Goal: Task Accomplishment & Management: Use online tool/utility

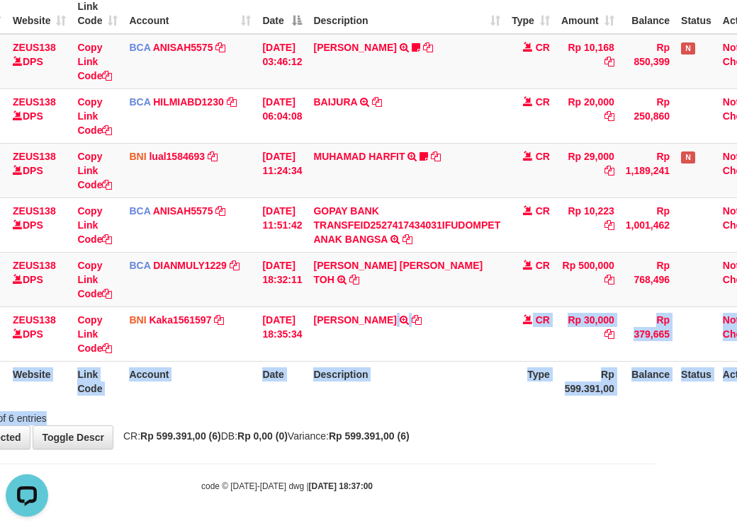
drag, startPoint x: 419, startPoint y: 409, endPoint x: 441, endPoint y: 475, distance: 70.3
click at [424, 427] on div "**********" at bounding box center [287, 171] width 737 height 555
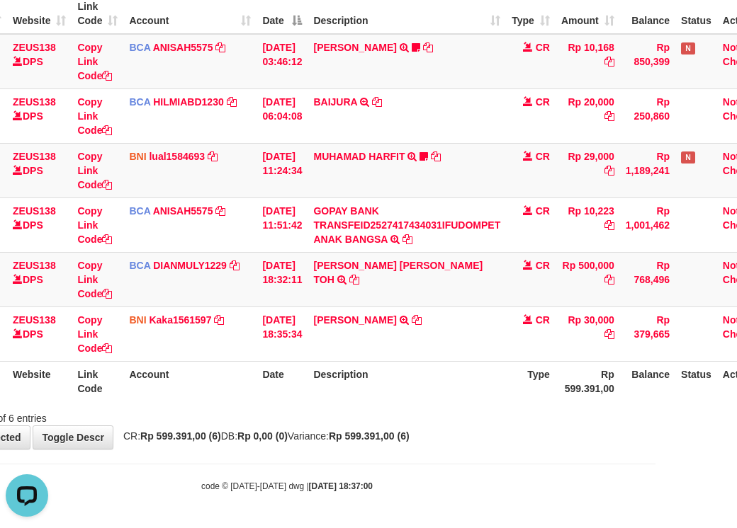
click at [488, 474] on body "Toggle navigation Home Bank Account List Load By Website Group [OXPLAY] ZEUS138…" at bounding box center [287, 192] width 737 height 671
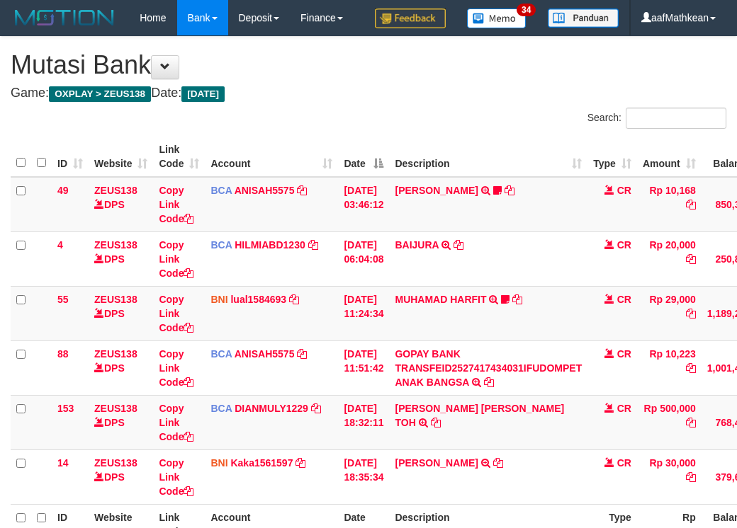
scroll to position [178, 81]
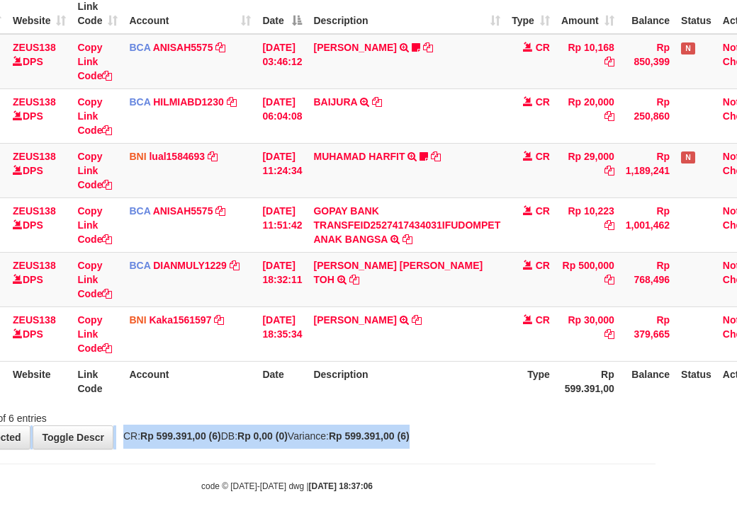
drag, startPoint x: 462, startPoint y: 417, endPoint x: 481, endPoint y: 444, distance: 33.0
click at [481, 443] on div "**********" at bounding box center [287, 171] width 737 height 555
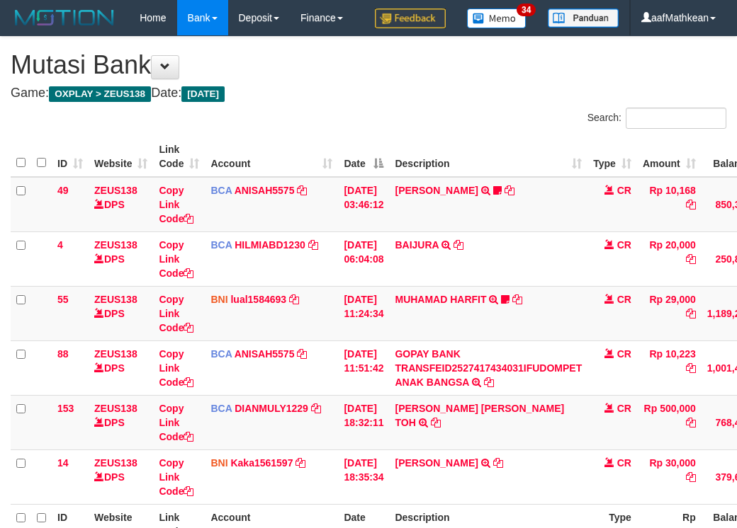
scroll to position [178, 81]
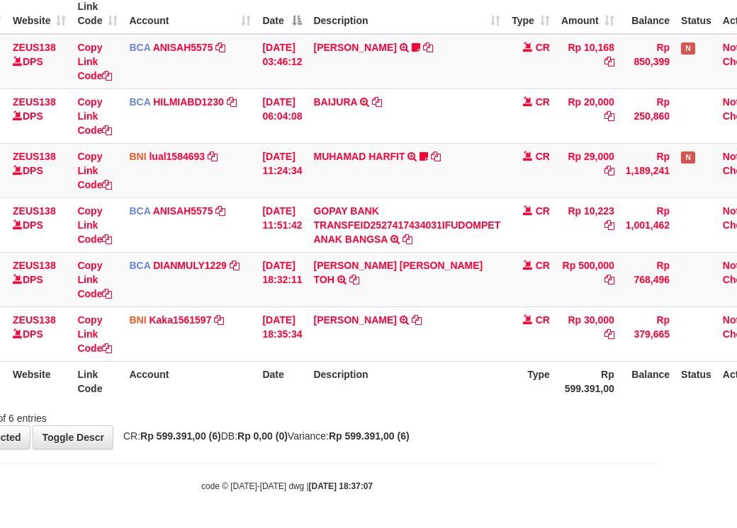
click at [495, 466] on body "Toggle navigation Home Bank Account List Load By Website Group [OXPLAY] ZEUS138…" at bounding box center [287, 192] width 737 height 671
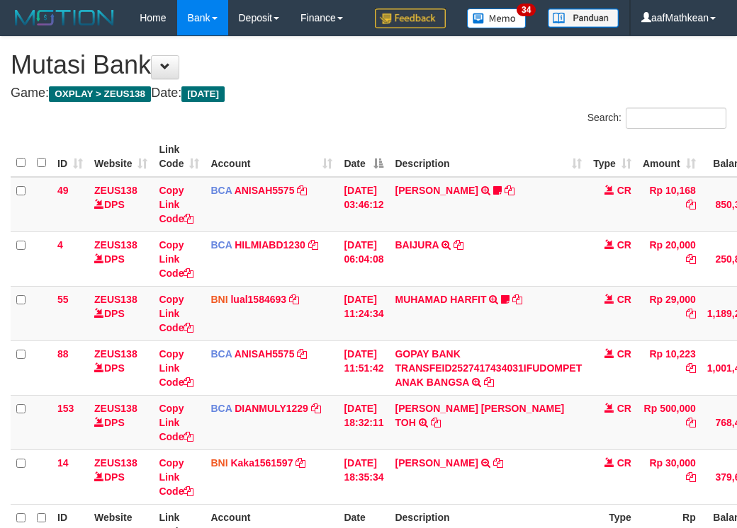
scroll to position [178, 81]
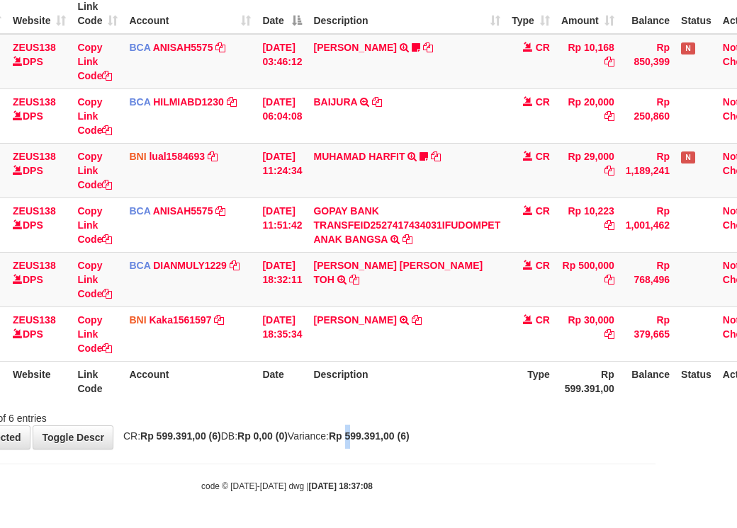
drag, startPoint x: 492, startPoint y: 445, endPoint x: 739, endPoint y: 452, distance: 247.3
click at [621, 449] on div "**********" at bounding box center [287, 171] width 737 height 555
click at [495, 451] on body "Toggle navigation Home Bank Account List Load By Website Group [OXPLAY] ZEUS138…" at bounding box center [287, 192] width 737 height 671
drag, startPoint x: 511, startPoint y: 470, endPoint x: 635, endPoint y: 490, distance: 126.2
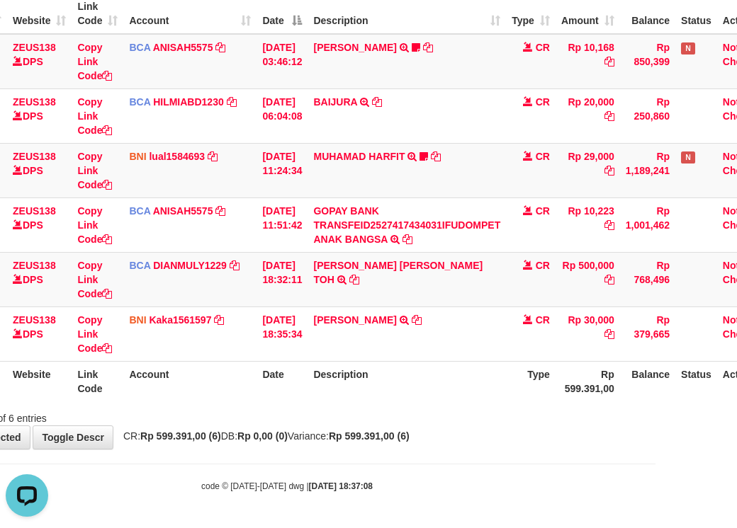
click at [594, 492] on body "Toggle navigation Home Bank Account List Load By Website Group [OXPLAY] ZEUS138…" at bounding box center [287, 192] width 737 height 671
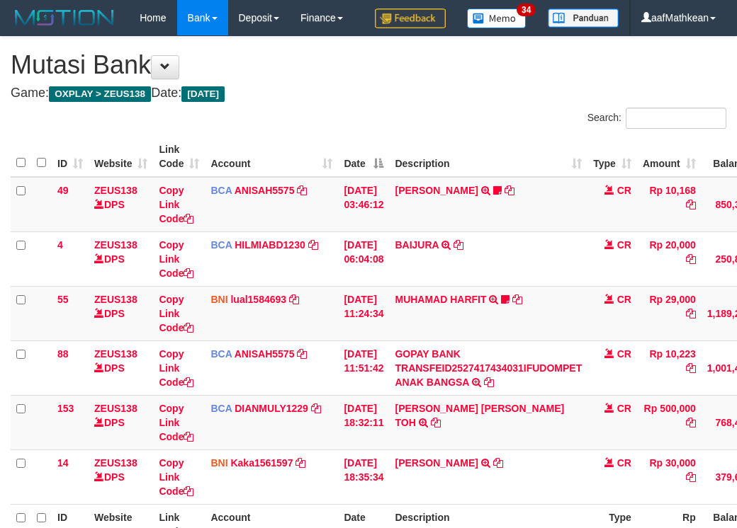
scroll to position [178, 81]
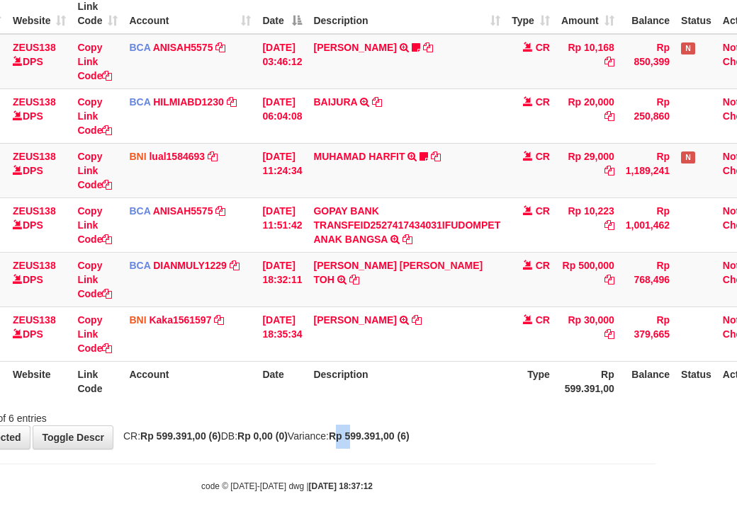
drag, startPoint x: 380, startPoint y: 429, endPoint x: 399, endPoint y: 441, distance: 22.0
click at [393, 442] on div "**********" at bounding box center [287, 171] width 737 height 555
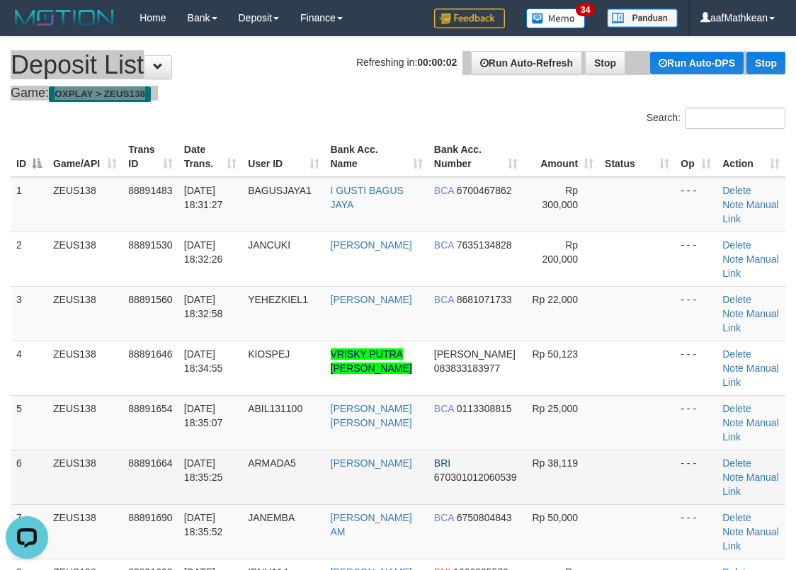
drag, startPoint x: 329, startPoint y: 93, endPoint x: 451, endPoint y: 83, distance: 122.2
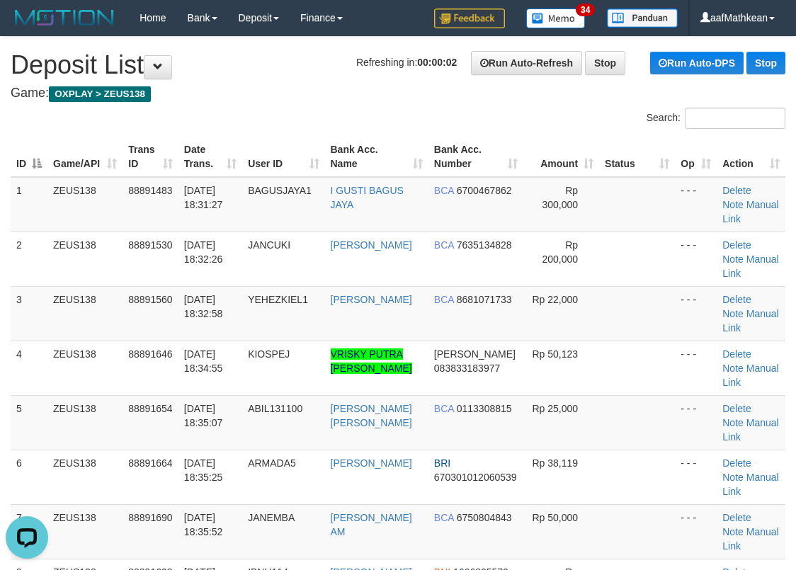
scroll to position [396, 0]
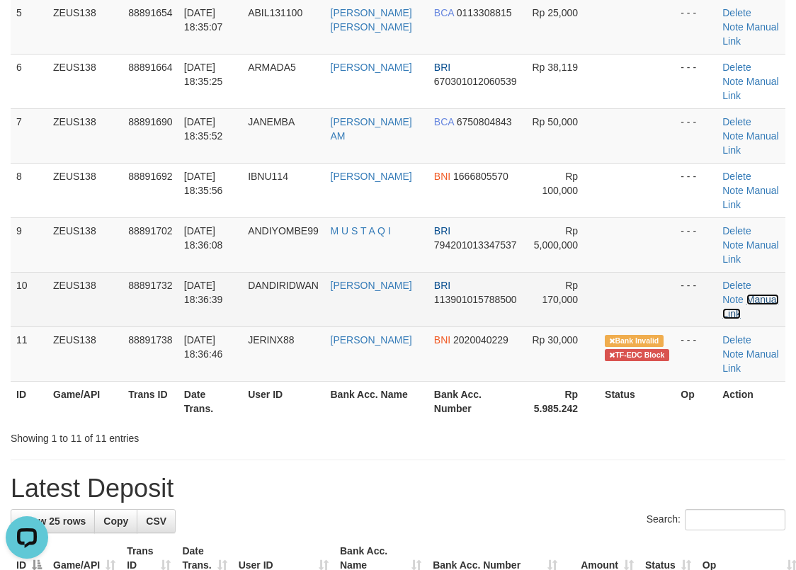
click at [747, 299] on link "Manual Link" at bounding box center [750, 306] width 56 height 25
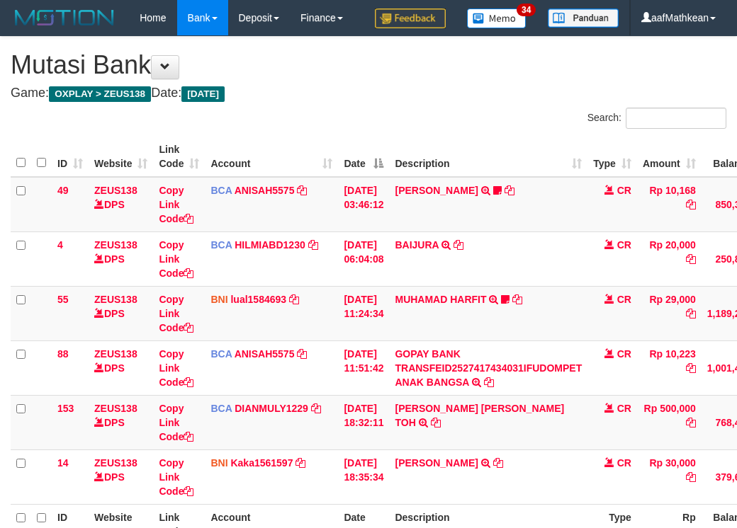
scroll to position [178, 81]
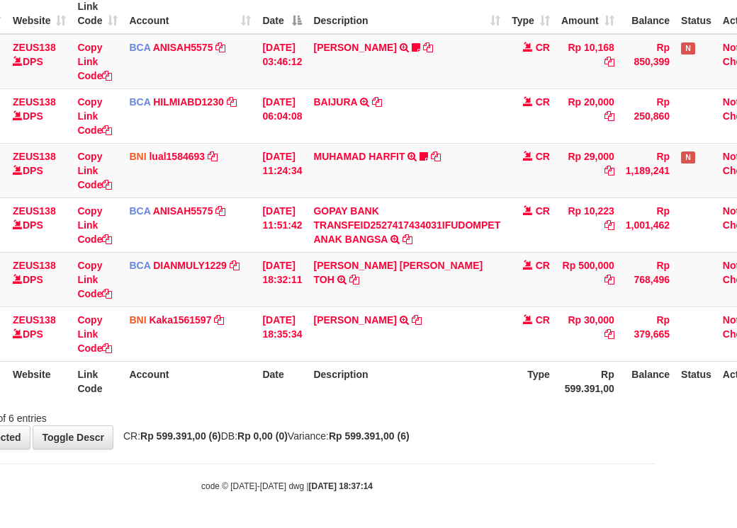
click at [542, 429] on div "**********" at bounding box center [287, 171] width 737 height 555
click at [535, 426] on div "**********" at bounding box center [287, 171] width 737 height 555
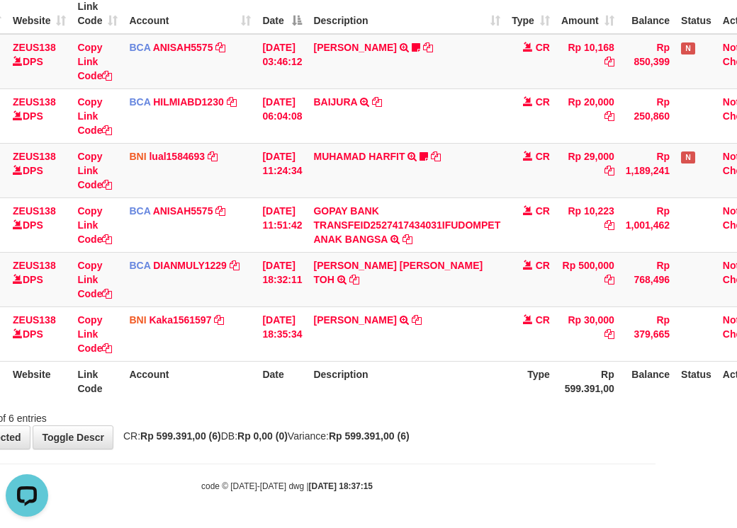
click at [456, 402] on div "ID Website Link Code Account Date Description Type Amount Balance Status Action…" at bounding box center [287, 197] width 737 height 416
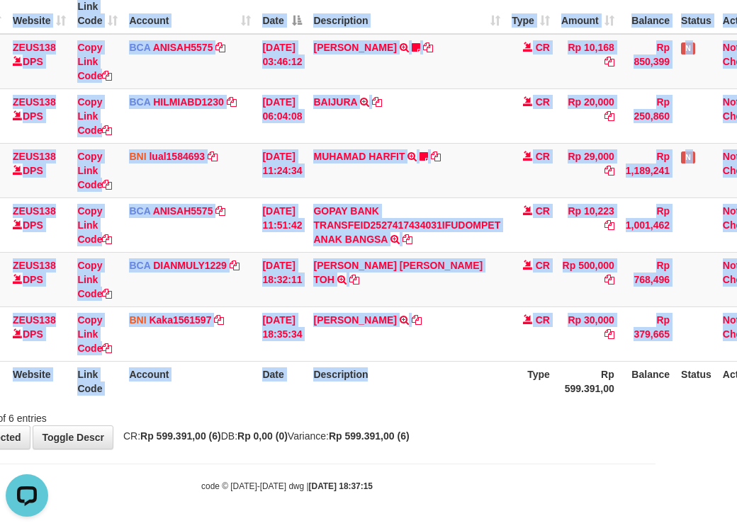
click at [467, 400] on div "ID Website Link Code Account Date Description Type Amount Balance Status Action…" at bounding box center [287, 197] width 737 height 416
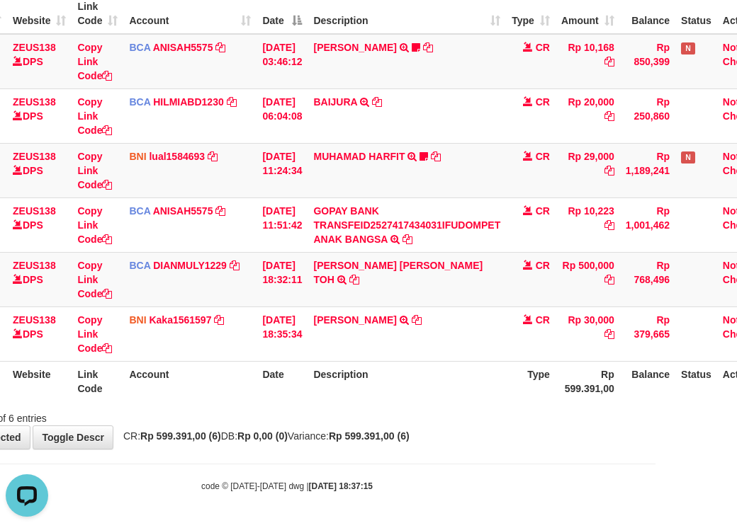
click at [647, 499] on body "Toggle navigation Home Bank Account List Load By Website Group [OXPLAY] ZEUS138…" at bounding box center [287, 192] width 737 height 671
click at [336, 434] on div "**********" at bounding box center [287, 171] width 737 height 555
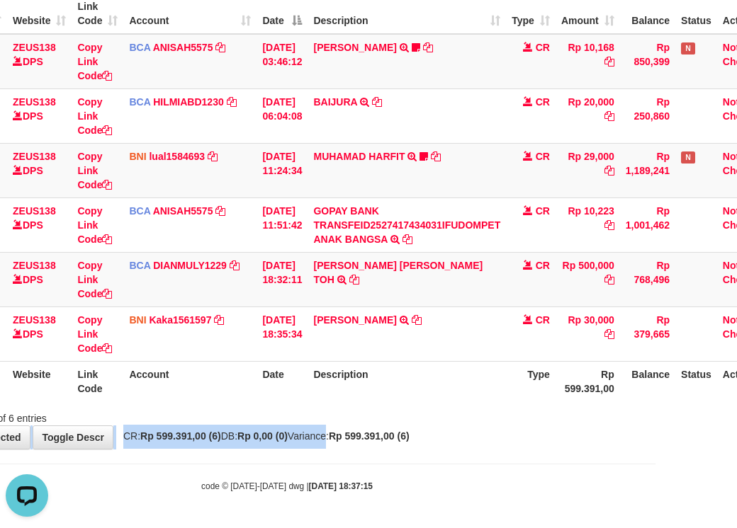
drag, startPoint x: 433, startPoint y: 465, endPoint x: 742, endPoint y: 479, distance: 309.2
click at [485, 475] on body "Toggle navigation Home Bank Account List Load By Website Group [OXPLAY] ZEUS138…" at bounding box center [287, 192] width 737 height 671
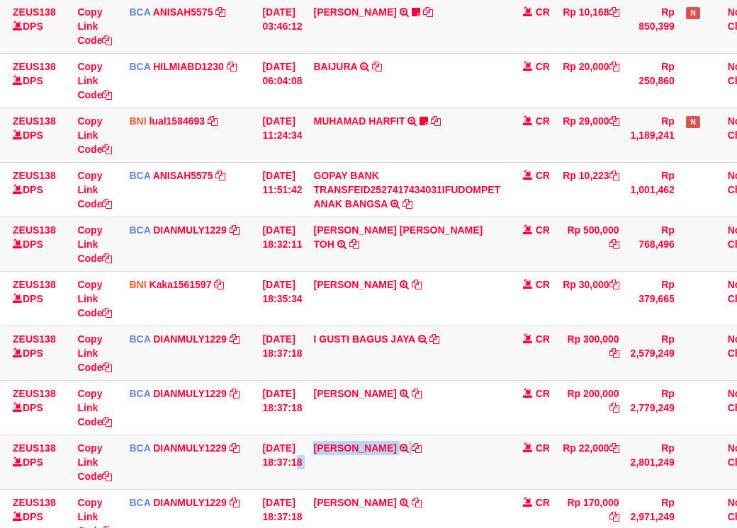
drag, startPoint x: 645, startPoint y: 491, endPoint x: 840, endPoint y: 482, distance: 195.0
click at [655, 482] on html "Toggle navigation Home Bank Account List Load By Website Group [OXPLAY] ZEUS138…" at bounding box center [287, 267] width 737 height 890
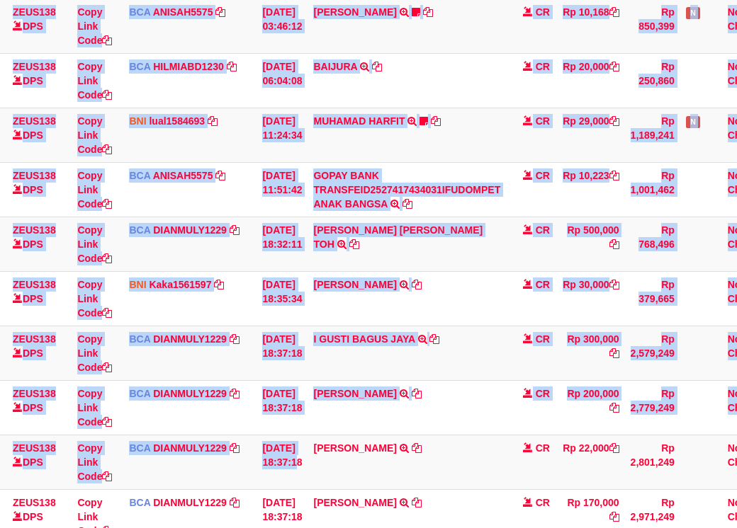
scroll to position [178, 134]
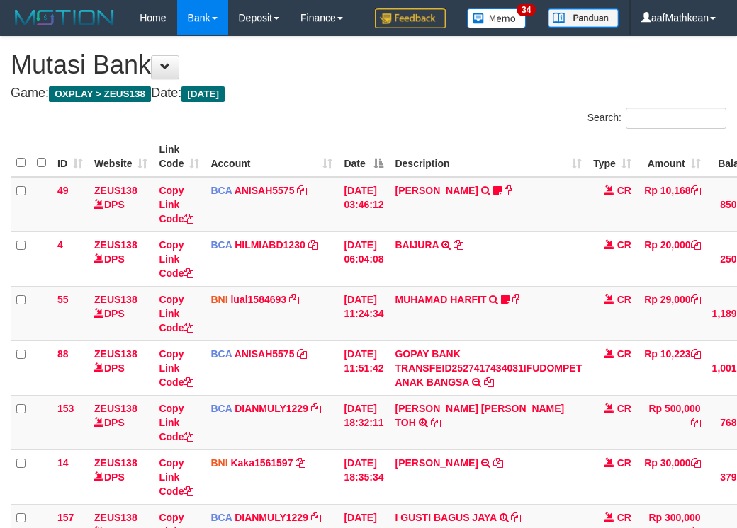
scroll to position [397, 134]
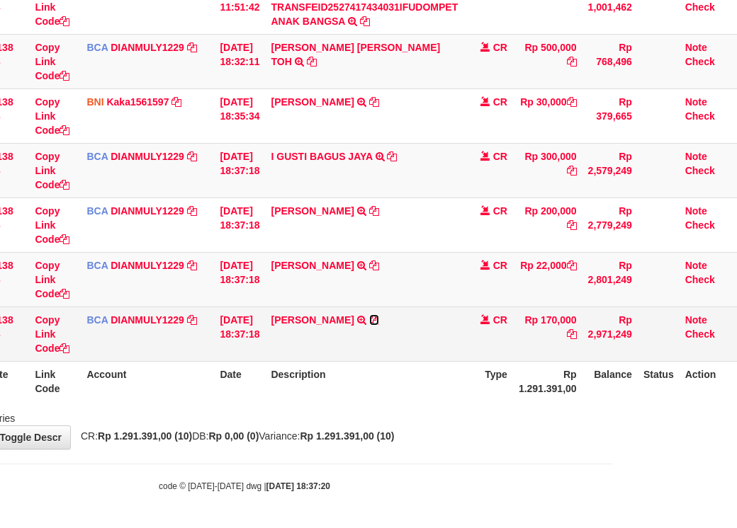
click at [369, 322] on icon at bounding box center [374, 320] width 10 height 10
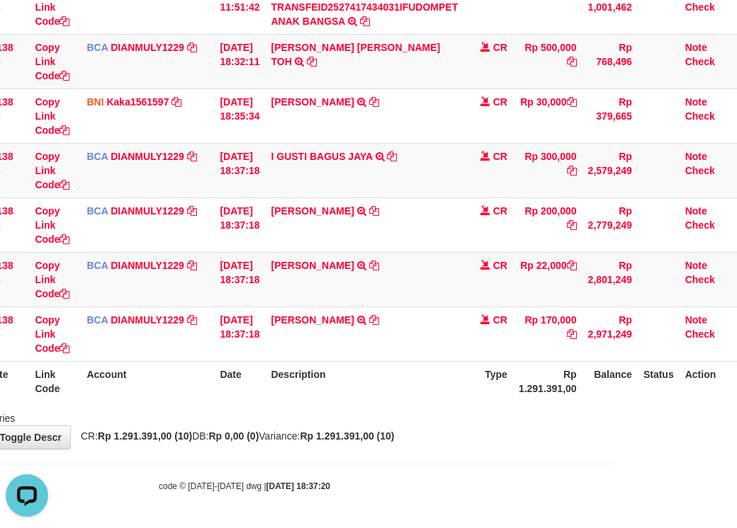
scroll to position [0, 0]
click at [290, 389] on th "Description" at bounding box center [364, 381] width 198 height 40
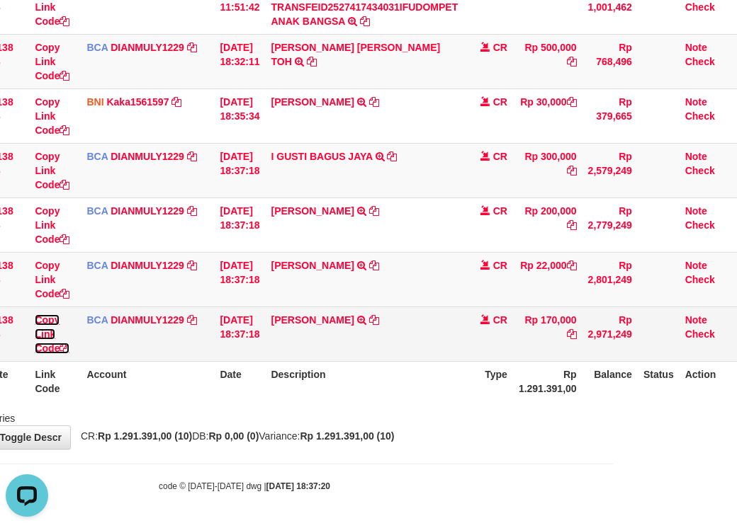
click at [59, 351] on icon at bounding box center [64, 349] width 10 height 10
drag, startPoint x: 55, startPoint y: 350, endPoint x: 62, endPoint y: 349, distance: 7.1
click at [59, 350] on icon at bounding box center [64, 349] width 10 height 10
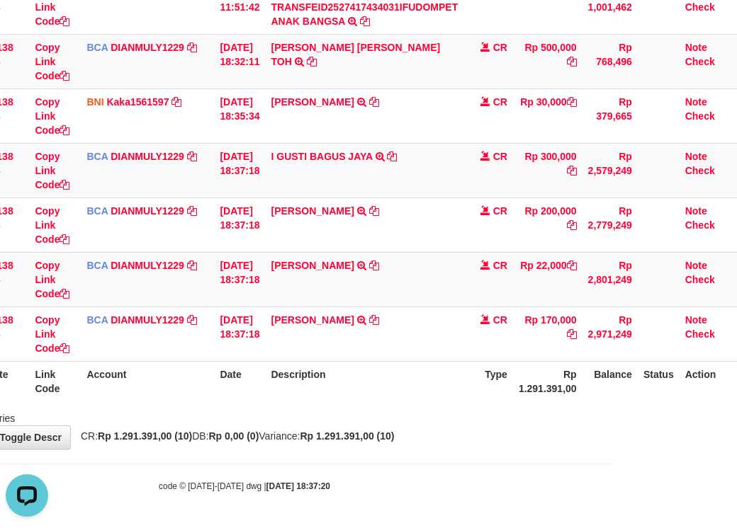
scroll to position [210, 0]
click at [548, 382] on table "ID Website Link Code Account Date Description Type Amount Balance Status Action…" at bounding box center [312, 88] width 850 height 626
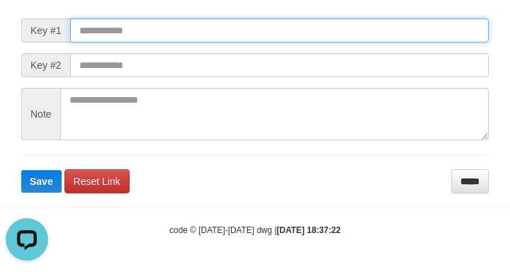
drag, startPoint x: 103, startPoint y: 33, endPoint x: 182, endPoint y: 47, distance: 79.8
click at [104, 33] on input "text" at bounding box center [279, 30] width 419 height 24
paste input "**********"
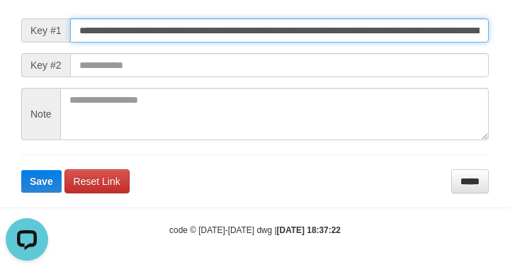
scroll to position [0, 1048]
type input "**********"
click at [21, 170] on button "Save" at bounding box center [41, 181] width 40 height 23
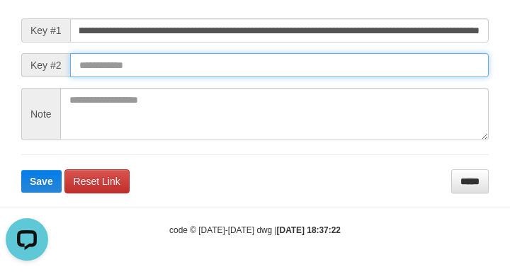
click at [329, 74] on input "text" at bounding box center [279, 65] width 419 height 24
click at [21, 170] on button "Save" at bounding box center [41, 181] width 40 height 23
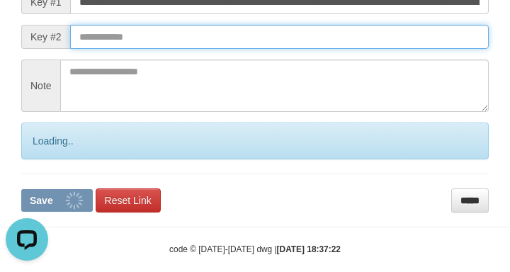
click at [21, 189] on button "Save" at bounding box center [57, 200] width 72 height 23
click at [344, 49] on input "text" at bounding box center [279, 37] width 419 height 24
click at [21, 189] on button "Save" at bounding box center [57, 200] width 72 height 23
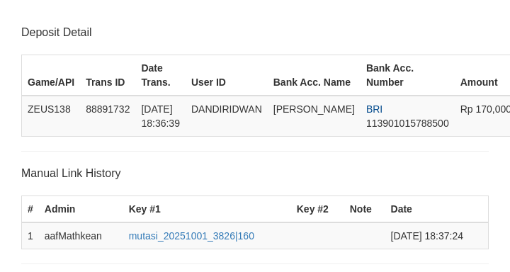
scroll to position [317, 0]
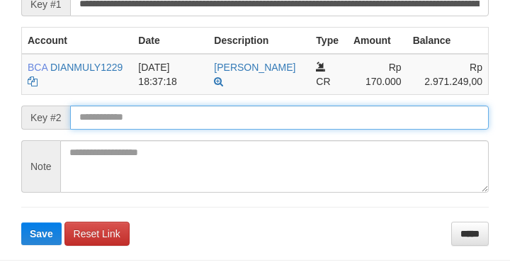
drag, startPoint x: 260, startPoint y: 147, endPoint x: 251, endPoint y: 145, distance: 8.8
click at [260, 130] on input "text" at bounding box center [279, 118] width 419 height 24
click at [21, 222] on button "Save" at bounding box center [41, 233] width 40 height 23
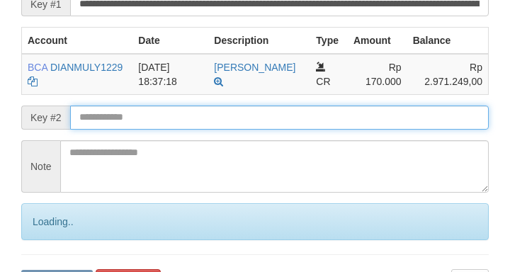
click at [256, 130] on input "text" at bounding box center [279, 118] width 419 height 24
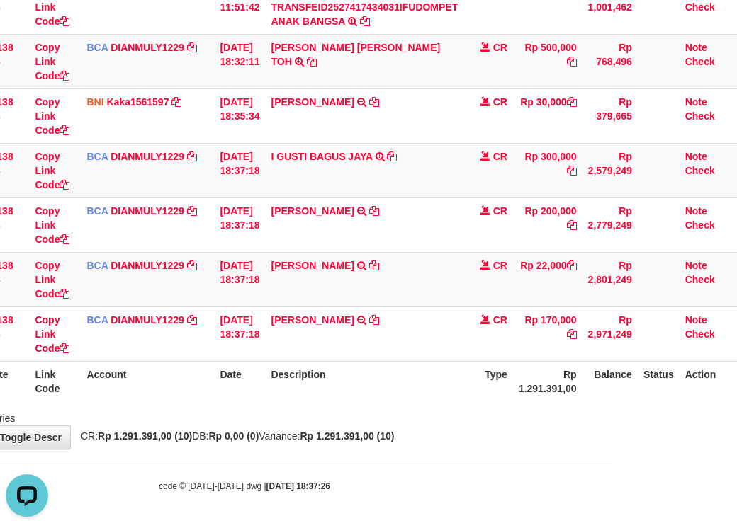
drag, startPoint x: 242, startPoint y: 387, endPoint x: 742, endPoint y: 316, distance: 505.1
click at [279, 399] on tr "ID Website Link Code Account Date Description Type Rp 1.291.391,00 Balance Stat…" at bounding box center [312, 381] width 850 height 40
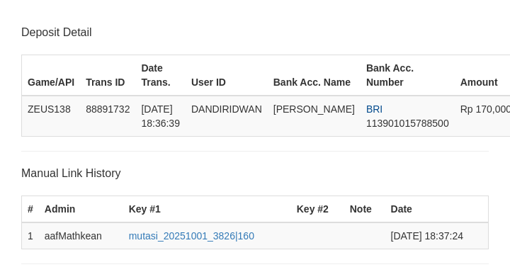
scroll to position [317, 0]
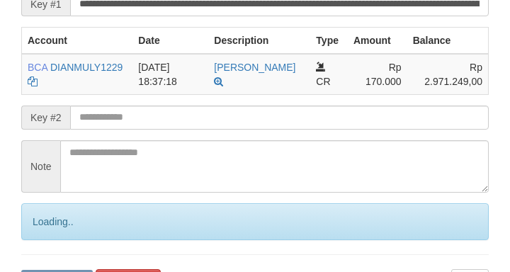
drag, startPoint x: 0, startPoint y: 0, endPoint x: 237, endPoint y: 141, distance: 276.0
click at [250, 130] on input "text" at bounding box center [279, 118] width 419 height 24
click at [239, 146] on form "**********" at bounding box center [254, 127] width 467 height 331
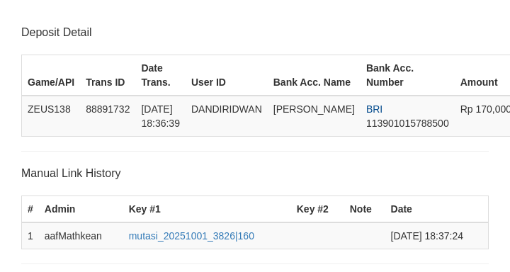
scroll to position [397, 0]
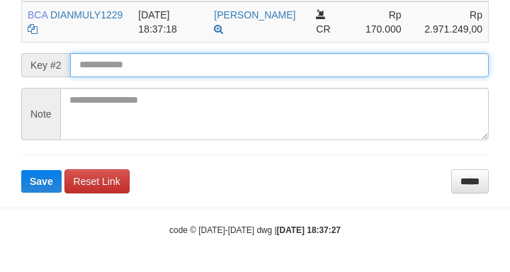
click at [146, 65] on input "text" at bounding box center [279, 65] width 419 height 24
click at [21, 170] on button "Save" at bounding box center [41, 181] width 40 height 23
click at [145, 62] on input "text" at bounding box center [279, 65] width 419 height 24
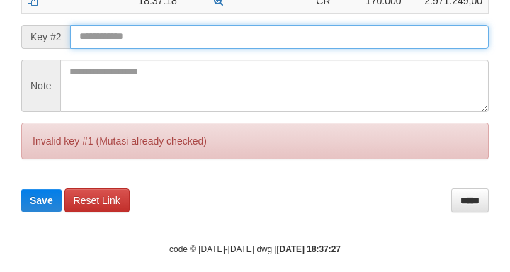
click at [21, 189] on button "Save" at bounding box center [41, 200] width 40 height 23
click at [137, 49] on input "text" at bounding box center [279, 37] width 419 height 24
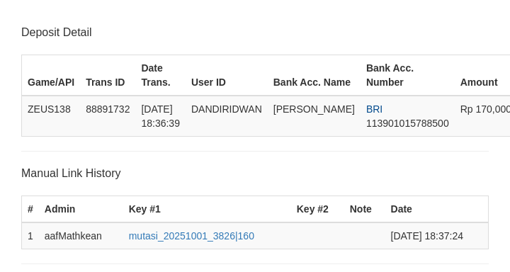
scroll to position [397, 0]
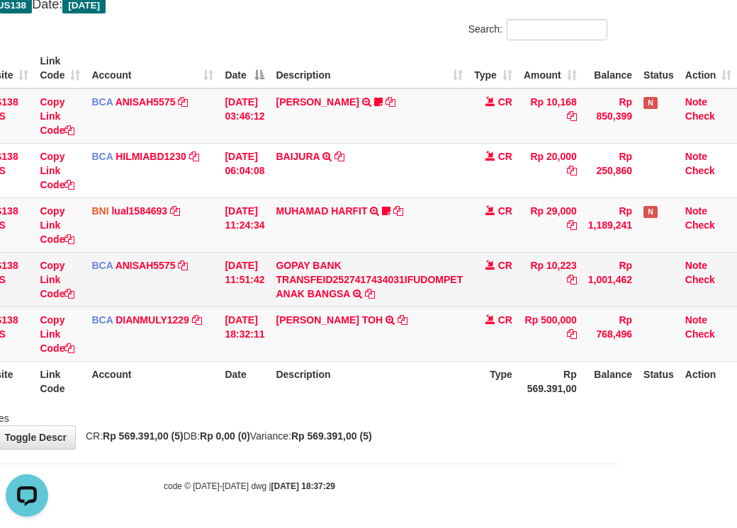
click at [263, 261] on tbody "49 ZEUS138 DPS Copy Link Code BCA ANISAH5575 DPS ANISAH mutasi_20251001_3827 | …" at bounding box center [314, 225] width 845 height 273
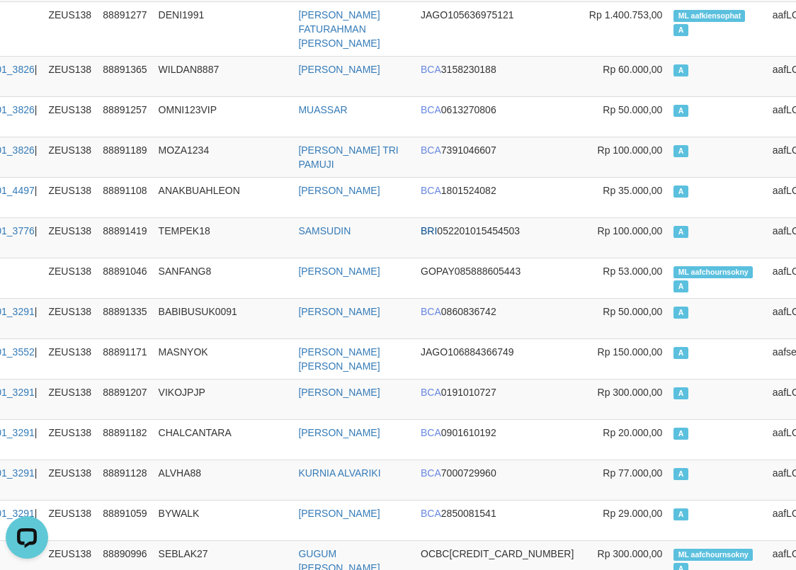
scroll to position [0, 175]
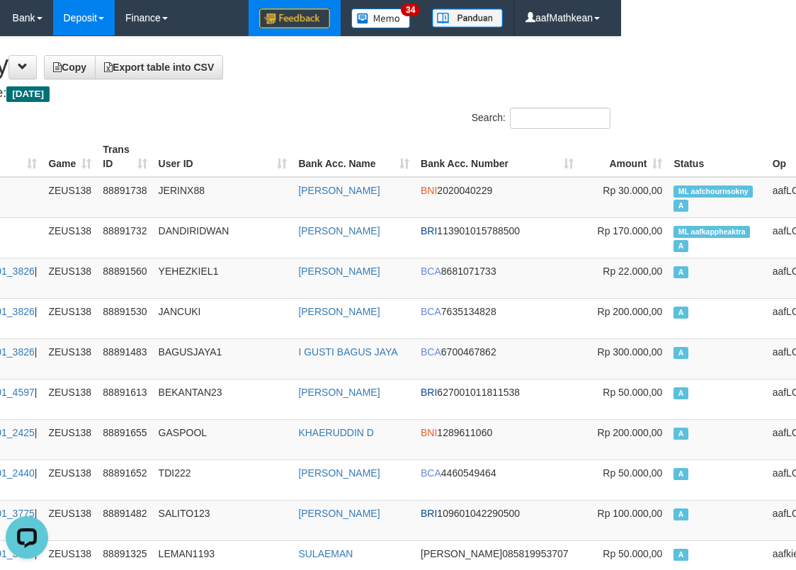
click at [311, 61] on h1 "Deposit History Copy Export table into CSV" at bounding box center [223, 65] width 775 height 28
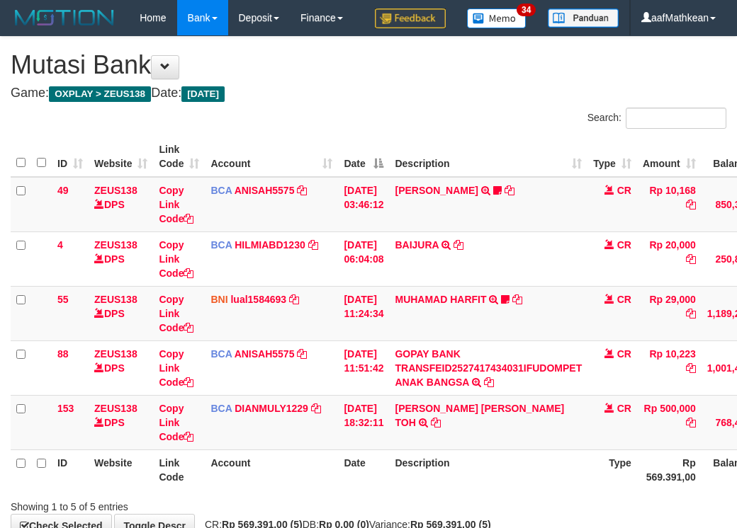
scroll to position [124, 129]
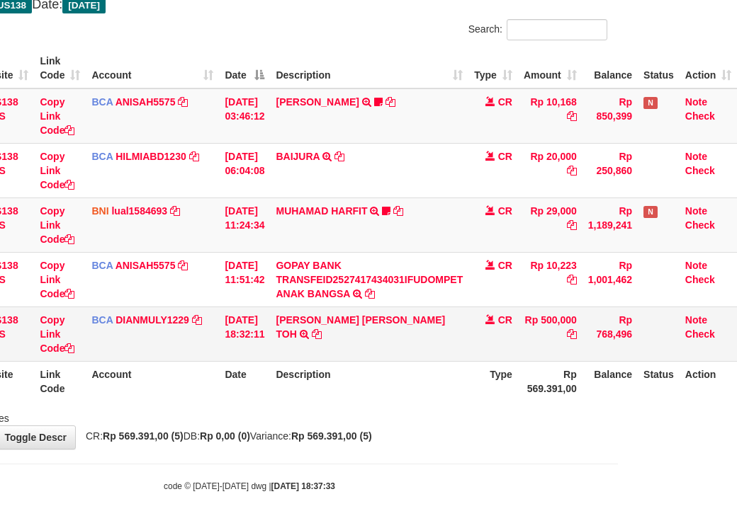
drag, startPoint x: 265, startPoint y: 343, endPoint x: 283, endPoint y: 353, distance: 20.3
click at [272, 348] on tr "153 ZEUS138 DPS Copy Link Code BCA DIANMULY1229 DPS [PERSON_NAME] mutasi_202510…" at bounding box center [314, 334] width 845 height 55
drag, startPoint x: 214, startPoint y: 397, endPoint x: 209, endPoint y: 410, distance: 13.7
click at [210, 407] on div "Search: ID Website Link Code Account Date Description Type Amount Balance Statu…" at bounding box center [249, 222] width 715 height 407
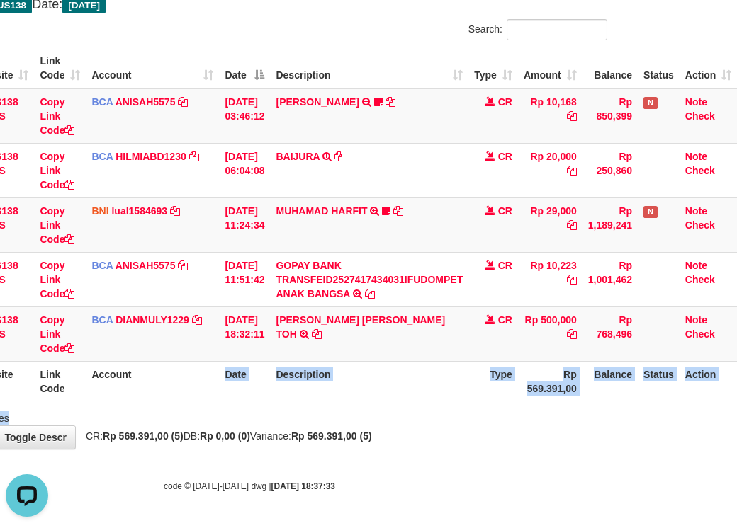
scroll to position [0, 0]
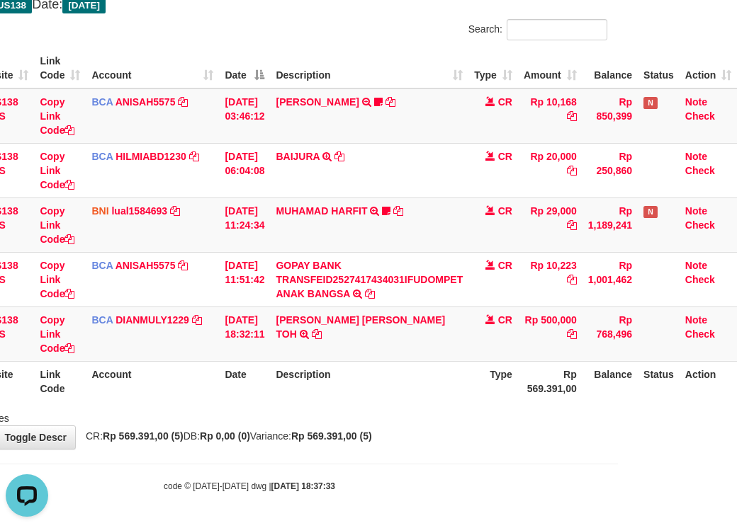
click at [214, 447] on div "**********" at bounding box center [249, 198] width 737 height 501
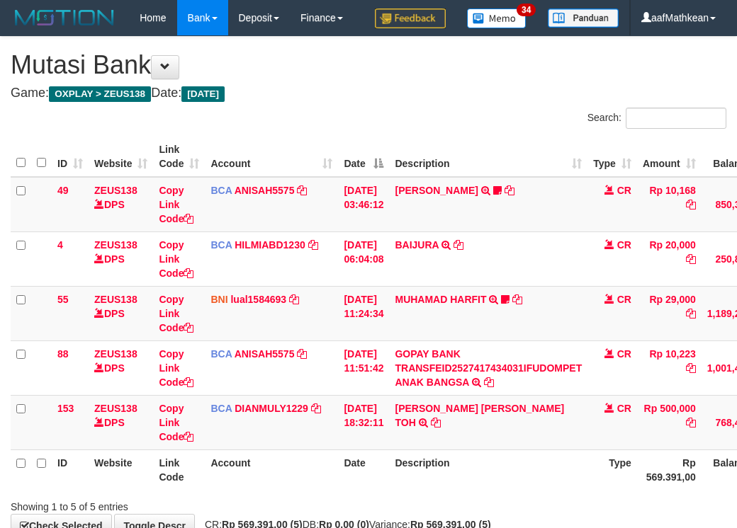
scroll to position [124, 129]
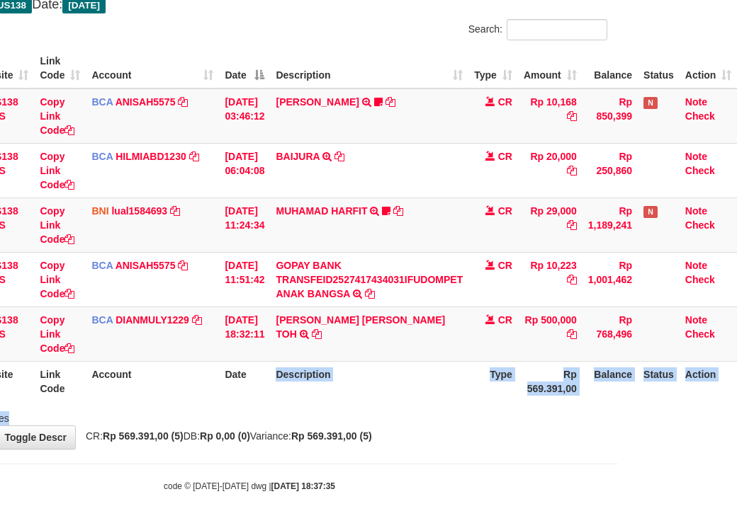
drag, startPoint x: 271, startPoint y: 382, endPoint x: 394, endPoint y: 408, distance: 125.2
click at [390, 408] on div "Search: ID Website Link Code Account Date Description Type Amount Balance Statu…" at bounding box center [249, 222] width 715 height 407
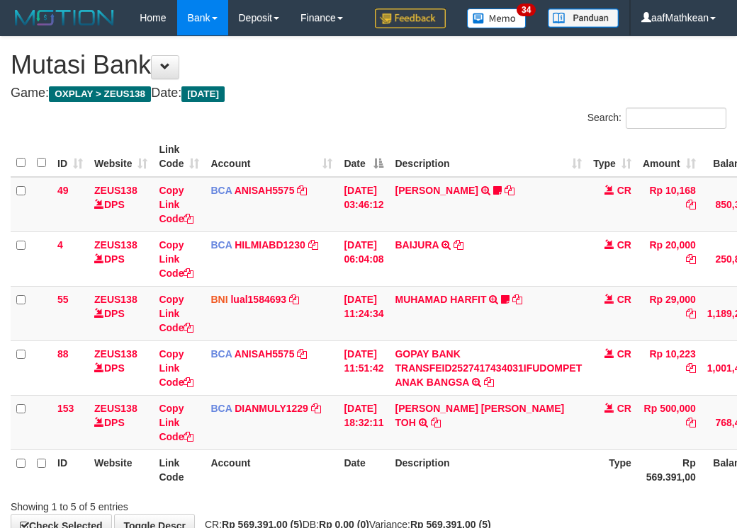
scroll to position [124, 129]
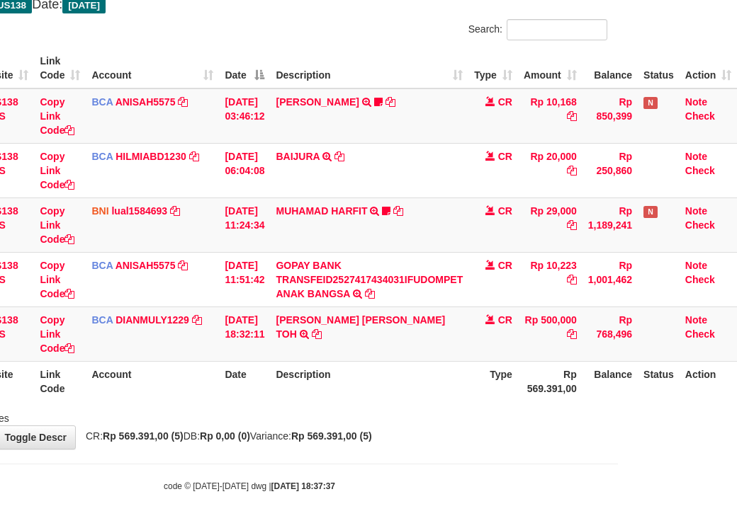
click at [251, 414] on div "Showing 1 to 5 of 5 entries" at bounding box center [249, 416] width 737 height 20
click at [293, 423] on div "Showing 1 to 5 of 5 entries" at bounding box center [249, 416] width 737 height 20
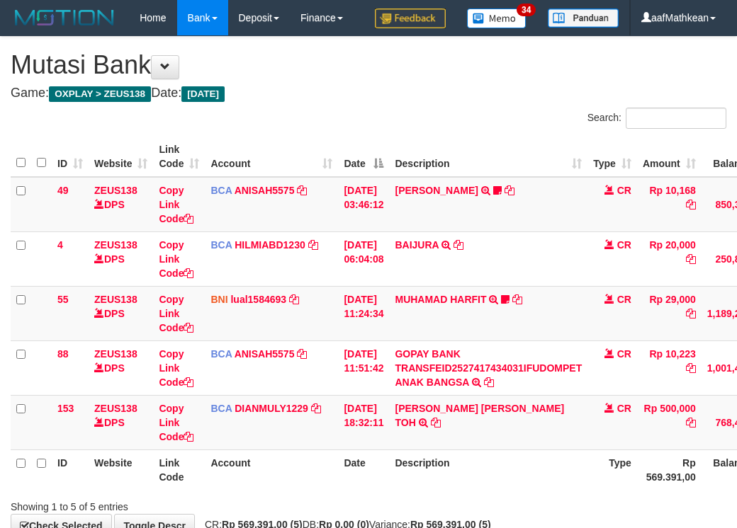
click at [312, 494] on div "Showing 1 to 5 of 5 entries" at bounding box center [368, 504] width 737 height 20
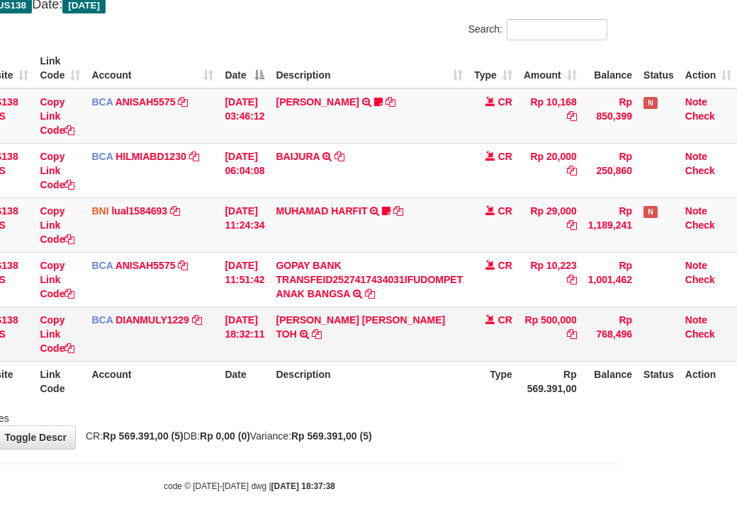
drag, startPoint x: 348, startPoint y: 402, endPoint x: 310, endPoint y: 308, distance: 101.9
click at [346, 390] on div "ID Website Link Code Account Date Description Type Amount Balance Status Action…" at bounding box center [249, 225] width 737 height 362
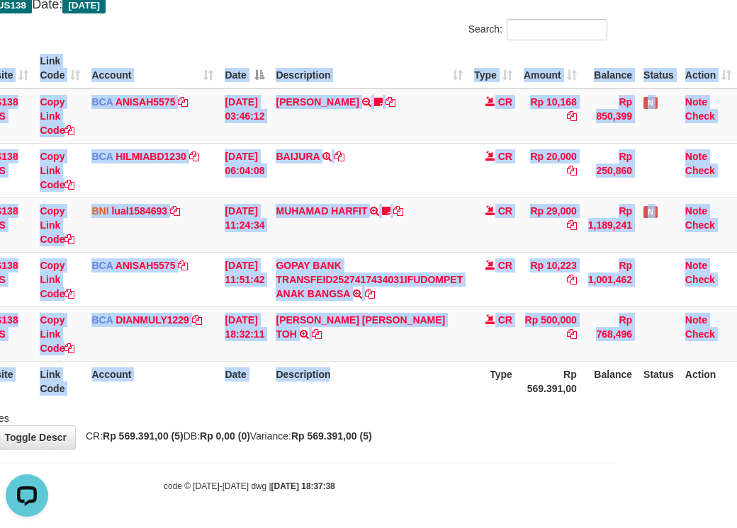
scroll to position [0, 0]
click at [370, 205] on link at bounding box center [374, 210] width 9 height 11
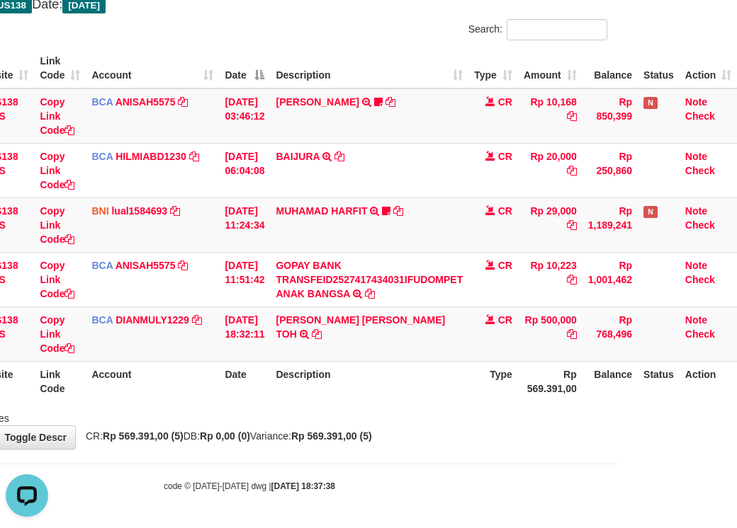
click at [348, 449] on div "**********" at bounding box center [249, 198] width 737 height 501
click at [354, 446] on div "**********" at bounding box center [249, 198] width 737 height 501
click at [359, 437] on strong "Rp 569.391,00 (5)" at bounding box center [331, 436] width 81 height 11
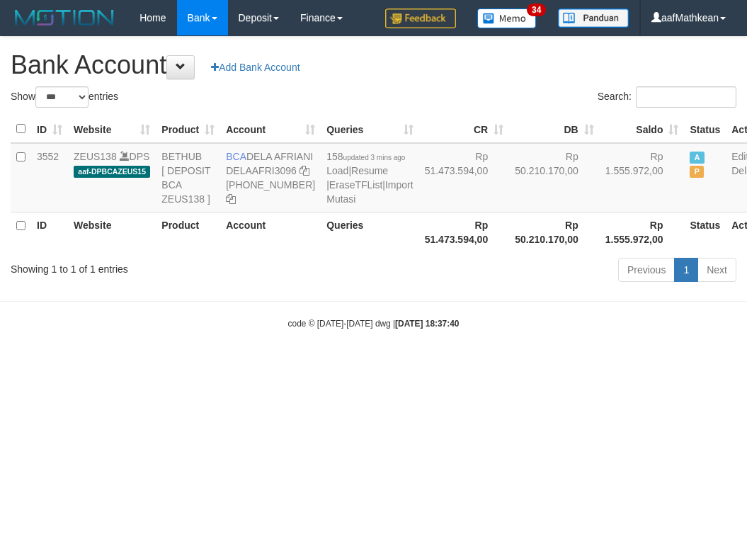
select select "***"
click at [375, 365] on body "Toggle navigation Home Bank Account List Load By Website Group [OXPLAY] ZEUS138…" at bounding box center [373, 182] width 747 height 365
select select "***"
drag, startPoint x: 395, startPoint y: 451, endPoint x: 746, endPoint y: 471, distance: 351.2
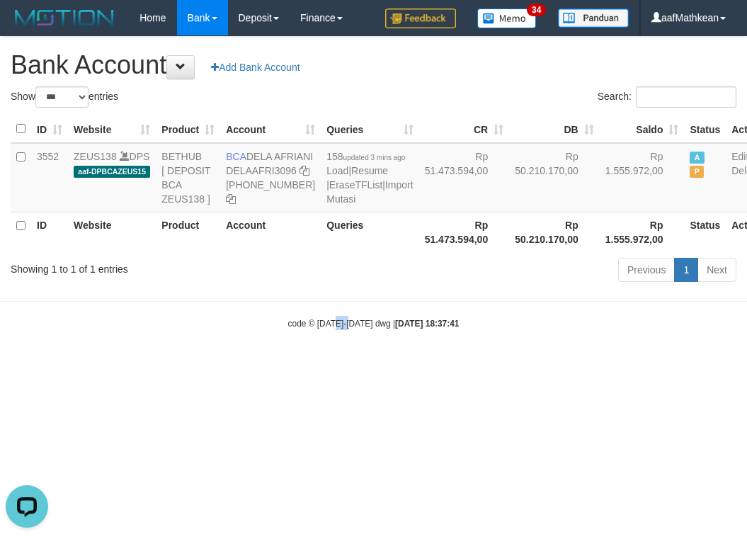
click at [671, 365] on html "Toggle navigation Home Bank Account List Load By Website Group [OXPLAY] ZEUS138…" at bounding box center [373, 182] width 747 height 365
drag, startPoint x: 556, startPoint y: 169, endPoint x: 599, endPoint y: 168, distance: 42.5
click at [600, 168] on td "Rp 1.555.972,00" at bounding box center [642, 177] width 85 height 69
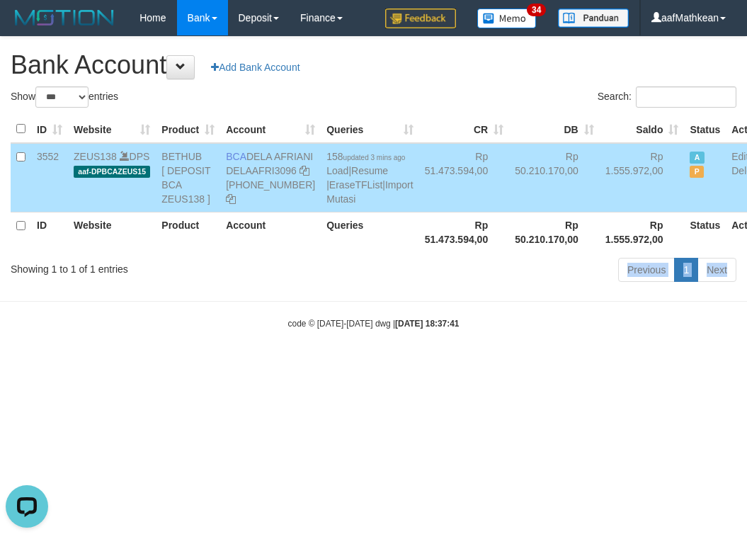
click at [313, 208] on body "Toggle navigation Home Bank Account List Load By Website Group [OXPLAY] ZEUS138…" at bounding box center [373, 182] width 747 height 365
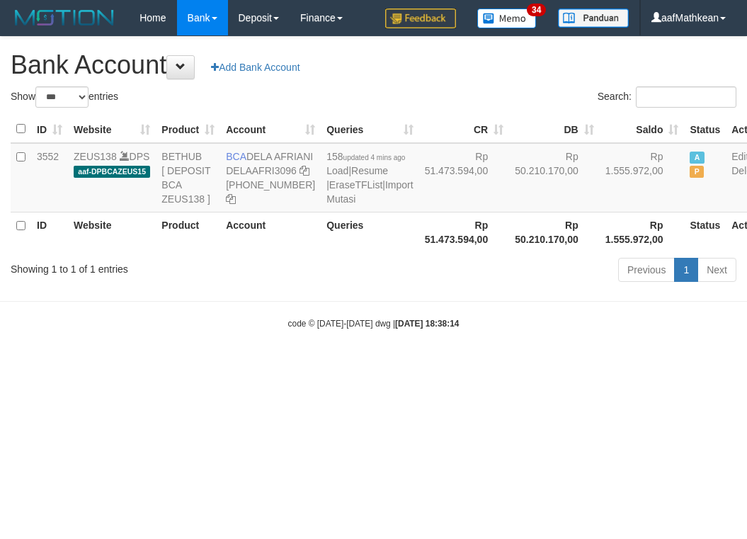
select select "***"
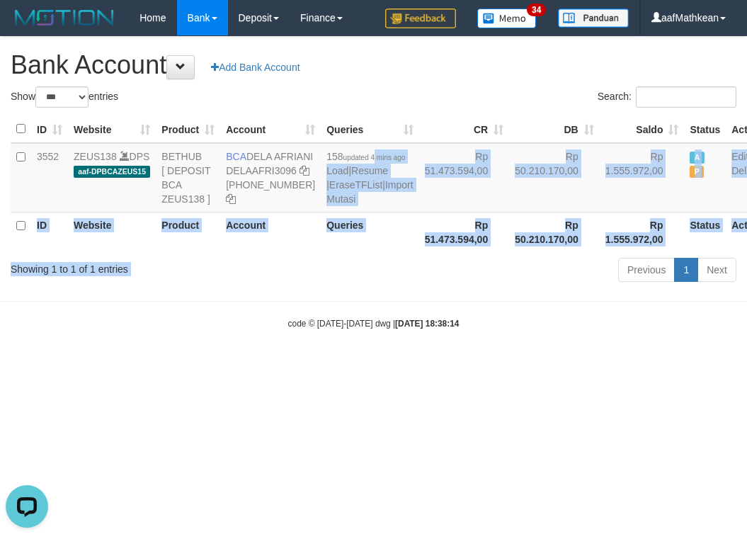
click at [455, 365] on body "Toggle navigation Home Bank Account List Load By Website Group [OXPLAY] ZEUS138…" at bounding box center [373, 182] width 747 height 365
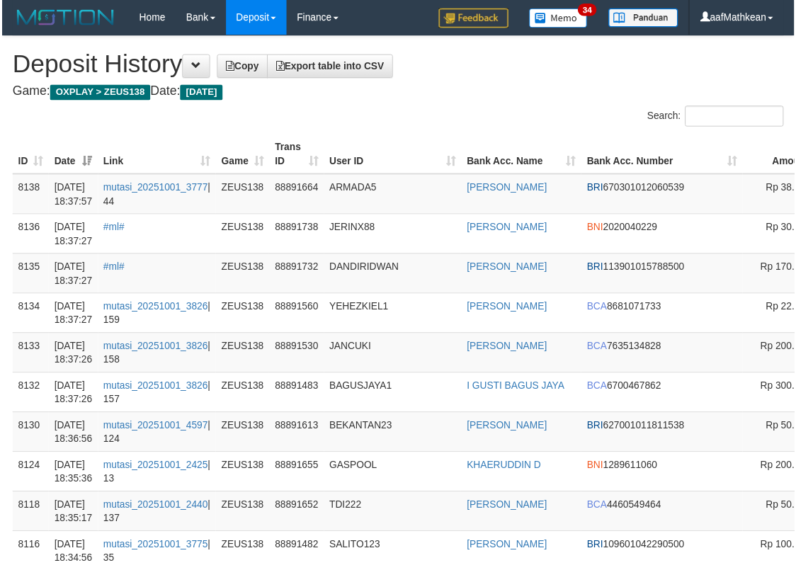
scroll to position [0, 175]
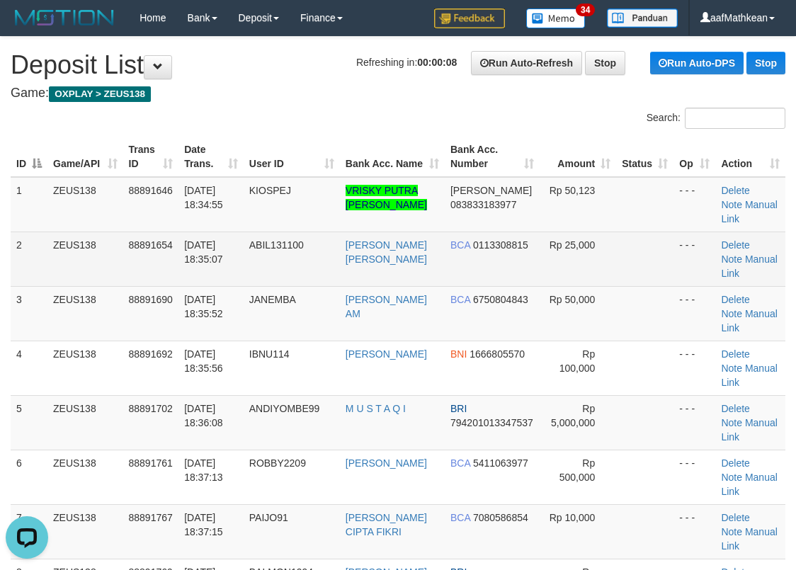
click at [188, 217] on tr "1 ZEUS138 88891646 [DATE] 18:34:55 KIOSPEJ VRISKY PUTRA [PERSON_NAME] [PERSON_N…" at bounding box center [398, 204] width 775 height 55
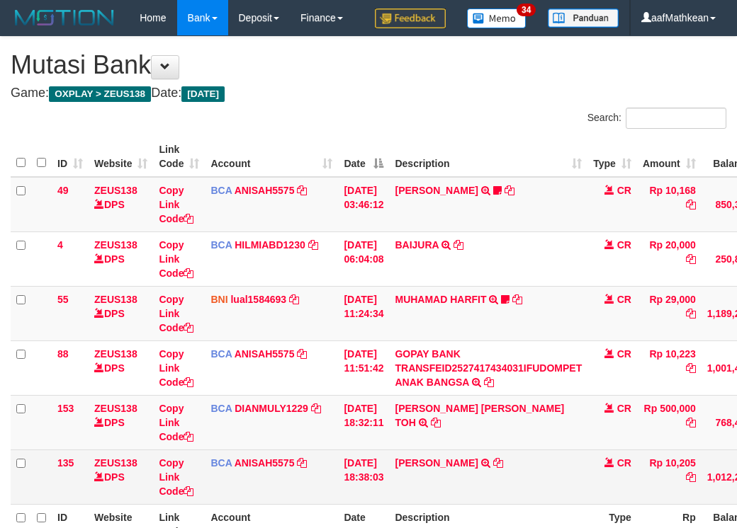
scroll to position [122, 123]
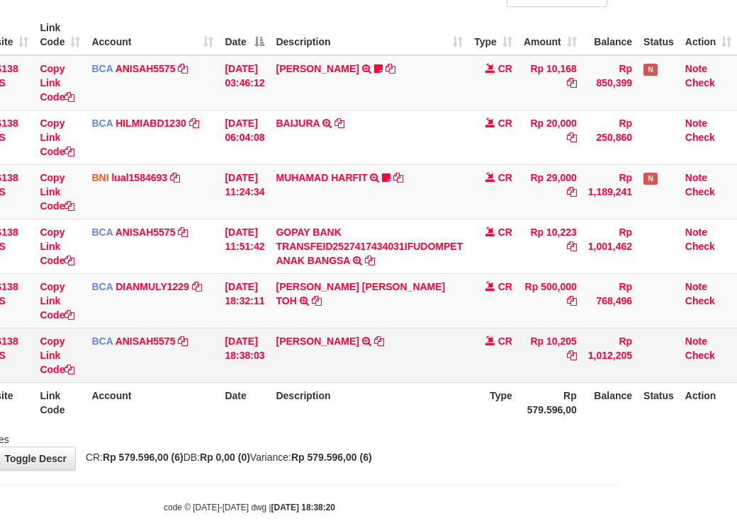
click at [364, 373] on td "ALVIN AGUSTI TRSF E-BANKING CR 0110/FTSCY/WS95051 10205.002025100137647015 TRFD…" at bounding box center [369, 355] width 198 height 55
click at [374, 346] on icon at bounding box center [379, 341] width 10 height 10
click at [278, 382] on td "ALVIN AGUSTI TRSF E-BANKING CR 0110/FTSCY/WS95051 10205.002025100137647015 TRFD…" at bounding box center [369, 355] width 198 height 55
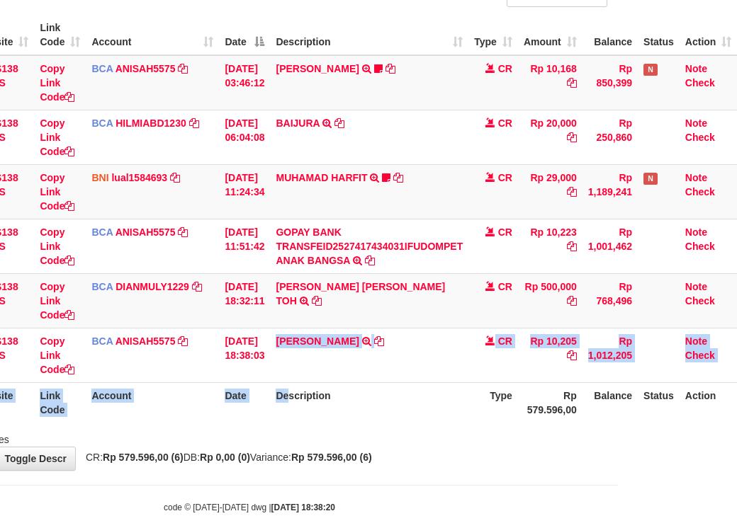
drag, startPoint x: 283, startPoint y: 405, endPoint x: 295, endPoint y: 424, distance: 22.0
click at [295, 423] on table "ID Website Link Code Account Date Description Type Amount Balance Status Action…" at bounding box center [314, 219] width 845 height 408
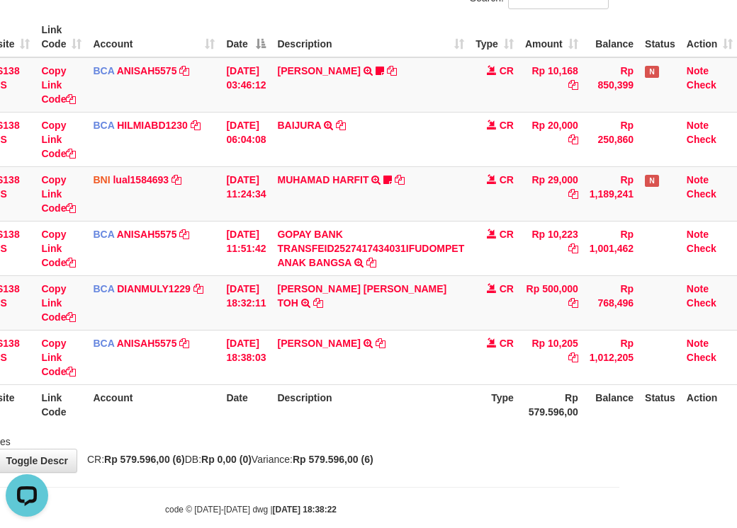
click at [361, 425] on th "Description" at bounding box center [370, 405] width 198 height 40
click at [350, 425] on th "Description" at bounding box center [370, 405] width 198 height 40
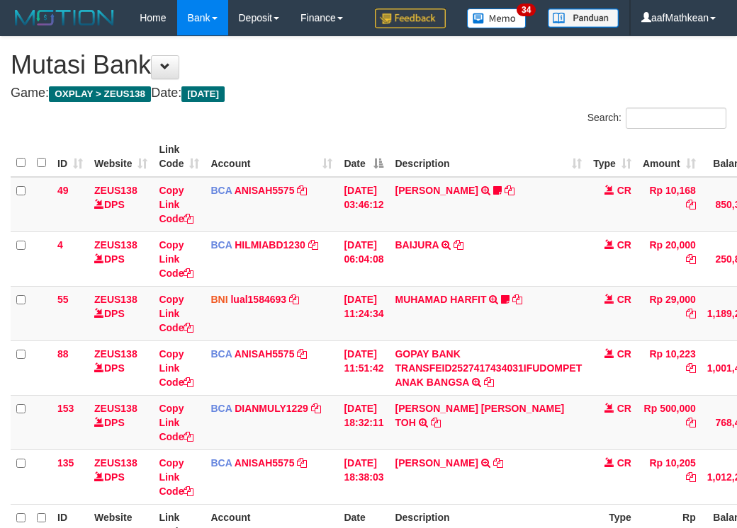
click at [401, 423] on table "ID Website Link Code Account Date Description Type Amount Balance Status Action…" at bounding box center [433, 341] width 845 height 408
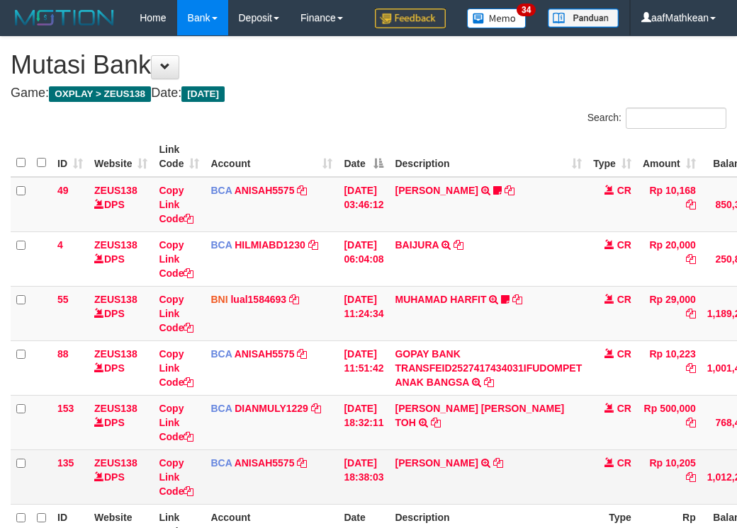
scroll to position [118, 112]
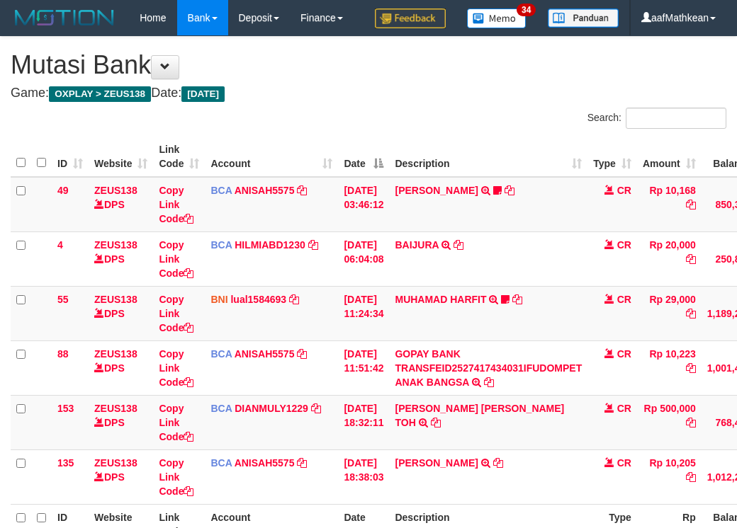
scroll to position [118, 112]
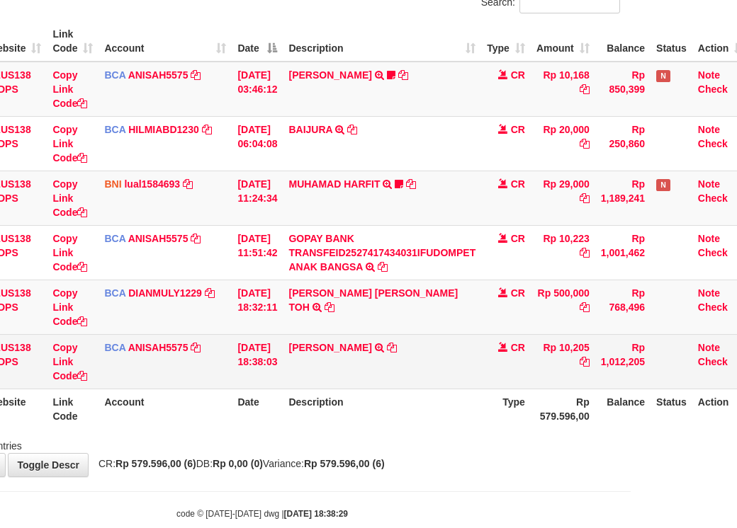
click at [404, 389] on td "[PERSON_NAME] TRSF E-BANKING CR 0110/FTSCY/WS95051 10205.002025100137647015 TRF…" at bounding box center [382, 361] width 198 height 55
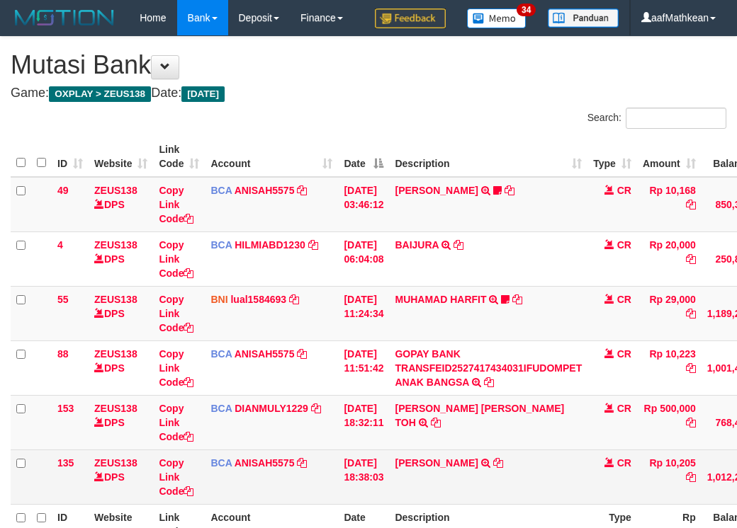
scroll to position [115, 106]
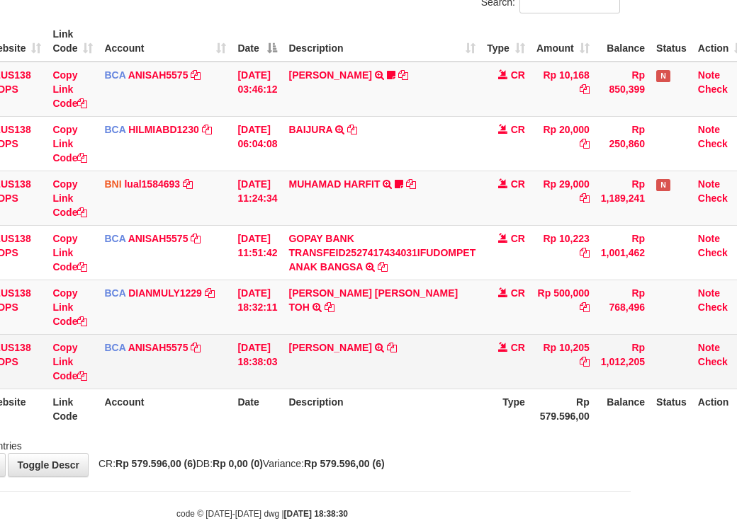
click at [401, 389] on td "ALVIN AGUSTI TRSF E-BANKING CR 0110/FTSCY/WS95051 10205.002025100137647015 TRFD…" at bounding box center [382, 361] width 198 height 55
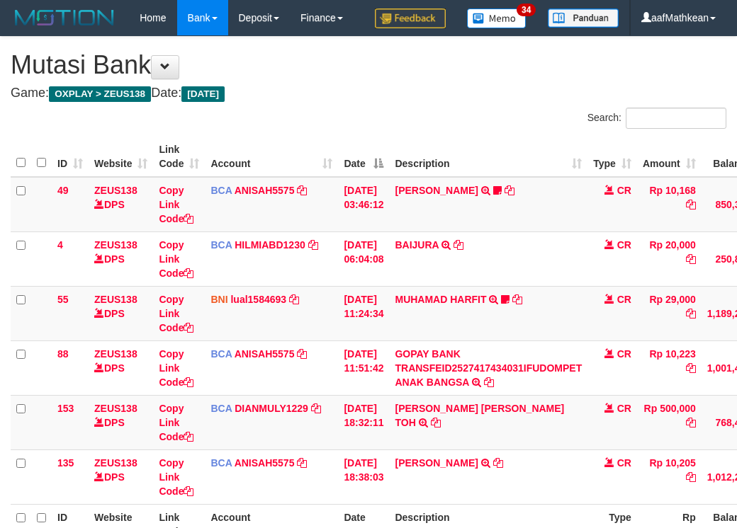
scroll to position [113, 101]
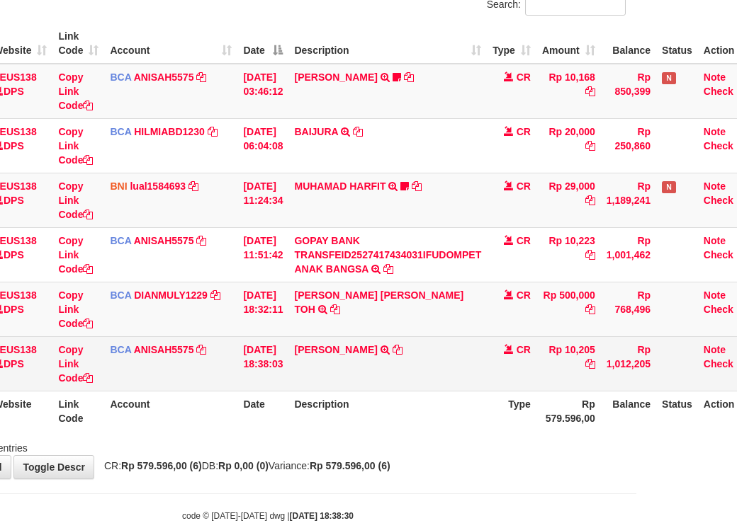
click at [452, 391] on td "[PERSON_NAME] TRSF E-BANKING CR 0110/FTSCY/WS95051 10205.002025100137647015 TRF…" at bounding box center [387, 363] width 198 height 55
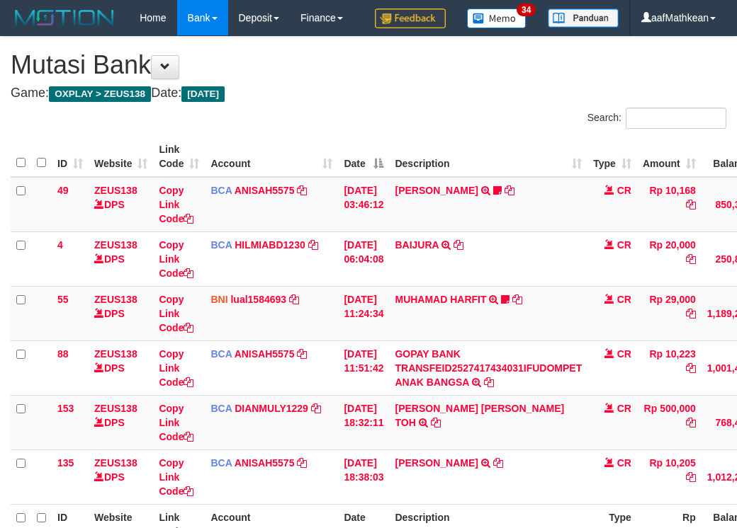
scroll to position [149, 129]
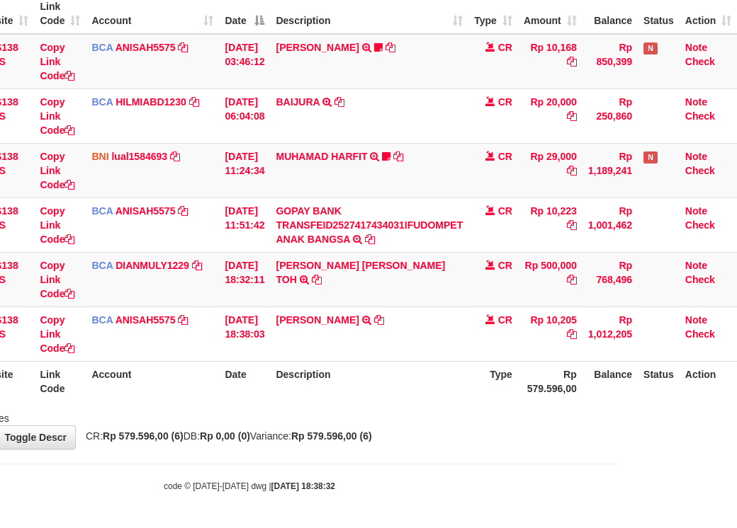
click at [427, 361] on td "ALVIN AGUSTI TRSF E-BANKING CR 0110/FTSCY/WS95051 10205.002025100137647015 TRFD…" at bounding box center [369, 334] width 198 height 55
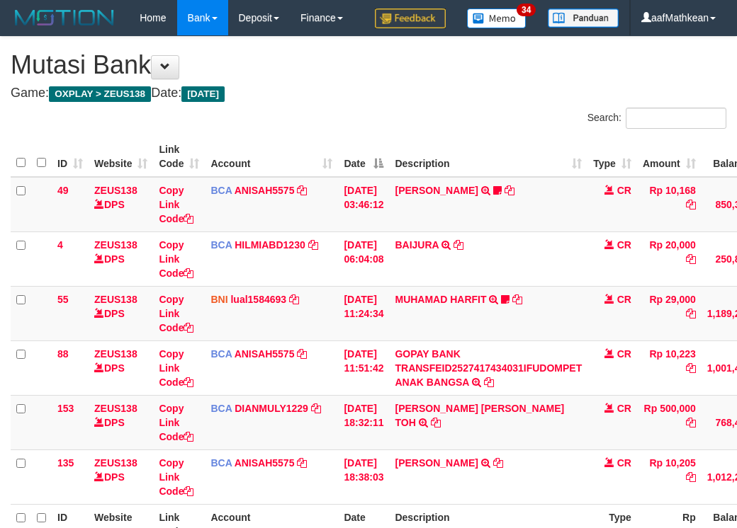
scroll to position [125, 0]
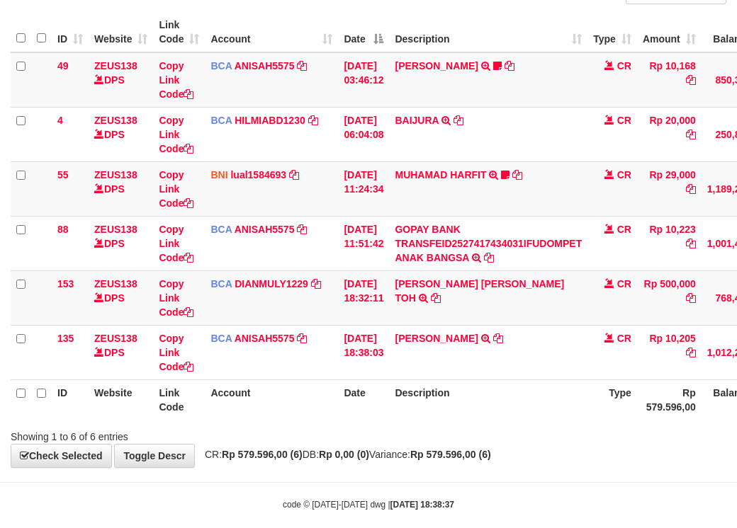
click at [434, 380] on td "[PERSON_NAME] TRSF E-BANKING CR 0110/FTSCY/WS95051 10205.002025100137647015 TRF…" at bounding box center [488, 352] width 198 height 55
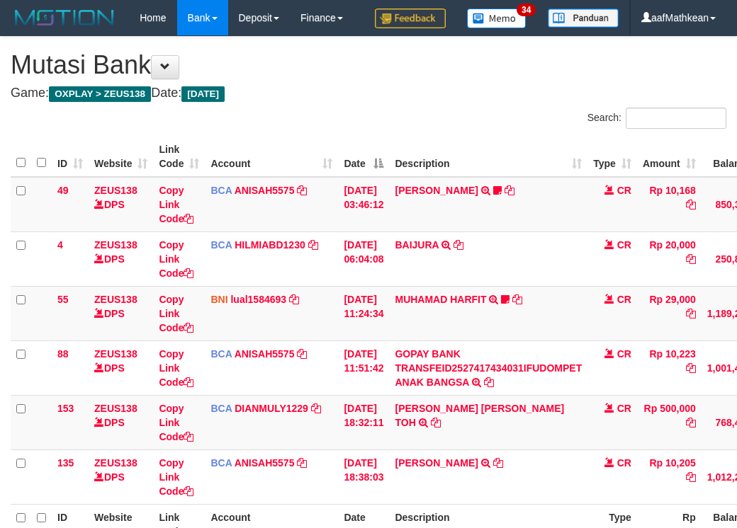
scroll to position [125, 0]
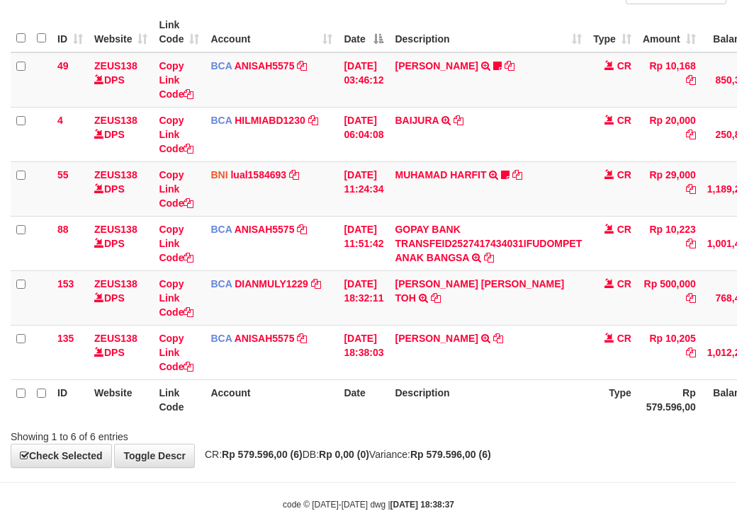
click at [433, 380] on td "[PERSON_NAME] TRSF E-BANKING CR 0110/FTSCY/WS95051 10205.002025100137647015 TRF…" at bounding box center [488, 352] width 198 height 55
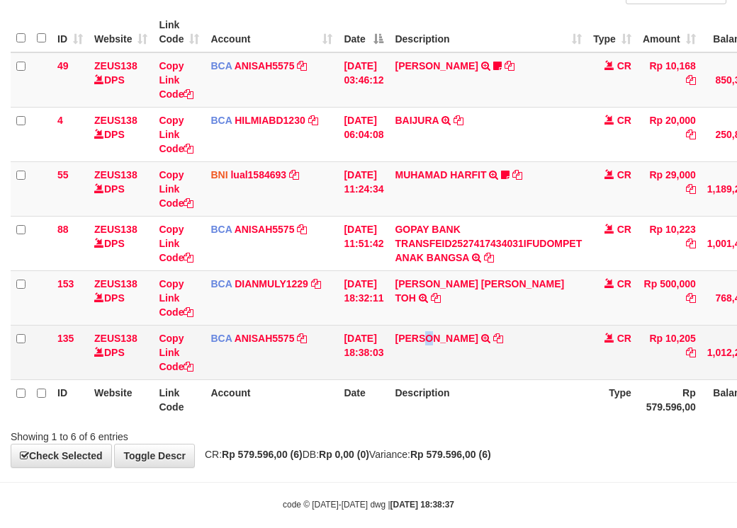
drag, startPoint x: 432, startPoint y: 405, endPoint x: 485, endPoint y: 396, distance: 53.9
click at [433, 380] on td "[PERSON_NAME] TRSF E-BANKING CR 0110/FTSCY/WS95051 10205.002025100137647015 TRF…" at bounding box center [488, 352] width 198 height 55
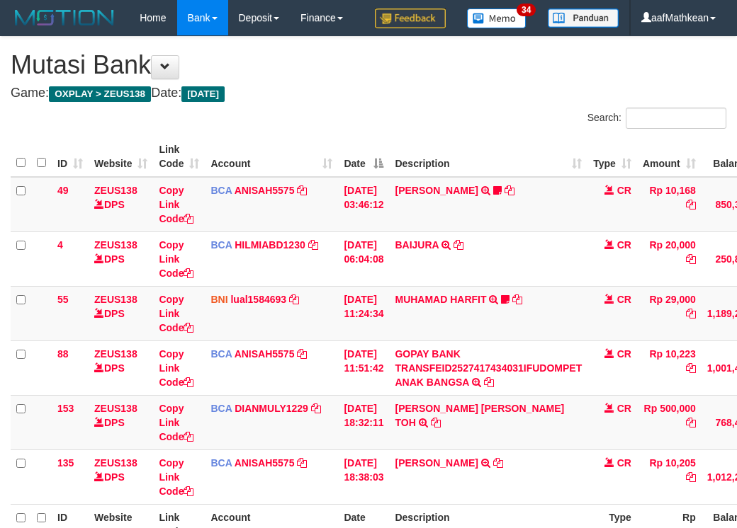
click at [549, 450] on td "[PERSON_NAME] TRSF E-BANKING CR 0110/FTSCY/WS95051 10205.002025100137647015 TRF…" at bounding box center [488, 477] width 198 height 55
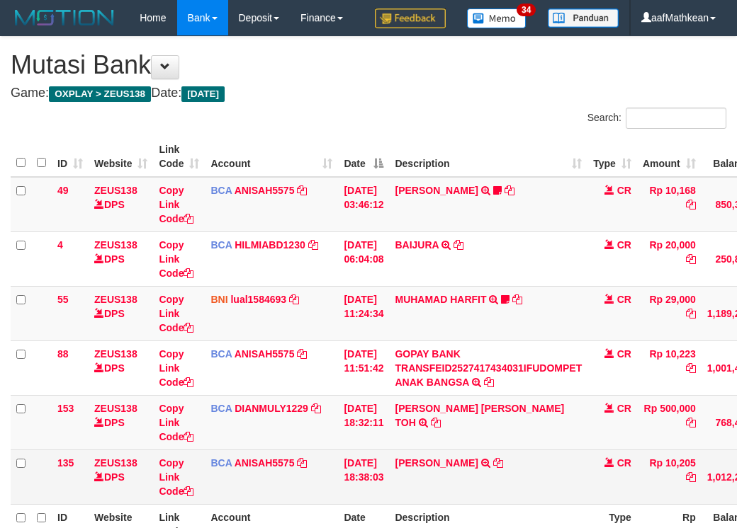
scroll to position [125, 21]
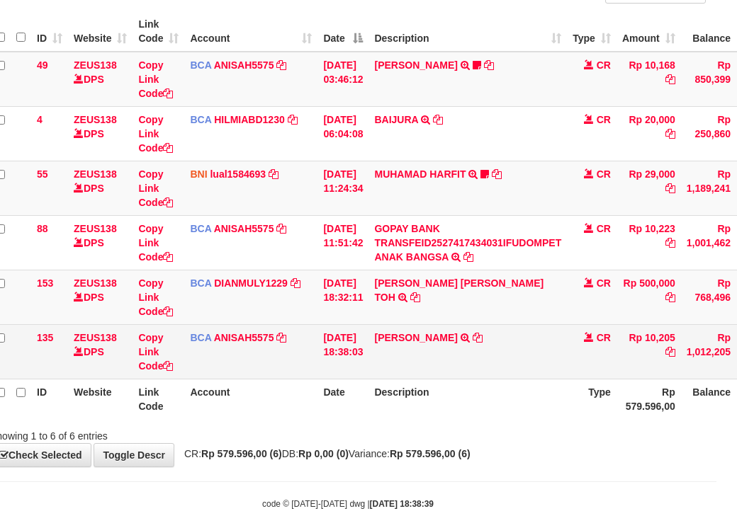
click at [548, 379] on td "[PERSON_NAME] TRSF E-BANKING CR 0110/FTSCY/WS95051 10205.002025100137647015 TRF…" at bounding box center [467, 351] width 198 height 55
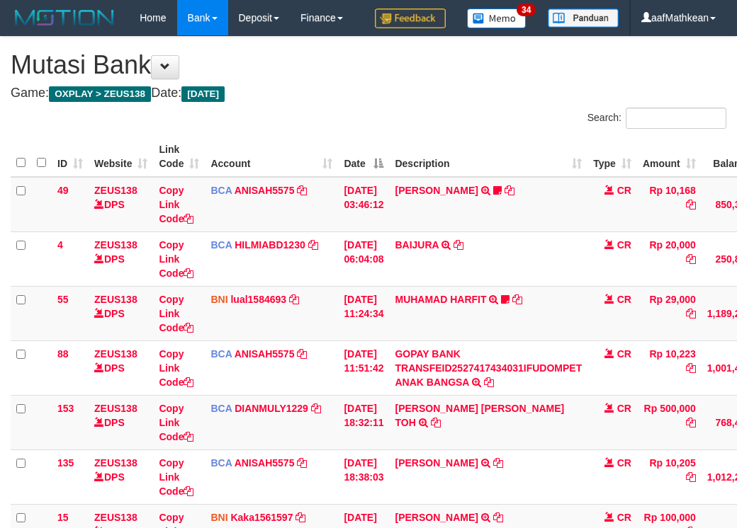
scroll to position [125, 21]
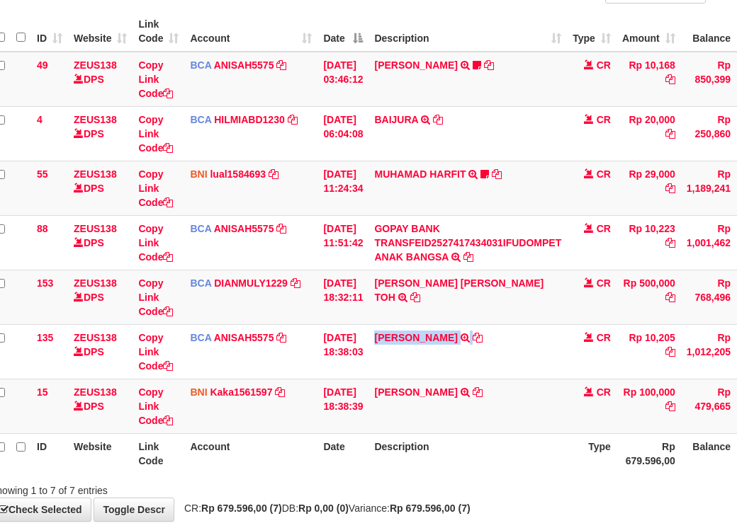
click at [549, 379] on td "[PERSON_NAME] TRSF E-BANKING CR 0110/FTSCY/WS95051 10205.002025100137647015 TRF…" at bounding box center [467, 351] width 198 height 55
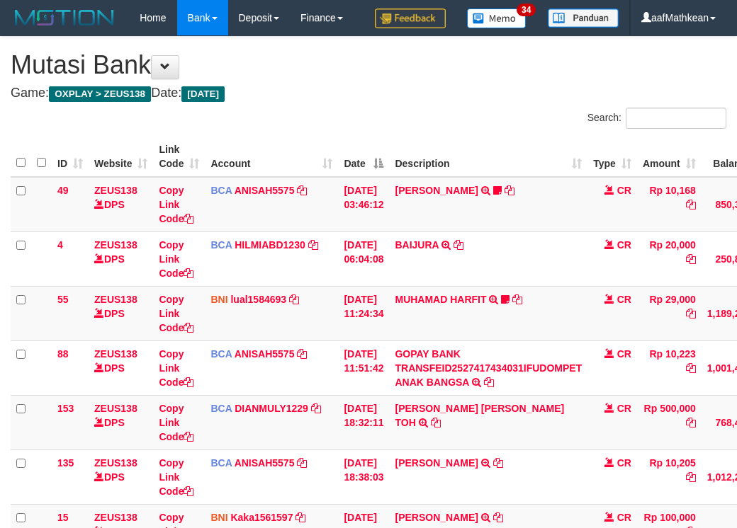
scroll to position [125, 21]
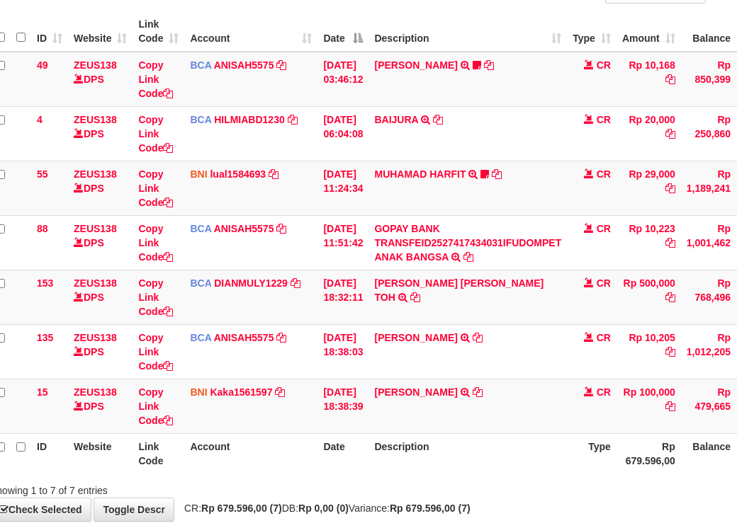
click at [549, 379] on td "[PERSON_NAME] TRSF E-BANKING CR 0110/FTSCY/WS95051 10205.002025100137647015 TRF…" at bounding box center [467, 351] width 198 height 55
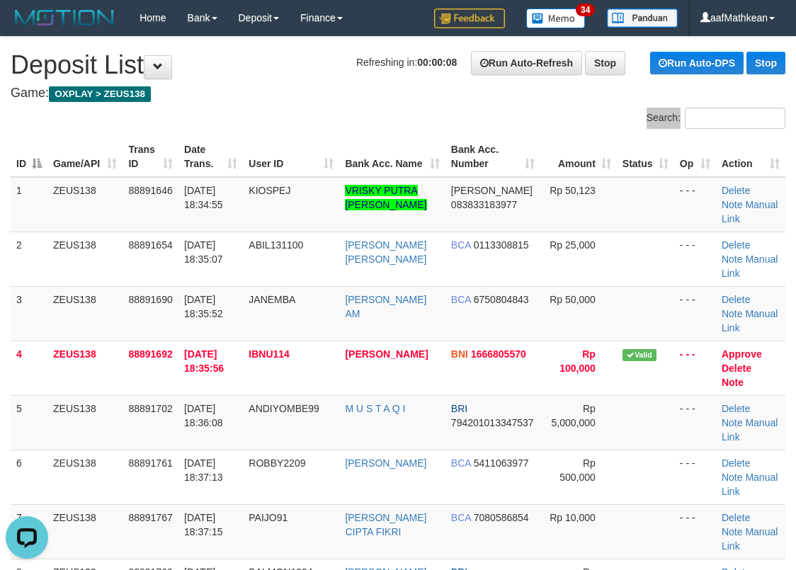
drag, startPoint x: 217, startPoint y: 106, endPoint x: 95, endPoint y: 146, distance: 129.0
click at [183, 121] on div "Search: ID Game/API Trans ID Date Trans. User ID Bank Acc. Name Bank Acc. Numbe…" at bounding box center [398, 502] width 775 height 788
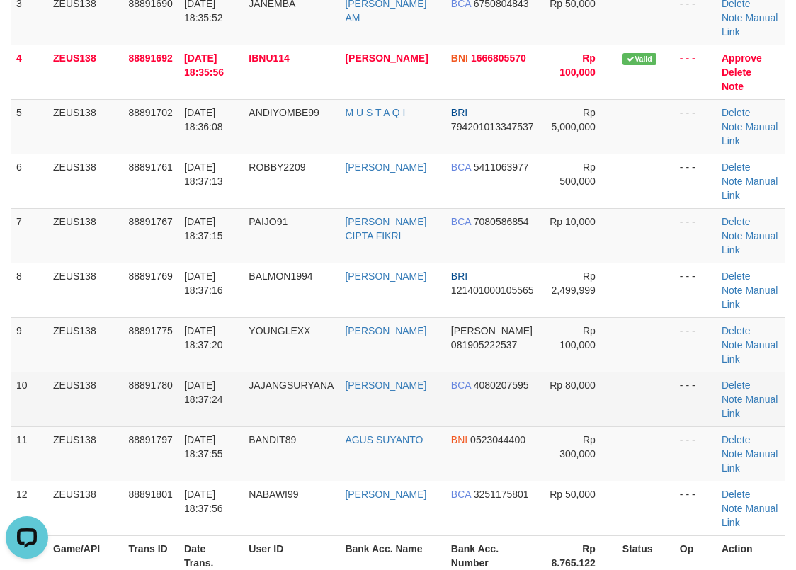
scroll to position [351, 0]
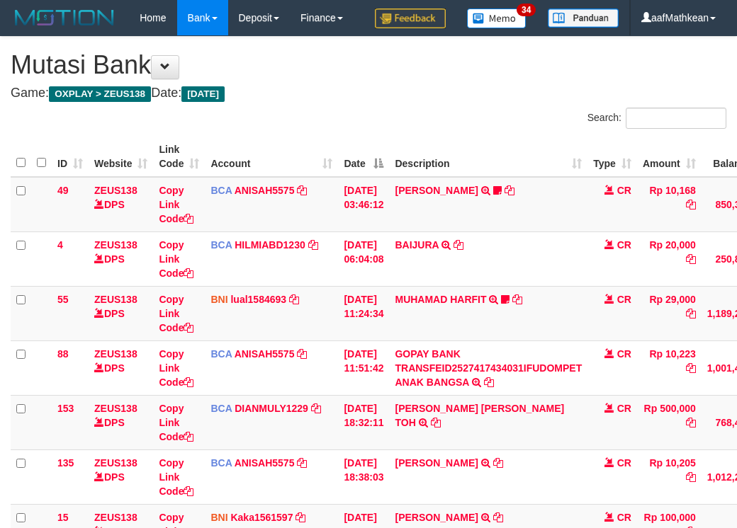
scroll to position [125, 21]
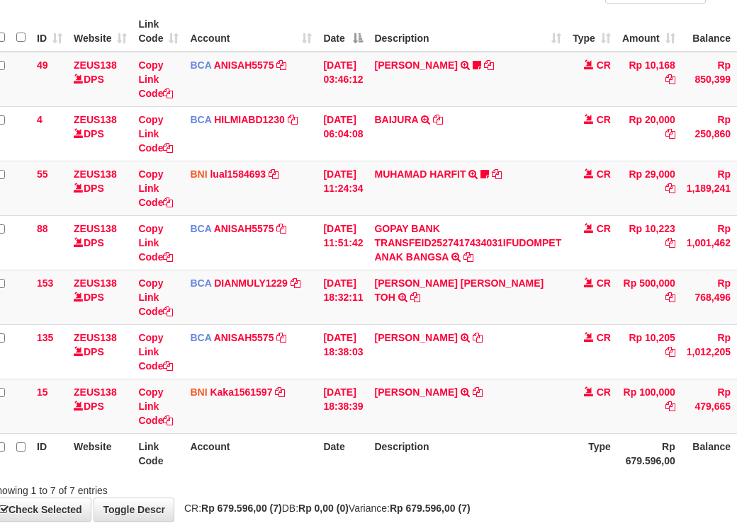
click at [548, 379] on td "[PERSON_NAME] TRSF E-BANKING CR 0110/FTSCY/WS95051 10205.002025100137647015 TRF…" at bounding box center [467, 351] width 198 height 55
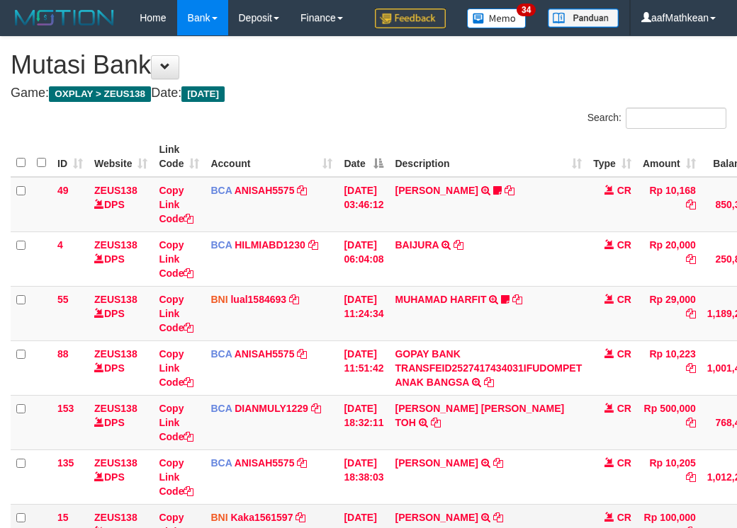
scroll to position [233, 21]
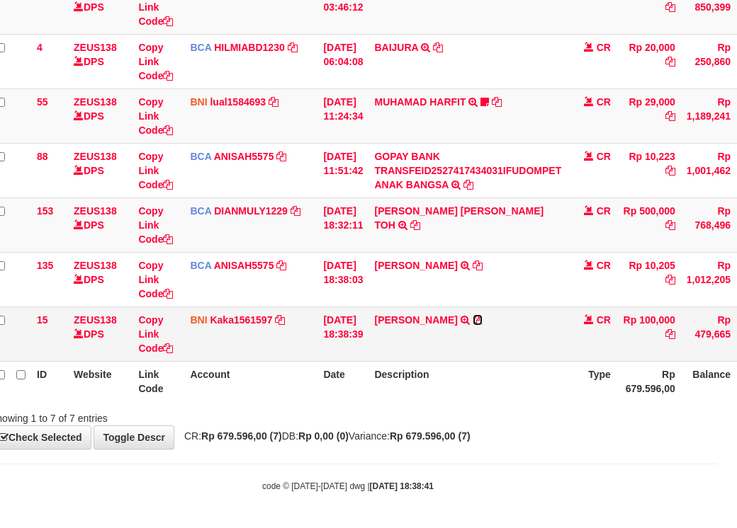
click at [472, 322] on icon at bounding box center [477, 320] width 10 height 10
drag, startPoint x: 294, startPoint y: 421, endPoint x: 322, endPoint y: 431, distance: 29.4
click at [307, 437] on div "**********" at bounding box center [347, 144] width 737 height 610
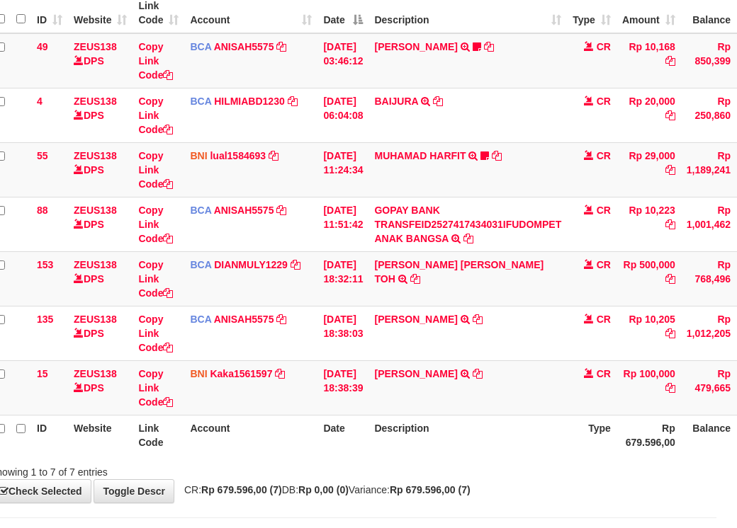
scroll to position [233, 21]
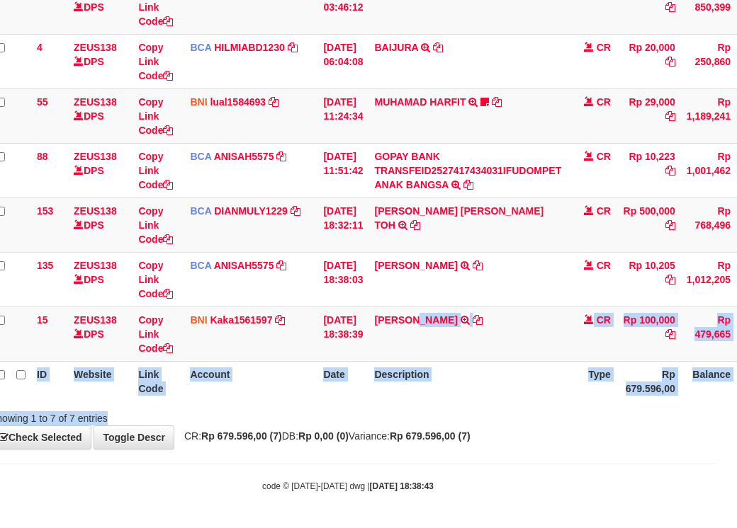
drag, startPoint x: 426, startPoint y: 419, endPoint x: 433, endPoint y: 425, distance: 9.5
click at [435, 424] on div "Search: ID Website Link Code Account Date Description Type Amount Balance Statu…" at bounding box center [347, 168] width 715 height 516
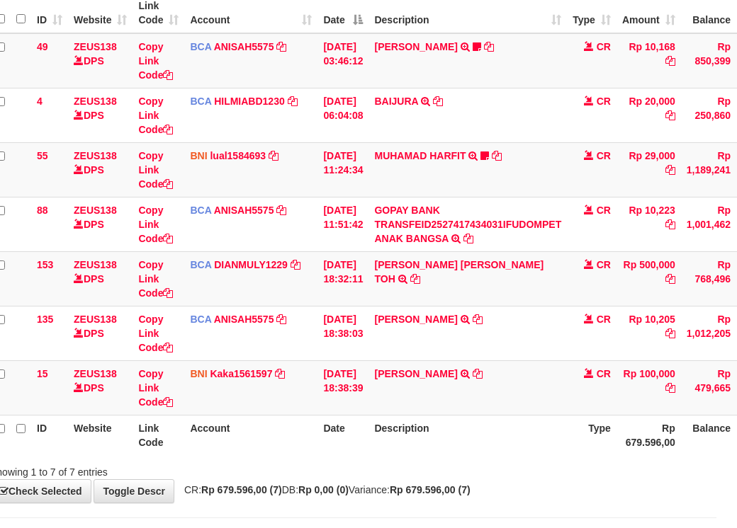
scroll to position [233, 21]
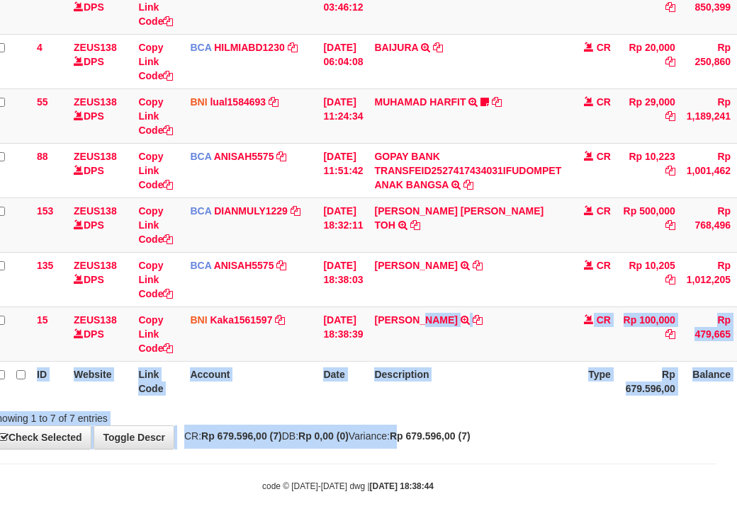
drag, startPoint x: 0, startPoint y: 0, endPoint x: 431, endPoint y: 440, distance: 616.1
click at [436, 441] on div "**********" at bounding box center [347, 144] width 737 height 610
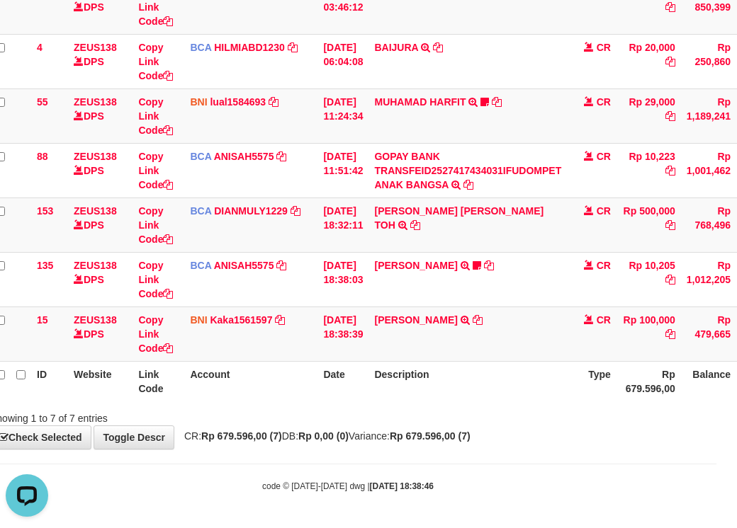
drag, startPoint x: 557, startPoint y: 413, endPoint x: 544, endPoint y: 417, distance: 14.1
click at [547, 417] on div "Showing 1 to 7 of 7 entries" at bounding box center [347, 416] width 737 height 20
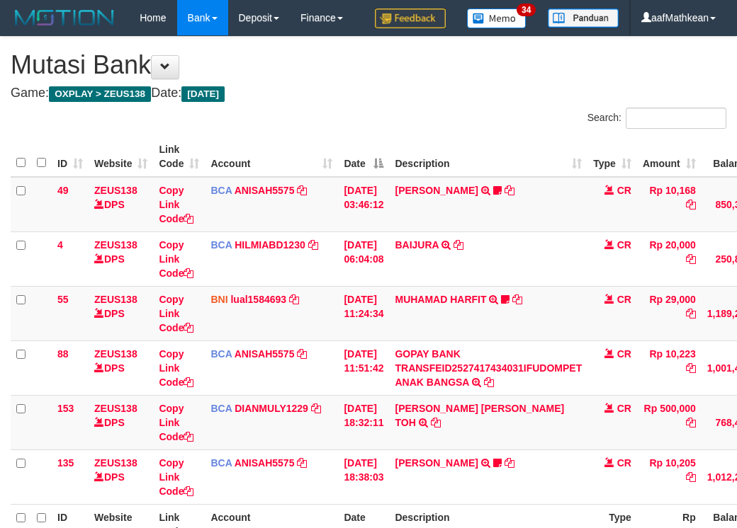
scroll to position [178, 0]
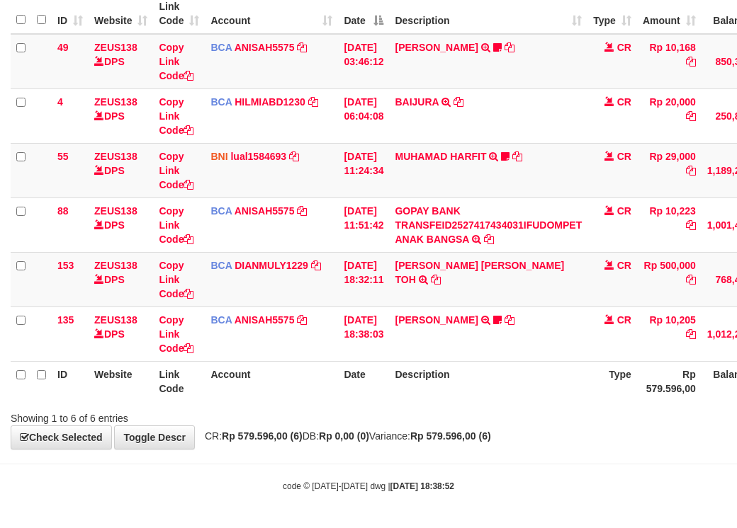
click at [517, 383] on th "Description" at bounding box center [488, 381] width 198 height 40
click at [518, 383] on th "Description" at bounding box center [488, 381] width 198 height 40
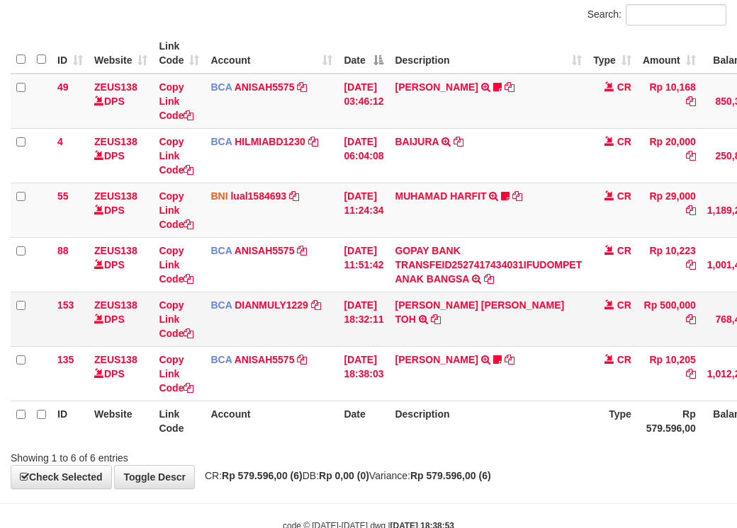
click at [514, 346] on td "CARINA OCTAVIA TOH TRSF E-BANKING CR 0110/FTSCY/WS95031 500000.00CARINA OCTAVIA…" at bounding box center [488, 319] width 198 height 55
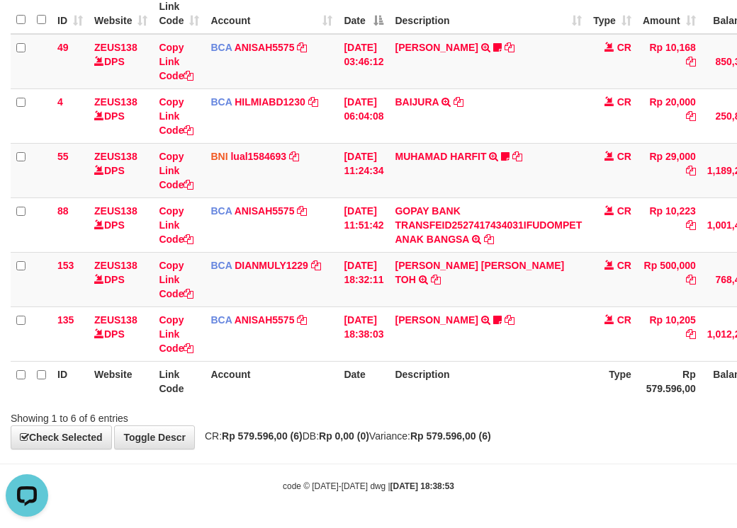
drag, startPoint x: 509, startPoint y: 377, endPoint x: 576, endPoint y: 363, distance: 68.8
click at [577, 363] on th "Description" at bounding box center [488, 381] width 198 height 40
click at [469, 391] on th "Description" at bounding box center [488, 381] width 198 height 40
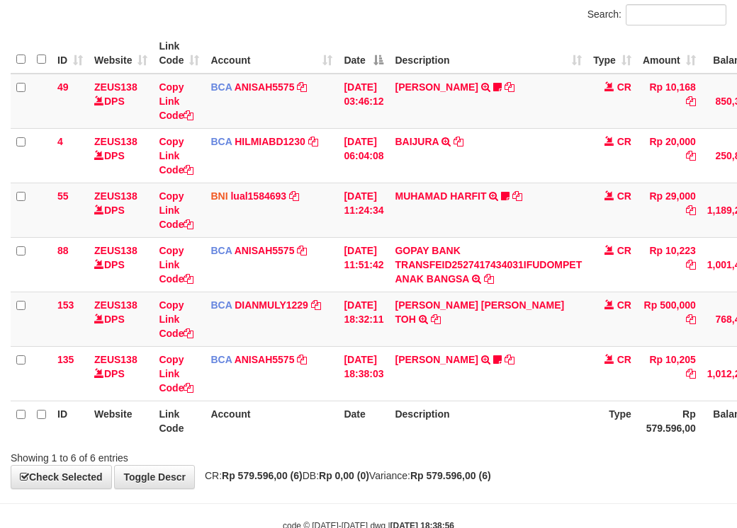
click at [460, 390] on td "[PERSON_NAME] TRSF E-BANKING CR 0110/FTSCY/WS95051 10205.002025100137647015 TRF…" at bounding box center [488, 373] width 198 height 55
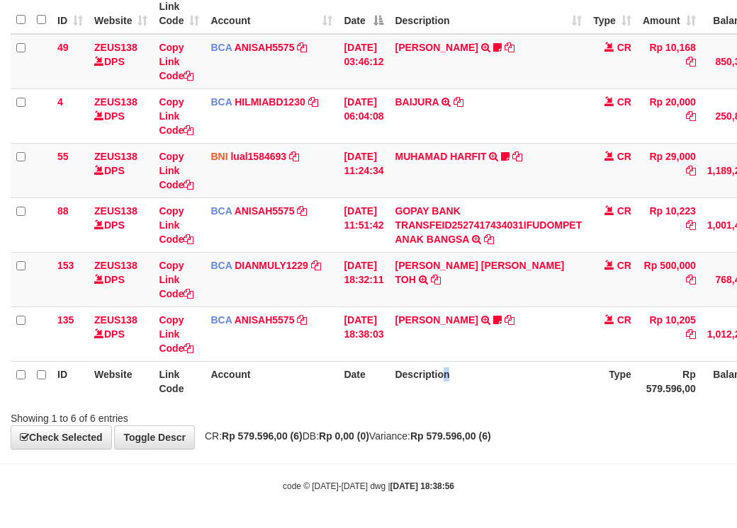
click at [455, 392] on th "Description" at bounding box center [488, 381] width 198 height 40
click at [452, 387] on th "Description" at bounding box center [488, 381] width 198 height 40
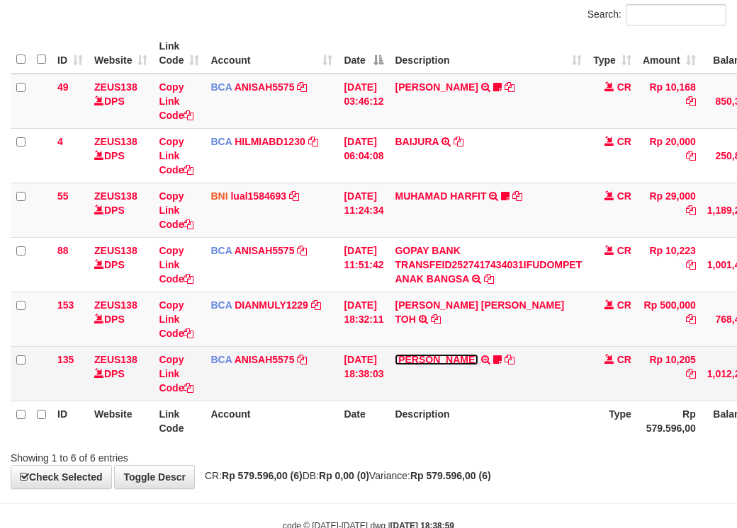
click at [395, 354] on link "[PERSON_NAME]" at bounding box center [436, 359] width 83 height 11
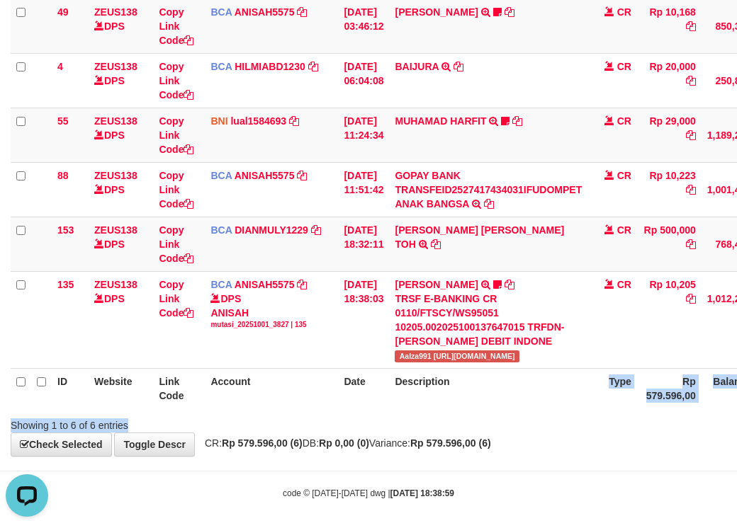
drag, startPoint x: 545, startPoint y: 441, endPoint x: 518, endPoint y: 450, distance: 28.0
click at [535, 433] on div "Search: ID Website Link Code Account Date Description Type Amount Balance Statu…" at bounding box center [368, 181] width 715 height 504
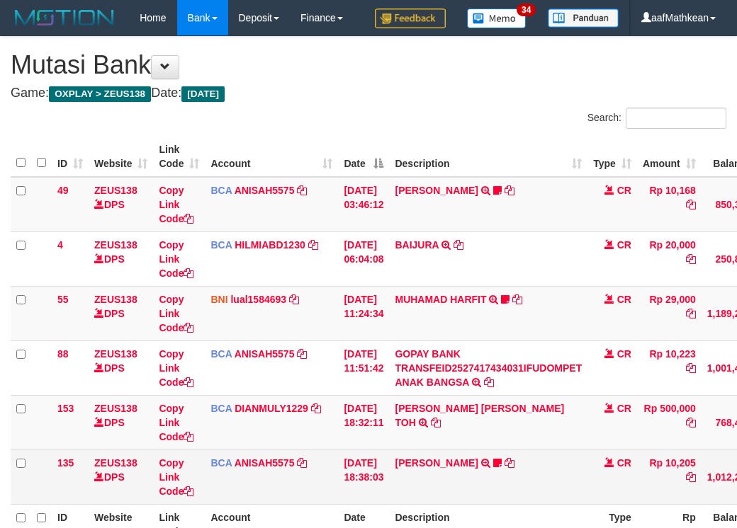
scroll to position [103, 0]
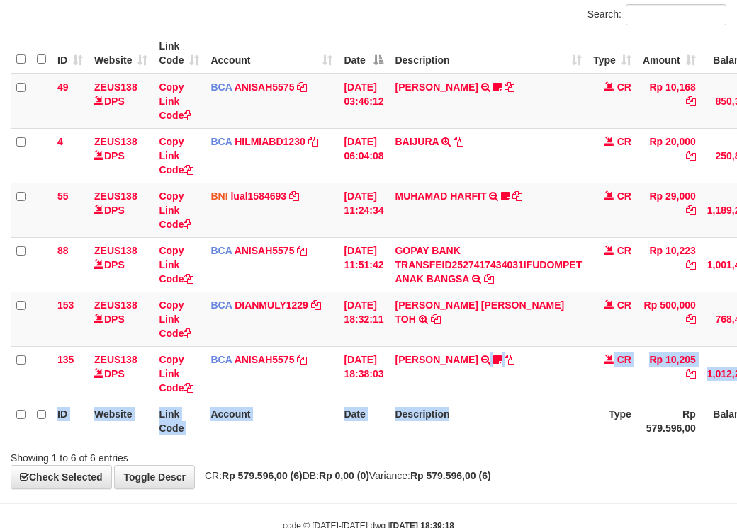
click at [463, 441] on table "ID Website Link Code Account Date Description Type Amount Balance Status Action…" at bounding box center [433, 237] width 845 height 408
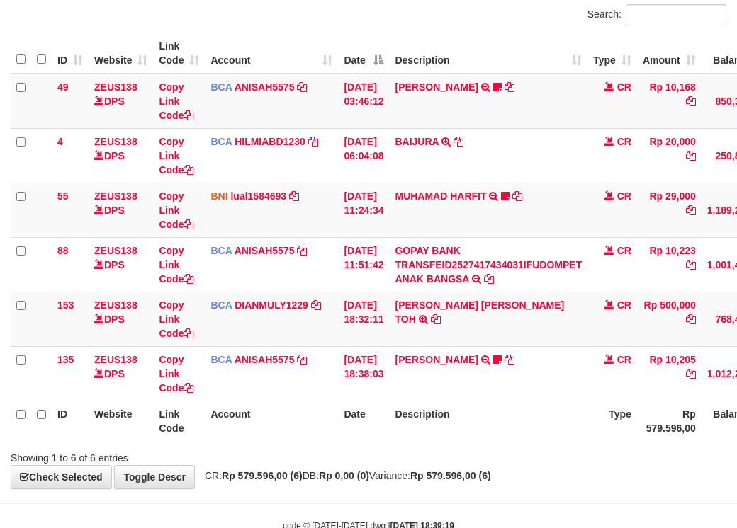
scroll to position [178, 0]
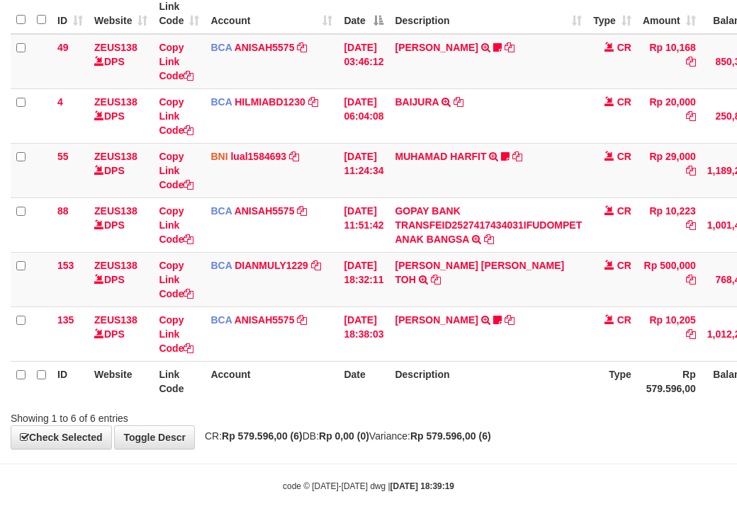
click at [322, 431] on div "**********" at bounding box center [368, 171] width 737 height 555
click at [708, 446] on div "**********" at bounding box center [368, 171] width 737 height 555
click at [522, 419] on div "Showing 1 to 6 of 6 entries" at bounding box center [368, 416] width 737 height 20
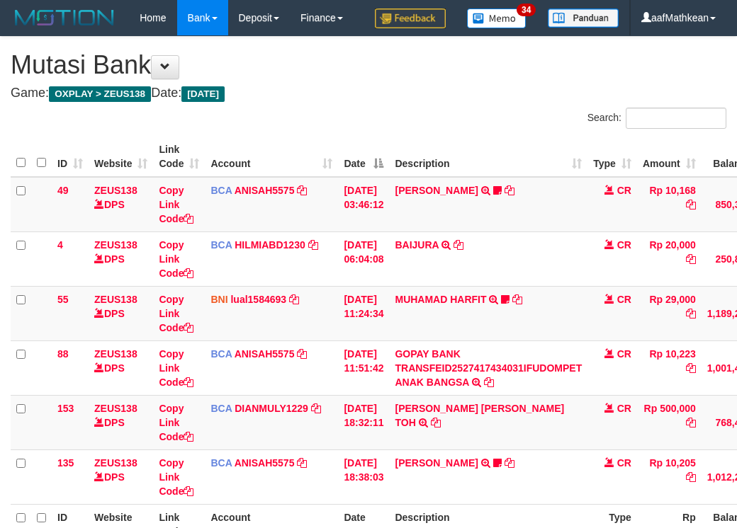
click at [505, 450] on td "[PERSON_NAME] TRSF E-BANKING CR 0110/FTSCY/WS95051 10205.002025100137647015 TRF…" at bounding box center [488, 477] width 198 height 55
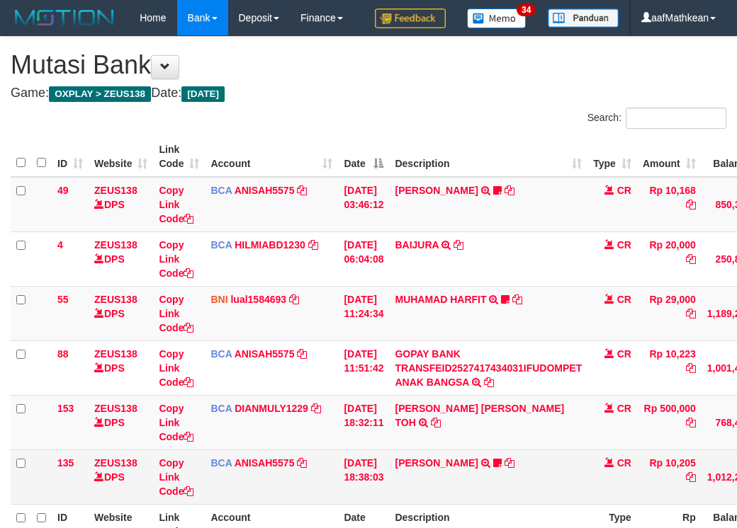
scroll to position [103, 0]
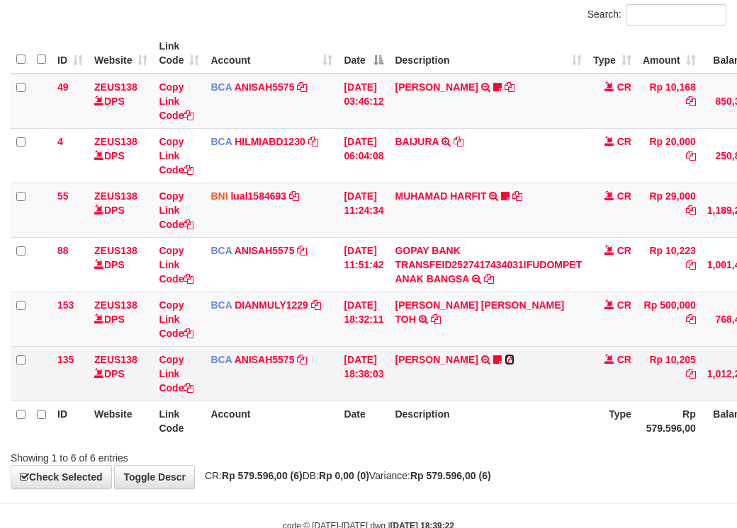
click at [504, 354] on link at bounding box center [509, 359] width 10 height 11
click at [538, 401] on td "[PERSON_NAME] TRSF E-BANKING CR 0110/FTSCY/WS95051 10205.002025100137647015 TRF…" at bounding box center [488, 373] width 198 height 55
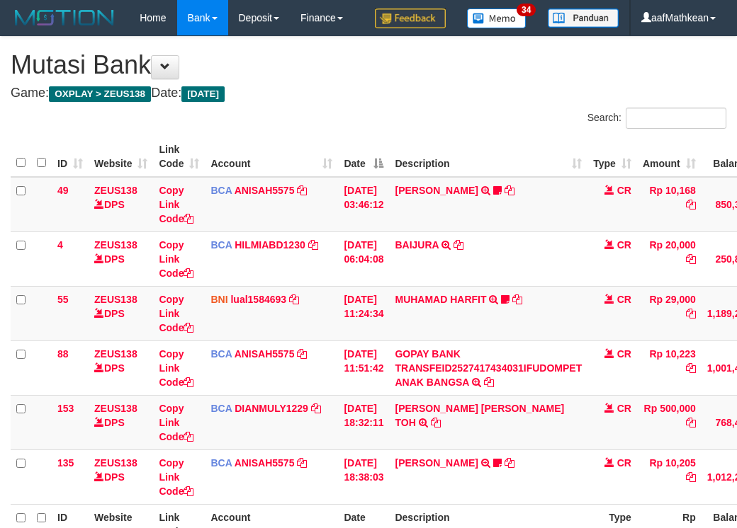
scroll to position [104, 0]
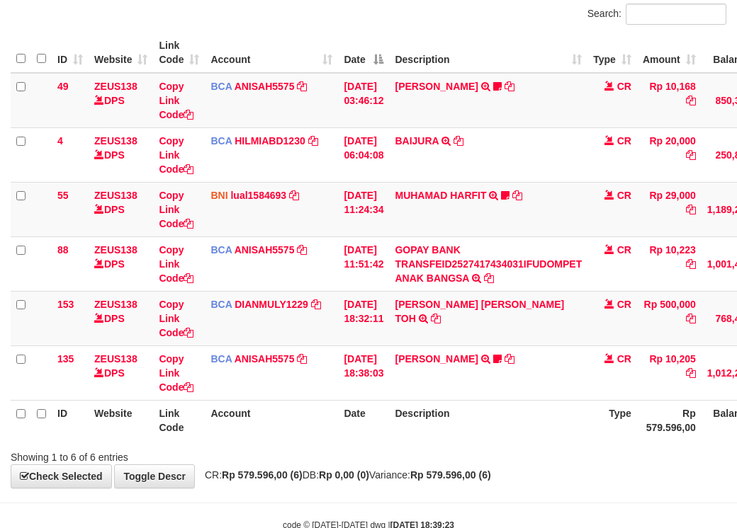
click at [535, 400] on td "ALVIN AGUSTI TRSF E-BANKING CR 0110/FTSCY/WS95051 10205.002025100137647015 TRFD…" at bounding box center [488, 373] width 198 height 55
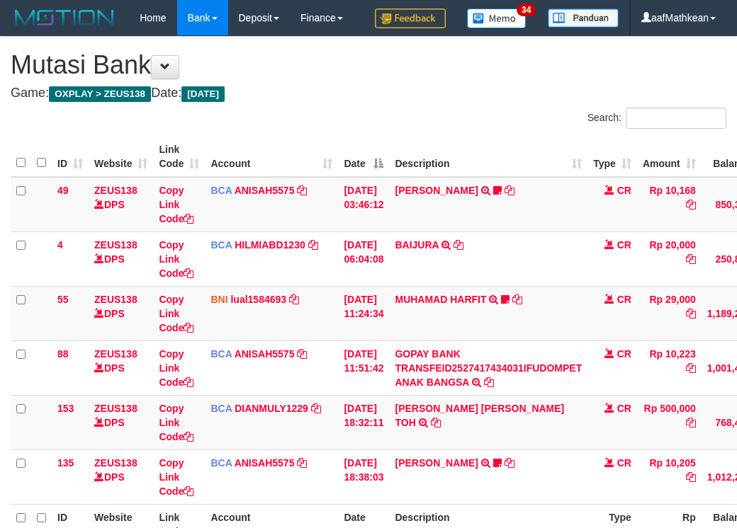
scroll to position [105, 0]
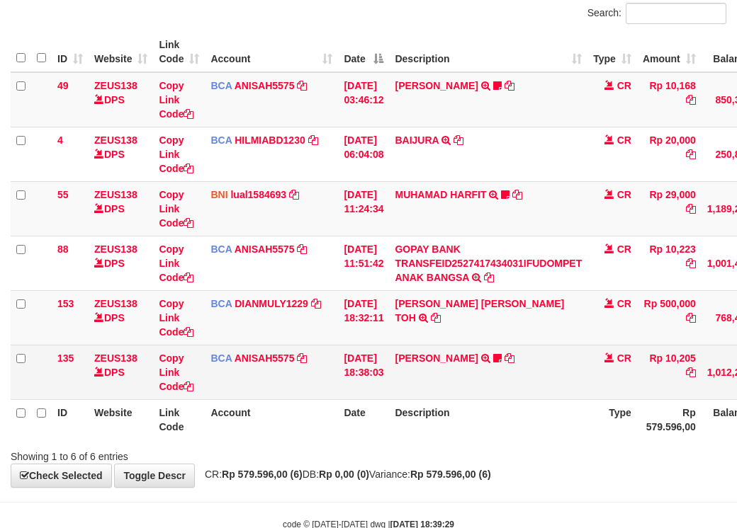
click at [540, 399] on td "[PERSON_NAME] TRSF E-BANKING CR 0110/FTSCY/WS95051 10205.002025100137647015 TRF…" at bounding box center [488, 372] width 198 height 55
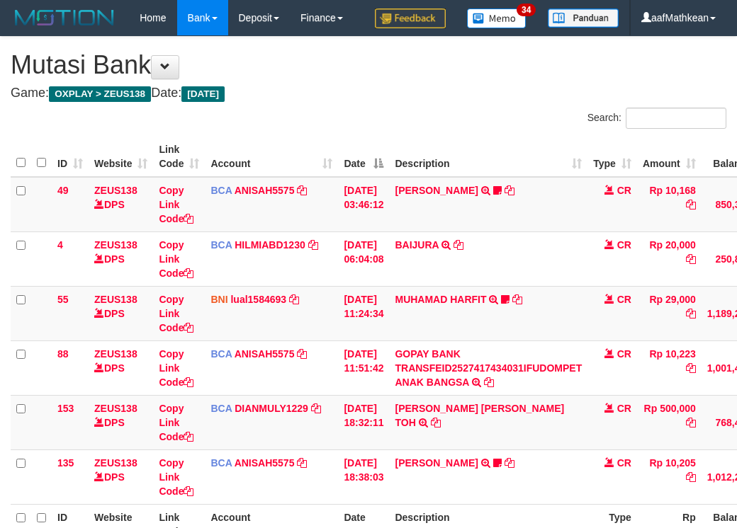
scroll to position [106, 0]
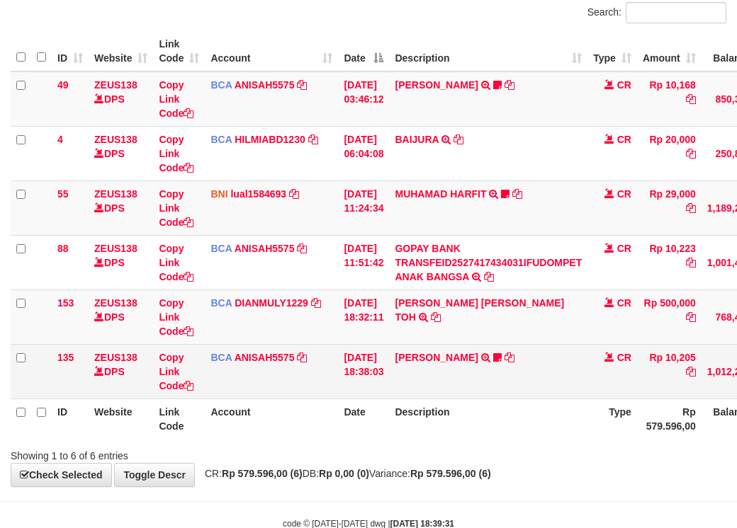
click at [554, 399] on td "[PERSON_NAME] TRSF E-BANKING CR 0110/FTSCY/WS95051 10205.002025100137647015 TRF…" at bounding box center [488, 371] width 198 height 55
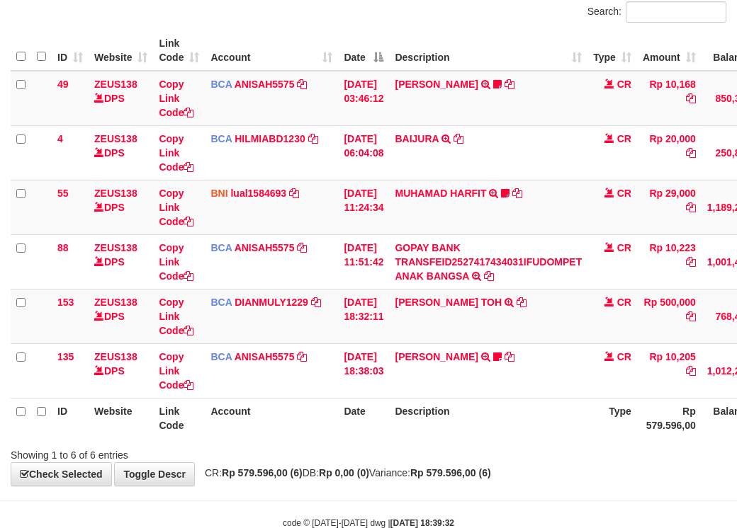
click at [450, 255] on tbody "49 ZEUS138 DPS Copy Link Code BCA ANISAH5575 DPS ANISAH mutasi_20251001_3827 | …" at bounding box center [433, 235] width 845 height 328
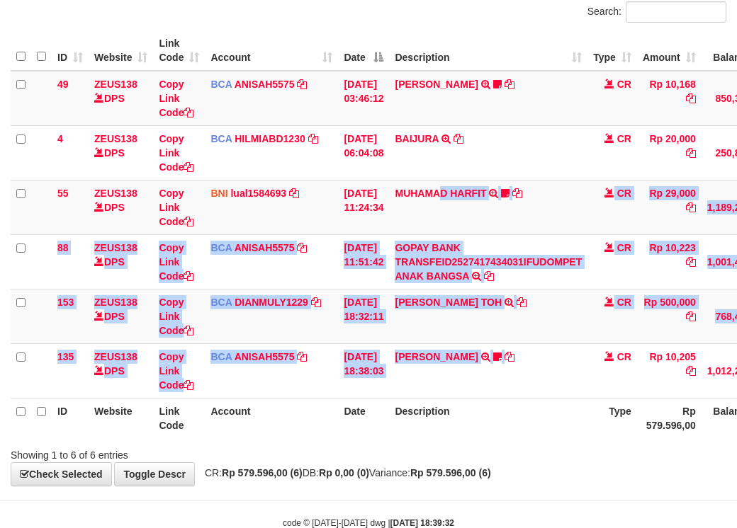
scroll to position [106, 0]
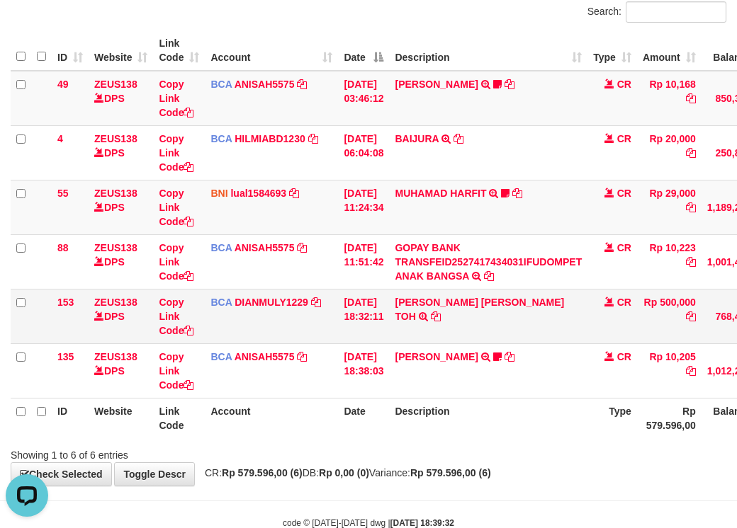
click at [393, 365] on table "ID Website Link Code Account Date Description Type Amount Balance Status Action…" at bounding box center [433, 234] width 845 height 408
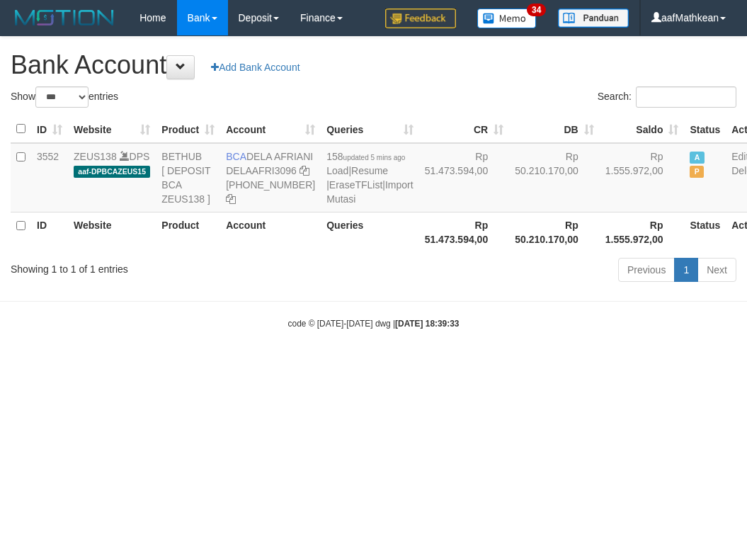
select select "***"
click at [489, 365] on html "Toggle navigation Home Bank Account List Load By Website Group [OXPLAY] ZEUS138…" at bounding box center [373, 182] width 747 height 365
select select "***"
drag, startPoint x: 251, startPoint y: 154, endPoint x: 269, endPoint y: 172, distance: 26.0
click at [269, 172] on td "BCA DELA AFRIANI DELAAFRI3096 [PHONE_NUMBER]" at bounding box center [270, 177] width 101 height 69
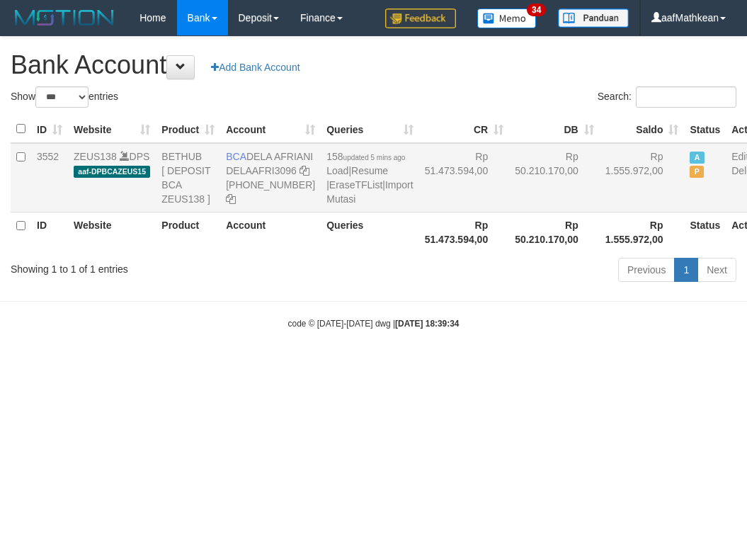
copy td "DELA AFRIANI"
drag, startPoint x: 393, startPoint y: 360, endPoint x: 446, endPoint y: 375, distance: 55.2
click at [416, 365] on body "Toggle navigation Home Bank Account List Load By Website Group [OXPLAY] ZEUS138…" at bounding box center [373, 182] width 747 height 365
drag, startPoint x: 419, startPoint y: 352, endPoint x: 404, endPoint y: 346, distance: 16.8
click at [412, 349] on body "Toggle navigation Home Bank Account List Load By Website Group [OXPLAY] ZEUS138…" at bounding box center [373, 182] width 747 height 365
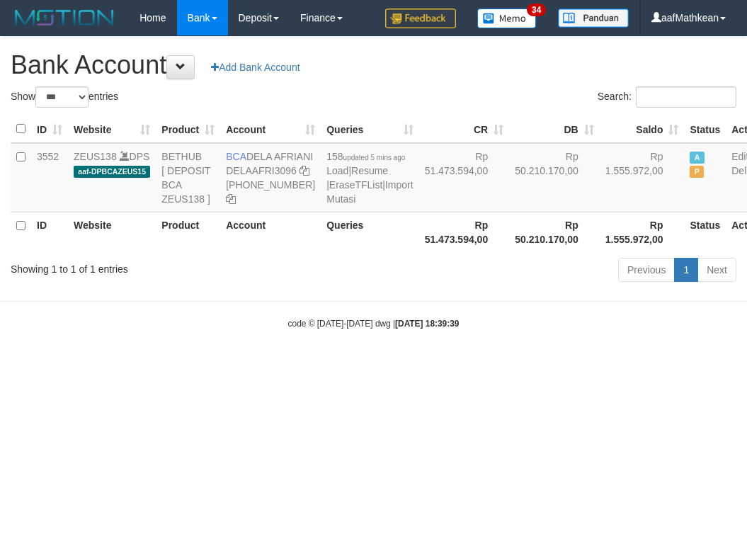
select select "***"
drag, startPoint x: 285, startPoint y: 272, endPoint x: 157, endPoint y: 13, distance: 288.9
click at [242, 158] on table "ID Website Product Account Queries CR DB Saldo Status Action 3552 ZEUS138 DPS a…" at bounding box center [390, 183] width 758 height 137
select select "***"
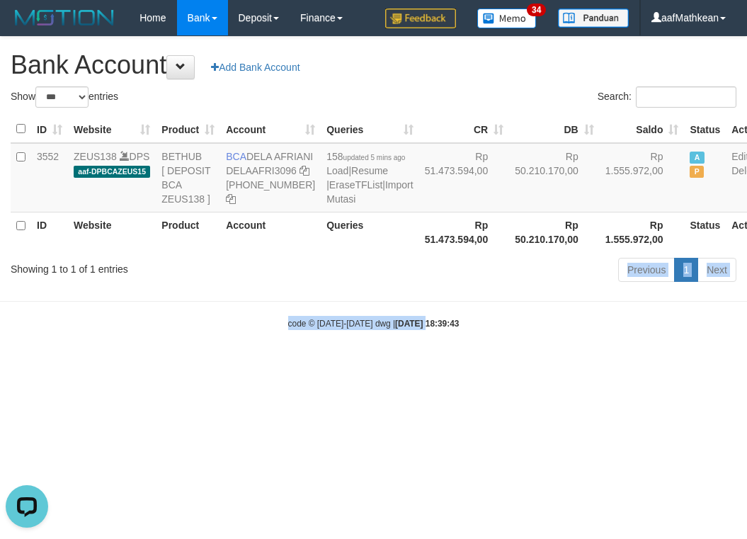
click at [439, 365] on body "Toggle navigation Home Bank Account List Load By Website Group [OXPLAY] ZEUS138…" at bounding box center [373, 182] width 747 height 365
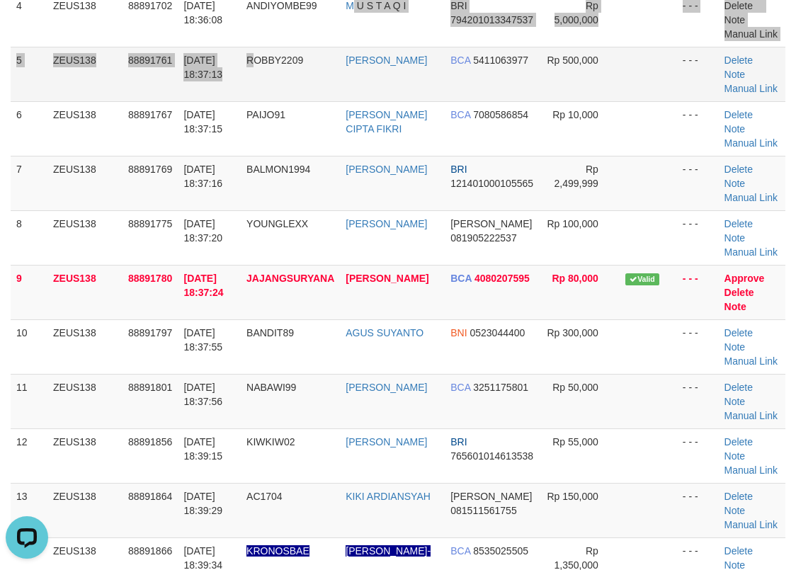
click at [327, 65] on td "ROBBY2209" at bounding box center [290, 74] width 99 height 55
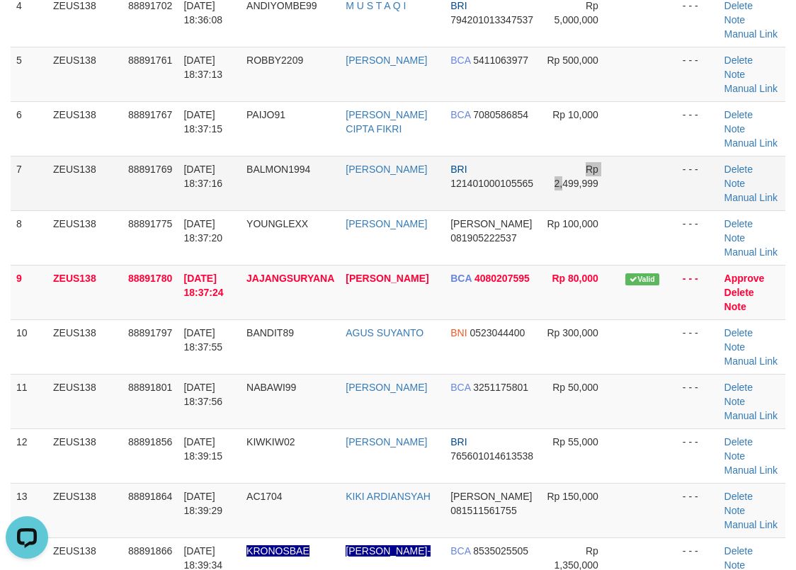
drag, startPoint x: 574, startPoint y: 174, endPoint x: 555, endPoint y: 161, distance: 23.0
click at [562, 170] on td "Rp 2,499,999" at bounding box center [580, 183] width 80 height 55
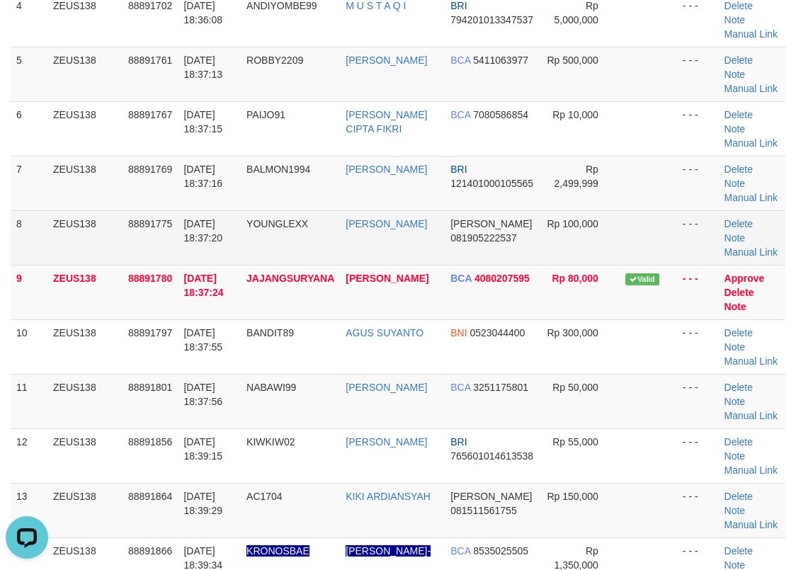
click at [220, 210] on tbody "1 ZEUS138 88891646 01/10/2025 18:34:55 KIOSPEJ VRISKY PUTRA NOPANDA DANA 083833…" at bounding box center [398, 211] width 775 height 764
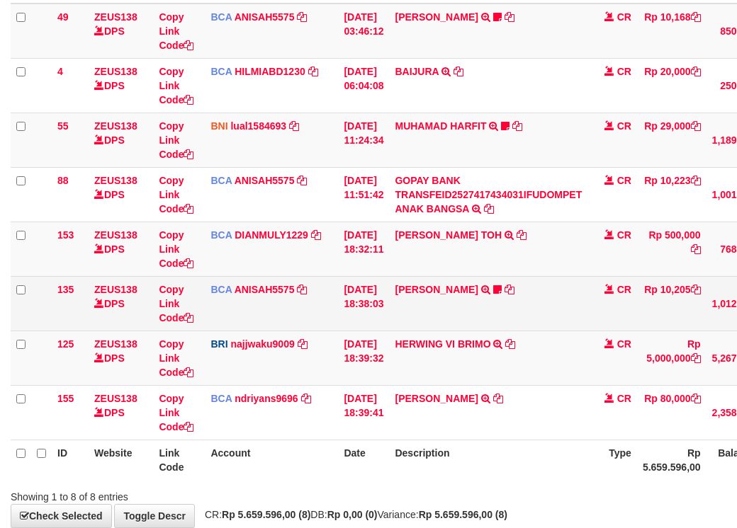
scroll to position [288, 0]
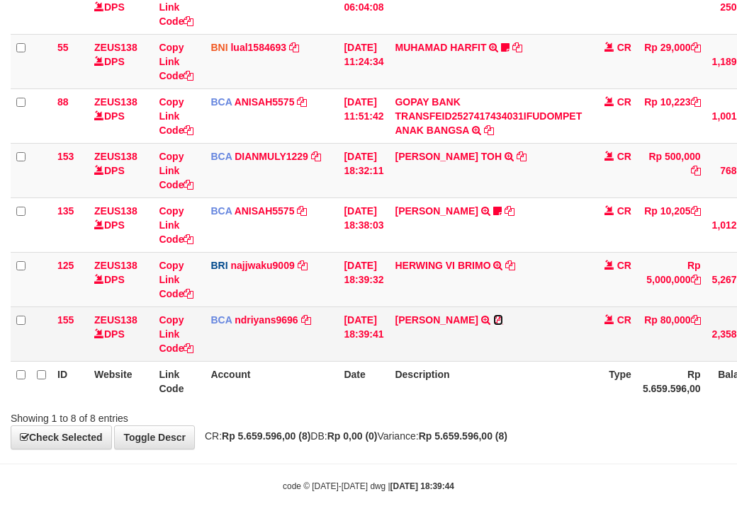
click at [503, 316] on icon at bounding box center [498, 320] width 10 height 10
click at [503, 322] on icon at bounding box center [498, 320] width 10 height 10
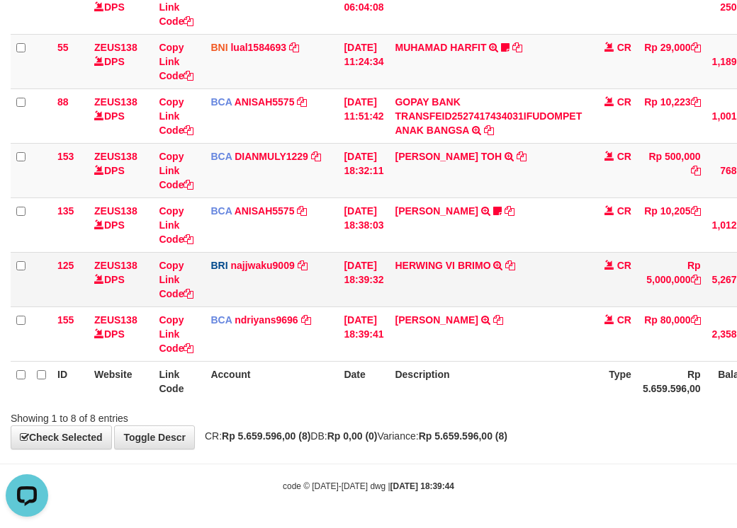
scroll to position [0, 0]
click at [515, 262] on icon at bounding box center [510, 266] width 10 height 10
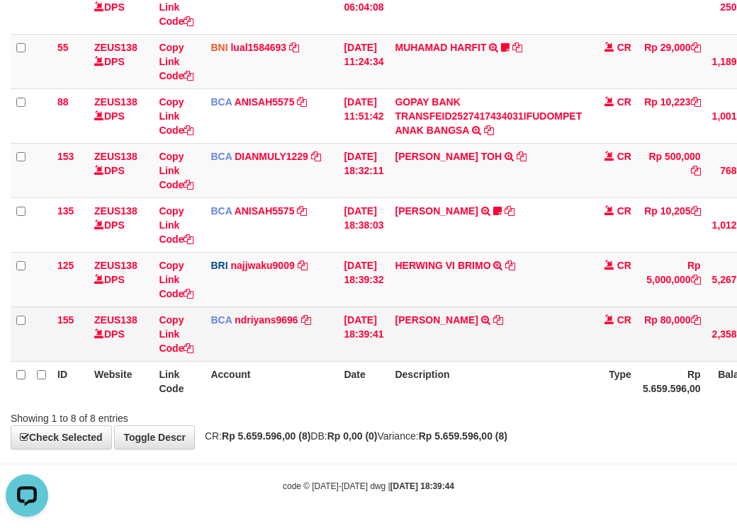
click at [389, 346] on td "01/10/2025 18:39:41" at bounding box center [363, 334] width 51 height 55
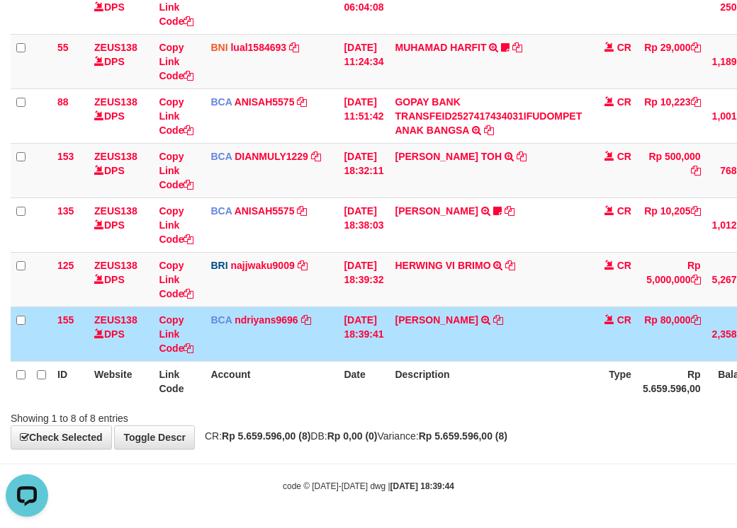
drag, startPoint x: 421, startPoint y: 346, endPoint x: 717, endPoint y: 323, distance: 297.0
click at [619, 333] on tr "155 ZEUS138 DPS Copy Link Code BCA ndriyans9696 DPS ANDRIYANSYAH mutasi_2025100…" at bounding box center [436, 334] width 850 height 55
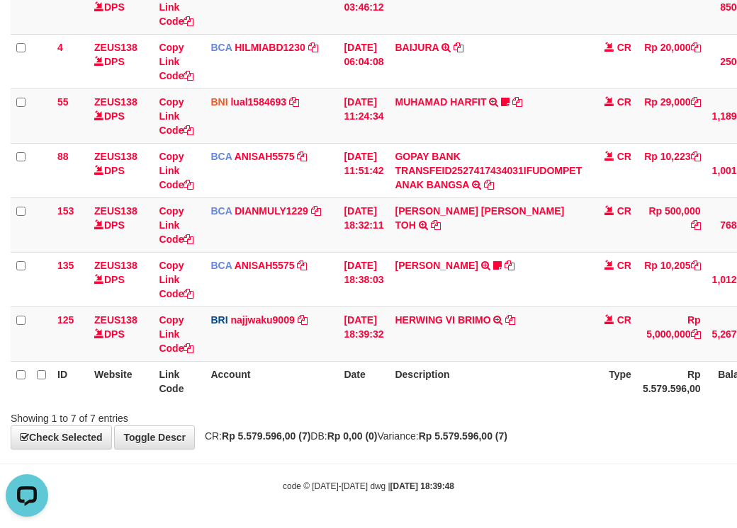
drag, startPoint x: 468, startPoint y: 461, endPoint x: 490, endPoint y: 467, distance: 22.9
click at [476, 463] on body "Toggle navigation Home Bank Account List Load By Website Group [OXPLAY] ZEUS138…" at bounding box center [368, 165] width 737 height 726
drag, startPoint x: 490, startPoint y: 467, endPoint x: 494, endPoint y: 459, distance: 9.5
click at [493, 462] on body "Toggle navigation Home Bank Account List Load By Website Group [OXPLAY] ZEUS138…" at bounding box center [368, 165] width 737 height 726
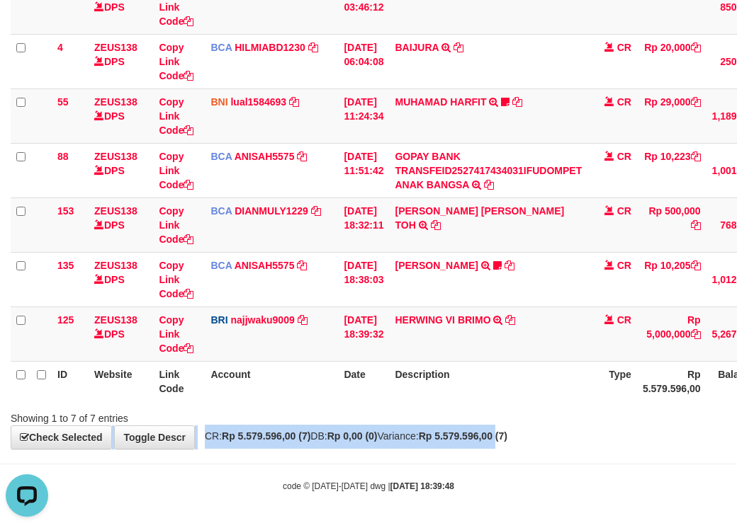
drag, startPoint x: 528, startPoint y: 428, endPoint x: 525, endPoint y: 394, distance: 34.1
click at [533, 409] on div "Showing 1 to 7 of 7 entries" at bounding box center [368, 416] width 737 height 20
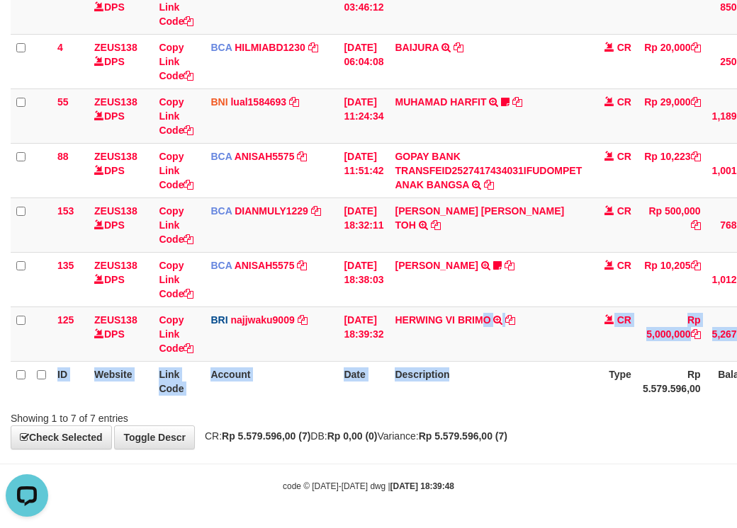
click at [504, 363] on table "ID Website Link Code Account Date Description Type Amount Balance Status Action…" at bounding box center [436, 170] width 850 height 463
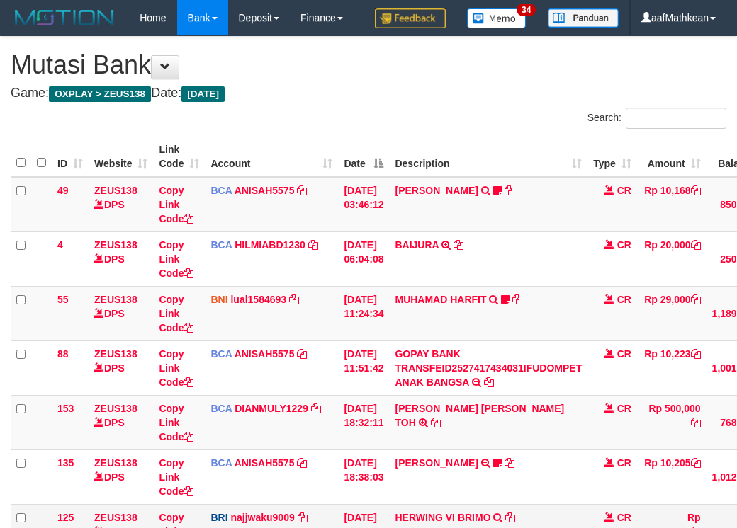
scroll to position [204, 0]
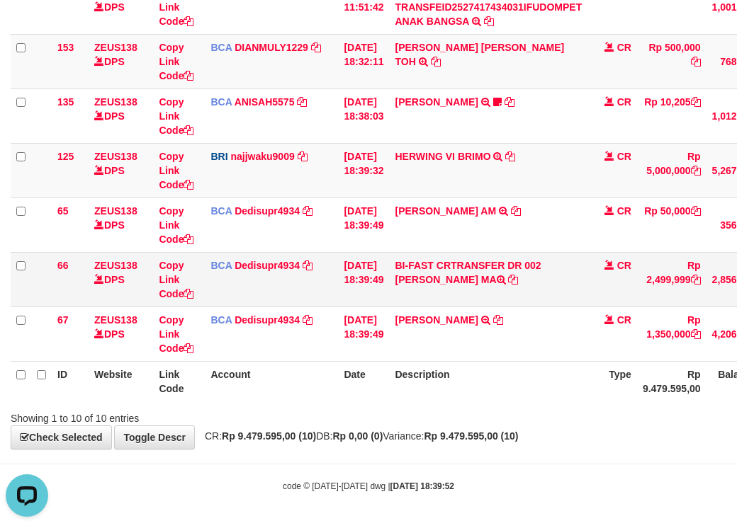
drag, startPoint x: 555, startPoint y: 269, endPoint x: 465, endPoint y: 280, distance: 91.3
click at [455, 283] on td "BI-FAST CRTRANSFER DR 002 AKBAR RISVANDAR MA" at bounding box center [488, 279] width 198 height 55
copy td "[PERSON_NAME]"
click at [343, 438] on span "CR: Rp 9.479.595,00 (10) DB: Rp 0,00 (0) Variance: Rp 9.479.595,00 (10)" at bounding box center [358, 436] width 321 height 11
click at [465, 397] on th "Description" at bounding box center [488, 381] width 198 height 40
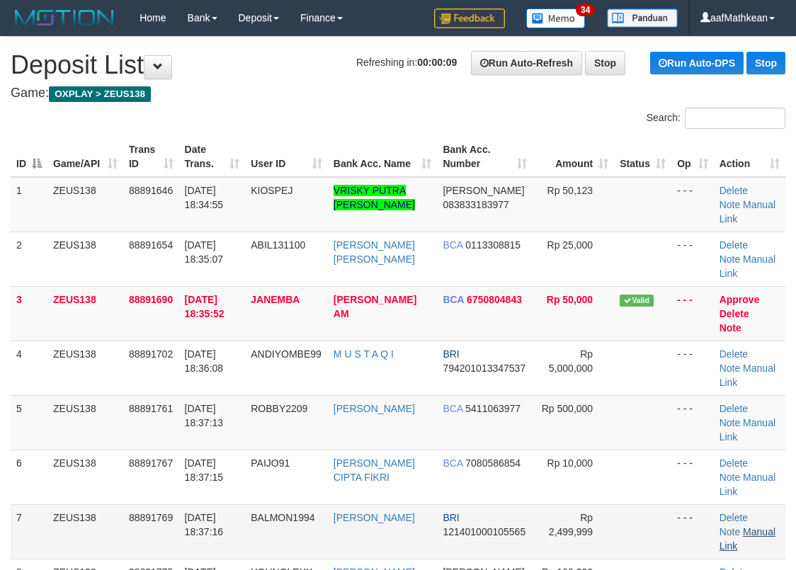
click at [754, 526] on td "Delete Note Manual Link" at bounding box center [750, 531] width 72 height 55
click at [754, 526] on link "Manual Link" at bounding box center [748, 538] width 56 height 25
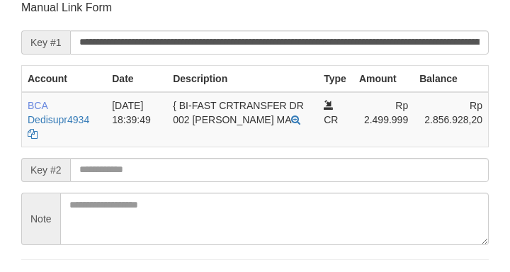
scroll to position [278, 0]
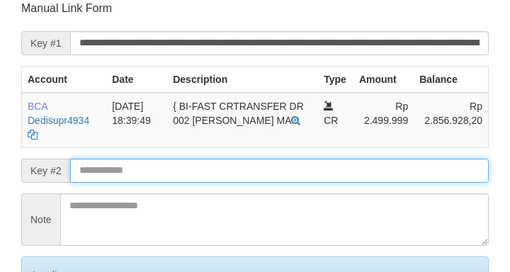
click at [164, 178] on input "text" at bounding box center [279, 171] width 419 height 24
click at [169, 177] on input "text" at bounding box center [279, 171] width 419 height 24
click at [171, 180] on input "text" at bounding box center [279, 171] width 419 height 24
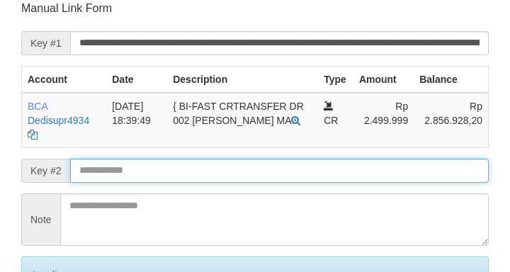
click at [180, 178] on input "text" at bounding box center [279, 171] width 419 height 24
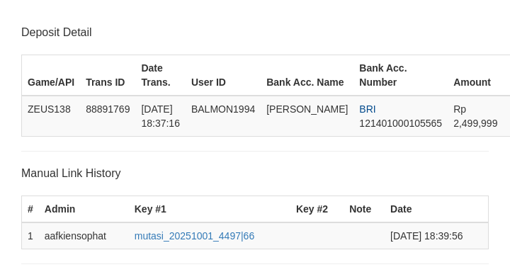
scroll to position [278, 0]
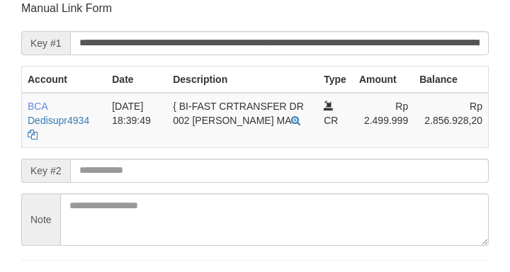
click at [242, 174] on input "text" at bounding box center [279, 171] width 419 height 24
click at [234, 176] on input "text" at bounding box center [279, 171] width 419 height 24
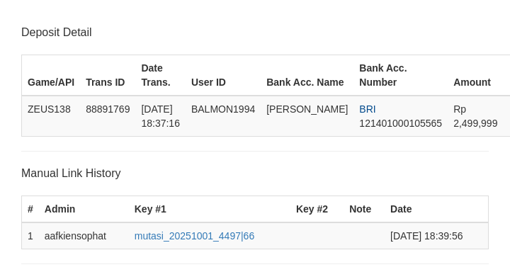
scroll to position [278, 0]
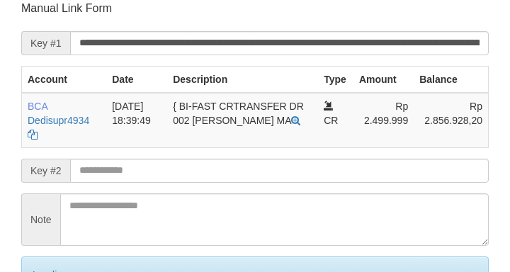
click at [244, 178] on input "text" at bounding box center [279, 171] width 419 height 24
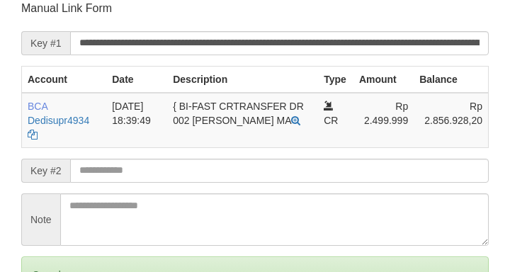
click at [244, 178] on input "text" at bounding box center [279, 171] width 419 height 24
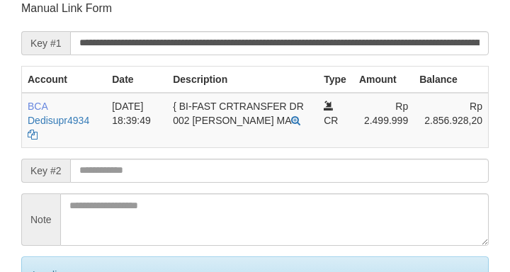
click at [248, 180] on input "text" at bounding box center [279, 171] width 419 height 24
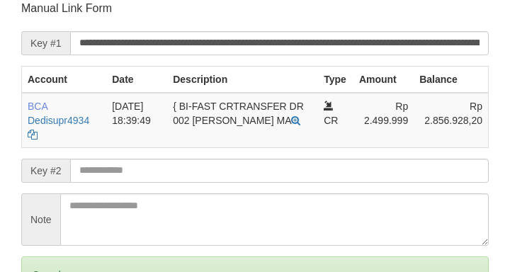
drag, startPoint x: 257, startPoint y: 176, endPoint x: 256, endPoint y: 184, distance: 8.6
click at [256, 185] on form "**********" at bounding box center [254, 173] width 467 height 345
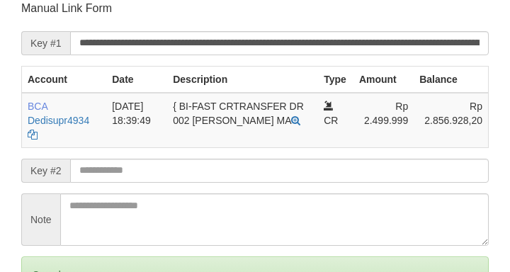
click at [252, 177] on input "text" at bounding box center [279, 171] width 419 height 24
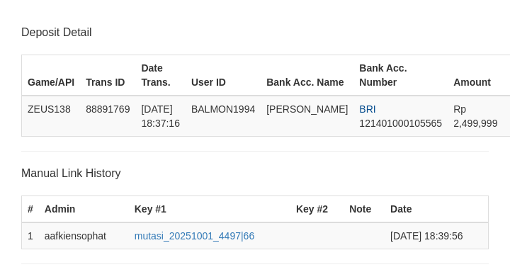
scroll to position [278, 0]
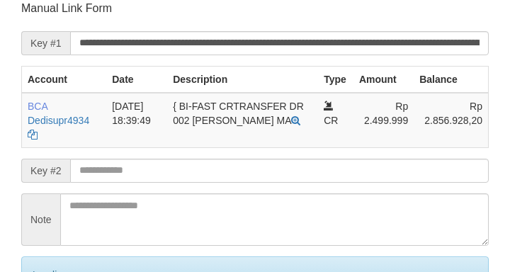
click at [250, 176] on input "text" at bounding box center [279, 171] width 419 height 24
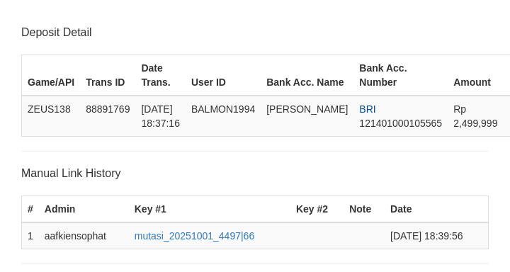
scroll to position [278, 0]
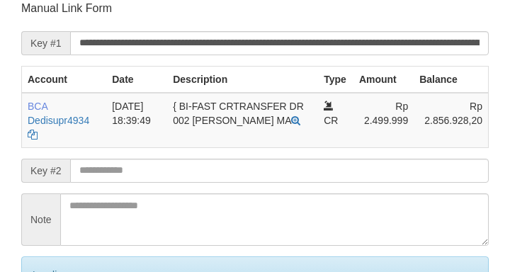
click at [251, 170] on input "text" at bounding box center [279, 171] width 419 height 24
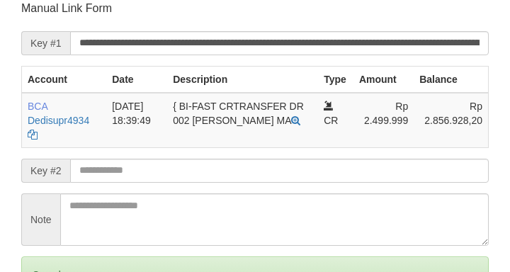
click at [234, 173] on input "text" at bounding box center [279, 171] width 419 height 24
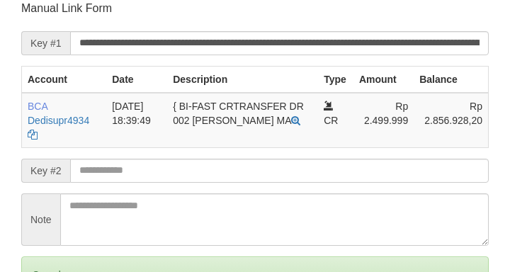
click at [244, 177] on input "text" at bounding box center [279, 171] width 419 height 24
click at [232, 174] on input "text" at bounding box center [279, 171] width 419 height 24
click at [233, 174] on input "text" at bounding box center [279, 171] width 419 height 24
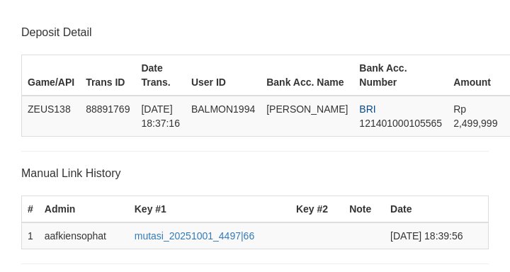
scroll to position [278, 0]
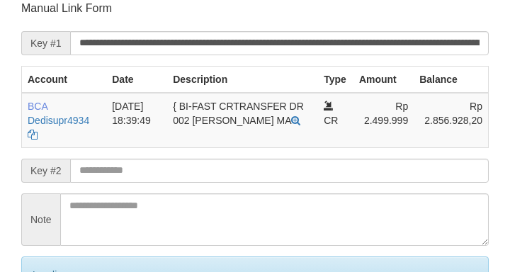
click at [232, 174] on input "text" at bounding box center [279, 171] width 419 height 24
click at [232, 175] on input "text" at bounding box center [279, 171] width 419 height 24
click at [233, 174] on input "text" at bounding box center [279, 171] width 419 height 24
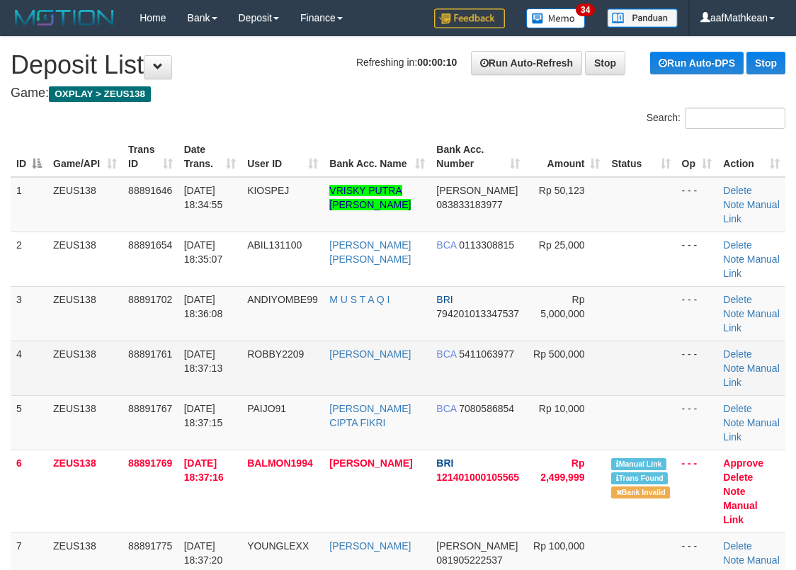
click at [52, 380] on td "ZEUS138" at bounding box center [84, 368] width 75 height 55
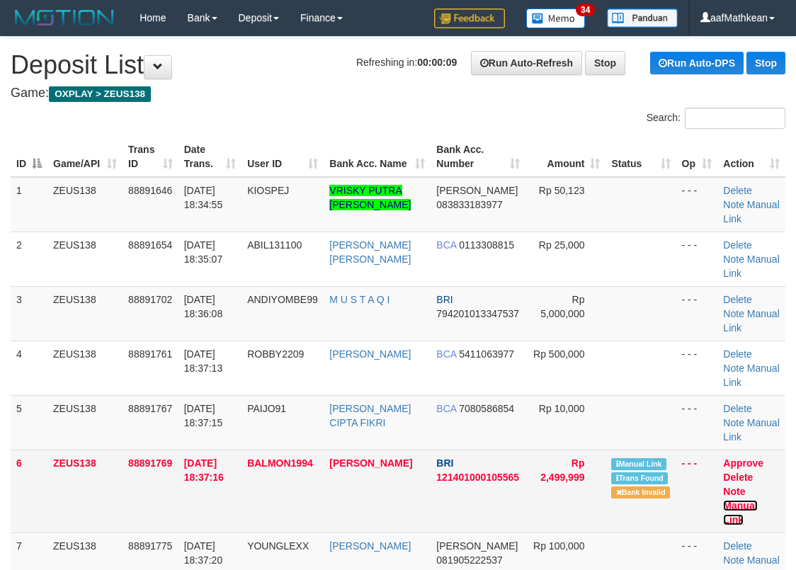
click at [755, 500] on link "Manual Link" at bounding box center [740, 512] width 34 height 25
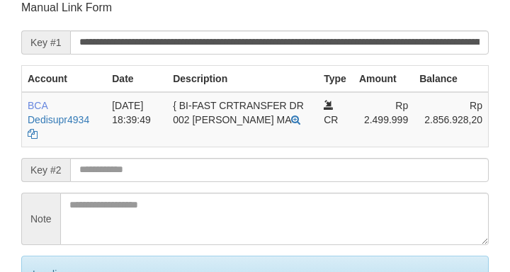
click at [311, 176] on input "text" at bounding box center [279, 170] width 419 height 24
click at [314, 173] on input "text" at bounding box center [279, 170] width 419 height 24
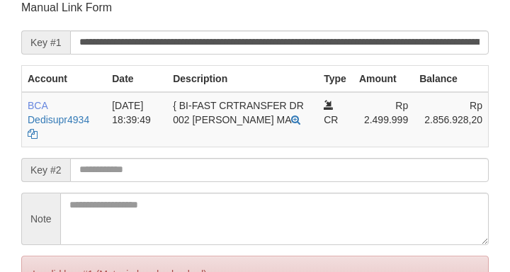
drag, startPoint x: 315, startPoint y: 174, endPoint x: 169, endPoint y: 167, distance: 146.8
click at [317, 174] on input "text" at bounding box center [279, 170] width 419 height 24
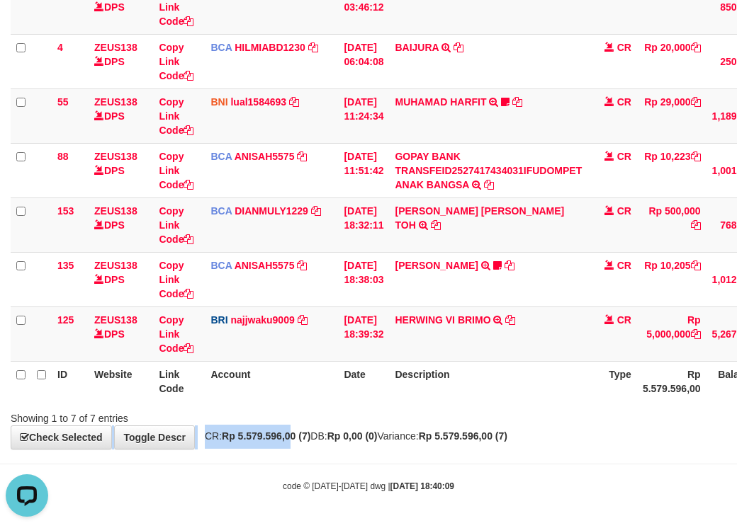
drag, startPoint x: 293, startPoint y: 424, endPoint x: 348, endPoint y: 456, distance: 64.8
click at [343, 452] on body "Toggle navigation Home Bank Account List Load By Website Group [OXPLAY] ZEUS138…" at bounding box center [368, 165] width 737 height 726
click at [472, 456] on body "Toggle navigation Home Bank Account List Load By Website Group [OXPLAY] ZEUS138…" at bounding box center [368, 165] width 737 height 726
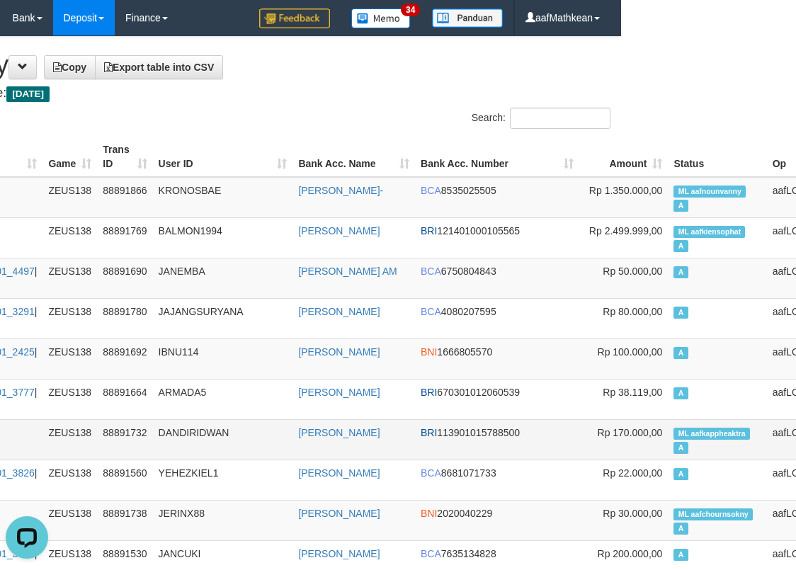
click at [668, 440] on td "ML aafkappheaktra A" at bounding box center [717, 439] width 98 height 40
click at [674, 429] on span "ML aafkappheaktra" at bounding box center [712, 434] width 76 height 12
copy td "aafkappheaktra"
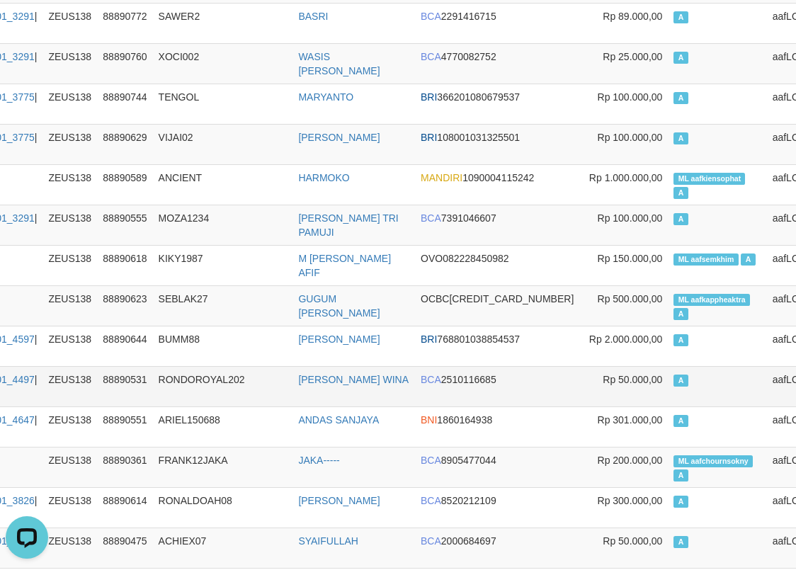
scroll to position [2423, 175]
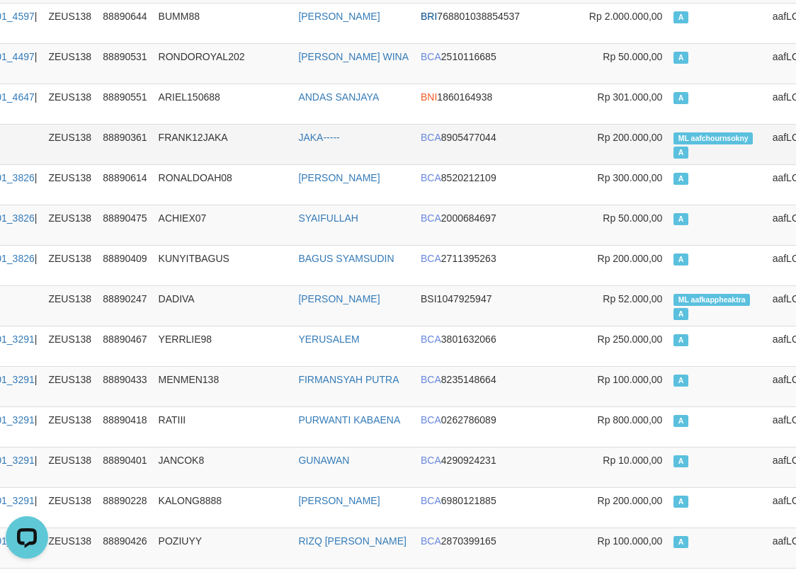
drag, startPoint x: 135, startPoint y: 181, endPoint x: 123, endPoint y: 128, distance: 53.8
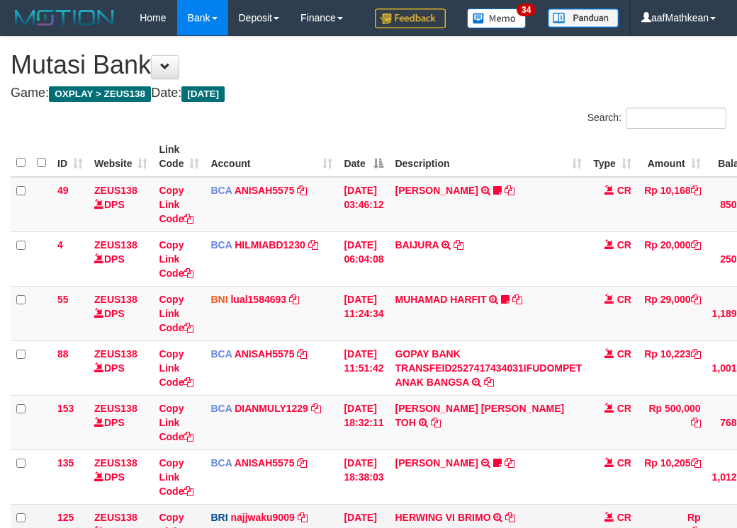
scroll to position [144, 0]
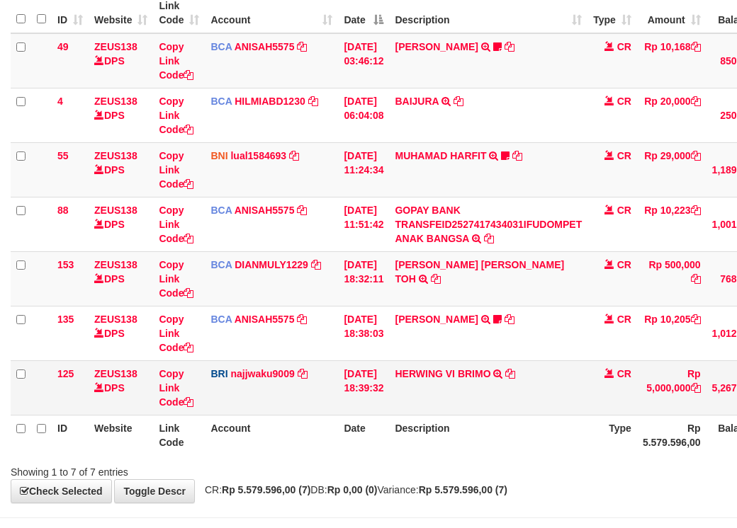
click at [551, 415] on td "HERWING VI BRIMO TRANSFER NBMB HERWING VI BRIMO TO SITI KURNIA NINGSIH" at bounding box center [488, 388] width 198 height 55
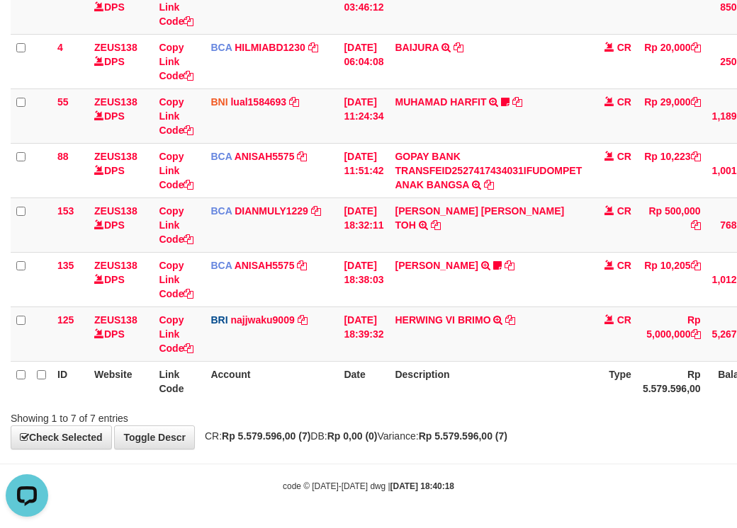
click at [373, 358] on td "01/10/2025 18:39:32" at bounding box center [363, 334] width 51 height 55
click at [378, 363] on th "Date" at bounding box center [363, 381] width 51 height 40
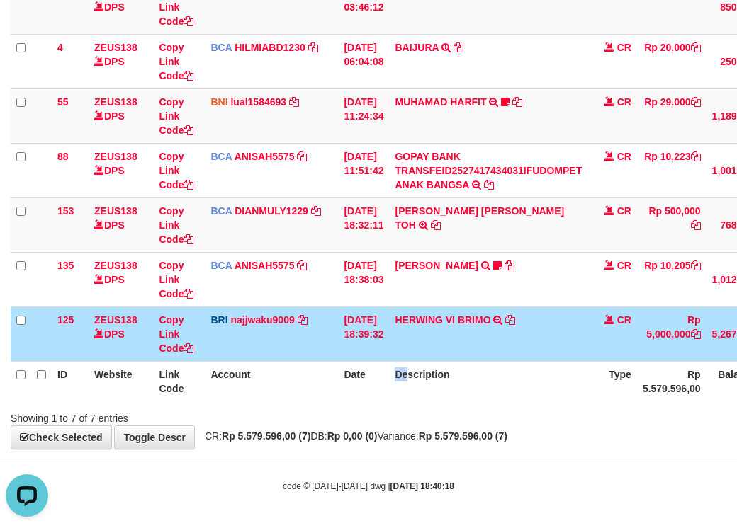
drag, startPoint x: 418, startPoint y: 395, endPoint x: 443, endPoint y: 403, distance: 26.0
click at [435, 403] on div "ID Website Link Code Account Date Description Type Amount Balance Status Action…" at bounding box center [368, 170] width 737 height 471
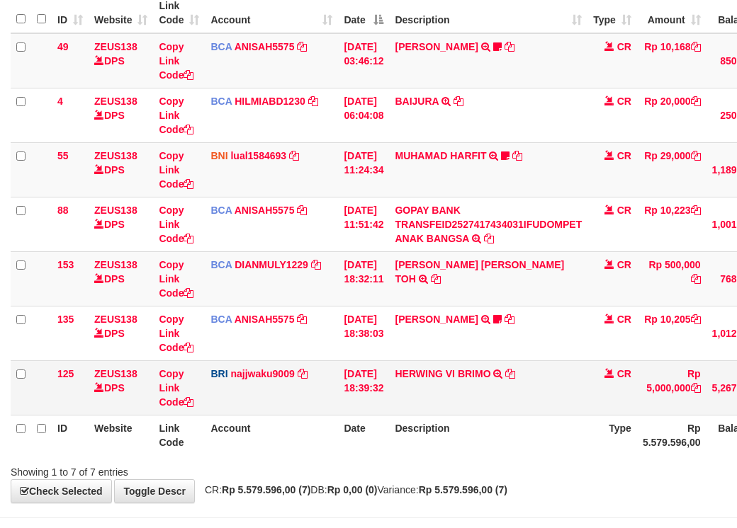
click at [514, 397] on td "HERWING VI BRIMO TRANSFER NBMB HERWING VI BRIMO TO [PERSON_NAME] NINGSIH" at bounding box center [488, 388] width 198 height 55
drag, startPoint x: 514, startPoint y: 399, endPoint x: 505, endPoint y: 400, distance: 9.3
click at [515, 401] on td "HERWING VI BRIMO TRANSFER NBMB HERWING VI BRIMO TO SITI KURNIA NINGSIH" at bounding box center [488, 388] width 198 height 55
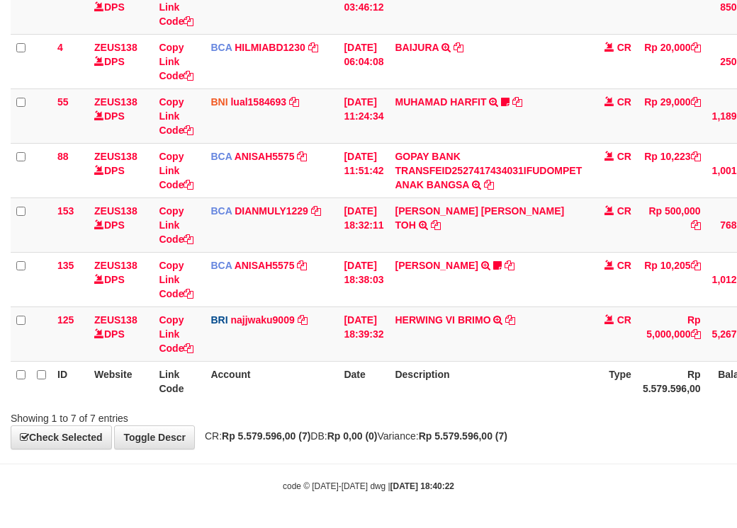
click at [510, 399] on th "Description" at bounding box center [488, 381] width 198 height 40
click at [540, 396] on th "Description" at bounding box center [488, 381] width 198 height 40
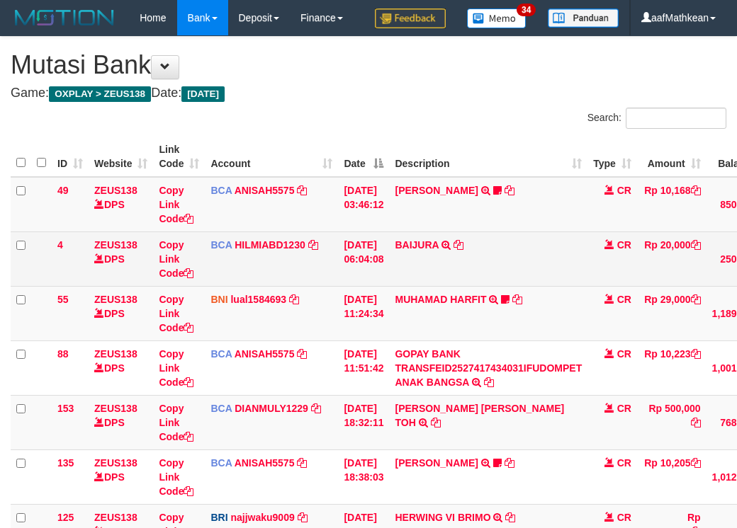
click at [467, 450] on td "[PERSON_NAME] TRSF E-BANKING CR 0110/FTSCY/WS95051 10205.002025100137647015 TRF…" at bounding box center [488, 477] width 198 height 55
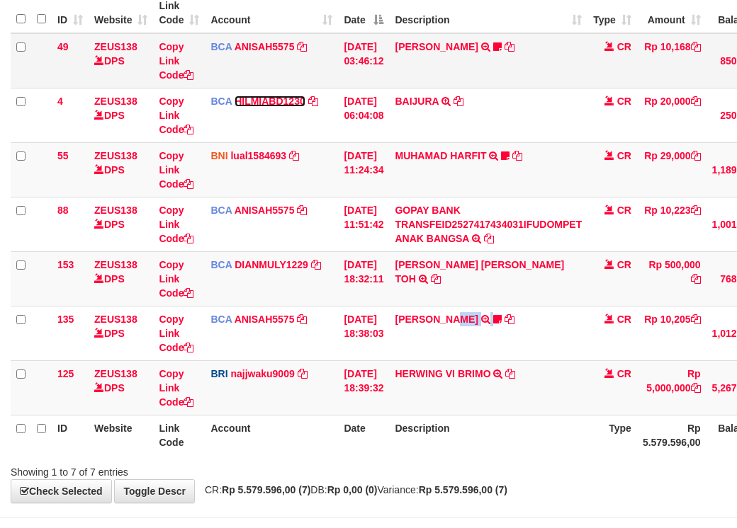
scroll to position [233, 0]
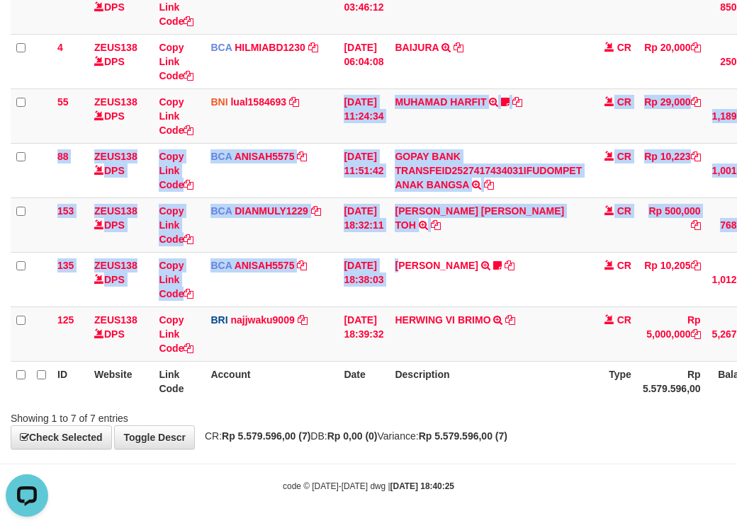
drag, startPoint x: 355, startPoint y: 160, endPoint x: 550, endPoint y: 392, distance: 302.6
click at [492, 380] on table "ID Website Link Code Account Date Description Type Amount Balance Status Action…" at bounding box center [436, 170] width 850 height 463
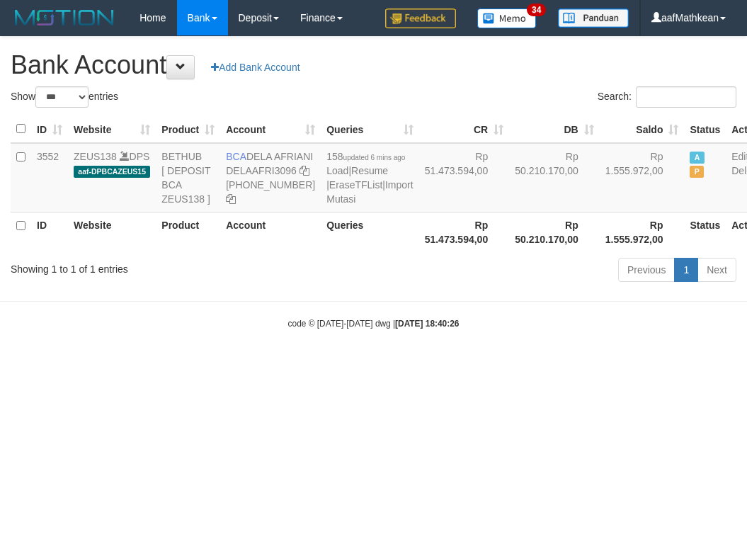
select select "***"
click at [472, 365] on body "Toggle navigation Home Bank Account List Load By Website Group [OXPLAY] ZEUS138…" at bounding box center [373, 182] width 747 height 365
select select "***"
click at [300, 176] on icon at bounding box center [305, 171] width 10 height 10
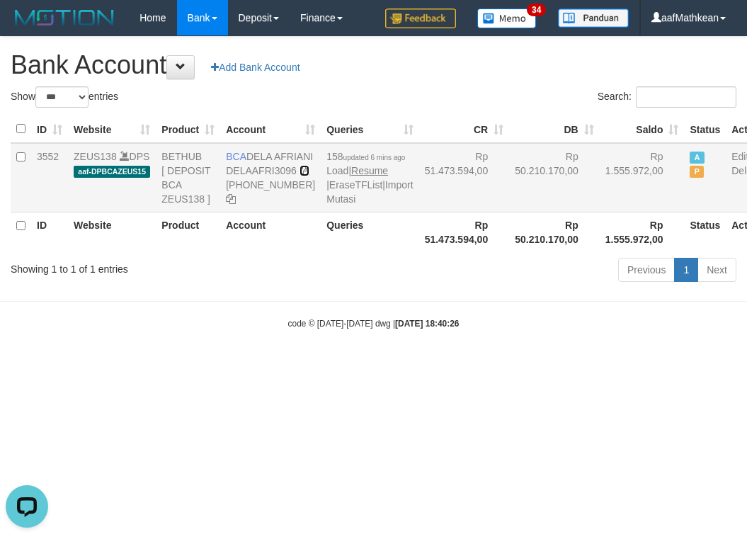
drag, startPoint x: 232, startPoint y: 198, endPoint x: 318, endPoint y: 198, distance: 85.7
click at [244, 198] on td "BCA DELA AFRIANI DELAAFRI3096 869-245-8639" at bounding box center [270, 177] width 101 height 69
click at [466, 252] on table "ID Website Product Account Queries CR DB Saldo Status Action 3552 ZEUS138 DPS a…" at bounding box center [390, 183] width 758 height 137
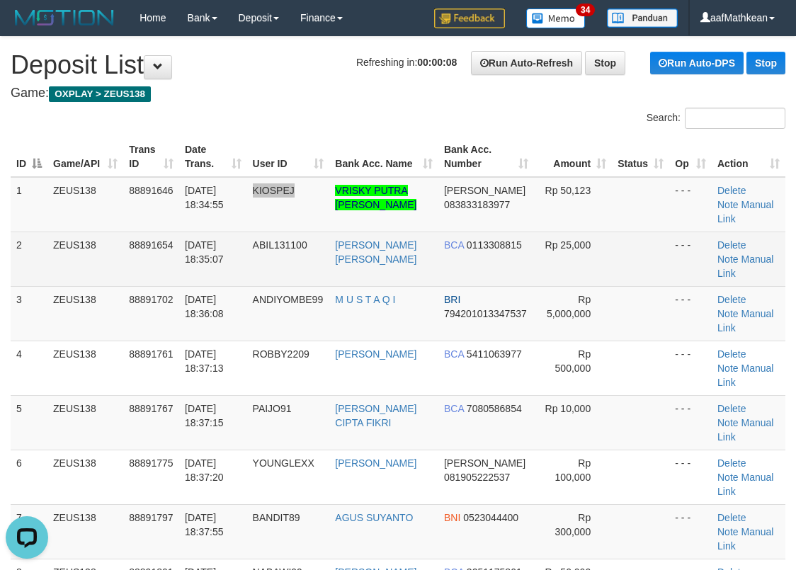
drag, startPoint x: 326, startPoint y: 183, endPoint x: 104, endPoint y: 222, distance: 225.0
click at [300, 192] on td "KIOSPEJ" at bounding box center [288, 204] width 83 height 55
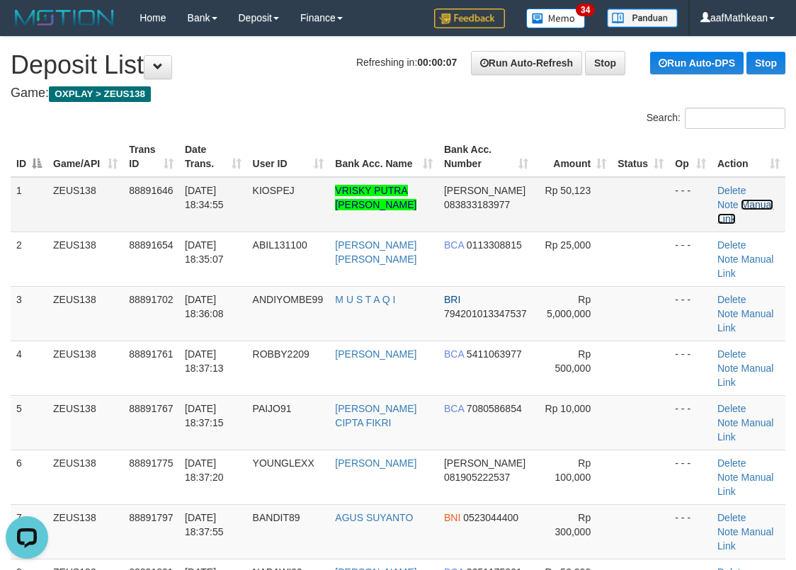
click at [754, 209] on link "Manual Link" at bounding box center [746, 211] width 56 height 25
click at [16, 294] on td "3" at bounding box center [29, 313] width 37 height 55
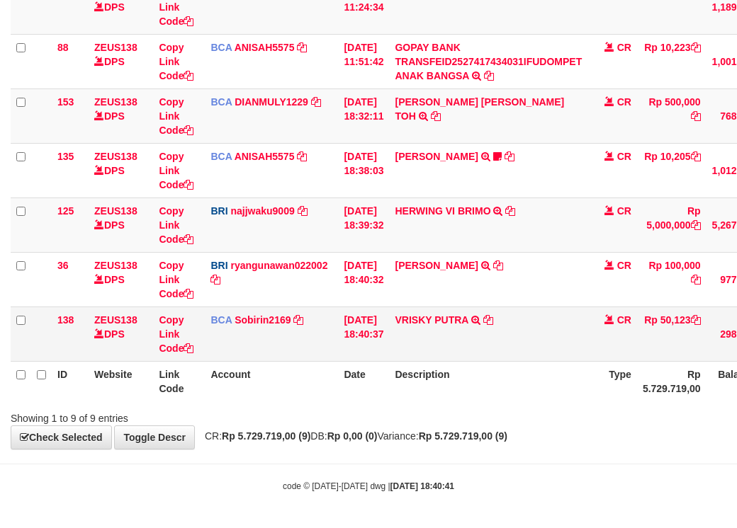
scroll to position [342, 0]
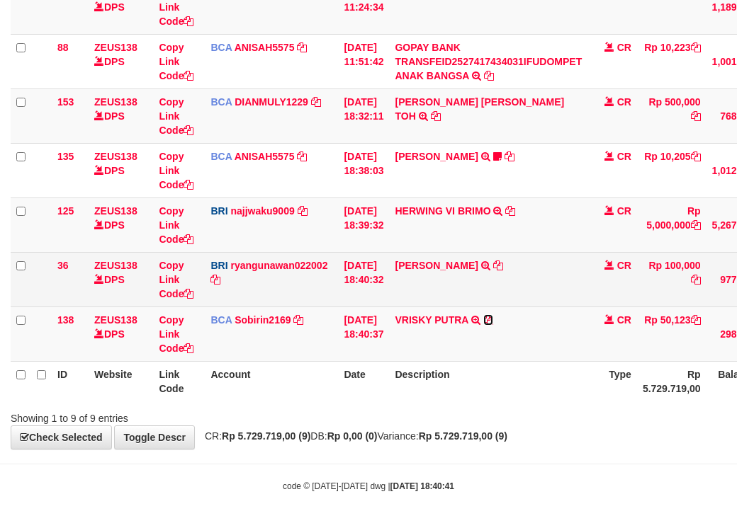
drag, startPoint x: 495, startPoint y: 316, endPoint x: 641, endPoint y: 288, distance: 148.6
click at [493, 316] on icon at bounding box center [488, 320] width 10 height 10
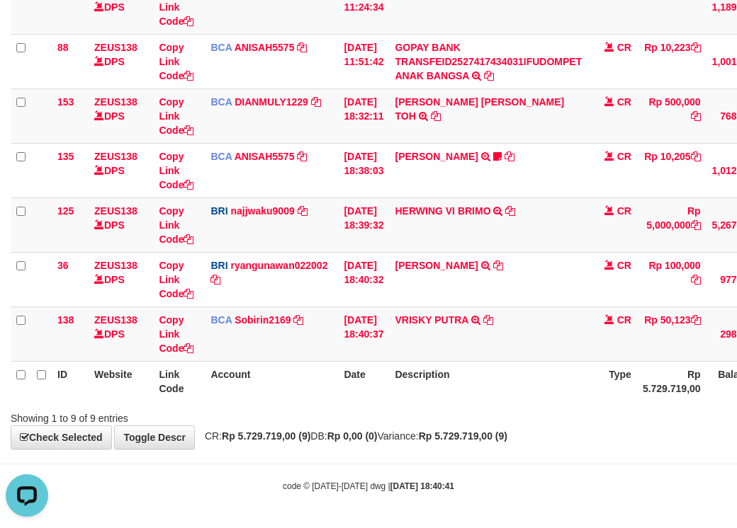
scroll to position [0, 0]
click at [262, 385] on th "Account" at bounding box center [271, 381] width 133 height 40
click at [178, 349] on link "Copy Link Code" at bounding box center [176, 334] width 35 height 40
click at [231, 350] on tr "138 ZEUS138 DPS Copy Link Code BCA Sobirin2169 DPS SOBIRIN mutasi_20251001_2440…" at bounding box center [436, 334] width 850 height 55
drag, startPoint x: 385, startPoint y: 300, endPoint x: 742, endPoint y: 361, distance: 361.5
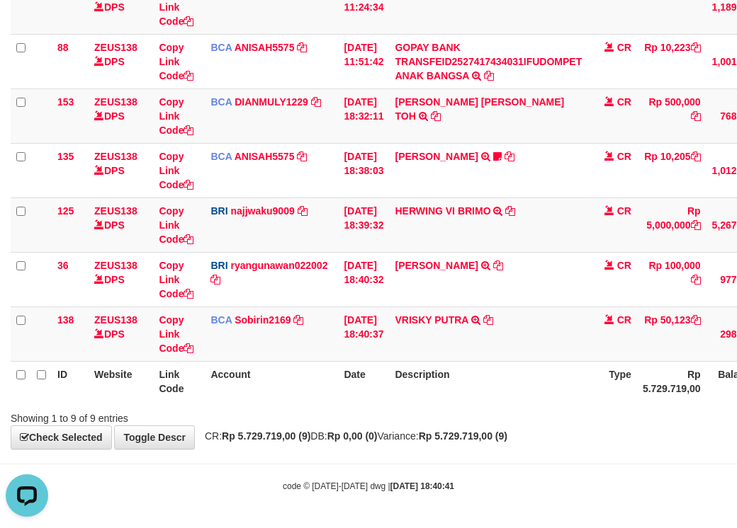
click at [540, 353] on tbody "49 ZEUS138 DPS Copy Link Code BCA ANISAH5575 DPS [PERSON_NAME] mutasi_20251001_…" at bounding box center [436, 116] width 850 height 492
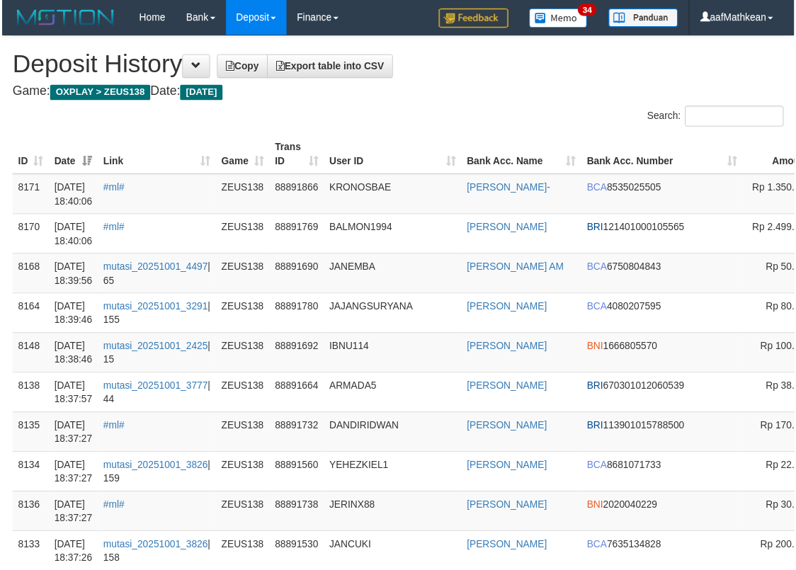
scroll to position [2423, 175]
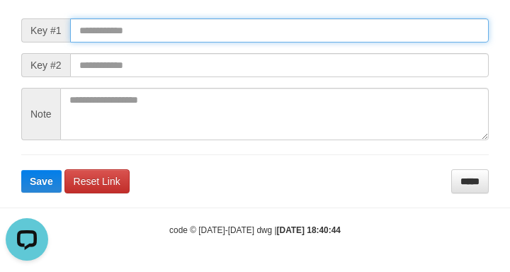
click at [134, 33] on input "text" at bounding box center [279, 30] width 419 height 24
paste input "**********"
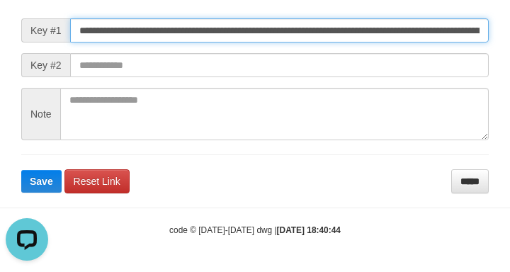
type input "**********"
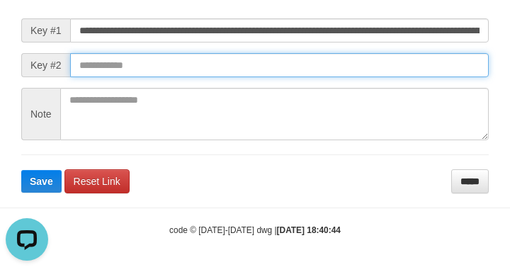
click at [355, 77] on input "text" at bounding box center [279, 65] width 419 height 24
click at [21, 170] on button "Save" at bounding box center [41, 181] width 40 height 23
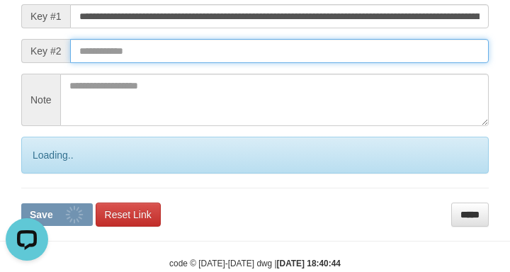
drag, startPoint x: 372, startPoint y: 61, endPoint x: 380, endPoint y: 57, distance: 8.6
click at [373, 61] on input "text" at bounding box center [279, 51] width 419 height 24
click at [380, 57] on input "text" at bounding box center [279, 51] width 419 height 24
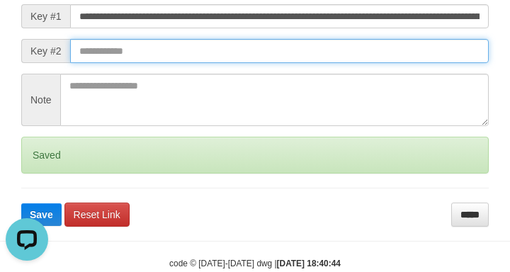
click at [380, 56] on input "text" at bounding box center [279, 51] width 419 height 24
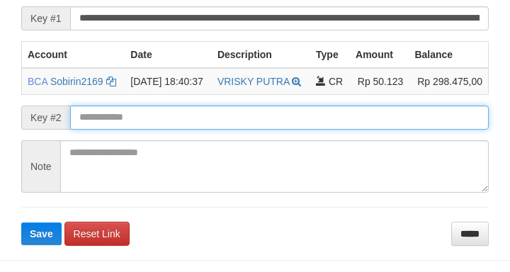
click at [191, 130] on input "text" at bounding box center [279, 118] width 419 height 24
click at [21, 222] on button "Save" at bounding box center [41, 233] width 40 height 23
click at [191, 130] on input "text" at bounding box center [279, 118] width 419 height 24
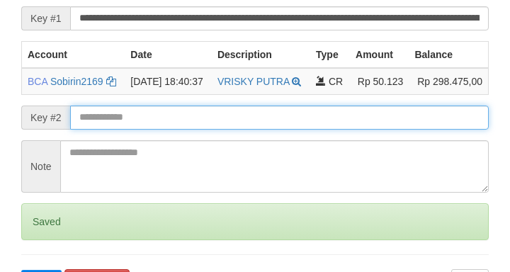
click at [189, 130] on input "text" at bounding box center [279, 118] width 419 height 24
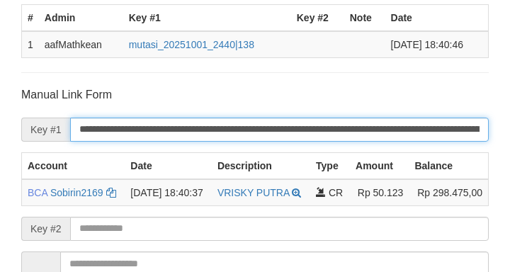
click at [190, 142] on input "**********" at bounding box center [279, 130] width 419 height 24
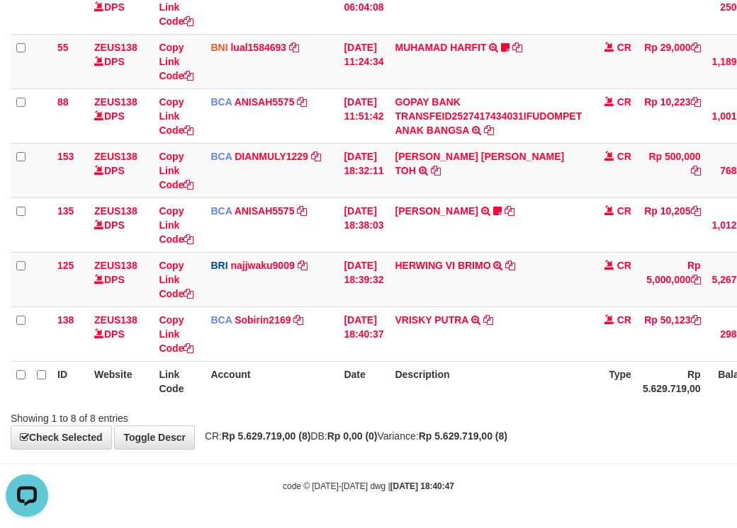
drag, startPoint x: 301, startPoint y: 435, endPoint x: 326, endPoint y: 427, distance: 26.0
click at [340, 440] on div "**********" at bounding box center [368, 117] width 737 height 664
drag, startPoint x: 348, startPoint y: 429, endPoint x: 360, endPoint y: 425, distance: 11.9
click at [358, 427] on div "**********" at bounding box center [368, 117] width 737 height 664
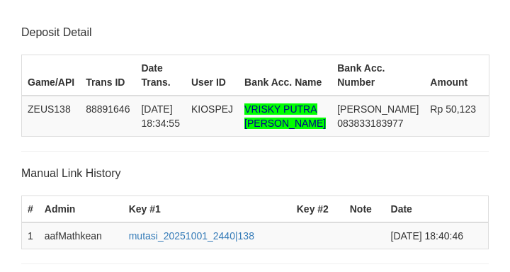
scroll to position [383, 0]
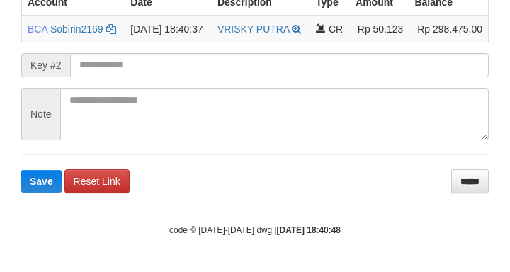
click at [125, 83] on form "**********" at bounding box center [254, 58] width 467 height 269
click at [128, 86] on form "**********" at bounding box center [254, 58] width 467 height 269
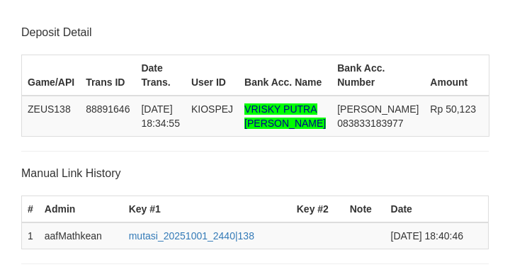
scroll to position [383, 0]
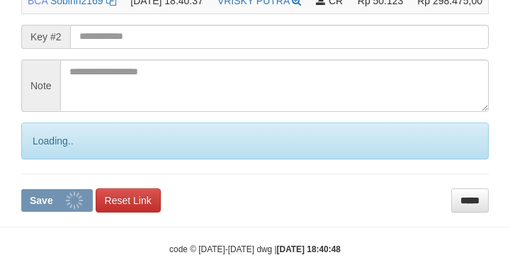
click at [122, 49] on input "text" at bounding box center [279, 37] width 419 height 24
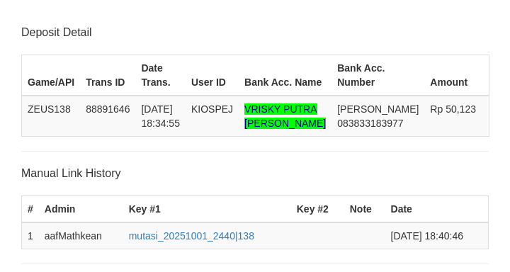
scroll to position [383, 0]
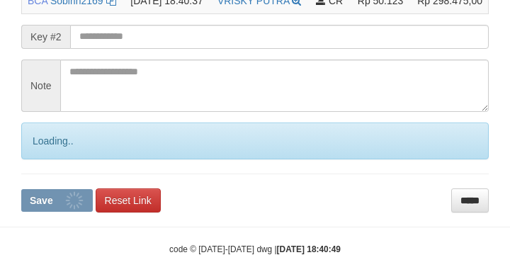
click at [127, 49] on input "text" at bounding box center [279, 37] width 419 height 24
click at [126, 49] on input "text" at bounding box center [279, 37] width 419 height 24
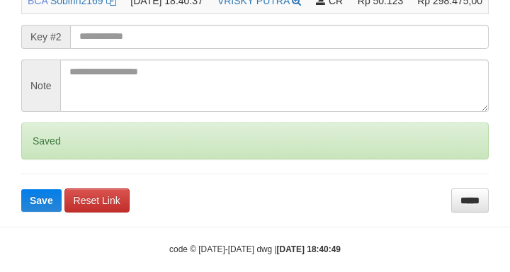
click at [21, 189] on button "Save" at bounding box center [41, 200] width 40 height 23
click at [124, 49] on input "text" at bounding box center [279, 37] width 419 height 24
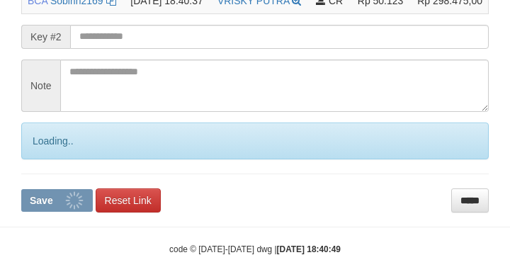
click at [127, 77] on form "**********" at bounding box center [254, 53] width 467 height 317
click at [21, 189] on button "Save" at bounding box center [57, 200] width 72 height 23
drag, startPoint x: 140, startPoint y: 86, endPoint x: 142, endPoint y: 77, distance: 8.8
click at [142, 86] on form "**********" at bounding box center [254, 53] width 467 height 317
click at [21, 189] on button "Save" at bounding box center [57, 200] width 72 height 23
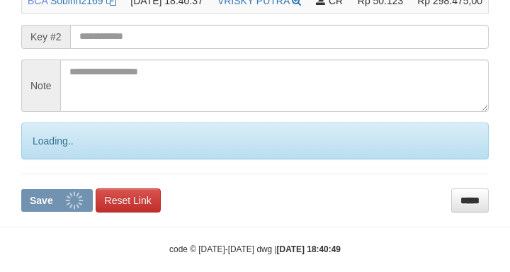
click at [147, 49] on input "text" at bounding box center [279, 37] width 419 height 24
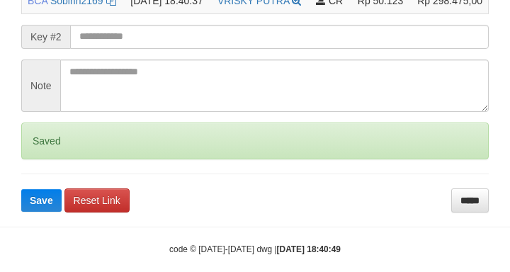
drag, startPoint x: 145, startPoint y: 81, endPoint x: 135, endPoint y: 93, distance: 15.6
click at [144, 96] on form "**********" at bounding box center [254, 53] width 467 height 317
click at [21, 189] on button "Save" at bounding box center [41, 200] width 40 height 23
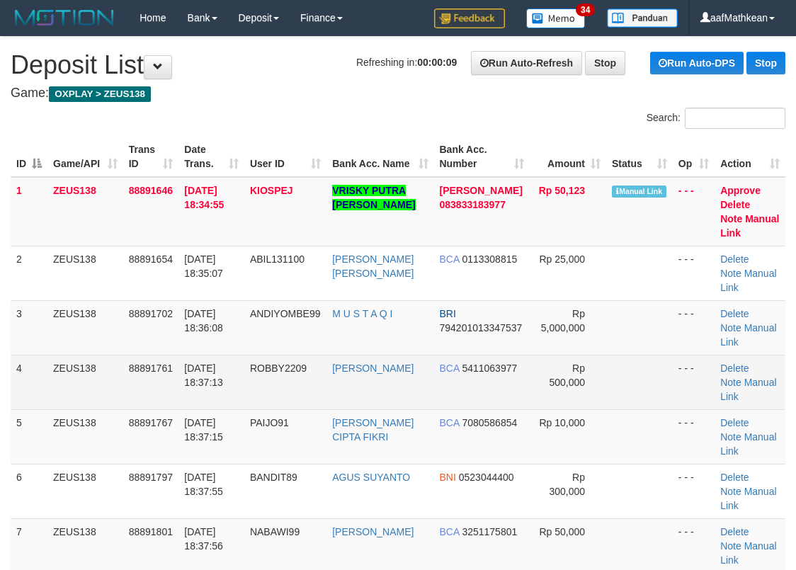
click at [76, 361] on td "ZEUS138" at bounding box center [85, 382] width 76 height 55
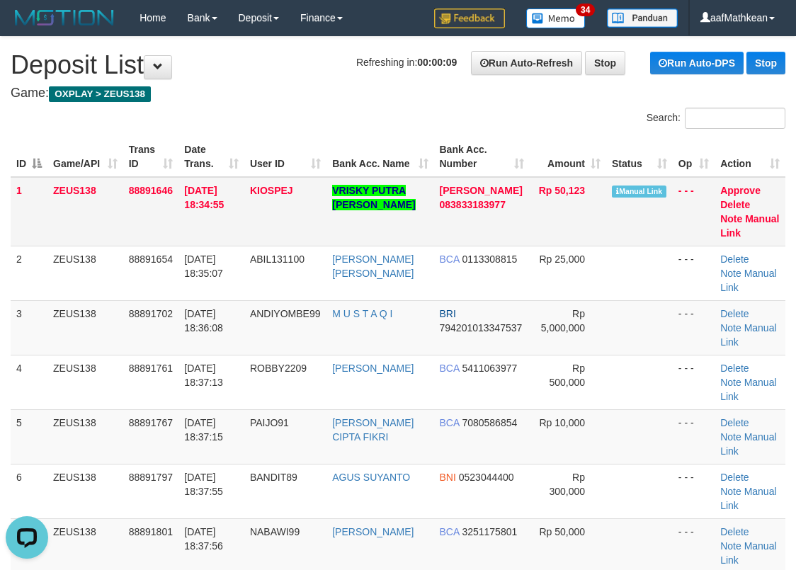
click at [773, 210] on td "Approve [GEOGRAPHIC_DATA] Note Manual Link" at bounding box center [750, 211] width 71 height 69
click at [760, 217] on link "Manual Link" at bounding box center [749, 225] width 59 height 25
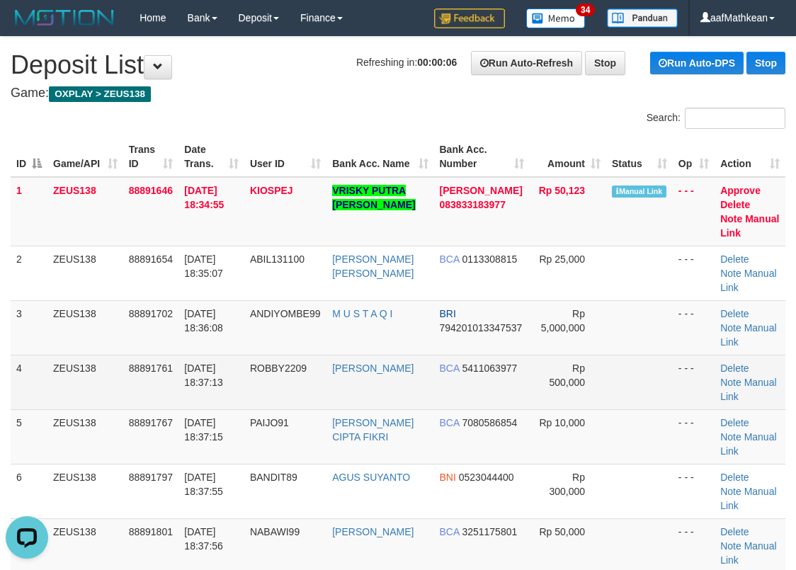
click at [159, 358] on td "88891761" at bounding box center [151, 382] width 56 height 55
click at [160, 358] on td "88891761" at bounding box center [151, 382] width 56 height 55
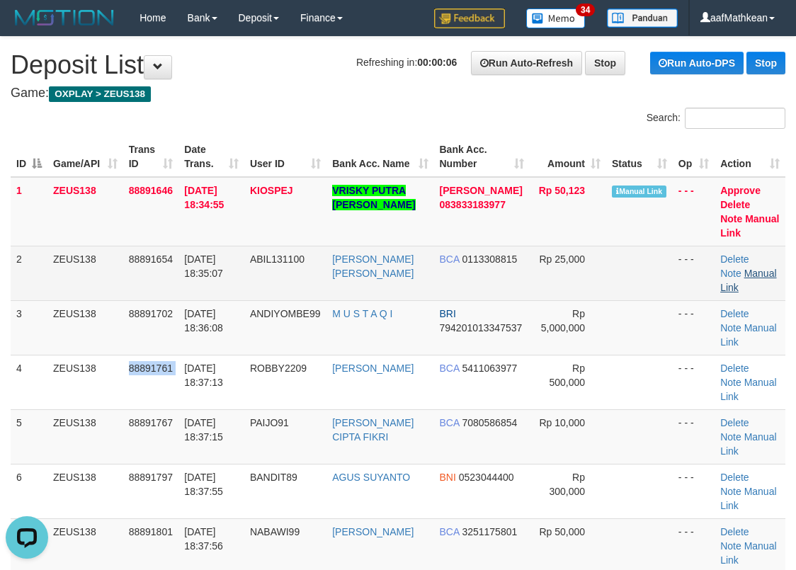
drag, startPoint x: 160, startPoint y: 358, endPoint x: 747, endPoint y: 275, distance: 593.0
click at [169, 358] on td "88891761" at bounding box center [151, 382] width 56 height 55
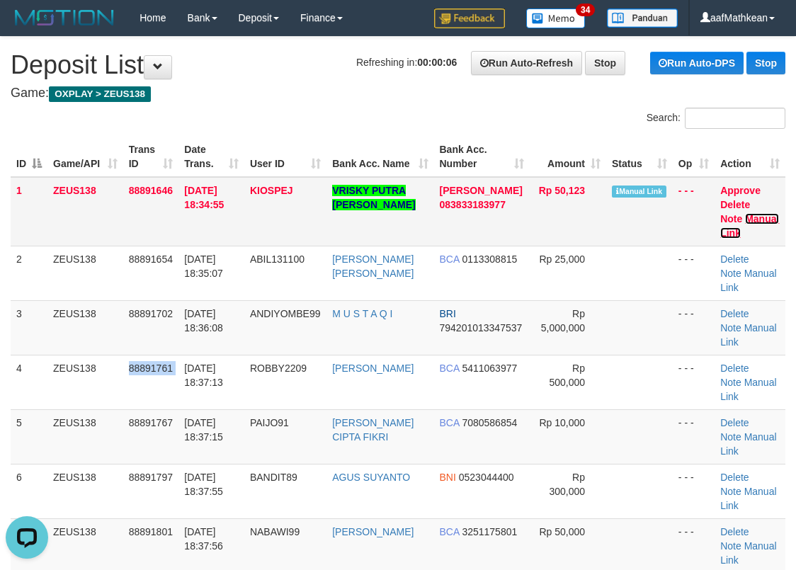
click at [770, 218] on link "Manual Link" at bounding box center [749, 225] width 59 height 25
drag, startPoint x: 375, startPoint y: 94, endPoint x: 375, endPoint y: 77, distance: 17.0
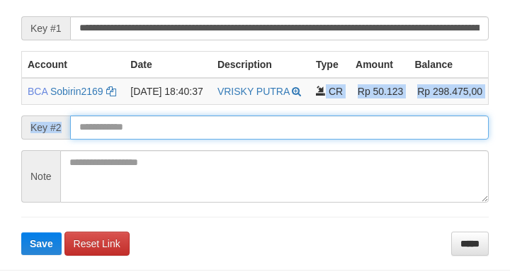
click at [21, 232] on button "Save" at bounding box center [41, 243] width 40 height 23
click at [268, 140] on input "text" at bounding box center [279, 127] width 419 height 24
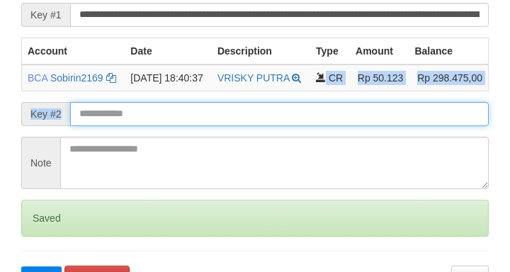
click at [275, 126] on input "text" at bounding box center [279, 114] width 419 height 24
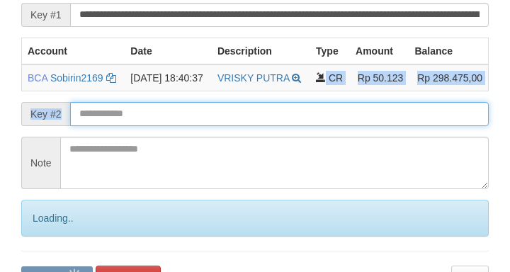
click at [273, 126] on input "text" at bounding box center [279, 114] width 419 height 24
click at [274, 126] on input "text" at bounding box center [279, 114] width 419 height 24
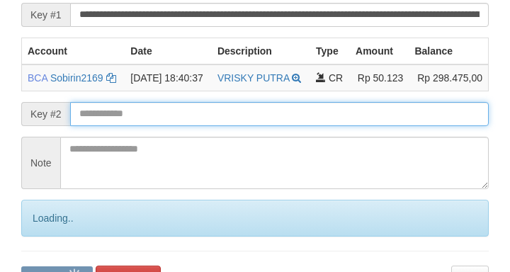
click at [274, 126] on input "text" at bounding box center [279, 114] width 419 height 24
click at [272, 126] on input "text" at bounding box center [279, 114] width 419 height 24
click at [276, 126] on input "text" at bounding box center [279, 114] width 419 height 24
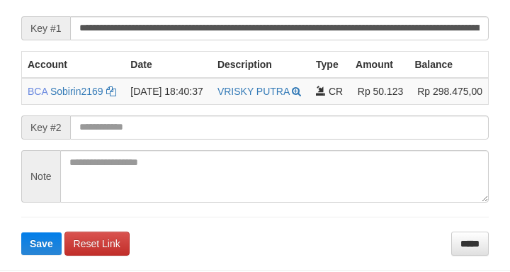
click at [21, 232] on button "Save" at bounding box center [41, 243] width 40 height 23
click at [183, 169] on form "**********" at bounding box center [254, 120] width 467 height 269
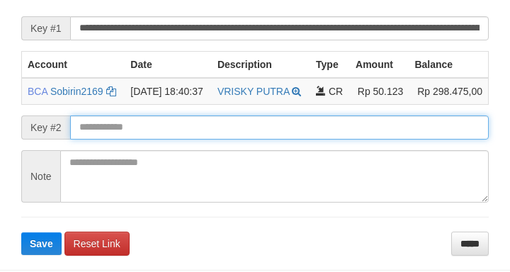
click at [21, 232] on button "Save" at bounding box center [41, 243] width 40 height 23
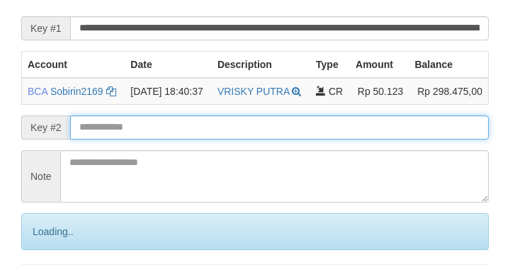
click at [184, 140] on input "text" at bounding box center [279, 127] width 419 height 24
click at [183, 140] on input "text" at bounding box center [279, 127] width 419 height 24
drag, startPoint x: 182, startPoint y: 157, endPoint x: 167, endPoint y: 159, distance: 15.0
click at [183, 157] on form "**********" at bounding box center [254, 144] width 467 height 317
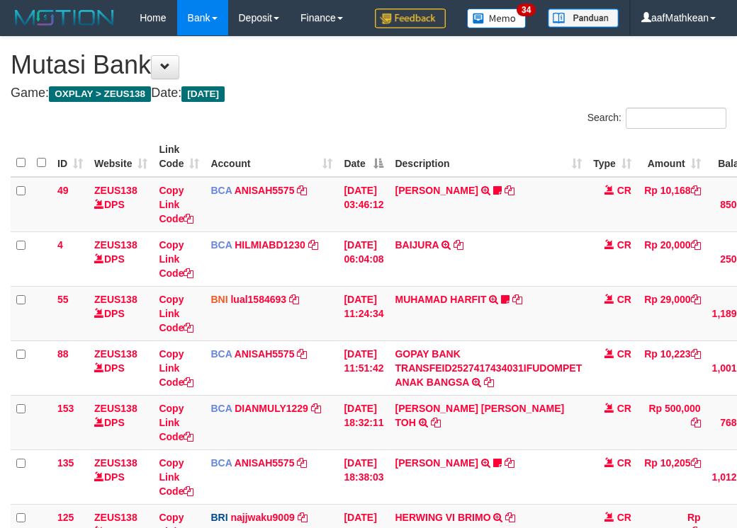
scroll to position [212, 0]
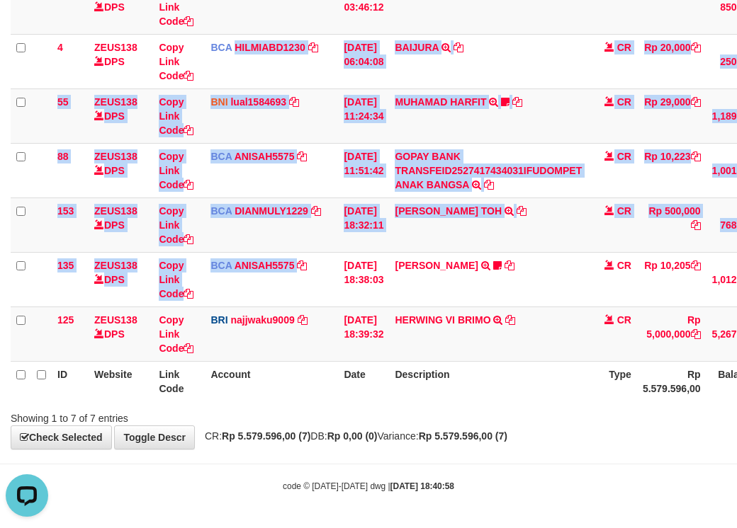
click at [356, 347] on tbody "49 ZEUS138 DPS Copy Link Code BCA ANISAH5575 DPS ANISAH mutasi_20251001_3827 | …" at bounding box center [436, 170] width 850 height 382
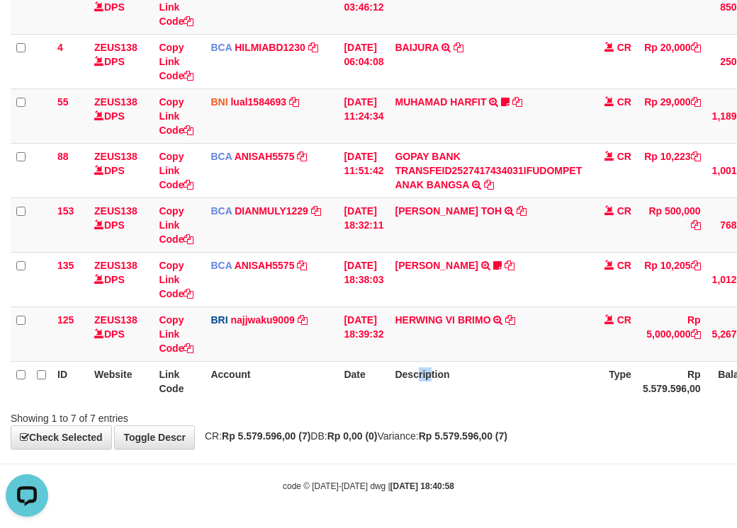
drag, startPoint x: 438, startPoint y: 368, endPoint x: 483, endPoint y: 381, distance: 47.1
click at [450, 375] on th "Description" at bounding box center [488, 381] width 198 height 40
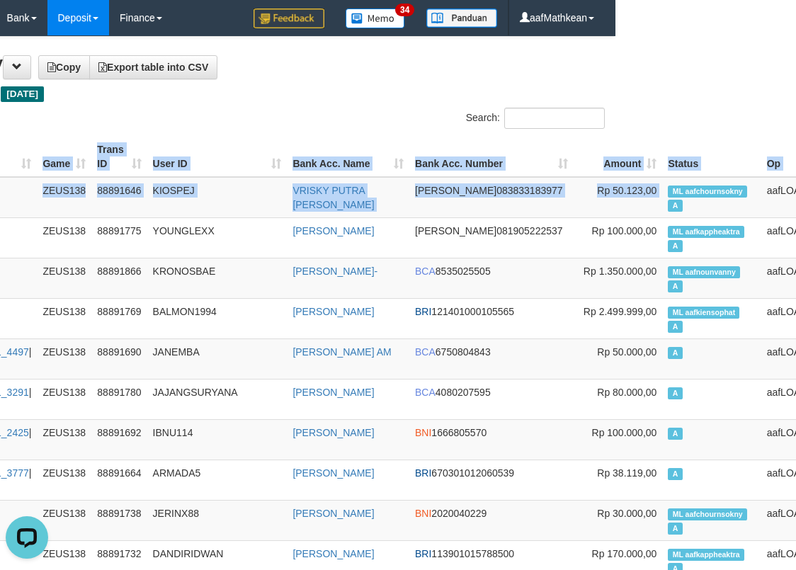
click at [477, 93] on h4 "Game: OXPLAY > ZEUS138 Date: Today" at bounding box center [217, 93] width 775 height 14
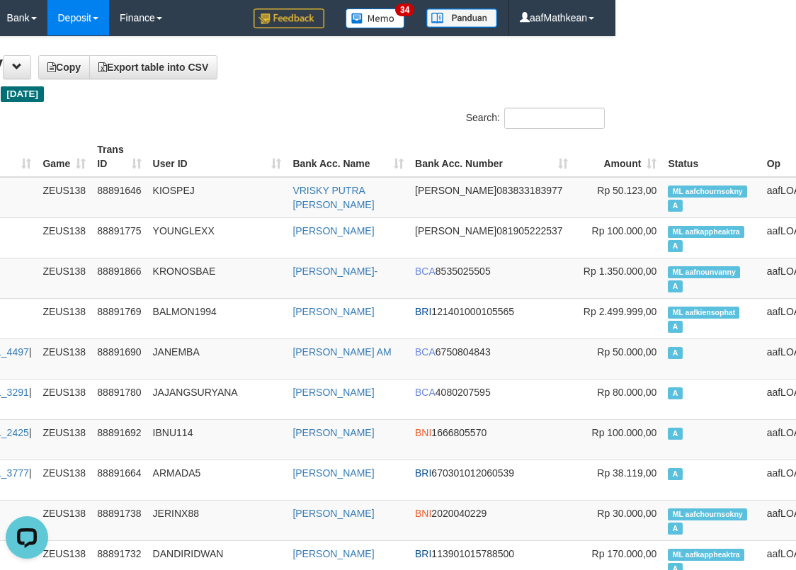
drag, startPoint x: 509, startPoint y: 151, endPoint x: 485, endPoint y: 166, distance: 27.7
click at [574, 153] on th "Amount" at bounding box center [618, 157] width 89 height 40
drag, startPoint x: 485, startPoint y: 166, endPoint x: 802, endPoint y: 176, distance: 316.8
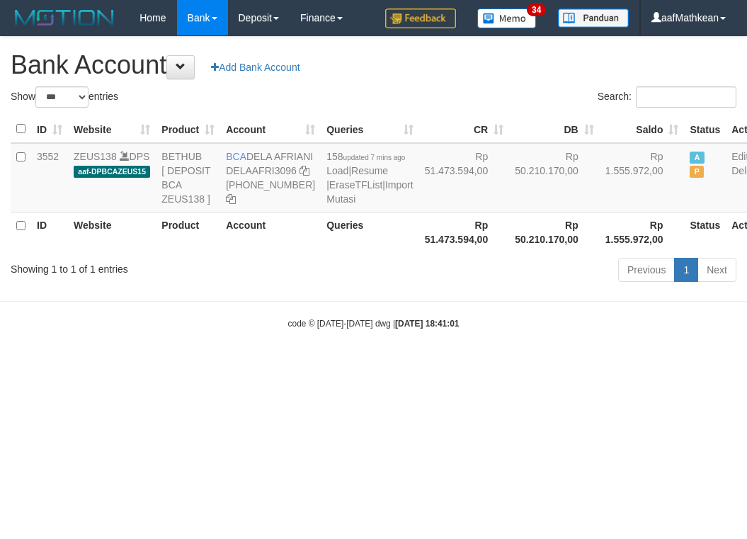
select select "***"
click at [308, 365] on body "Toggle navigation Home Bank Account List Load By Website Group [OXPLAY] ZEUS138…" at bounding box center [373, 182] width 747 height 365
click at [300, 176] on icon at bounding box center [305, 171] width 10 height 10
drag, startPoint x: 229, startPoint y: 203, endPoint x: 300, endPoint y: 200, distance: 70.9
click at [300, 176] on icon at bounding box center [305, 171] width 10 height 10
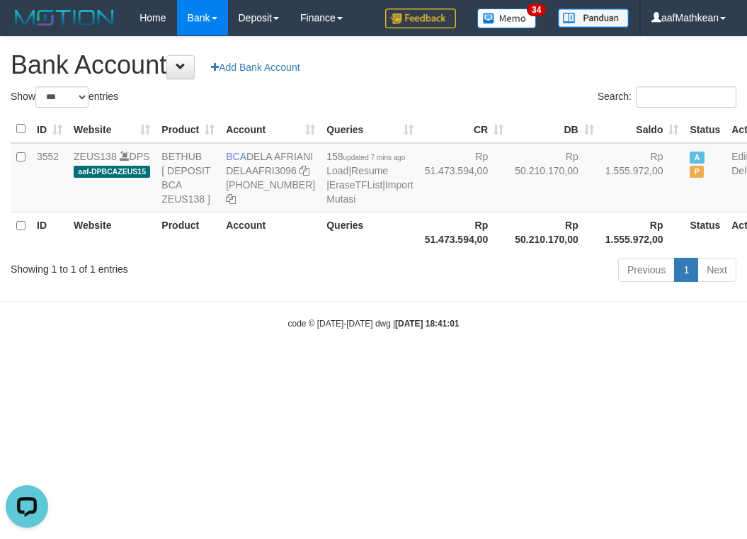
drag, startPoint x: 365, startPoint y: 263, endPoint x: 325, endPoint y: 259, distance: 40.5
click at [360, 252] on tr "ID Website Product Account Queries Rp 51.473.594,00 Rp 50.210.170,00 Rp 1.555.9…" at bounding box center [390, 232] width 758 height 40
click at [300, 176] on icon at bounding box center [305, 171] width 10 height 10
drag, startPoint x: 232, startPoint y: 154, endPoint x: 741, endPoint y: 229, distance: 514.0
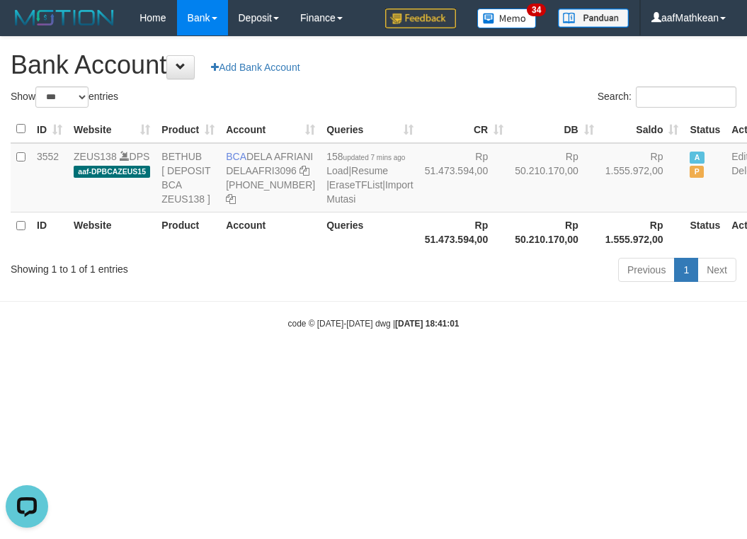
click at [276, 171] on td "BCA DELA AFRIANI DELAAFRI3096 869-245-8639" at bounding box center [270, 177] width 101 height 69
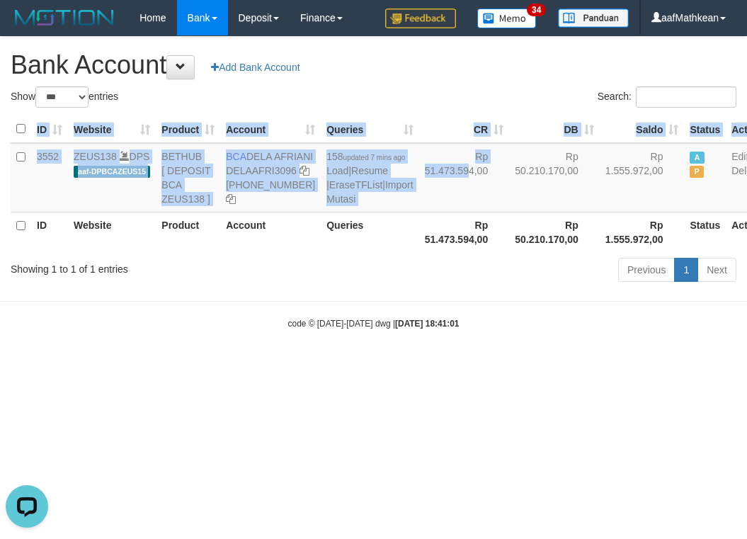
click at [463, 344] on body "Toggle navigation Home Bank Account List Load By Website Group [OXPLAY] ZEUS138…" at bounding box center [373, 182] width 747 height 365
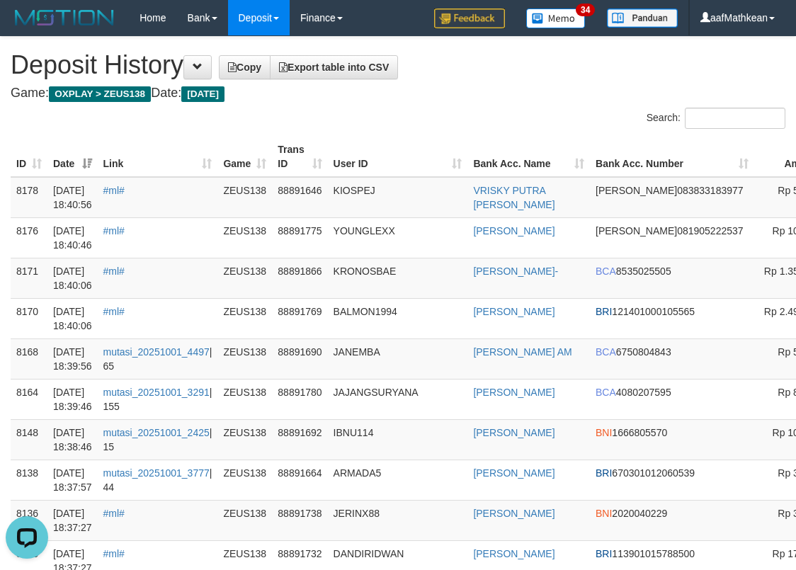
drag, startPoint x: 380, startPoint y: 125, endPoint x: 378, endPoint y: 118, distance: 7.4
click at [380, 123] on div "Search:" at bounding box center [398, 120] width 796 height 25
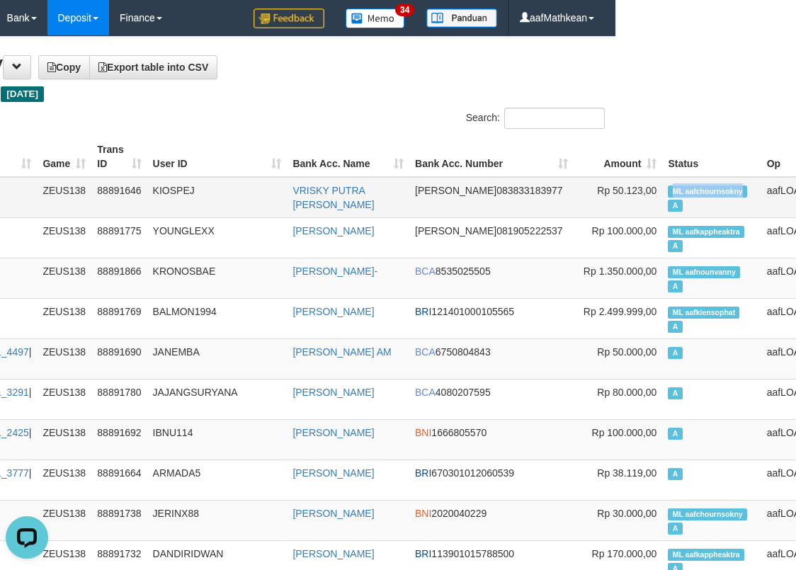
drag, startPoint x: 679, startPoint y: 196, endPoint x: 672, endPoint y: 195, distance: 7.2
click at [672, 195] on td "ML aafchournsokny A" at bounding box center [711, 197] width 98 height 41
copy span "ML aafchournsokny"
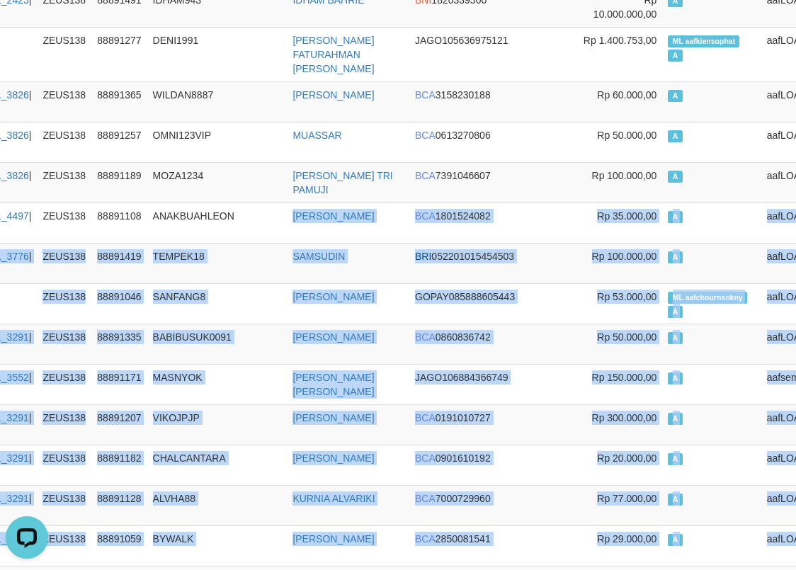
drag, startPoint x: 256, startPoint y: 226, endPoint x: 788, endPoint y: 286, distance: 535.3
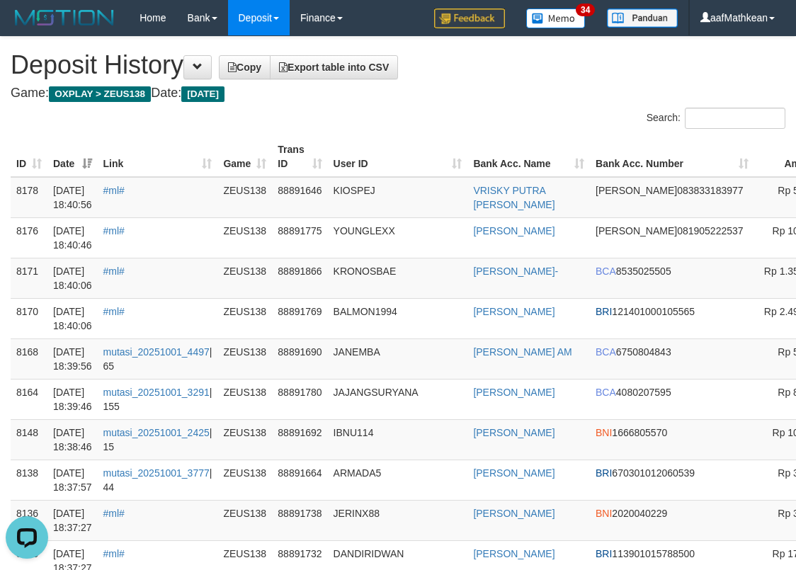
click at [293, 128] on div "Search:" at bounding box center [398, 120] width 796 height 25
drag, startPoint x: 299, startPoint y: 88, endPoint x: 278, endPoint y: 45, distance: 47.2
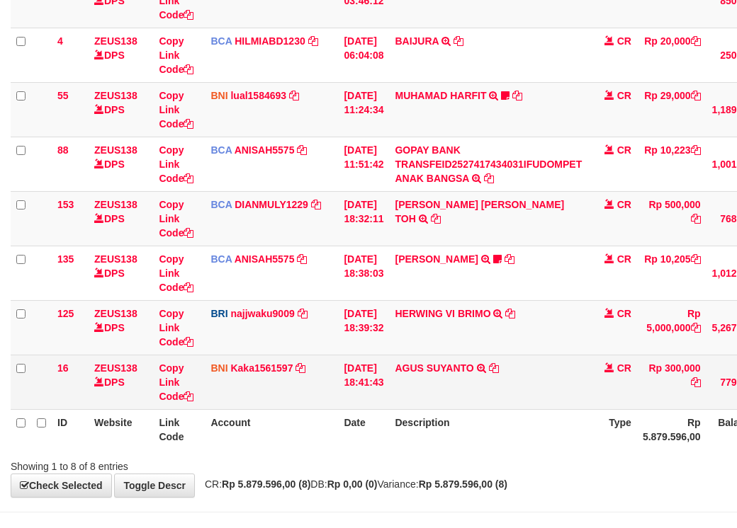
scroll to position [233, 0]
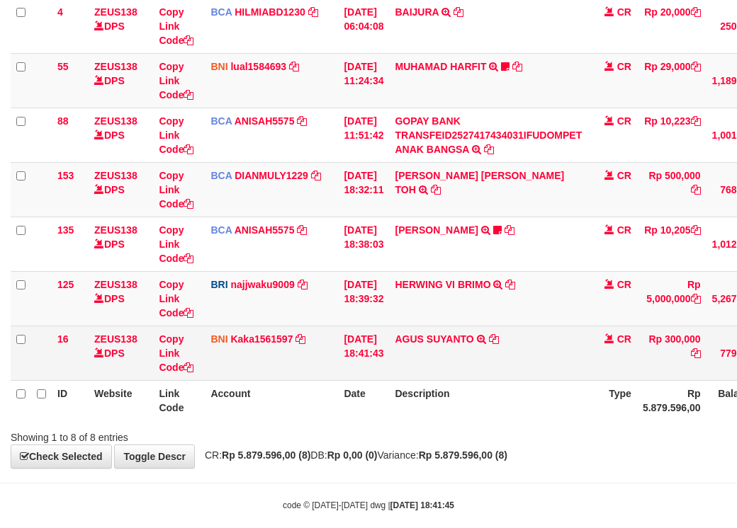
click at [503, 380] on td "AGUS SUYANTO TRANSFER DARI BPK AGUS SUYANTO" at bounding box center [488, 353] width 198 height 55
click at [498, 344] on icon at bounding box center [494, 339] width 10 height 10
click at [499, 344] on icon at bounding box center [494, 339] width 10 height 10
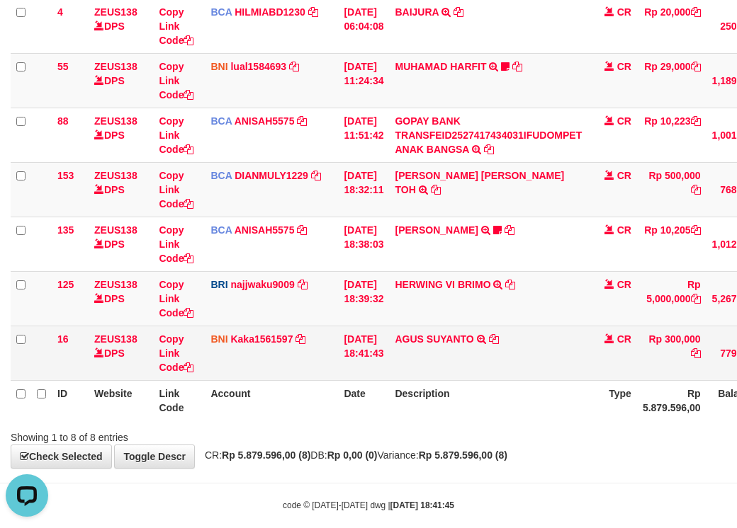
drag, startPoint x: 490, startPoint y: 400, endPoint x: 516, endPoint y: 423, distance: 34.6
click at [492, 380] on td "AGUS SUYANTO TRANSFER DARI BPK AGUS SUYANTO" at bounding box center [488, 353] width 198 height 55
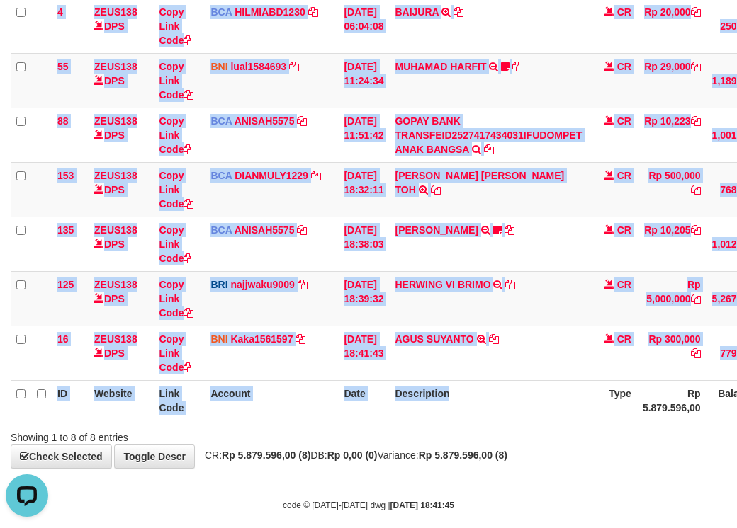
click at [509, 445] on div "Search: ID Website Link Code Account Date Description Type Amount Balance Statu…" at bounding box center [368, 160] width 715 height 570
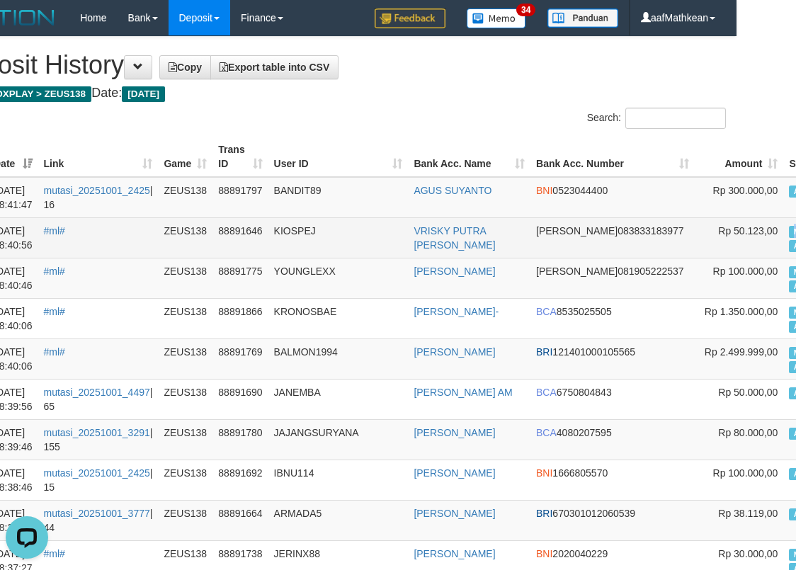
scroll to position [0, 181]
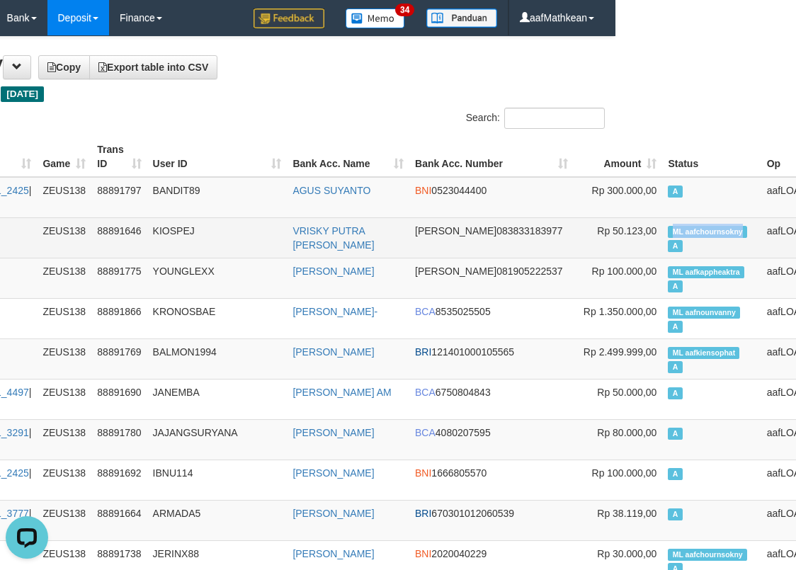
drag, startPoint x: 793, startPoint y: 226, endPoint x: 664, endPoint y: 226, distance: 128.2
click at [676, 232] on td "ML aafchournsokny A" at bounding box center [711, 237] width 98 height 40
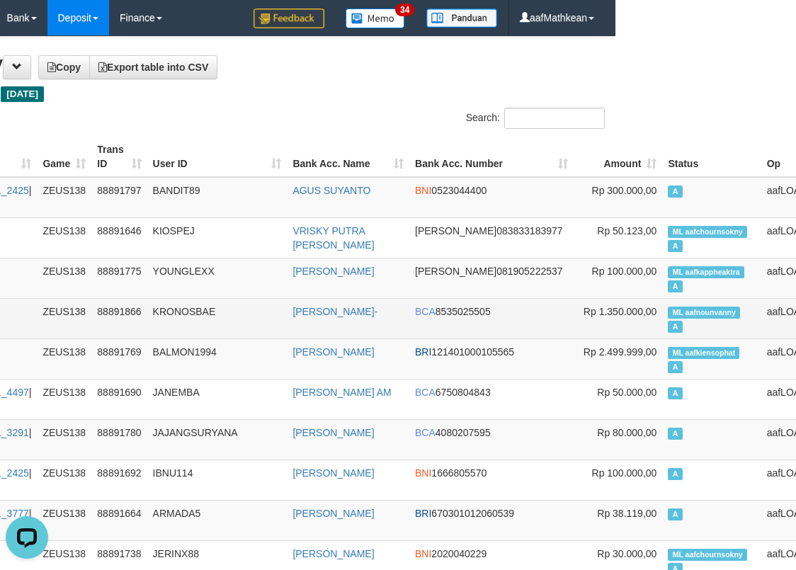
click at [662, 305] on td "ML aafnounvanny A" at bounding box center [711, 318] width 98 height 40
copy td "aafnounvanny"
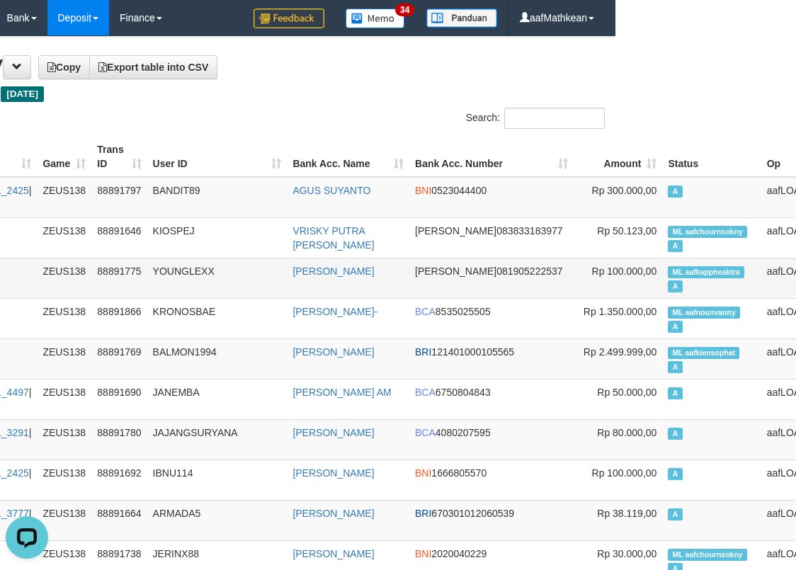
click at [668, 268] on span "ML aafkappheaktra" at bounding box center [706, 272] width 76 height 12
copy td "aafkappheaktra"
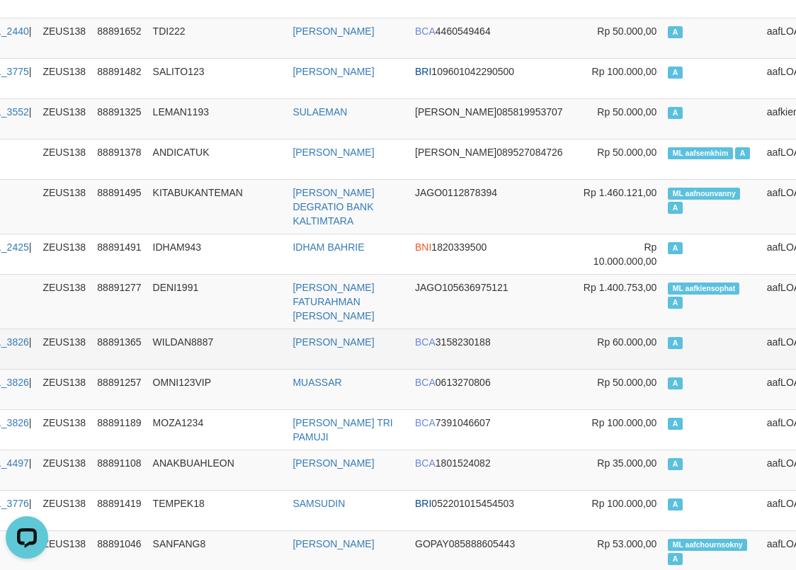
scroll to position [1818, 181]
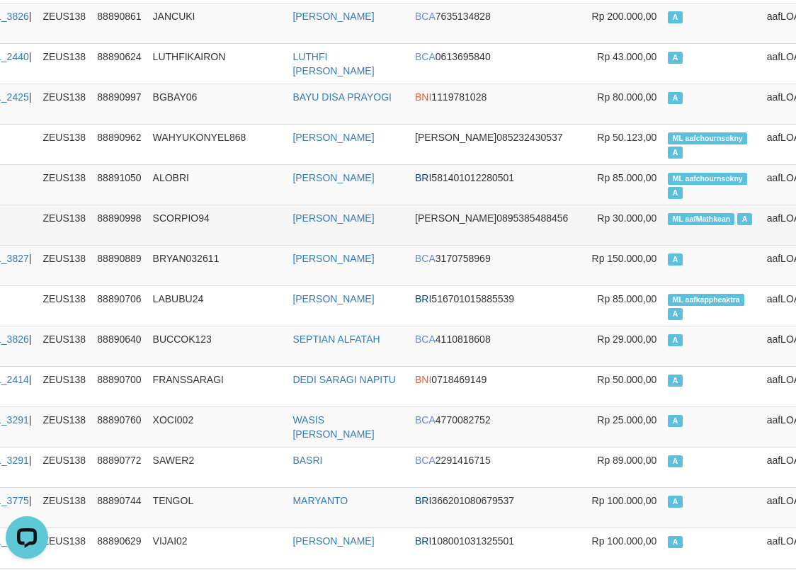
click at [668, 213] on span "ML aafMathkean" at bounding box center [701, 219] width 67 height 12
copy td "aafMathkean"
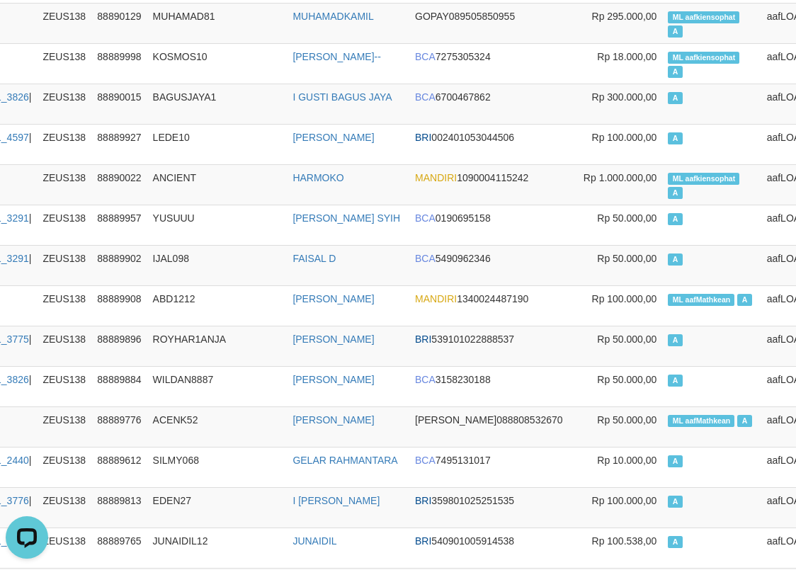
scroll to position [4119, 181]
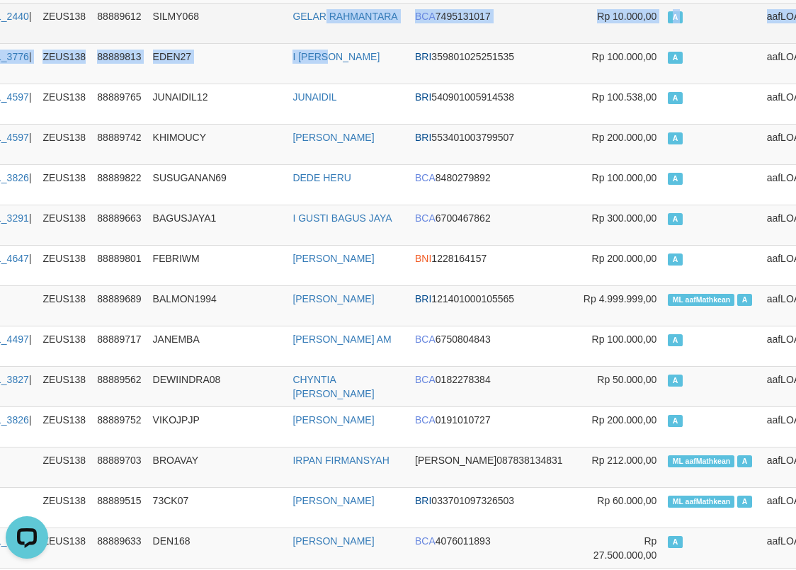
scroll to position [4111, 181]
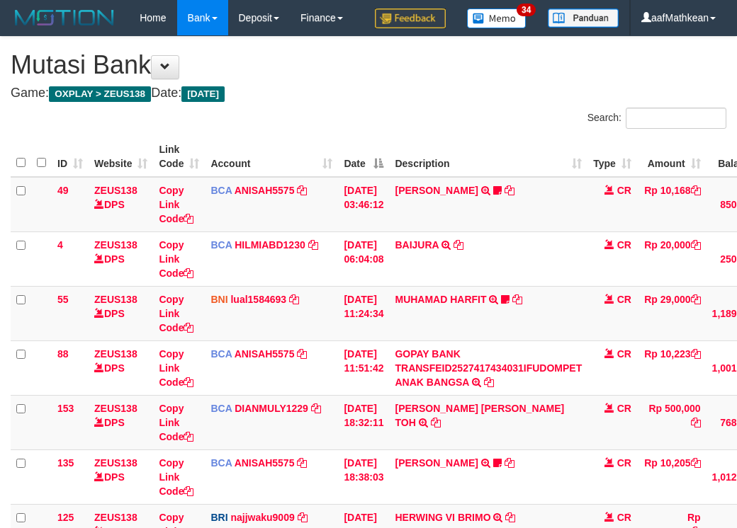
click at [520, 504] on td "HERWING VI BRIMO TRANSFER NBMB HERWING VI BRIMO TO [PERSON_NAME] NINGSIH" at bounding box center [488, 531] width 198 height 55
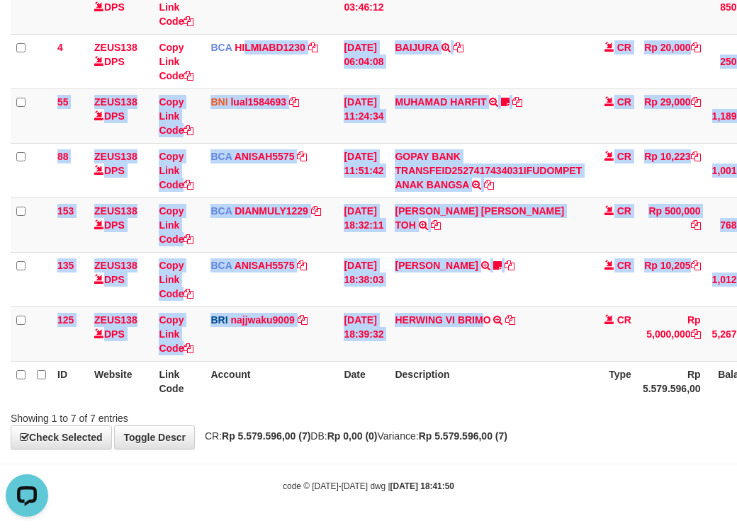
drag, startPoint x: 433, startPoint y: 285, endPoint x: 633, endPoint y: 454, distance: 262.4
click at [586, 443] on div "**********" at bounding box center [368, 144] width 737 height 610
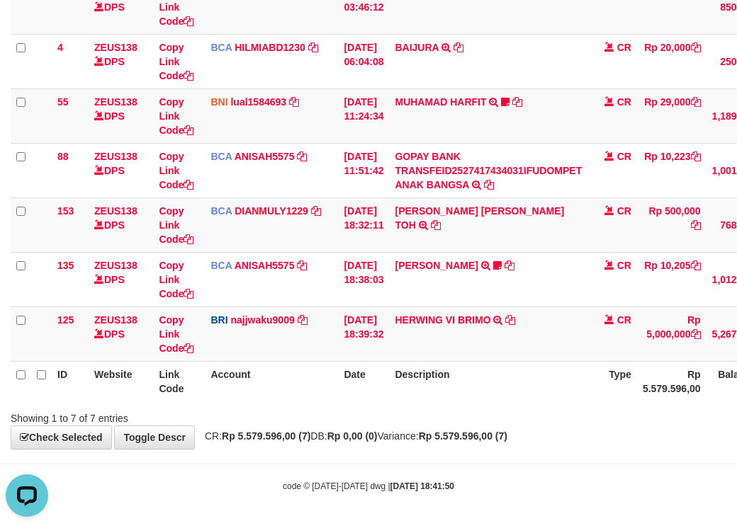
click at [631, 455] on body "Toggle navigation Home Bank Account List Load By Website Group [OXPLAY] ZEUS138…" at bounding box center [368, 165] width 737 height 726
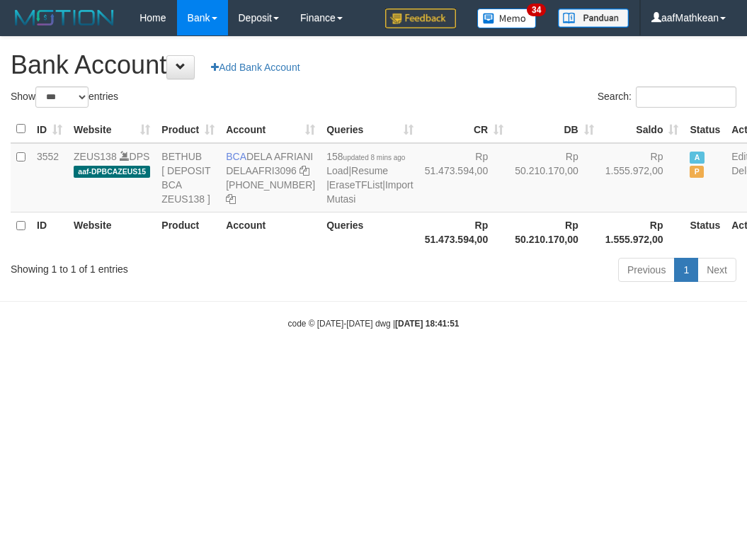
select select "***"
drag, startPoint x: 400, startPoint y: 311, endPoint x: 421, endPoint y: 373, distance: 65.6
click at [404, 287] on div "Previous 1 Next" at bounding box center [529, 271] width 414 height 30
drag, startPoint x: 421, startPoint y: 373, endPoint x: 417, endPoint y: 397, distance: 24.3
click at [421, 365] on body "Toggle navigation Home Bank Account List Load By Website Group [OXPLAY] ZEUS138…" at bounding box center [373, 182] width 747 height 365
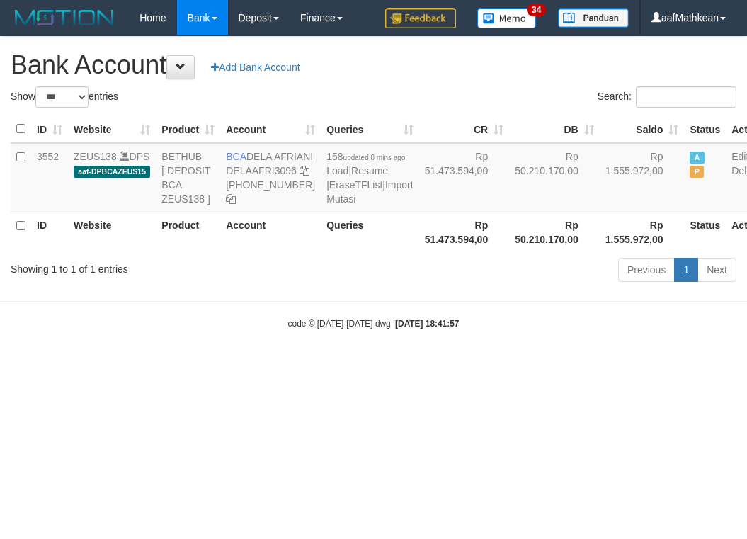
select select "***"
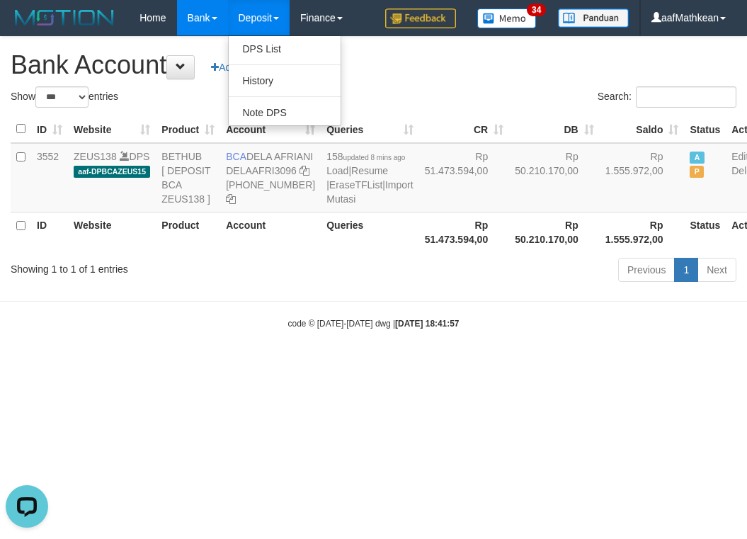
click at [414, 337] on body "Toggle navigation Home Bank Account List Load By Website Group [OXPLAY] ZEUS138…" at bounding box center [373, 182] width 747 height 365
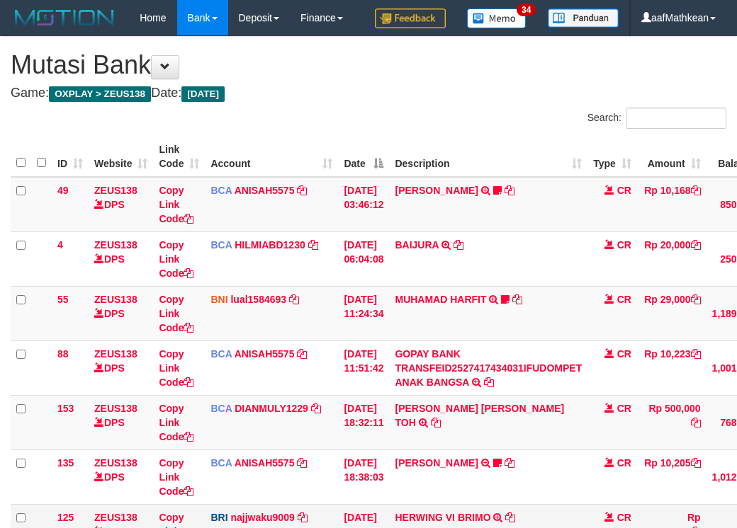
scroll to position [144, 0]
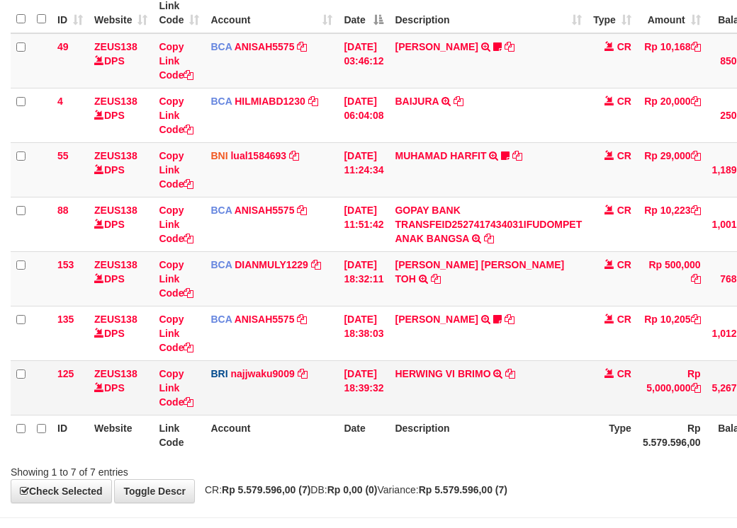
click at [583, 415] on td "HERWING VI BRIMO TRANSFER NBMB HERWING VI BRIMO TO SITI KURNIA NINGSIH" at bounding box center [488, 388] width 198 height 55
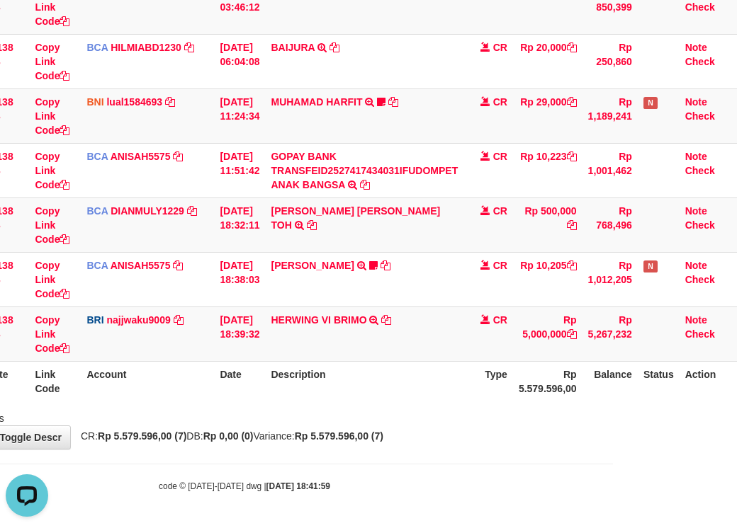
click at [446, 433] on div "**********" at bounding box center [244, 144] width 737 height 610
click at [449, 432] on div "**********" at bounding box center [244, 144] width 737 height 610
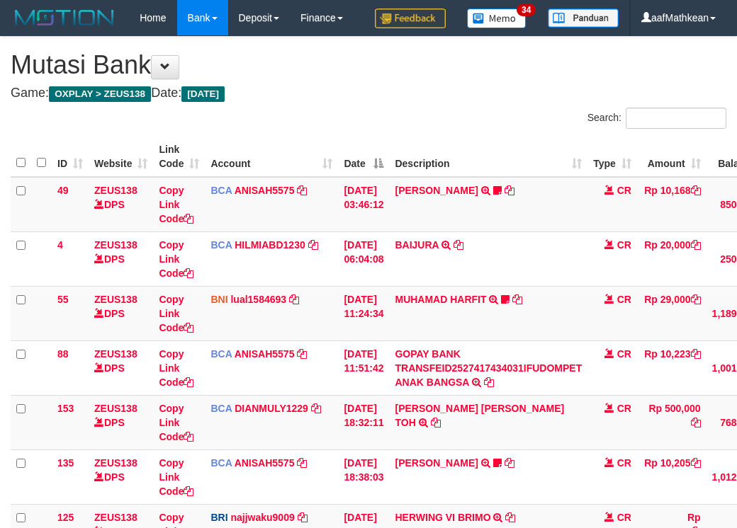
scroll to position [233, 134]
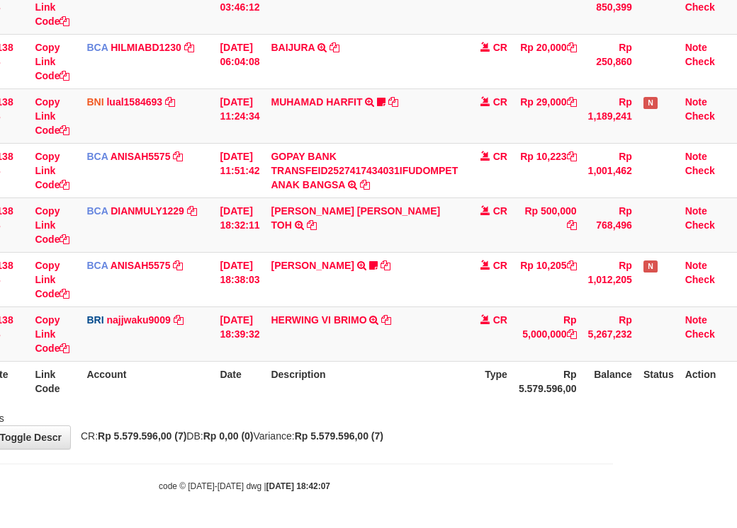
click at [451, 437] on div "**********" at bounding box center [244, 144] width 737 height 610
click at [452, 436] on div "**********" at bounding box center [244, 144] width 737 height 610
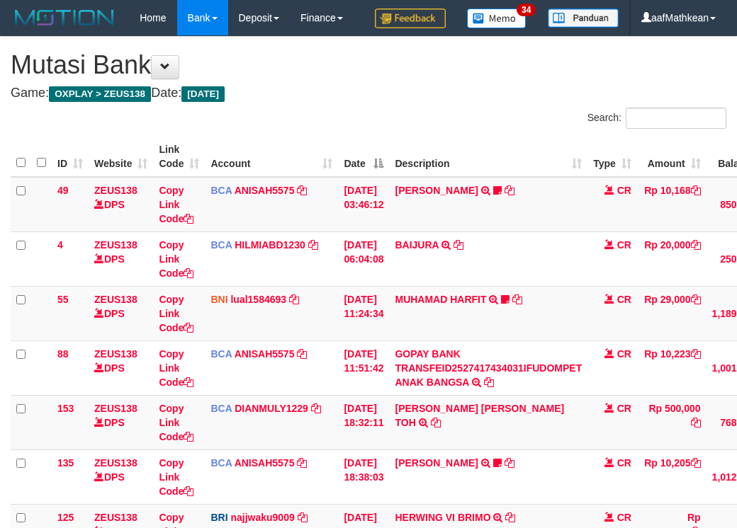
scroll to position [233, 134]
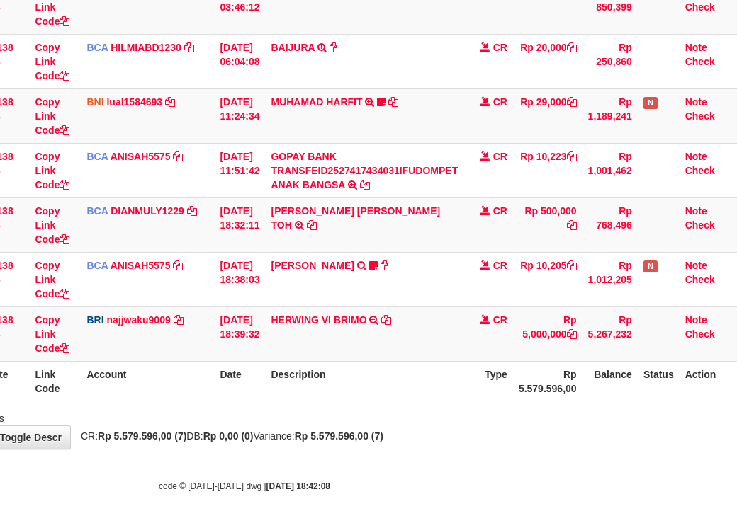
click at [520, 438] on div "**********" at bounding box center [244, 144] width 737 height 610
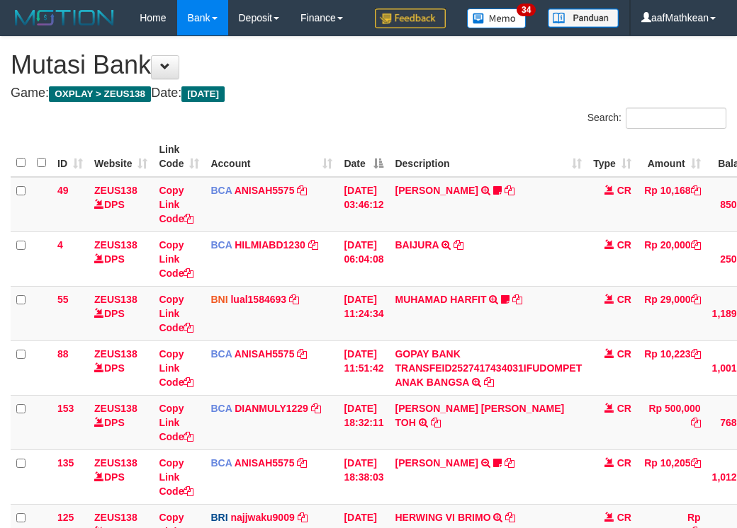
scroll to position [233, 134]
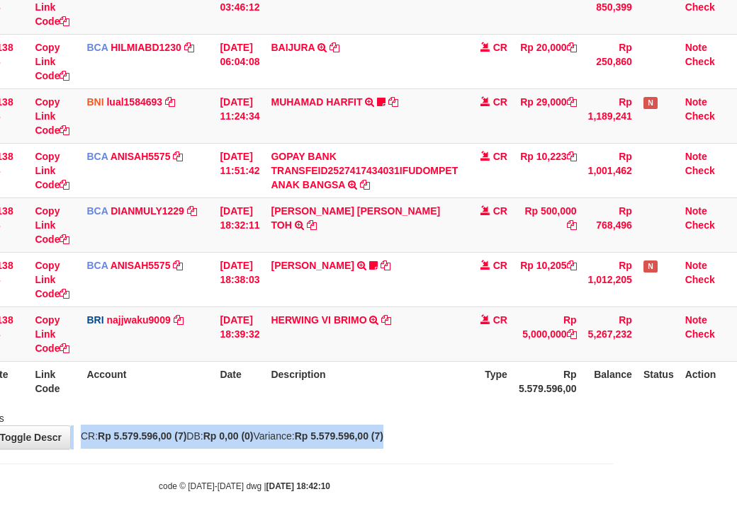
click at [480, 484] on body "Toggle navigation Home Bank Account List Load By Website Group [OXPLAY] ZEUS138…" at bounding box center [244, 165] width 737 height 726
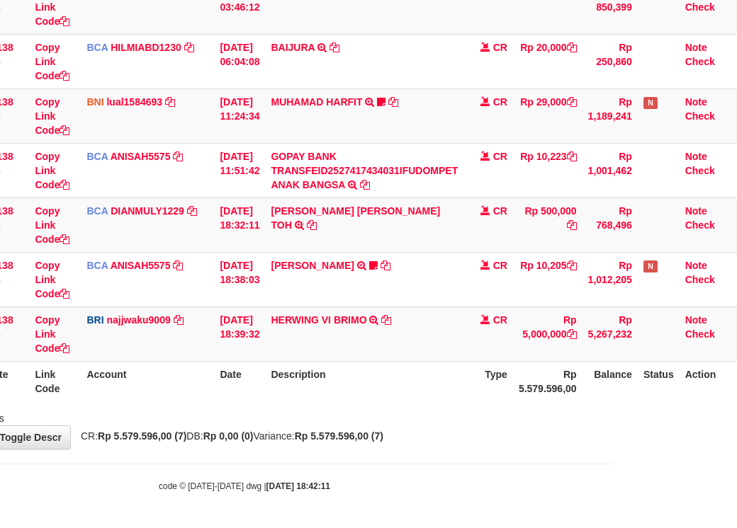
drag, startPoint x: 548, startPoint y: 481, endPoint x: 742, endPoint y: 471, distance: 194.3
click at [613, 481] on html "Toggle navigation Home Bank Account List Load By Website Group [OXPLAY] ZEUS138…" at bounding box center [244, 165] width 737 height 726
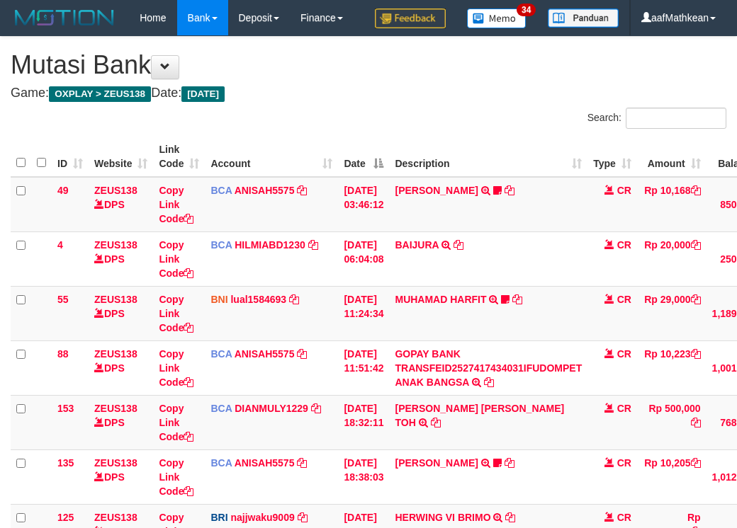
scroll to position [233, 134]
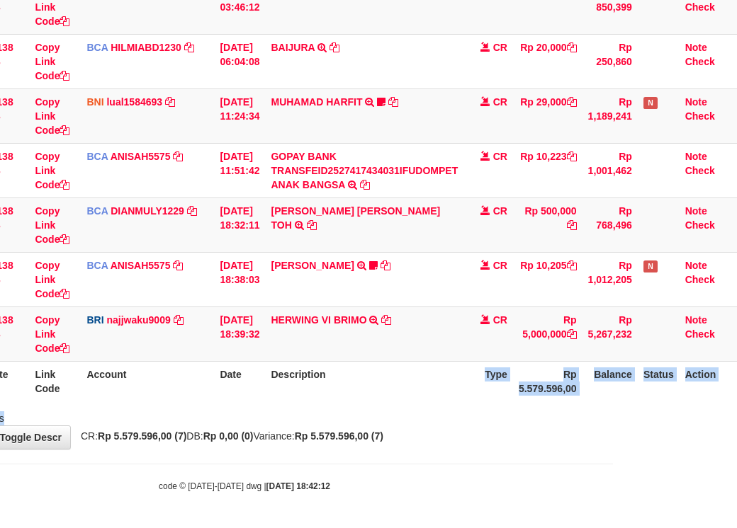
drag, startPoint x: 504, startPoint y: 397, endPoint x: 1014, endPoint y: 492, distance: 518.9
click at [613, 492] on html "Toggle navigation Home Bank Account List Load By Website Group [OXPLAY] ZEUS138…" at bounding box center [244, 165] width 737 height 726
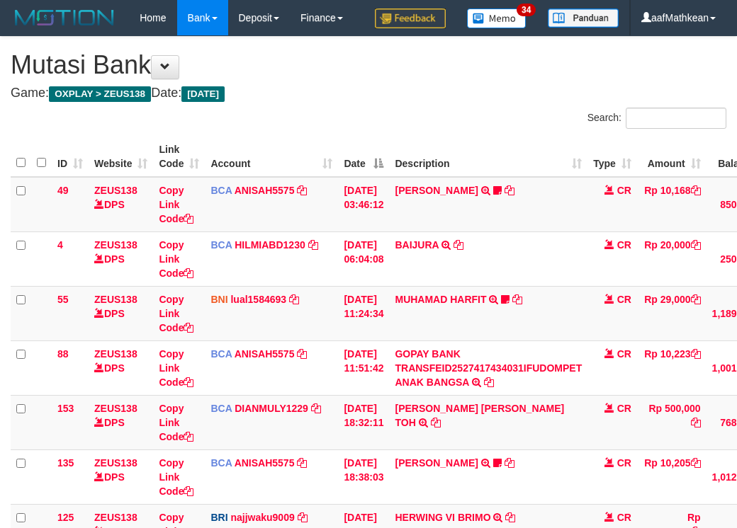
scroll to position [233, 134]
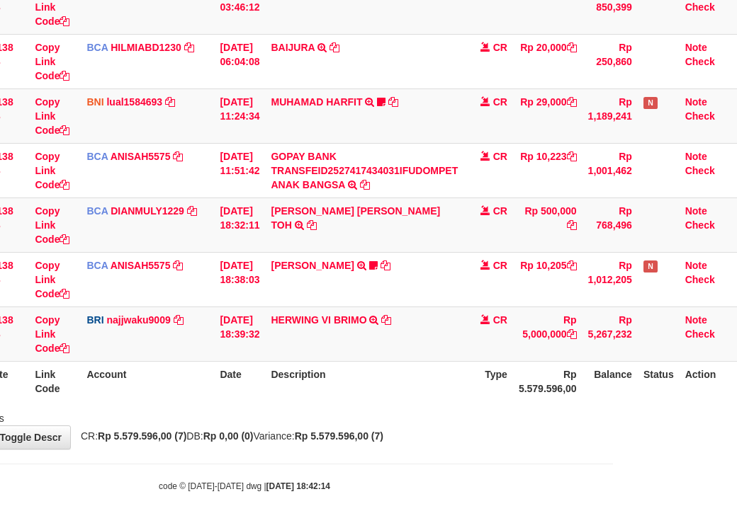
click at [383, 442] on strong "Rp 5.579.596,00 (7)" at bounding box center [339, 436] width 89 height 11
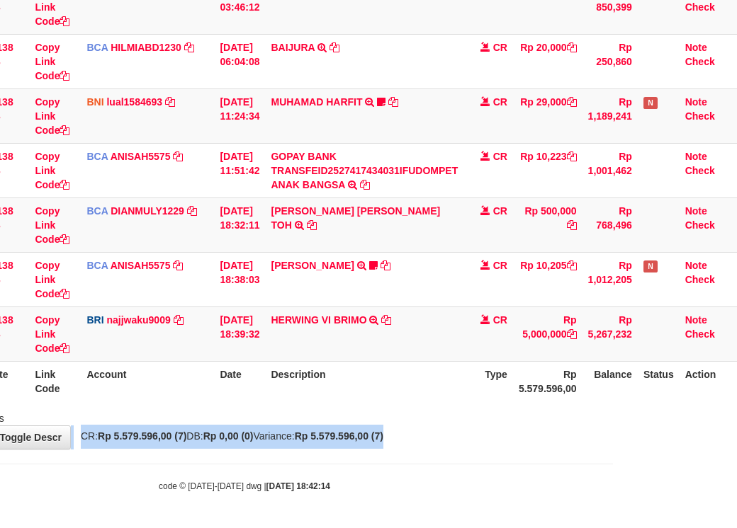
drag, startPoint x: 331, startPoint y: 419, endPoint x: 487, endPoint y: 450, distance: 159.6
click at [463, 449] on div "**********" at bounding box center [244, 144] width 737 height 610
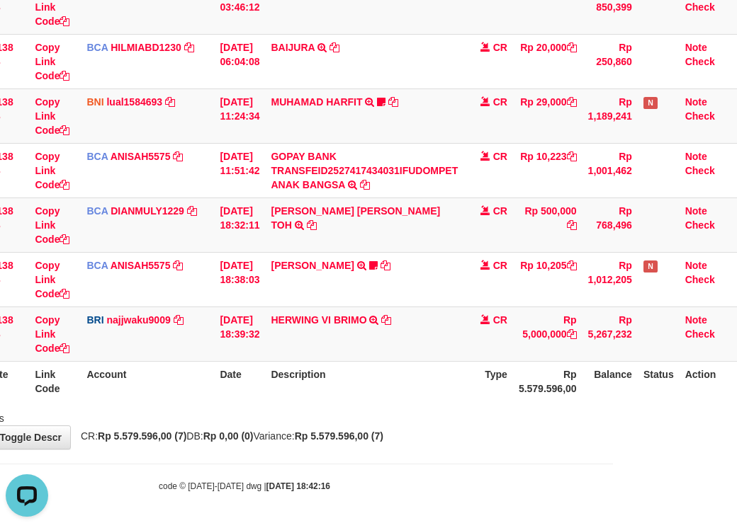
drag, startPoint x: 453, startPoint y: 437, endPoint x: 461, endPoint y: 438, distance: 8.6
click at [461, 438] on div "**********" at bounding box center [244, 144] width 737 height 610
click at [466, 457] on body "Toggle navigation Home Bank Account List Load By Website Group [OXPLAY] ZEUS138…" at bounding box center [244, 165] width 737 height 726
click at [466, 460] on body "Toggle navigation Home Bank Account List Load By Website Group [OXPLAY] ZEUS138…" at bounding box center [244, 165] width 737 height 726
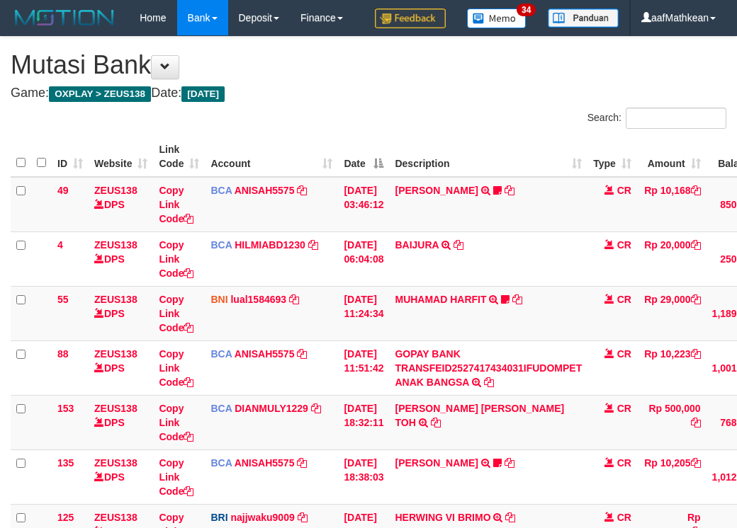
scroll to position [233, 134]
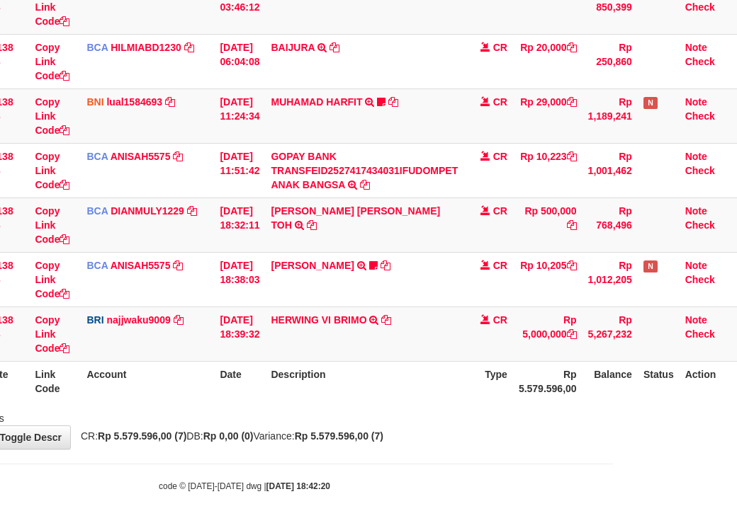
click at [397, 395] on th "Description" at bounding box center [364, 381] width 198 height 40
click at [411, 399] on div "Search: ID Website Link Code Account Date Description Type Amount Balance Statu…" at bounding box center [244, 168] width 715 height 516
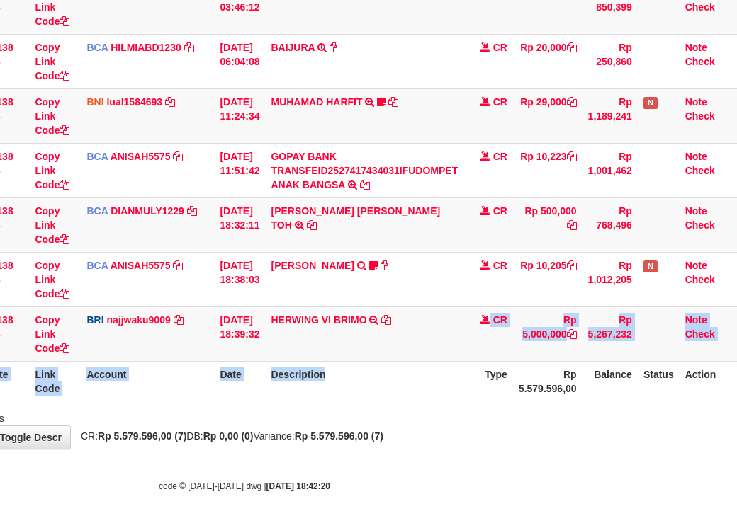
drag, startPoint x: 410, startPoint y: 370, endPoint x: 421, endPoint y: 375, distance: 12.1
click at [412, 373] on table "ID Website Link Code Account Date Description Type Amount Balance Status Action…" at bounding box center [312, 170] width 850 height 463
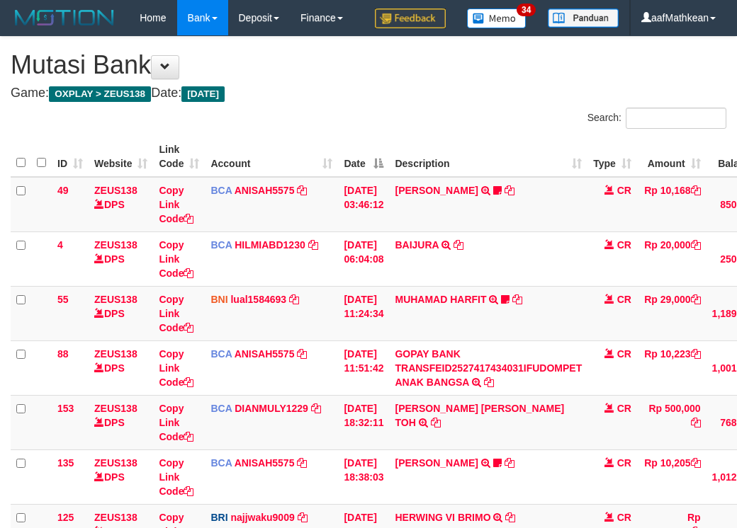
scroll to position [233, 134]
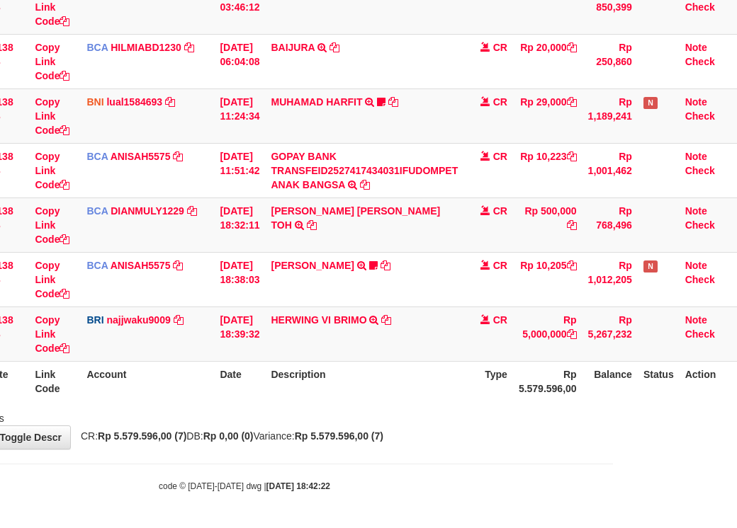
click at [420, 373] on th "Description" at bounding box center [364, 381] width 198 height 40
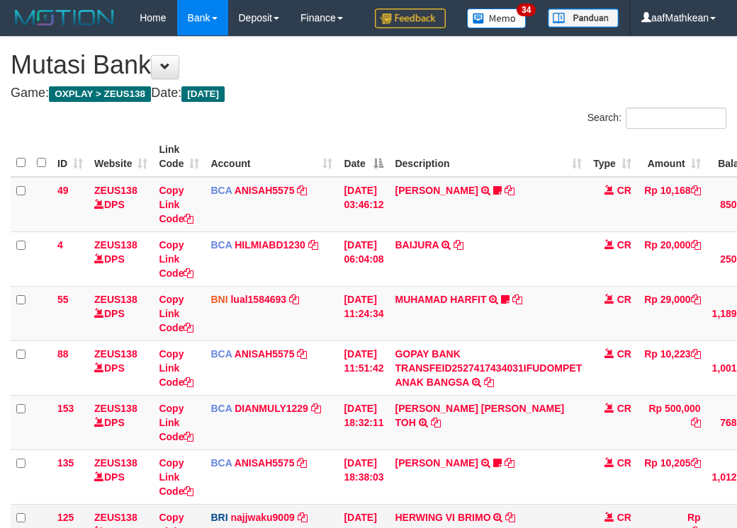
scroll to position [233, 134]
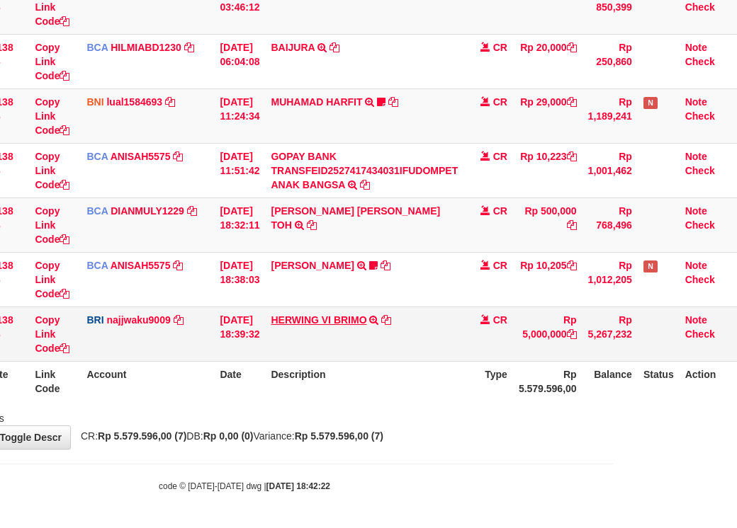
click at [375, 346] on table "ID Website Link Code Account Date Description Type Amount Balance Status Action…" at bounding box center [312, 170] width 850 height 463
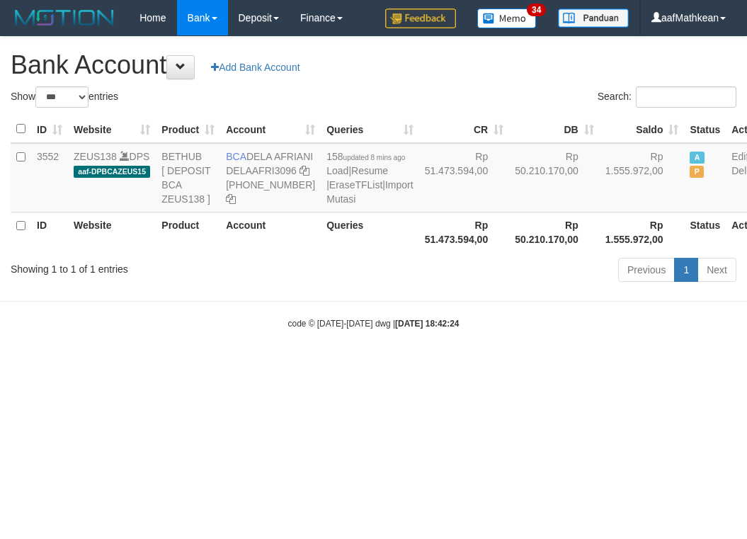
select select "***"
drag, startPoint x: 438, startPoint y: 307, endPoint x: 400, endPoint y: 278, distance: 47.5
click at [427, 287] on div "Show ** ** ** *** *** entries Search: ID Website Product Account Queries CR [PE…" at bounding box center [374, 186] width 726 height 200
select select "***"
drag, startPoint x: 0, startPoint y: 0, endPoint x: 276, endPoint y: 171, distance: 324.1
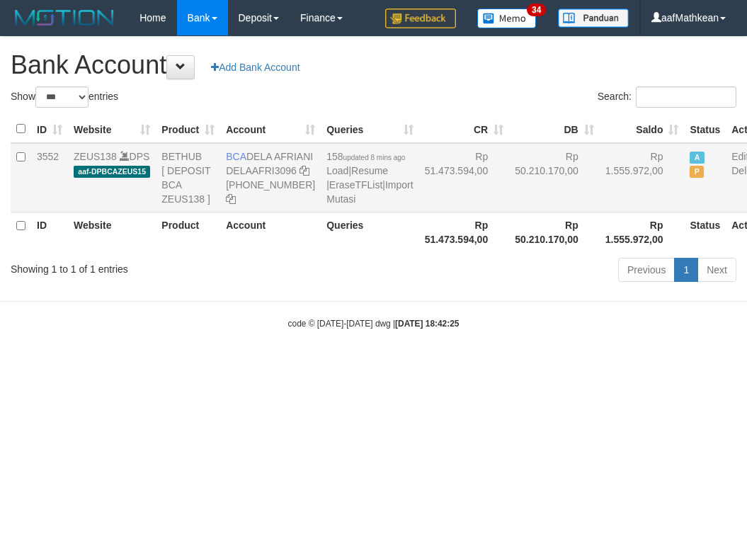
click at [276, 171] on td "BCA DELA AFRIANI DELAAFRI3096 869-245-8639" at bounding box center [270, 177] width 101 height 69
copy td "DELA AFRIANI"
click at [438, 365] on body "Toggle navigation Home Bank Account List Load By Website Group [OXPLAY] ZEUS138…" at bounding box center [373, 182] width 747 height 365
select select "***"
click at [469, 330] on div "code © [DATE]-[DATE] dwg | [DATE] 18:42:29" at bounding box center [373, 323] width 747 height 14
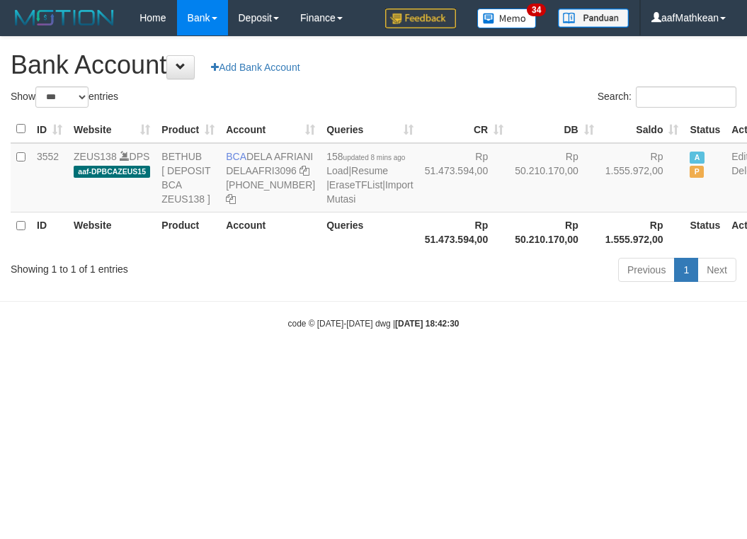
select select "***"
click at [300, 176] on icon at bounding box center [305, 171] width 10 height 10
click at [509, 252] on th "Rp 50.210.170,00" at bounding box center [554, 232] width 91 height 40
click at [327, 205] on link "Import Mutasi" at bounding box center [370, 191] width 86 height 25
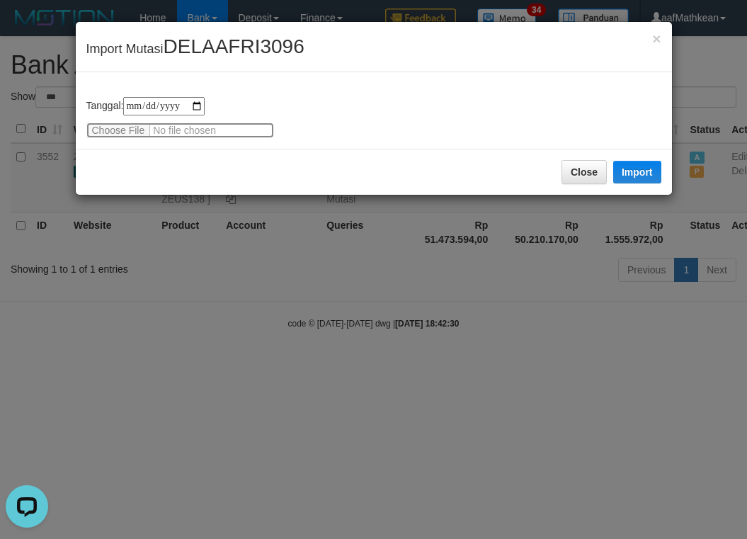
click at [118, 127] on input "file" at bounding box center [180, 131] width 188 height 16
type input "**********"
click at [616, 167] on button "Import" at bounding box center [637, 172] width 48 height 23
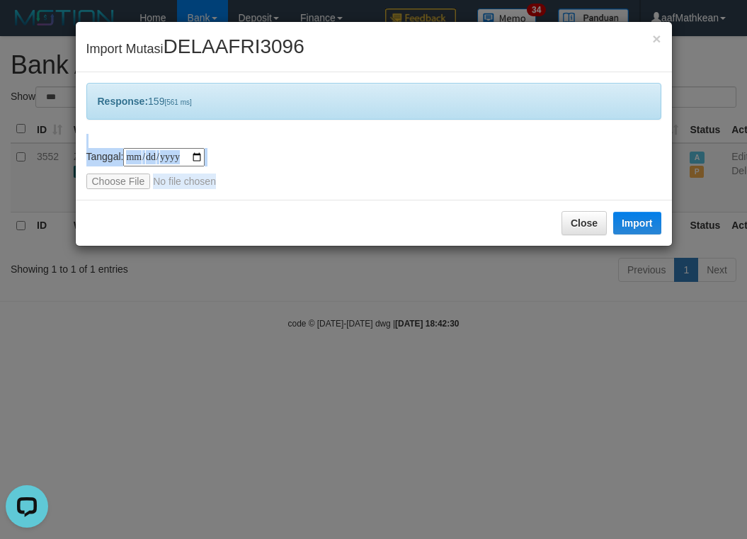
click at [458, 302] on div "**********" at bounding box center [373, 269] width 747 height 539
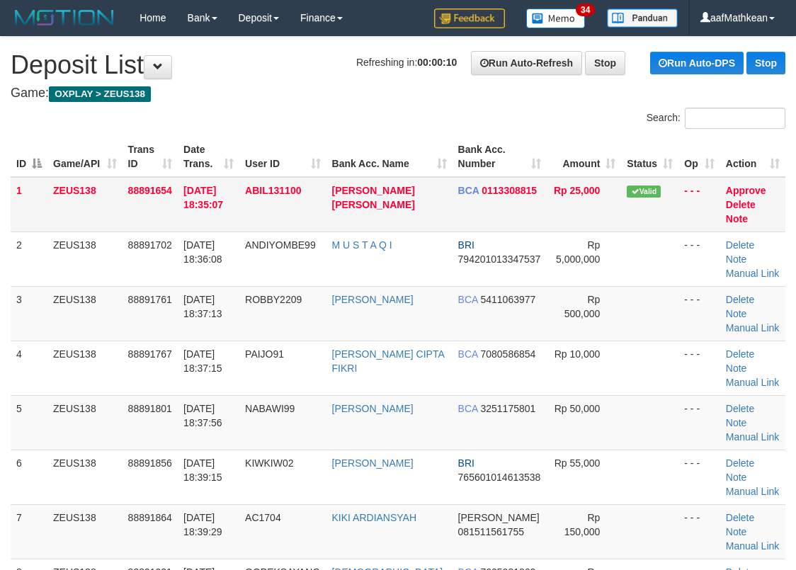
click at [305, 177] on table "ID Game/API Trans ID Date Trans. User ID Bank Acc. Name Bank Acc. Number Amount…" at bounding box center [398, 477] width 775 height 681
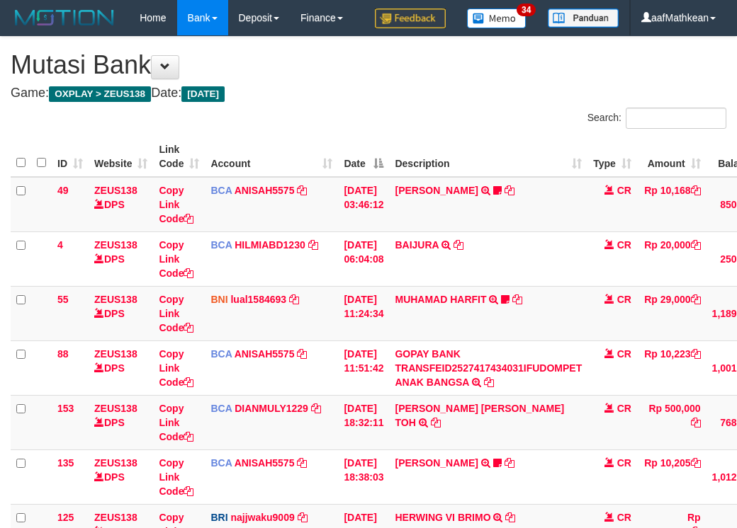
scroll to position [288, 134]
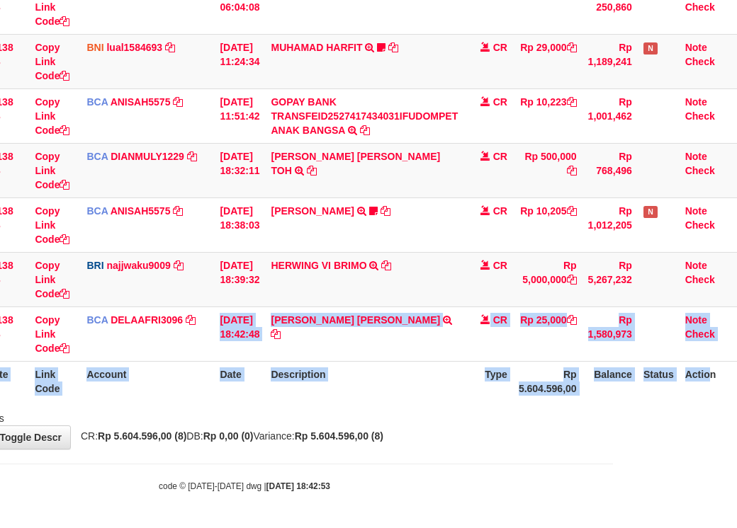
drag, startPoint x: 511, startPoint y: 383, endPoint x: 1169, endPoint y: 358, distance: 657.8
click at [613, 358] on html "Toggle navigation Home Bank Account List Load By Website Group [OXPLAY] ZEUS138…" at bounding box center [244, 138] width 737 height 781
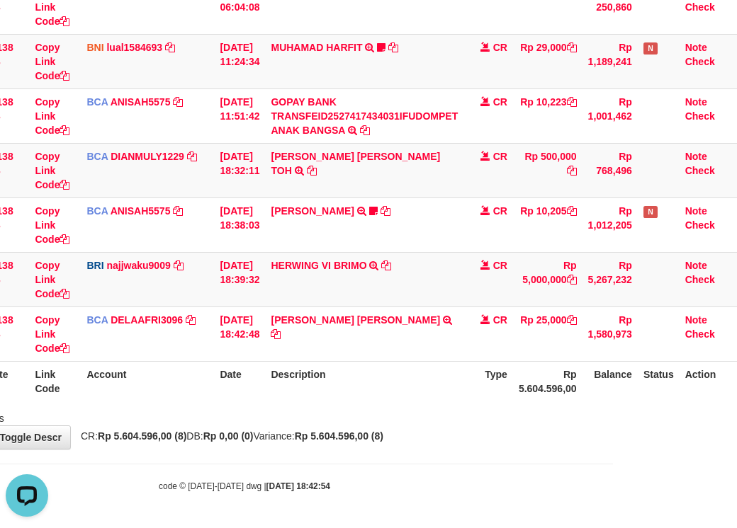
drag, startPoint x: 458, startPoint y: 395, endPoint x: 453, endPoint y: 402, distance: 8.3
click at [455, 400] on th "Description" at bounding box center [364, 381] width 198 height 40
drag, startPoint x: 452, startPoint y: 407, endPoint x: 459, endPoint y: 406, distance: 7.2
click at [454, 407] on div "Showing 1 to 8 of 8 entries" at bounding box center [244, 416] width 737 height 20
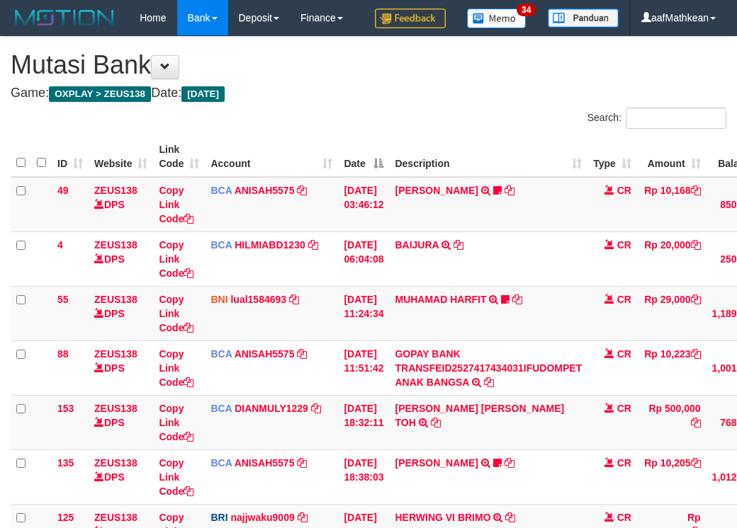
scroll to position [233, 0]
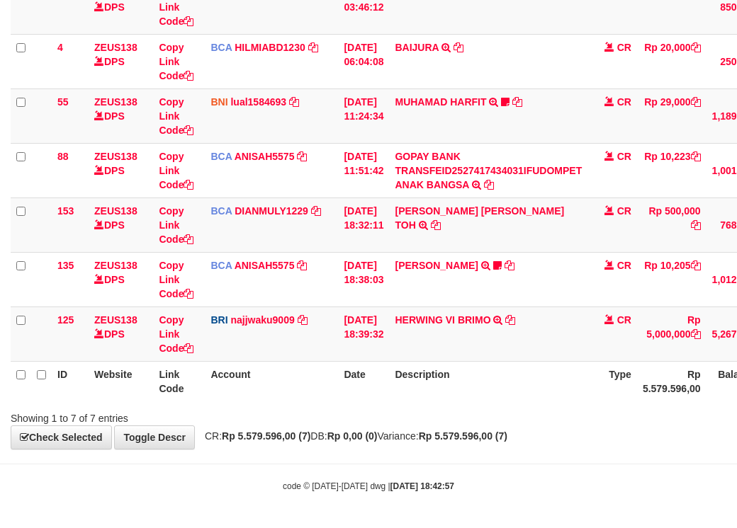
click at [509, 399] on th "Description" at bounding box center [488, 381] width 198 height 40
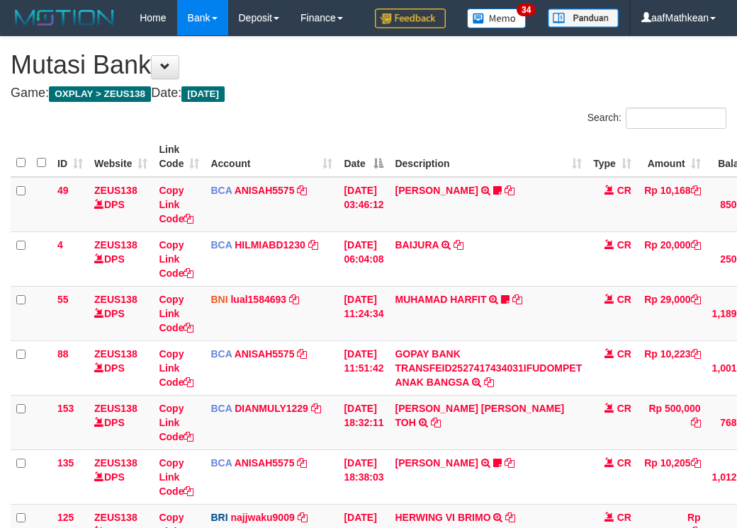
scroll to position [144, 0]
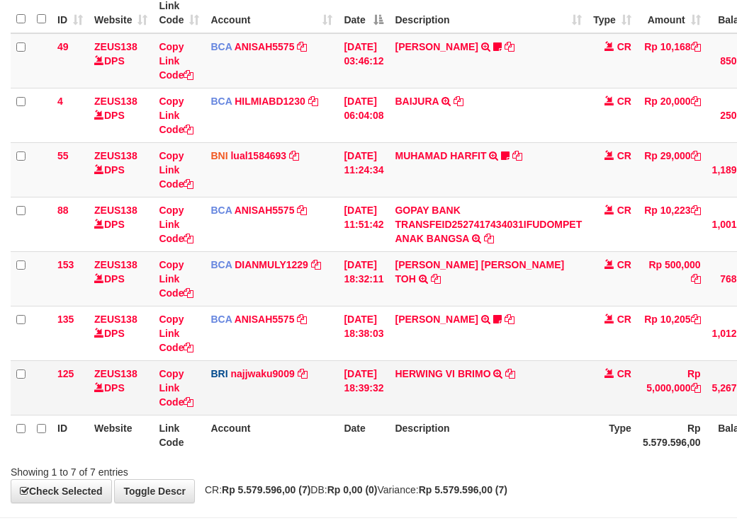
drag, startPoint x: 307, startPoint y: 429, endPoint x: 324, endPoint y: 438, distance: 19.7
click at [324, 415] on td "BRI najjwaku9009 DPS SITI KURNIA NINGSIH mutasi_20251001_4597 | 125 mutasi_2025…" at bounding box center [271, 388] width 133 height 55
click at [335, 438] on div "**********" at bounding box center [368, 198] width 737 height 610
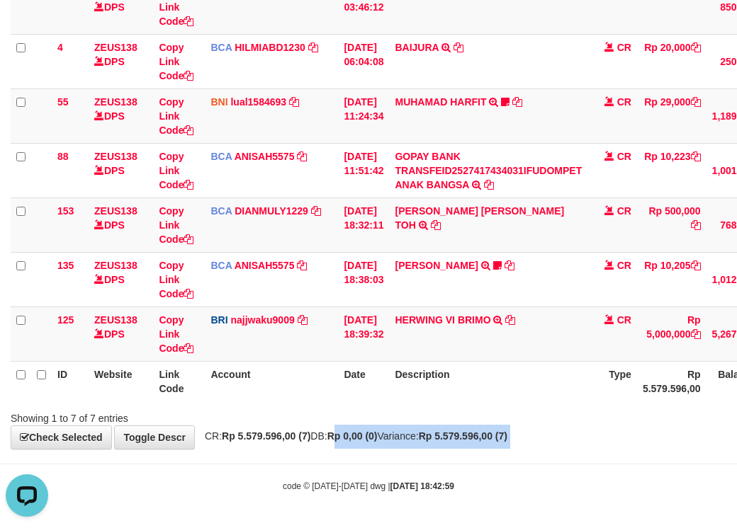
click at [548, 460] on body "Toggle navigation Home Bank Account List Load By Website Group [OXPLAY] ZEUS138…" at bounding box center [368, 165] width 737 height 726
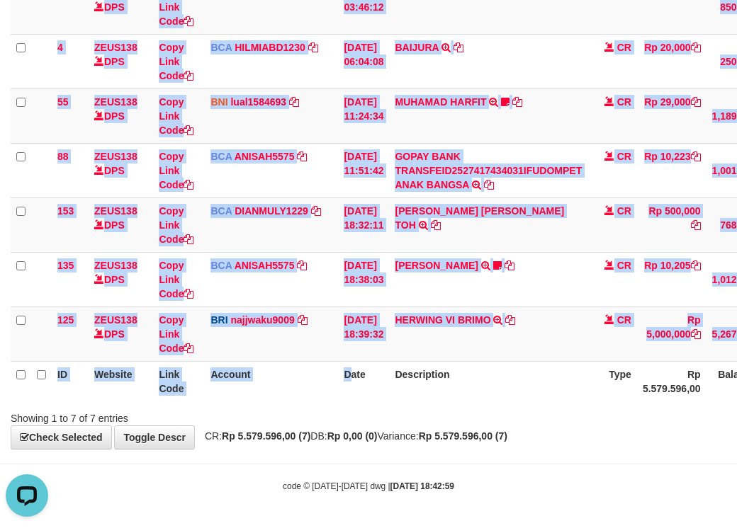
drag, startPoint x: 354, startPoint y: 397, endPoint x: 381, endPoint y: 418, distance: 33.9
click at [381, 410] on div "Search: ID Website Link Code Account Date Description Type Amount Balance Statu…" at bounding box center [368, 168] width 715 height 516
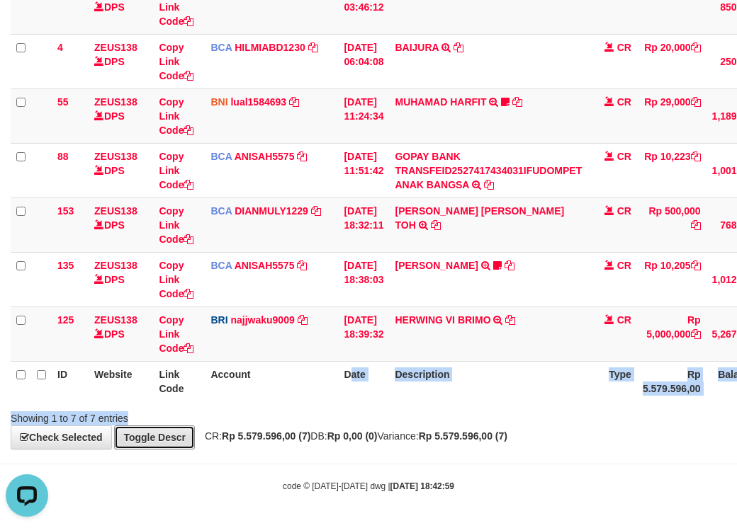
click at [114, 426] on link "Toggle Descr" at bounding box center [154, 438] width 81 height 24
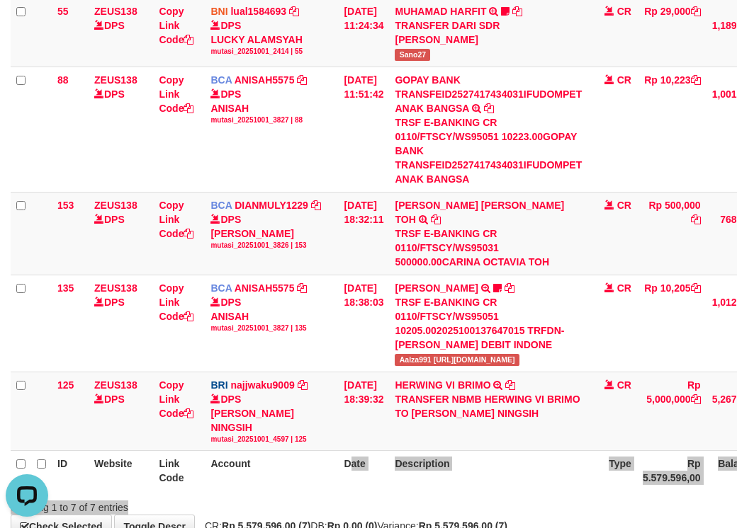
scroll to position [455, 0]
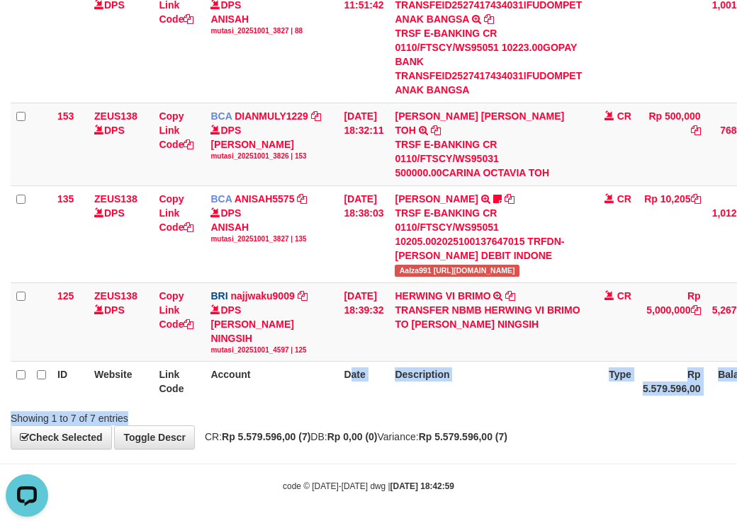
click at [566, 423] on div "Showing 1 to 7 of 7 entries" at bounding box center [368, 416] width 737 height 20
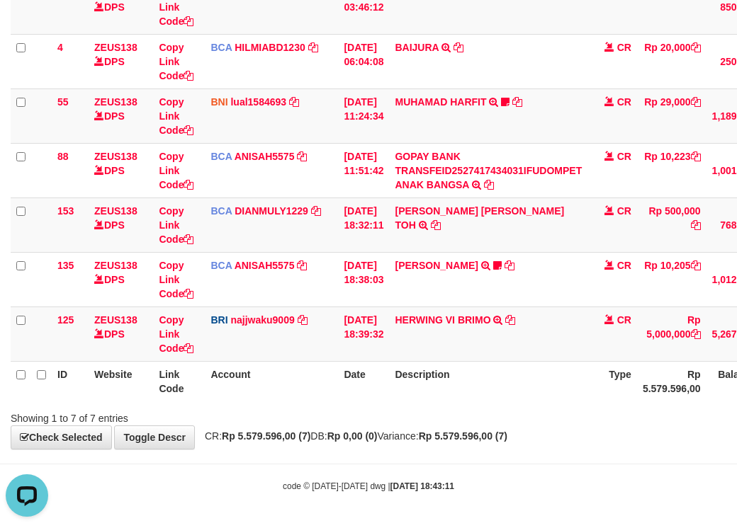
drag, startPoint x: 543, startPoint y: 373, endPoint x: 549, endPoint y: 392, distance: 20.8
click at [549, 392] on th "Description" at bounding box center [488, 381] width 198 height 40
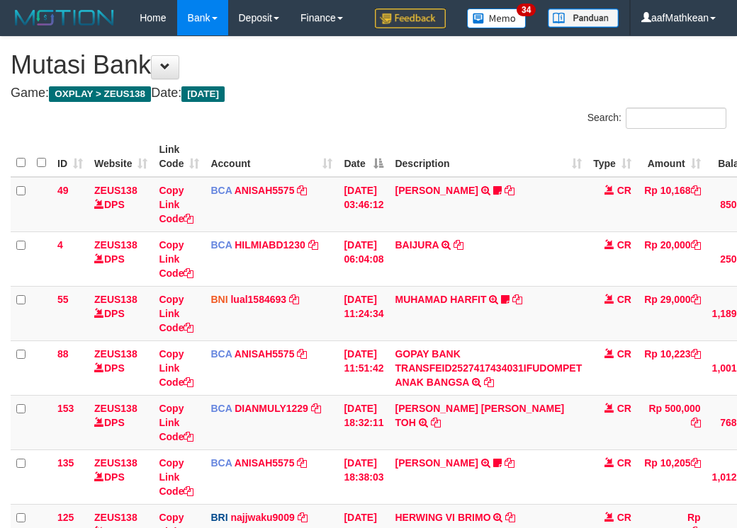
scroll to position [144, 0]
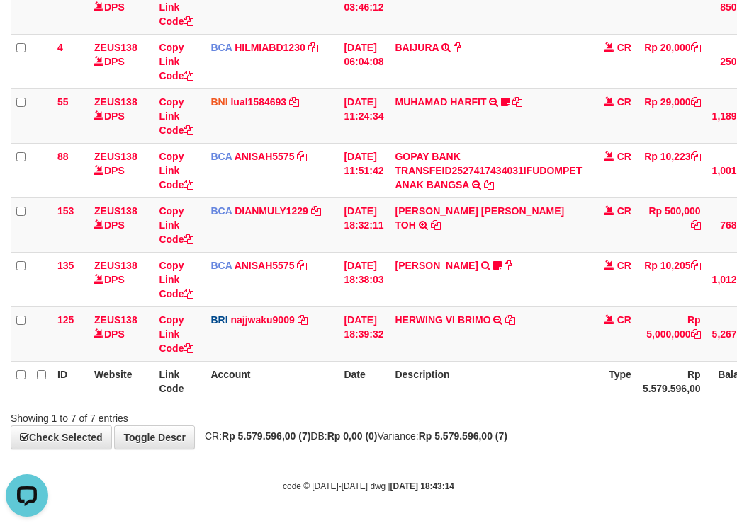
drag, startPoint x: 514, startPoint y: 392, endPoint x: 463, endPoint y: 390, distance: 50.3
click at [471, 389] on th "Description" at bounding box center [488, 381] width 198 height 40
click at [466, 395] on th "Description" at bounding box center [488, 381] width 198 height 40
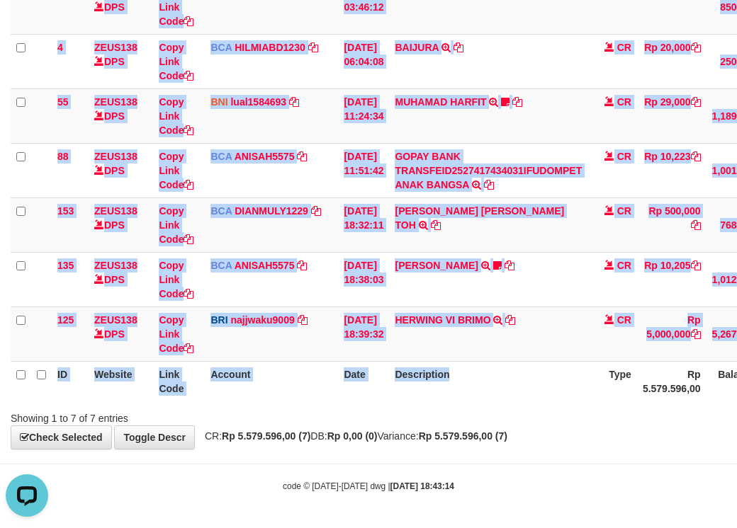
click at [480, 406] on div "Search: ID Website Link Code Account Date Description Type Amount Balance Statu…" at bounding box center [368, 168] width 715 height 516
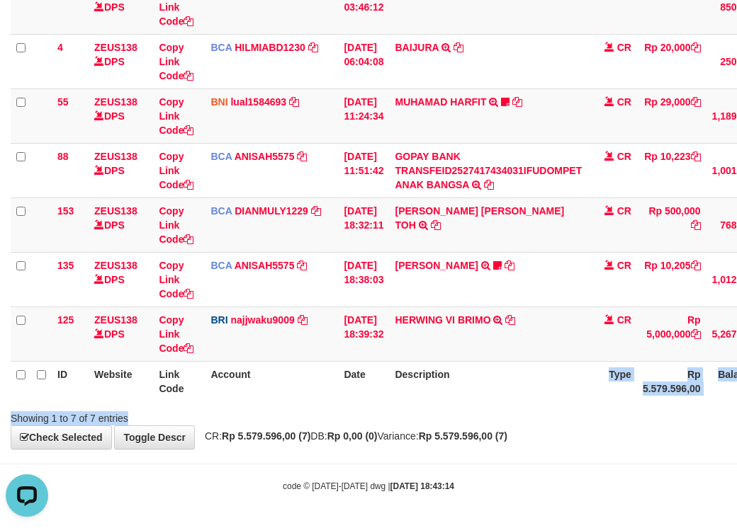
click at [521, 408] on div "Showing 1 to 7 of 7 entries" at bounding box center [368, 416] width 737 height 20
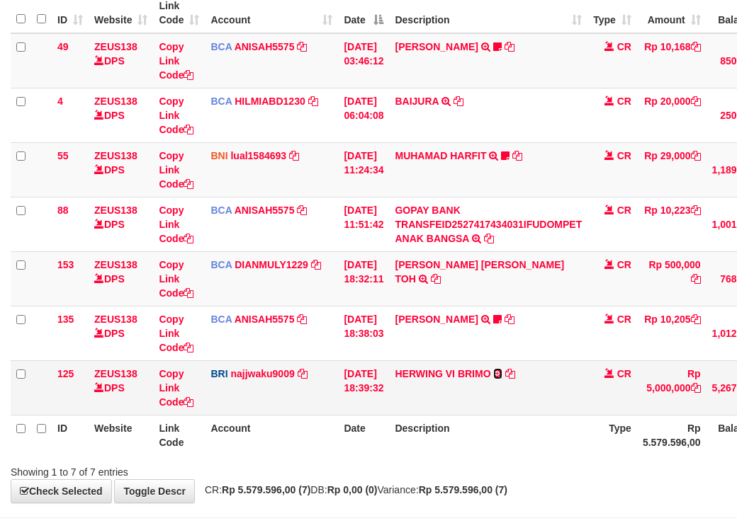
click at [493, 368] on link at bounding box center [497, 373] width 9 height 11
click at [502, 379] on icon at bounding box center [497, 374] width 9 height 10
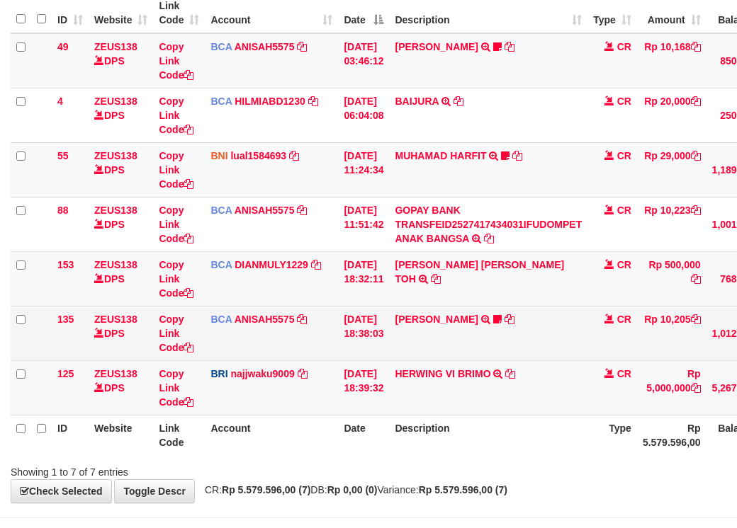
scroll to position [233, 0]
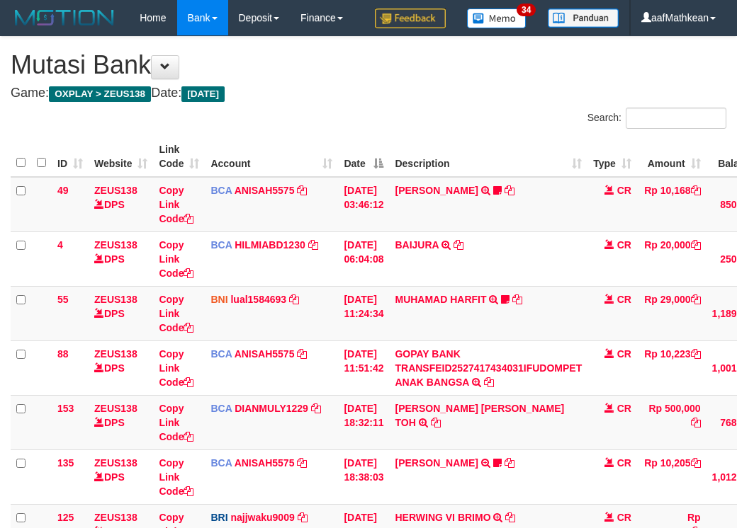
click at [531, 504] on td "HERWING VI BRIMO TRANSFER NBMB HERWING VI BRIMO TO [PERSON_NAME] NINGSIH" at bounding box center [488, 531] width 198 height 55
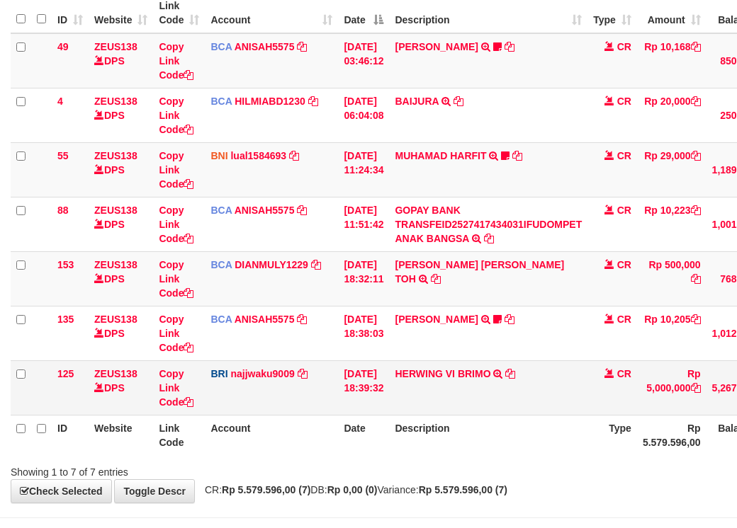
scroll to position [233, 0]
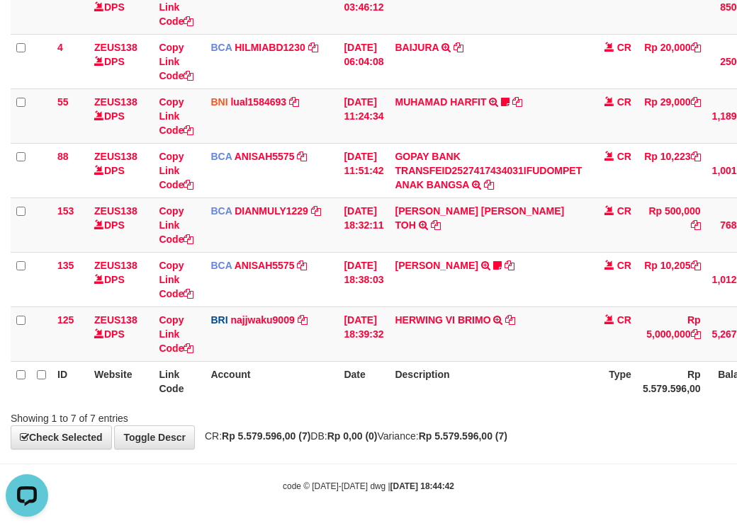
click at [490, 422] on div "Showing 1 to 7 of 7 entries" at bounding box center [368, 416] width 737 height 20
click at [486, 419] on div "Showing 1 to 7 of 7 entries" at bounding box center [368, 416] width 737 height 20
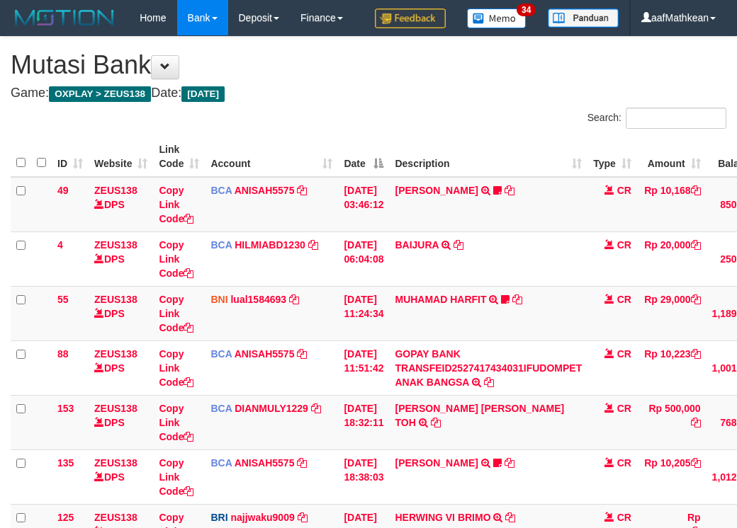
click at [527, 504] on td "HERWING VI BRIMO TRANSFER NBMB HERWING VI BRIMO TO [PERSON_NAME] NINGSIH" at bounding box center [488, 531] width 198 height 55
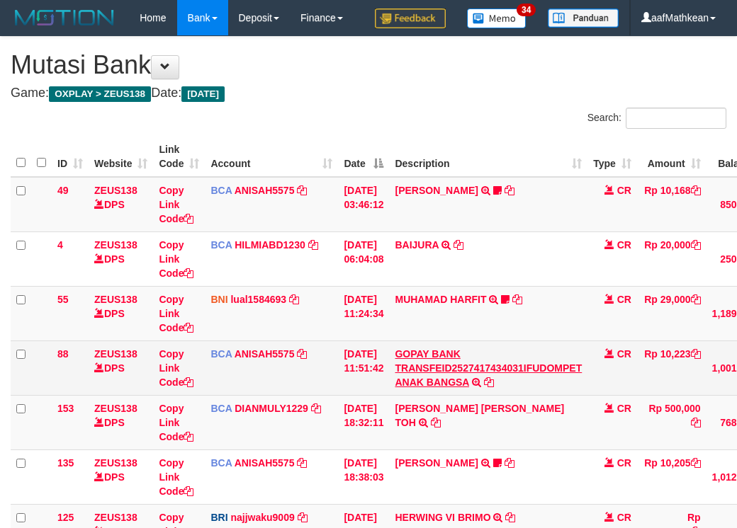
scroll to position [144, 0]
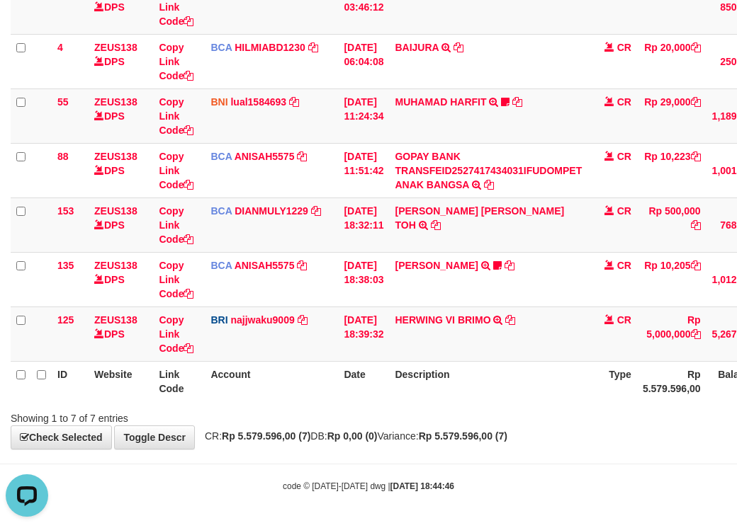
click at [410, 387] on table "ID Website Link Code Account Date Description Type Amount Balance Status Action…" at bounding box center [436, 170] width 850 height 463
click at [441, 409] on div "Showing 1 to 7 of 7 entries" at bounding box center [368, 416] width 737 height 20
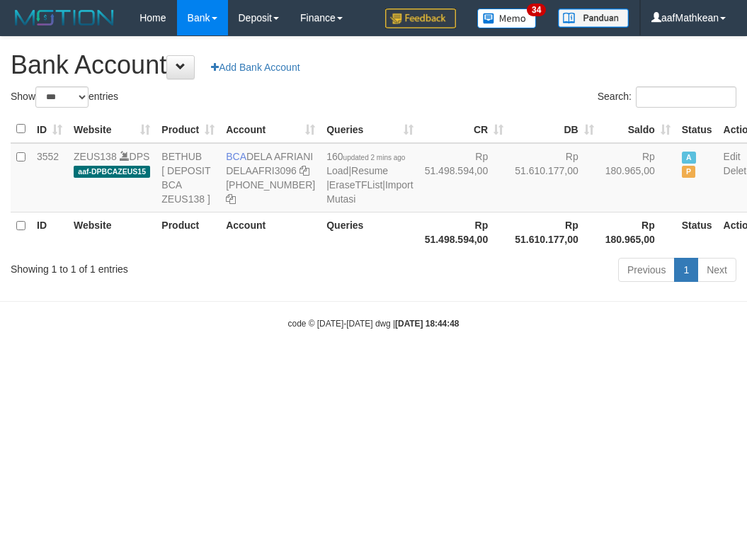
select select "***"
drag, startPoint x: 212, startPoint y: 297, endPoint x: 735, endPoint y: 167, distance: 538.6
click at [231, 287] on div "Show ** ** ** *** *** entries Search: ID Website Product Account Queries CR [PE…" at bounding box center [374, 186] width 726 height 200
click at [370, 365] on html "Toggle navigation Home Bank Account List Load By Website Group [OXPLAY] ZEUS138…" at bounding box center [373, 182] width 747 height 365
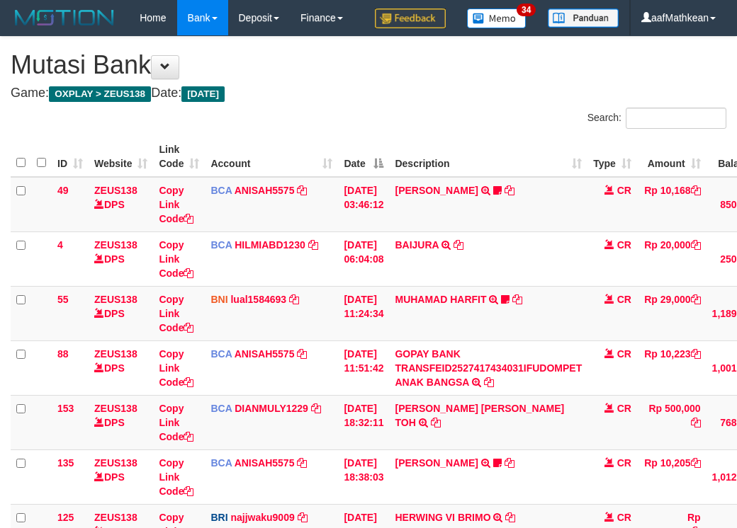
click at [504, 504] on td "HERWING VI BRIMO TRANSFER NBMB HERWING VI BRIMO TO SITI KURNIA NINGSIH" at bounding box center [488, 531] width 198 height 55
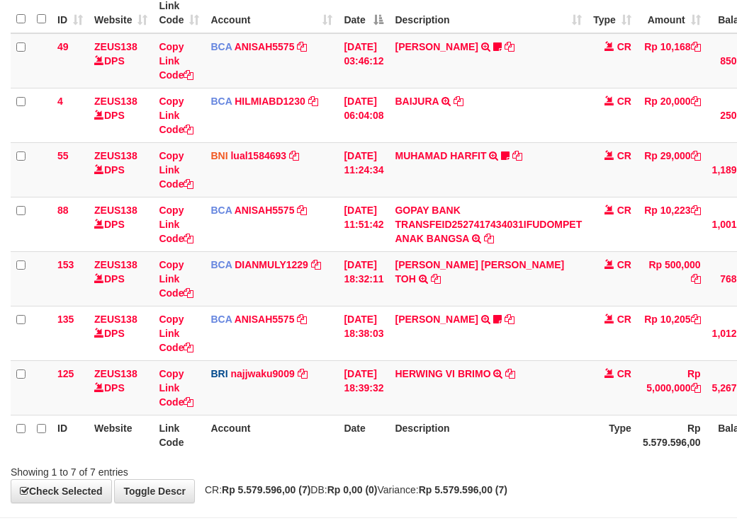
click at [511, 455] on th "Description" at bounding box center [488, 435] width 198 height 40
click at [512, 455] on th "Description" at bounding box center [488, 435] width 198 height 40
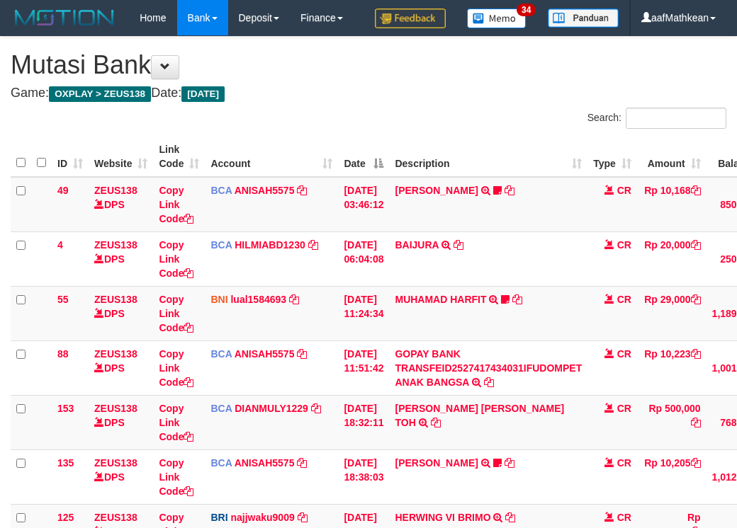
scroll to position [144, 0]
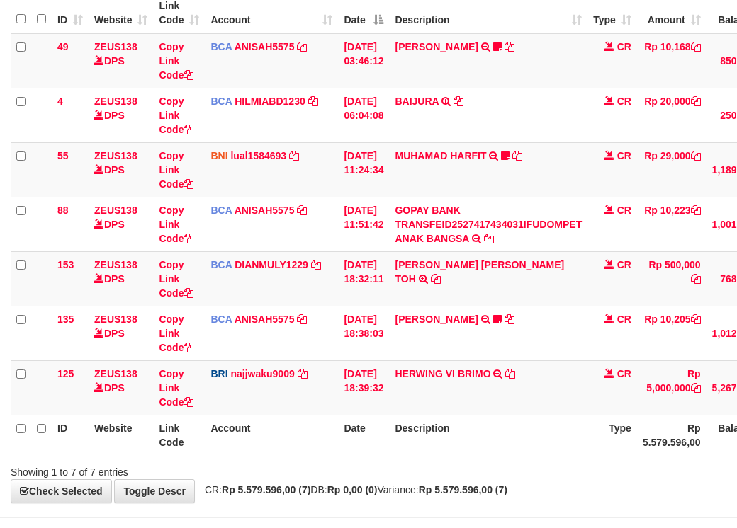
scroll to position [233, 0]
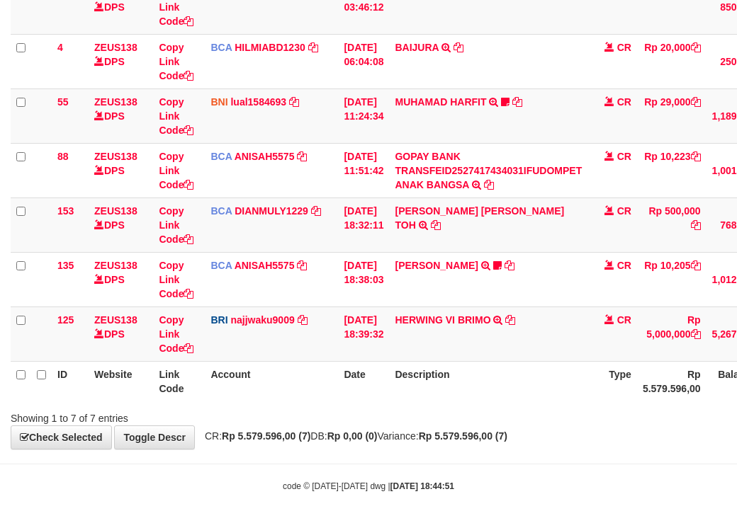
click at [488, 426] on div "**********" at bounding box center [368, 144] width 737 height 610
click at [485, 425] on div "**********" at bounding box center [368, 144] width 737 height 610
click at [469, 420] on div "Showing 1 to 7 of 7 entries" at bounding box center [368, 416] width 737 height 20
click at [475, 409] on div "Search: ID Website Link Code Account Date Description Type Amount Balance Statu…" at bounding box center [368, 168] width 715 height 516
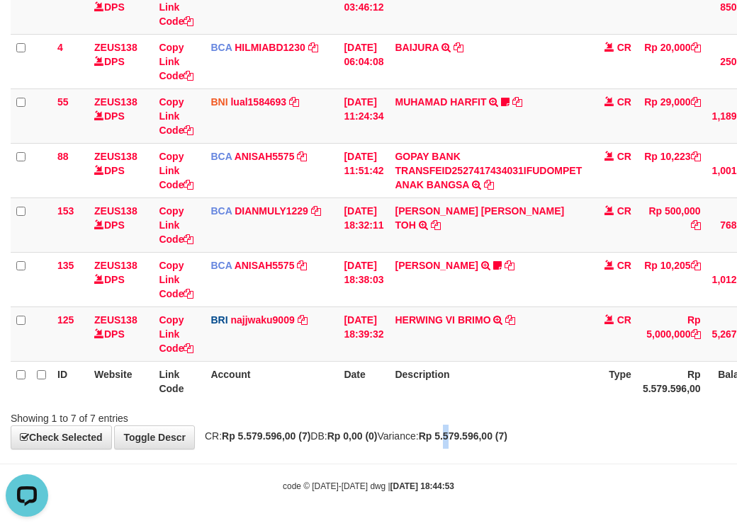
click at [485, 427] on div "**********" at bounding box center [368, 144] width 737 height 610
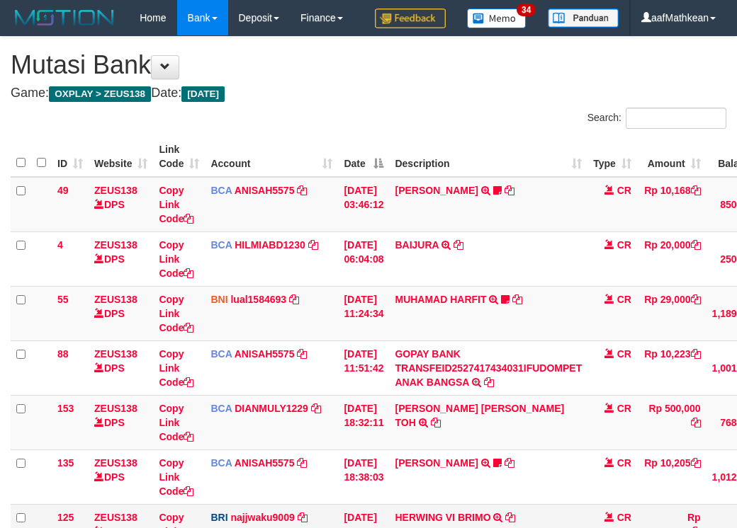
scroll to position [144, 0]
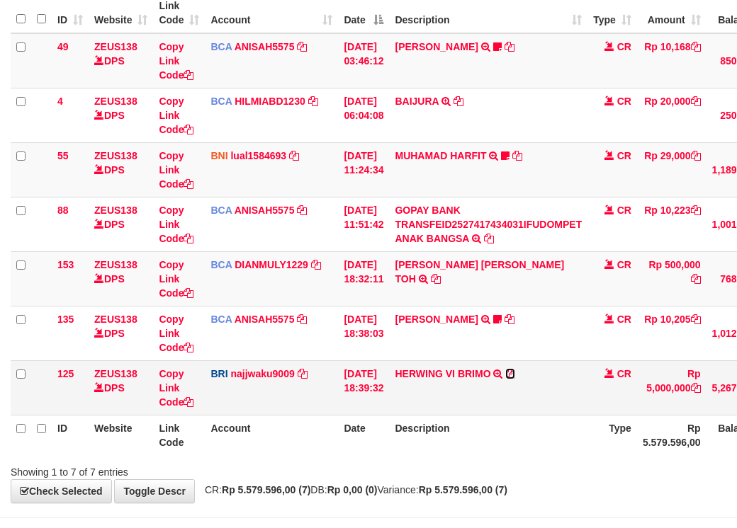
click at [505, 368] on link at bounding box center [510, 373] width 10 height 11
click at [515, 379] on icon at bounding box center [510, 374] width 10 height 10
click at [529, 415] on td "HERWING VI BRIMO TRANSFER NBMB HERWING VI BRIMO TO [PERSON_NAME] NINGSIH" at bounding box center [488, 388] width 198 height 55
click at [509, 415] on td "HERWING VI BRIMO TRANSFER NBMB HERWING VI BRIMO TO SITI KURNIA NINGSIH" at bounding box center [488, 388] width 198 height 55
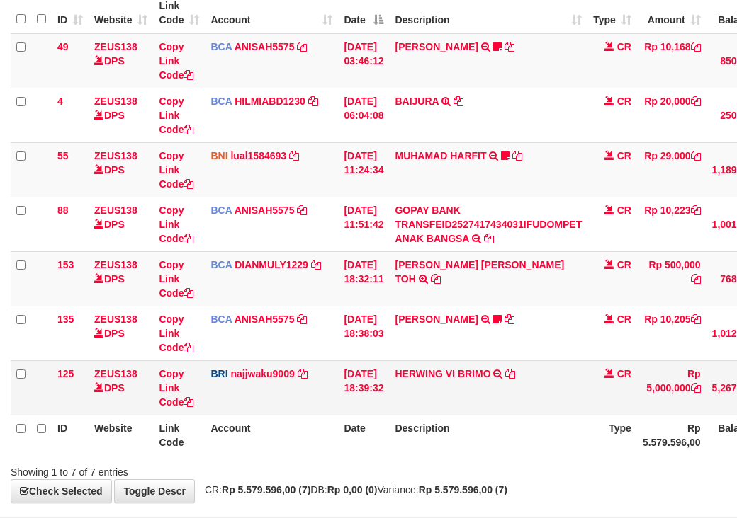
click at [506, 415] on td "HERWING VI BRIMO TRANSFER NBMB HERWING VI BRIMO TO SITI KURNIA NINGSIH" at bounding box center [488, 388] width 198 height 55
click at [496, 415] on td "HERWING VI BRIMO TRANSFER NBMB HERWING VI BRIMO TO [PERSON_NAME] NINGSIH" at bounding box center [488, 388] width 198 height 55
click at [555, 452] on th "Description" at bounding box center [488, 435] width 198 height 40
drag, startPoint x: 569, startPoint y: 482, endPoint x: 524, endPoint y: 492, distance: 45.7
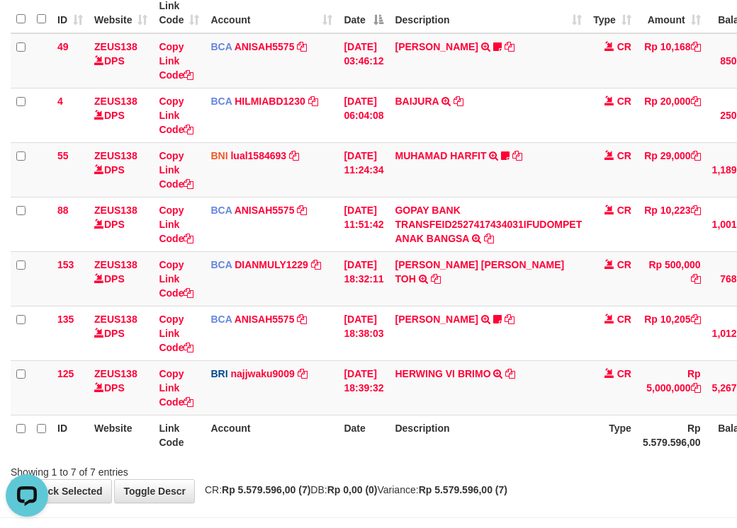
click at [568, 455] on th "Description" at bounding box center [488, 435] width 198 height 40
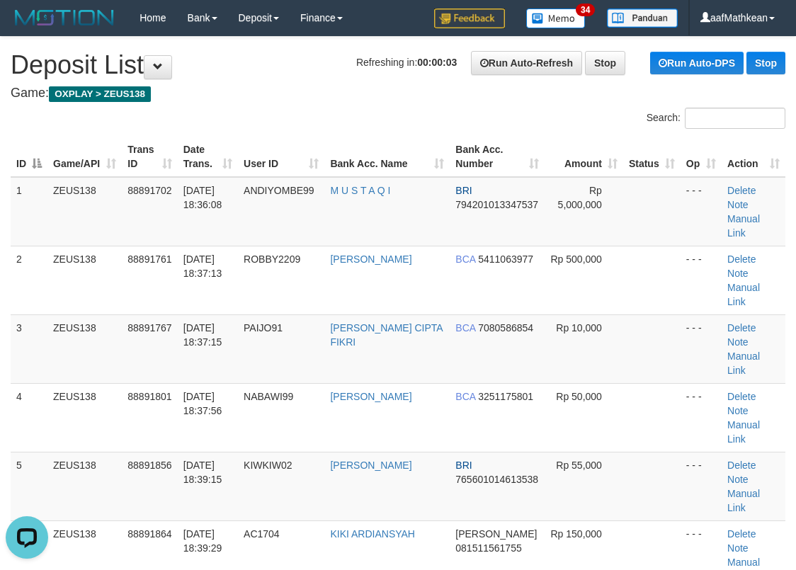
drag, startPoint x: 248, startPoint y: 99, endPoint x: 8, endPoint y: 172, distance: 251.0
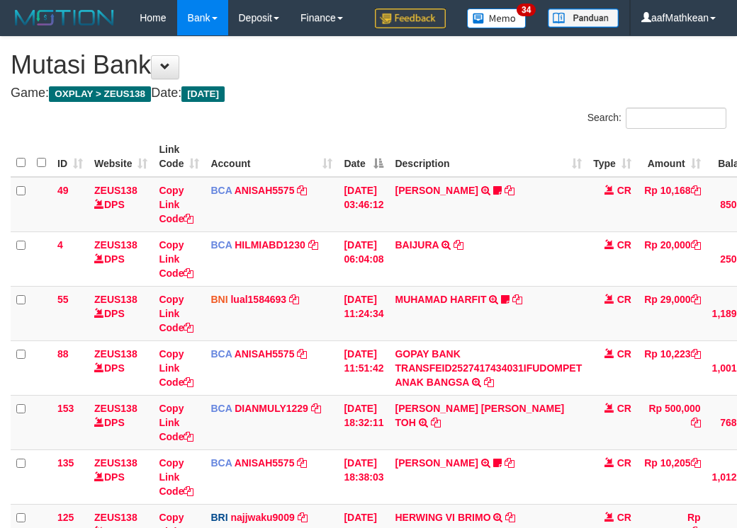
click at [525, 369] on tbody "49 ZEUS138 DPS Copy Link Code BCA ANISAH5575 DPS ANISAH mutasi_20251001_3827 | …" at bounding box center [436, 368] width 850 height 382
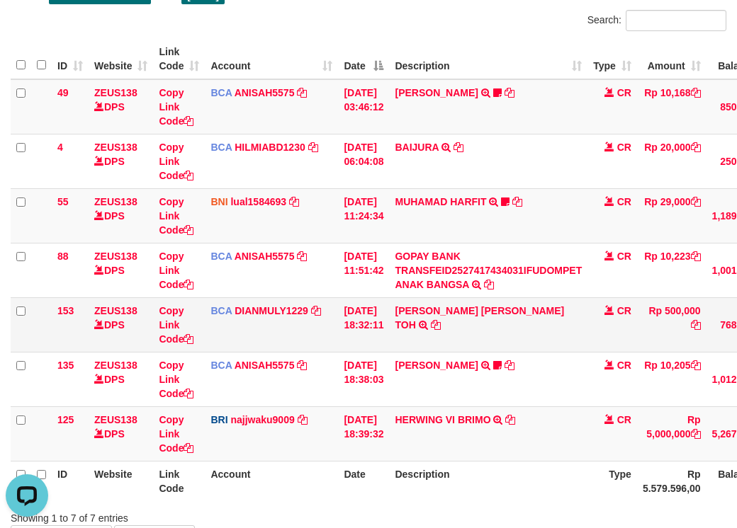
scroll to position [73, 0]
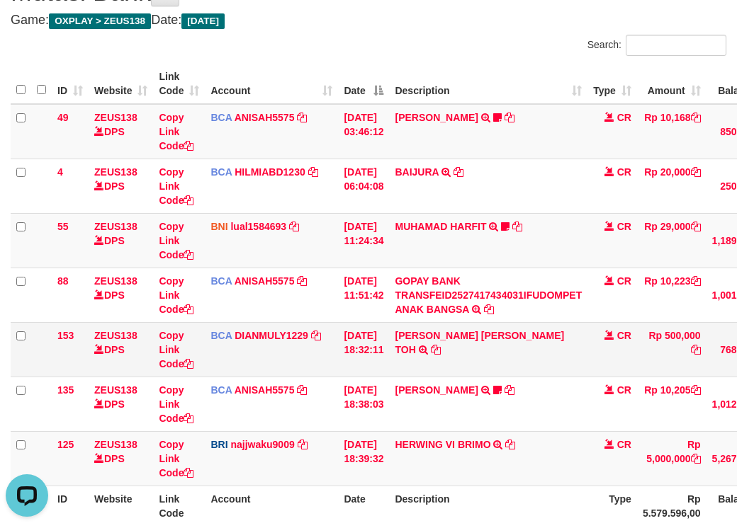
click at [552, 377] on td "CARINA OCTAVIA TOH TRSF E-BANKING CR 0110/FTSCY/WS95031 500000.00CARINA OCTAVIA…" at bounding box center [488, 349] width 198 height 55
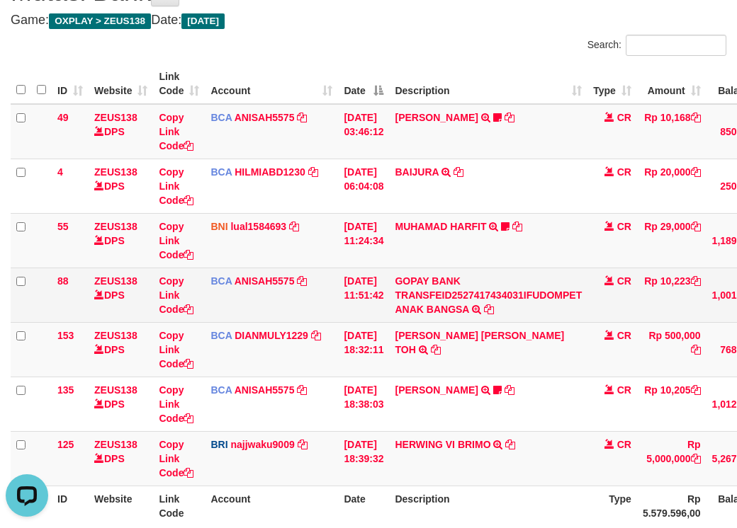
click at [567, 338] on tbody "49 ZEUS138 DPS Copy Link Code BCA ANISAH5575 DPS ANISAH mutasi_20251001_3827 | …" at bounding box center [436, 295] width 850 height 382
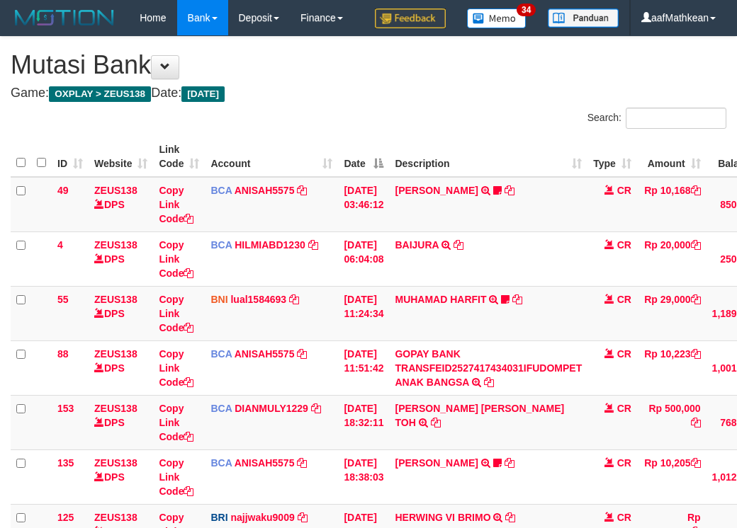
scroll to position [233, 0]
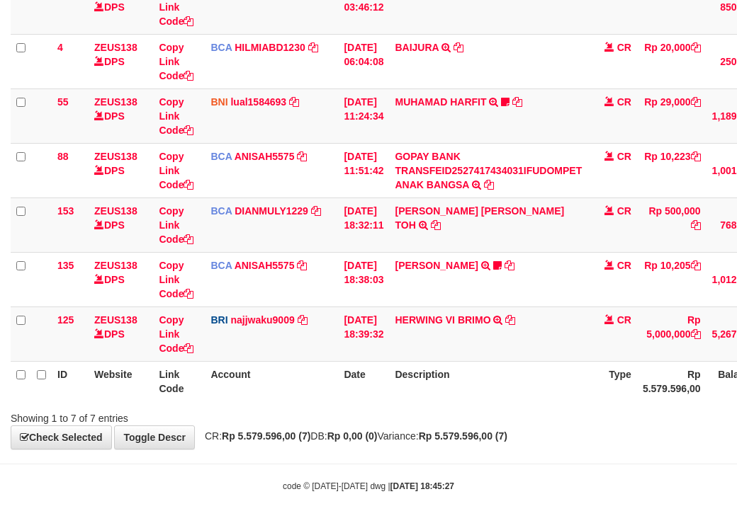
click at [543, 403] on div "ID Website Link Code Account Date Description Type Amount Balance Status Action…" at bounding box center [368, 170] width 737 height 471
click at [542, 414] on div "Showing 1 to 7 of 7 entries" at bounding box center [368, 416] width 737 height 20
click at [547, 419] on div "Showing 1 to 7 of 7 entries" at bounding box center [368, 416] width 737 height 20
drag, startPoint x: 526, startPoint y: 433, endPoint x: 521, endPoint y: 419, distance: 14.1
click at [507, 433] on strong "Rp 5.579.596,00 (7)" at bounding box center [463, 436] width 89 height 11
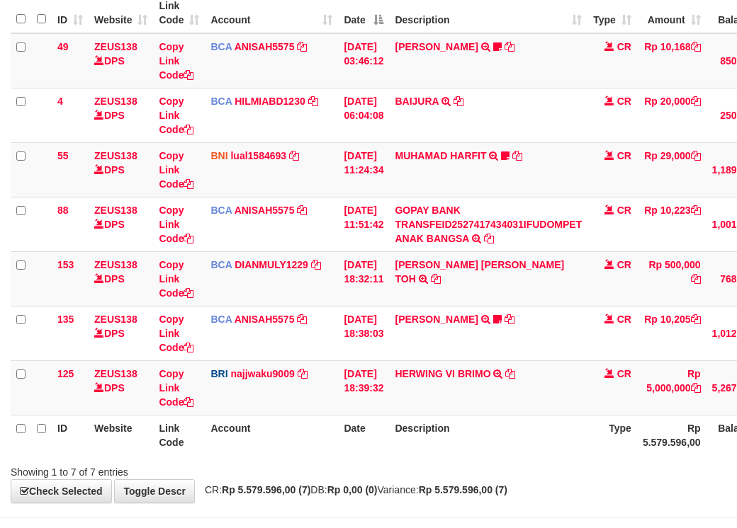
scroll to position [233, 0]
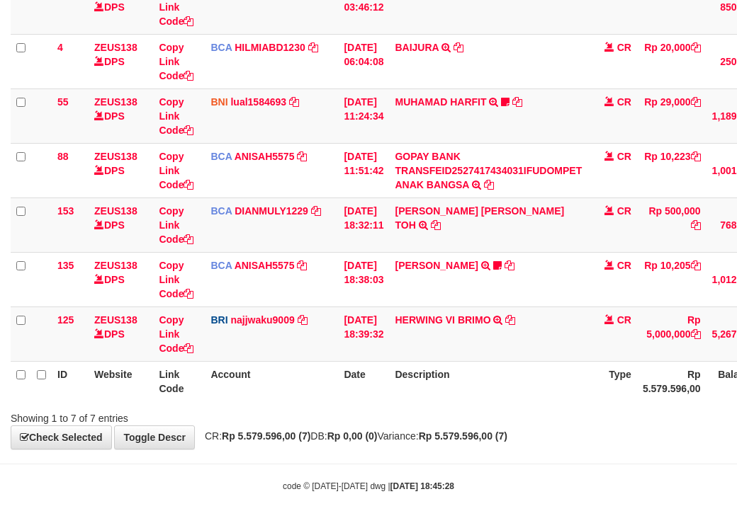
click at [450, 446] on div "**********" at bounding box center [368, 144] width 737 height 610
click at [454, 449] on div "**********" at bounding box center [368, 144] width 737 height 610
click at [736, 436] on html "Toggle navigation Home Bank Account List Load By Website Group [OXPLAY] ZEUS138…" at bounding box center [368, 165] width 737 height 726
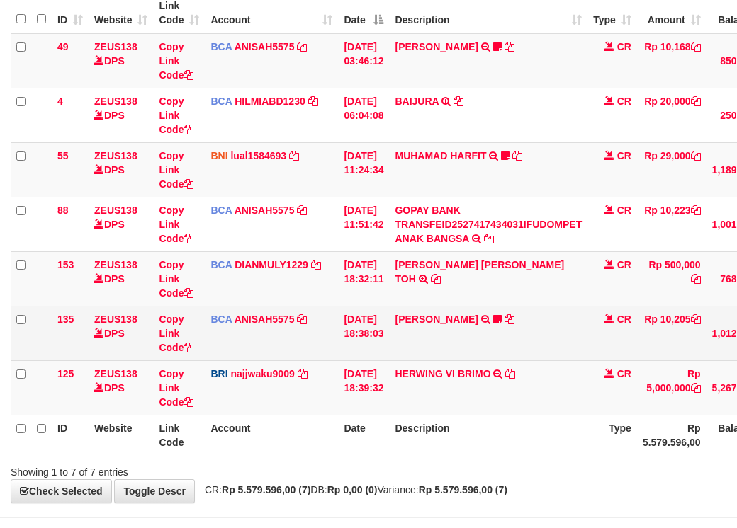
click at [330, 361] on td "BCA ANISAH5575 DPS ANISAH mutasi_20251001_3827 | 135 mutasi_20251001_3827 | 135" at bounding box center [271, 333] width 133 height 55
drag, startPoint x: 378, startPoint y: 392, endPoint x: 387, endPoint y: 368, distance: 25.5
click at [380, 361] on td "[DATE] 18:38:03" at bounding box center [363, 333] width 51 height 55
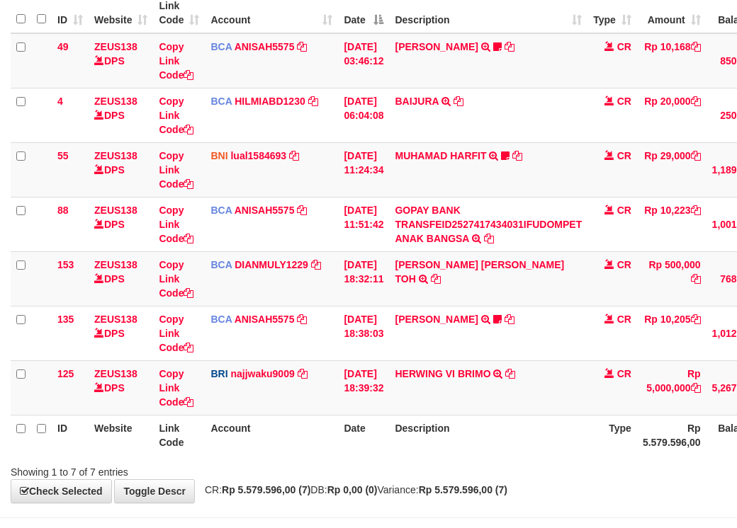
scroll to position [233, 0]
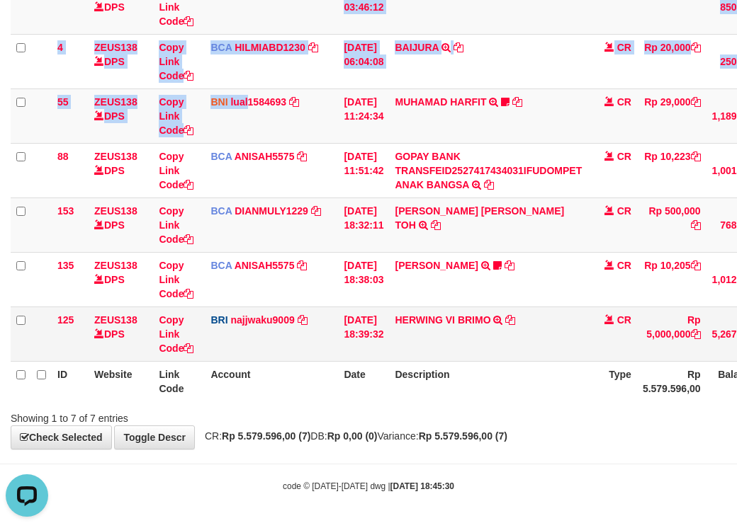
drag, startPoint x: 249, startPoint y: 140, endPoint x: 314, endPoint y: 348, distance: 218.2
click at [294, 269] on tbody "49 ZEUS138 DPS Copy Link Code BCA ANISAH5575 DPS ANISAH mutasi_20251001_3827 | …" at bounding box center [436, 170] width 850 height 382
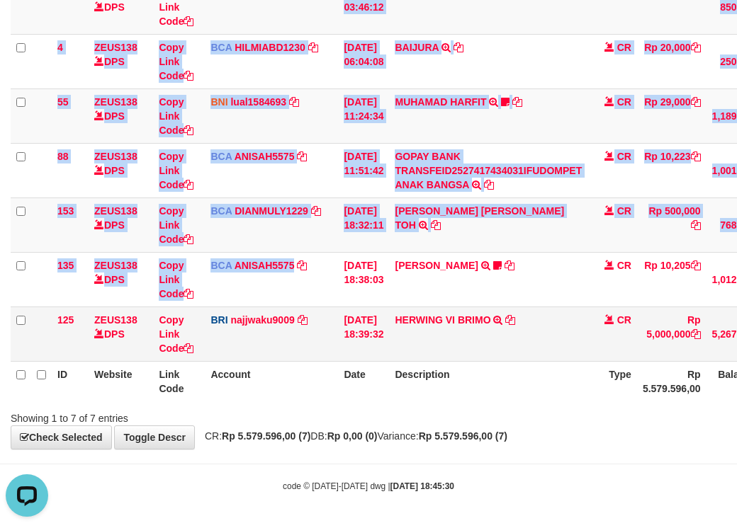
click at [364, 353] on td "[DATE] 18:39:32" at bounding box center [363, 334] width 51 height 55
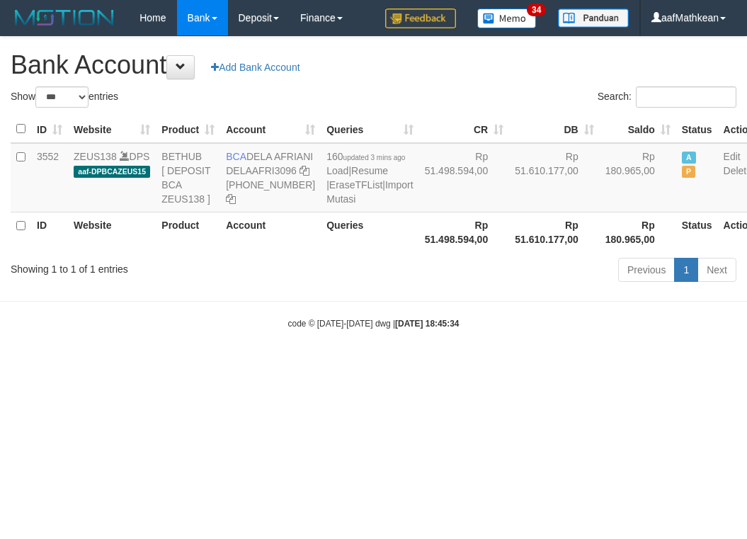
select select "***"
click at [242, 365] on body "Toggle navigation Home Bank Account List Load By Website Group [OXPLAY] ZEUS138…" at bounding box center [373, 182] width 747 height 365
drag, startPoint x: 304, startPoint y: 379, endPoint x: 431, endPoint y: 382, distance: 126.8
click at [387, 365] on body "Toggle navigation Home Bank Account List Load By Website Group [OXPLAY] ZEUS138…" at bounding box center [373, 182] width 747 height 365
select select "***"
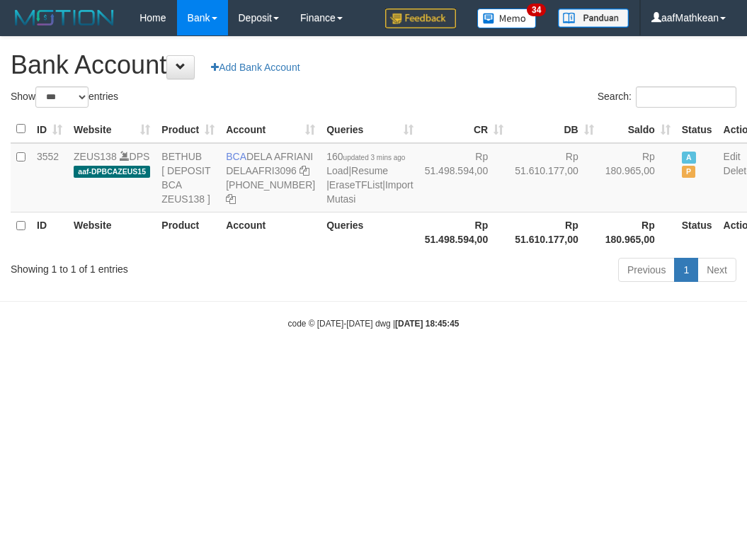
select select "***"
drag, startPoint x: 329, startPoint y: 387, endPoint x: 315, endPoint y: 368, distance: 24.0
click at [327, 365] on html "Toggle navigation Home Bank Account List Load By Website Group [OXPLAY] ZEUS138…" at bounding box center [373, 182] width 747 height 365
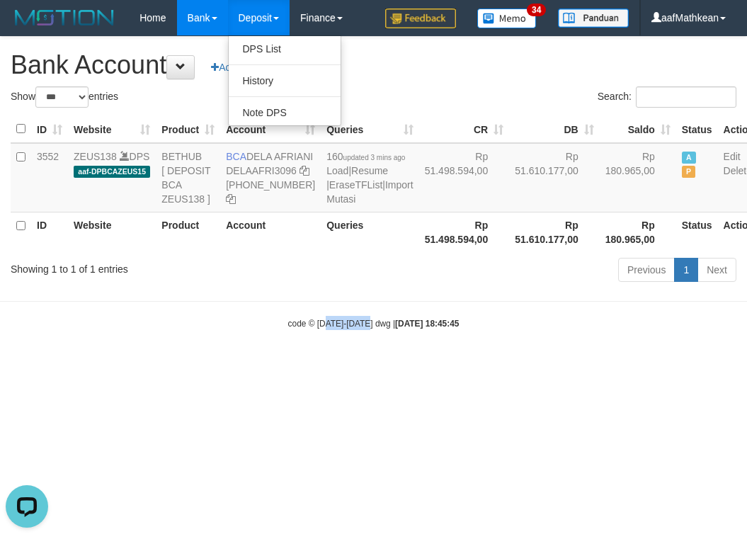
click at [463, 365] on body "Toggle navigation Home Bank Account List Load By Website Group [OXPLAY] ZEUS138…" at bounding box center [373, 182] width 747 height 365
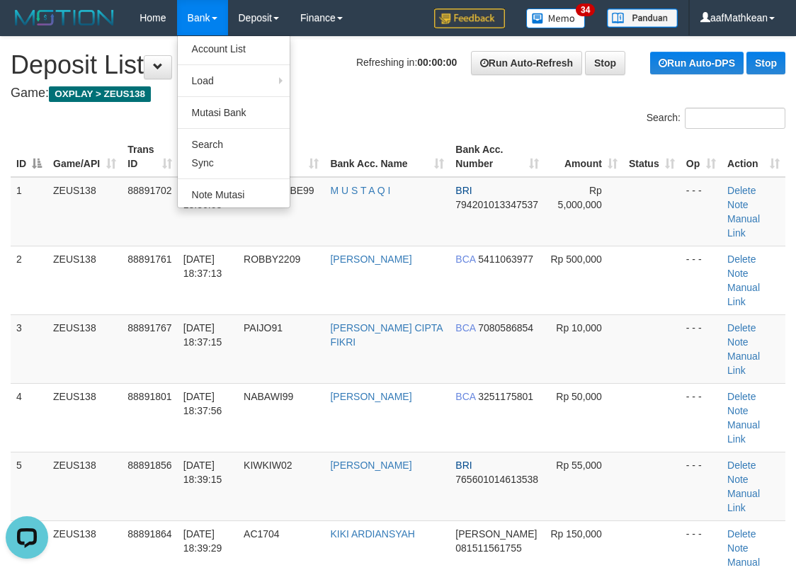
scroll to position [614, 0]
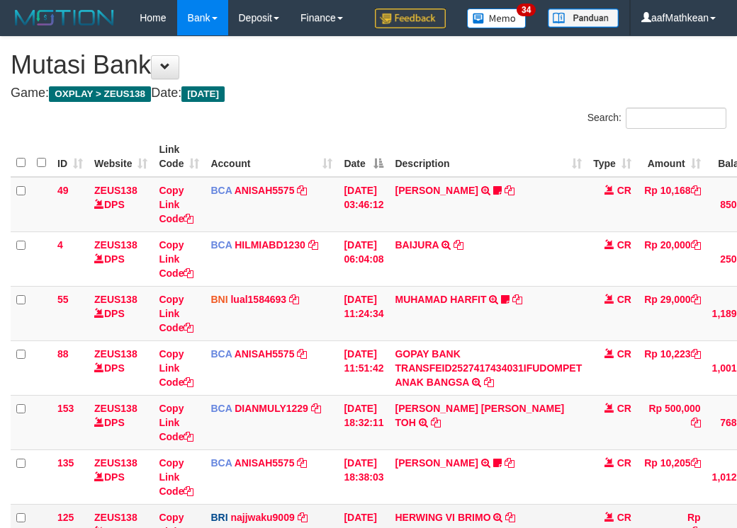
scroll to position [204, 0]
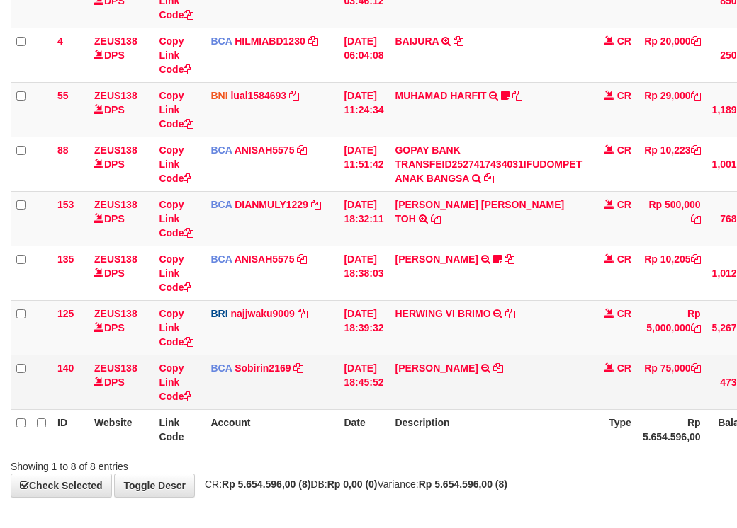
click at [501, 404] on td "[PERSON_NAME] TRSF E-BANKING CR 0110/FTSCY/WS95051 75000.002025100197509041 TRF…" at bounding box center [488, 382] width 198 height 55
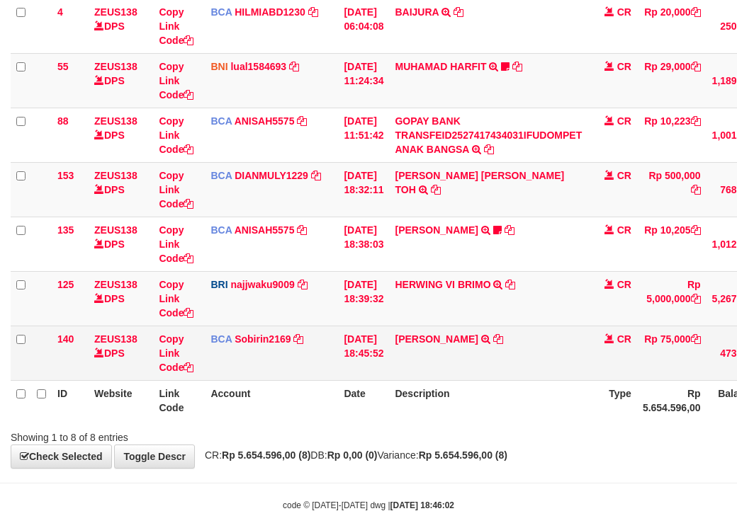
click at [501, 380] on td "[PERSON_NAME] TRSF E-BANKING CR 0110/FTSCY/WS95051 75000.002025100197509041 TRF…" at bounding box center [488, 353] width 198 height 55
click at [500, 380] on td "[PERSON_NAME] TRSF E-BANKING CR 0110/FTSCY/WS95051 75000.002025100197509041 TRF…" at bounding box center [488, 353] width 198 height 55
click at [501, 344] on icon at bounding box center [498, 339] width 10 height 10
copy tr "[PERSON_NAME] TRSF E-BANKING CR 0110/FTSCY/WS95051 75000.002025100197509041 TRF…"
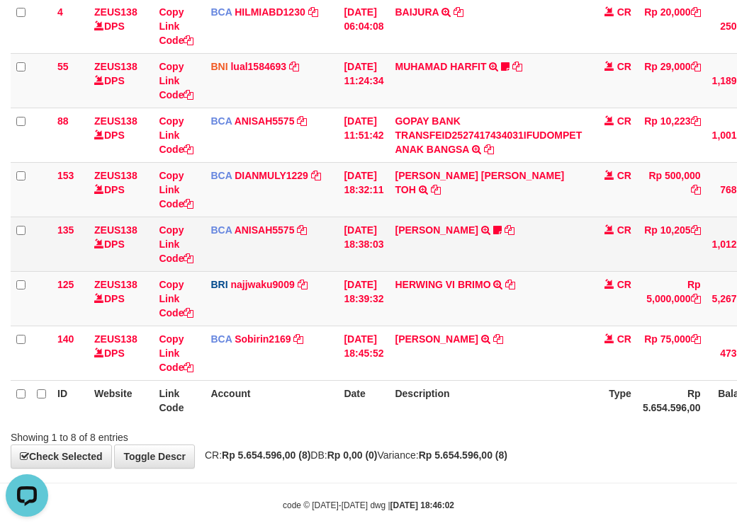
scroll to position [0, 0]
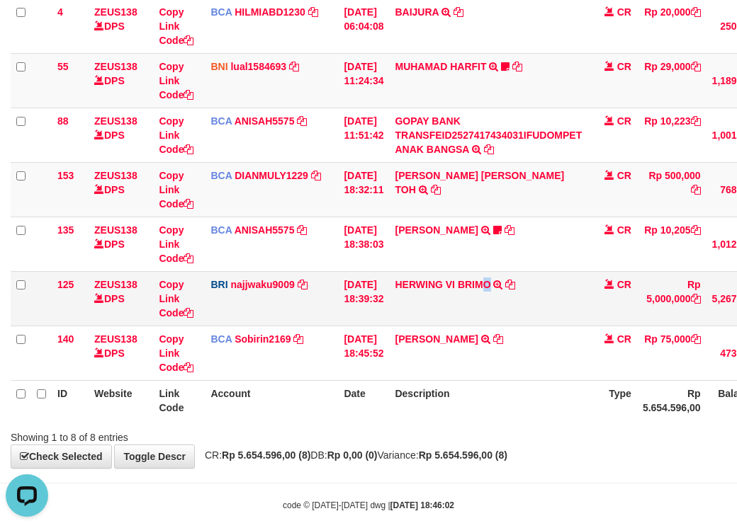
drag, startPoint x: 488, startPoint y: 334, endPoint x: 599, endPoint y: 330, distance: 111.3
click at [554, 326] on td "HERWING VI BRIMO TRANSFER NBMB HERWING VI BRIMO TO [PERSON_NAME] NINGSIH" at bounding box center [488, 298] width 198 height 55
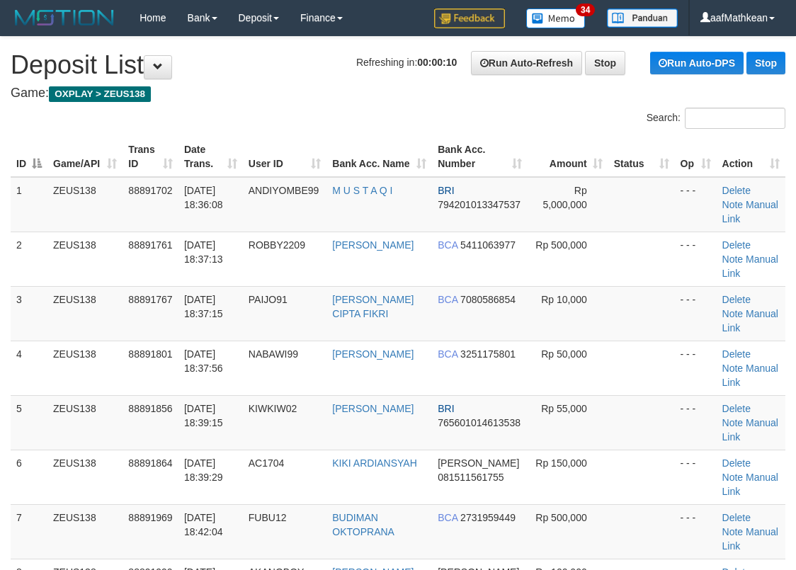
scroll to position [560, 0]
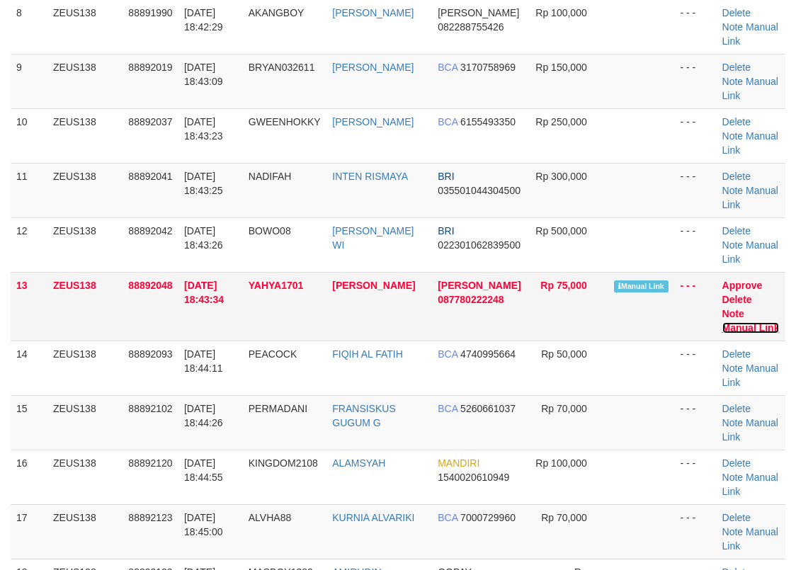
click at [759, 322] on link "Manual Link" at bounding box center [750, 327] width 57 height 11
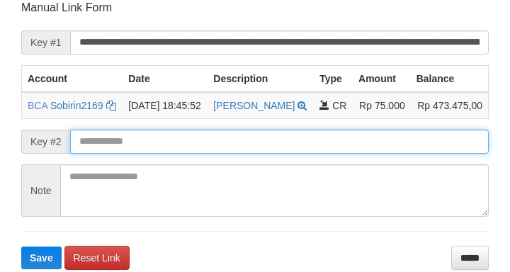
click at [21, 246] on button "Save" at bounding box center [41, 257] width 40 height 23
click at [326, 144] on input "text" at bounding box center [279, 142] width 419 height 24
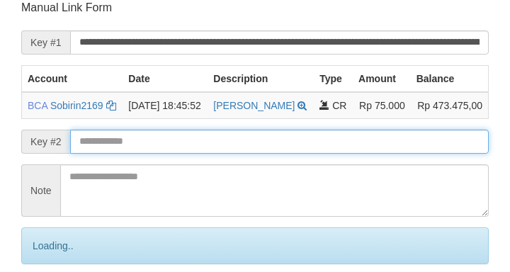
click at [329, 144] on input "text" at bounding box center [279, 142] width 419 height 24
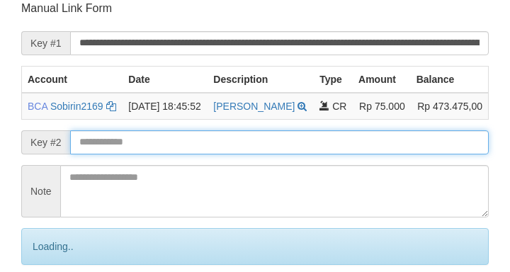
click at [328, 149] on input "text" at bounding box center [279, 142] width 419 height 24
click at [327, 148] on input "text" at bounding box center [279, 142] width 419 height 24
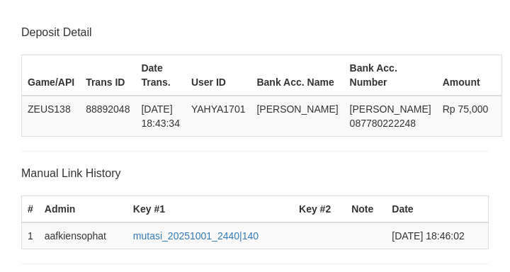
scroll to position [278, 0]
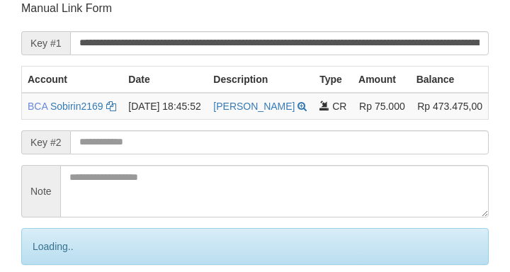
click at [328, 149] on input "text" at bounding box center [279, 142] width 419 height 24
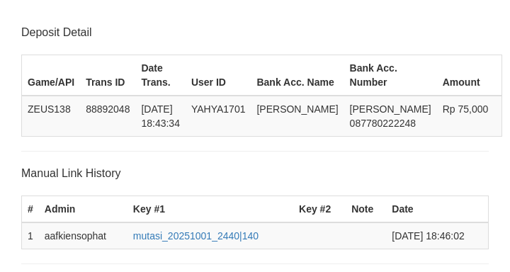
scroll to position [278, 0]
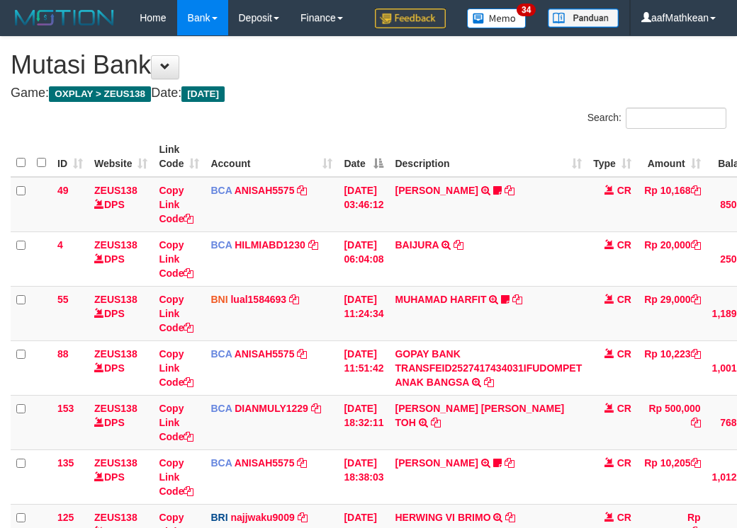
scroll to position [144, 0]
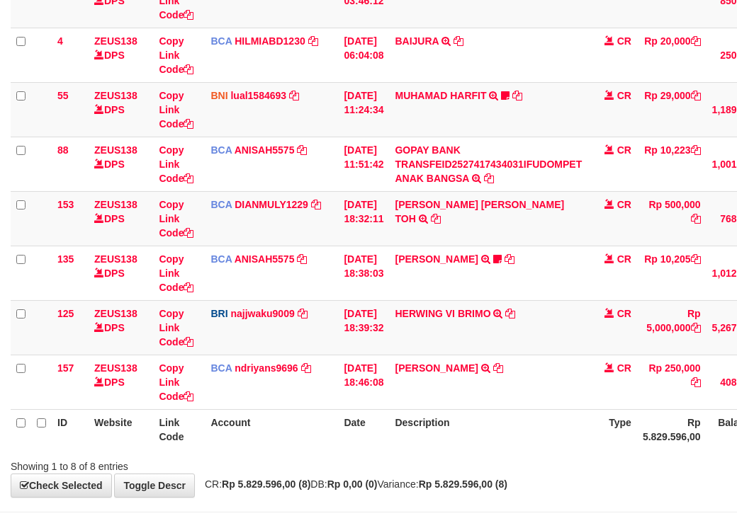
scroll to position [233, 0]
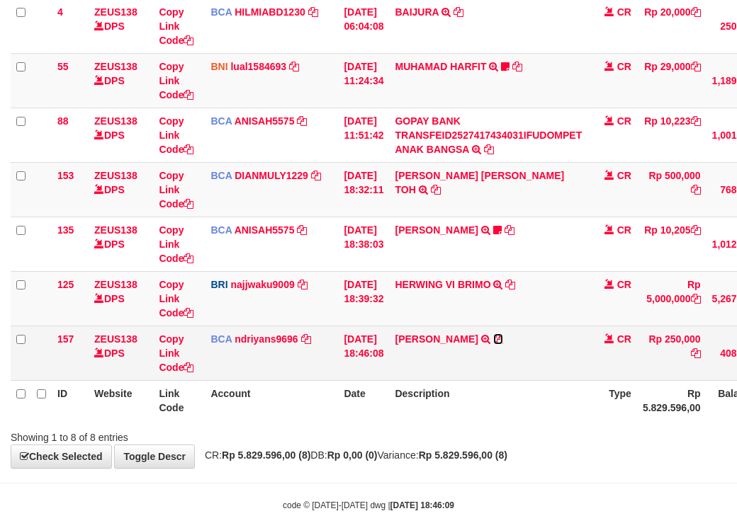
click at [503, 344] on icon at bounding box center [498, 339] width 10 height 10
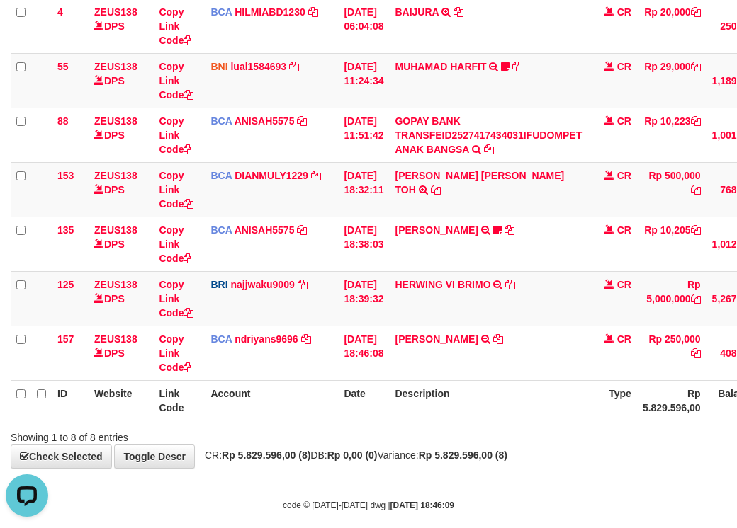
scroll to position [0, 0]
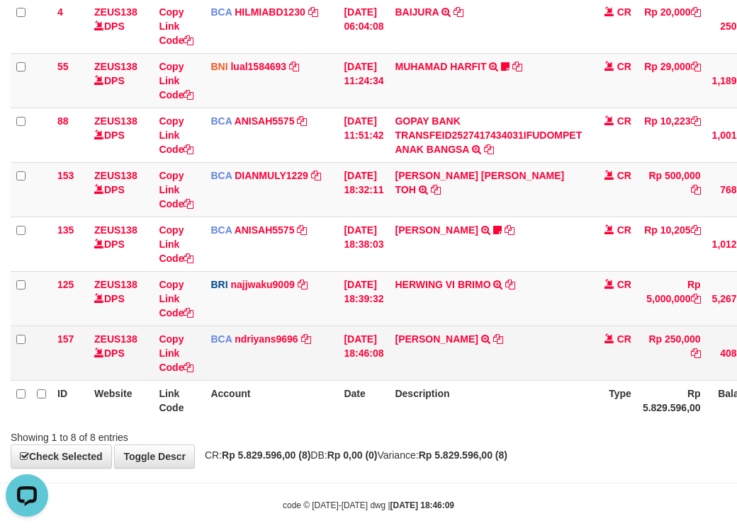
drag, startPoint x: 88, startPoint y: 385, endPoint x: 103, endPoint y: 394, distance: 18.1
click at [91, 380] on tr "157 ZEUS138 DPS Copy Link Code BCA ndriyans9696 DPS ANDRIYANSYAH mutasi_2025100…" at bounding box center [436, 353] width 850 height 55
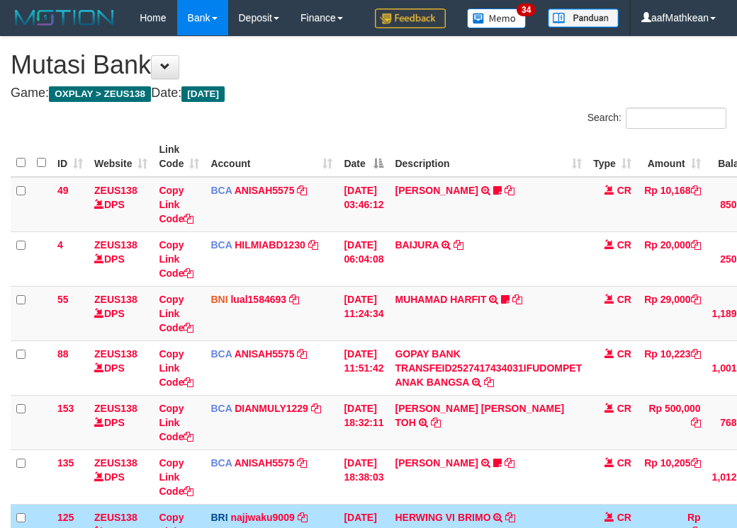
scroll to position [204, 0]
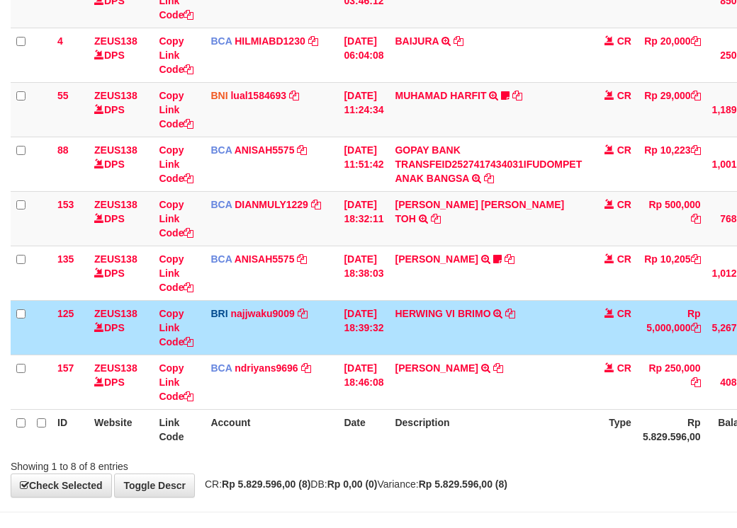
click at [427, 355] on td "HERWING VI BRIMO TRANSFER NBMB HERWING VI BRIMO TO [PERSON_NAME] NINGSIH" at bounding box center [488, 327] width 198 height 55
drag, startPoint x: 434, startPoint y: 368, endPoint x: 441, endPoint y: 373, distance: 9.1
click at [435, 355] on td "HERWING VI BRIMO TRANSFER NBMB HERWING VI BRIMO TO [PERSON_NAME] NINGSIH" at bounding box center [488, 327] width 198 height 55
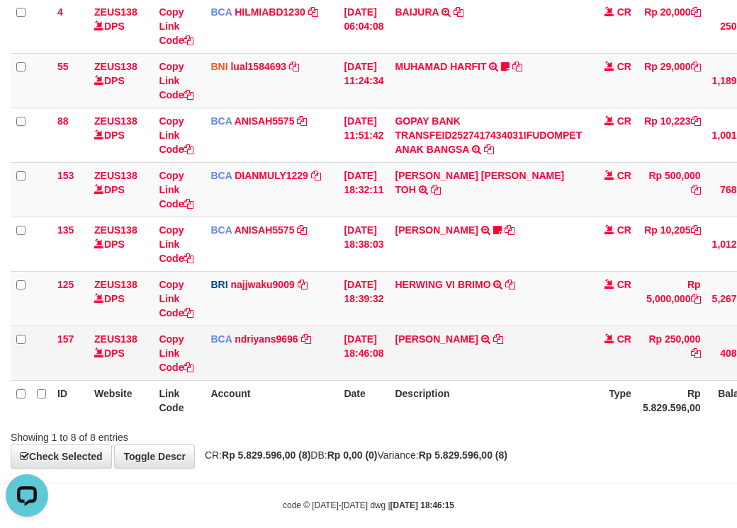
click at [528, 326] on td "HERWING VI BRIMO TRANSFER NBMB HERWING VI BRIMO TO [PERSON_NAME] NINGSIH" at bounding box center [488, 298] width 198 height 55
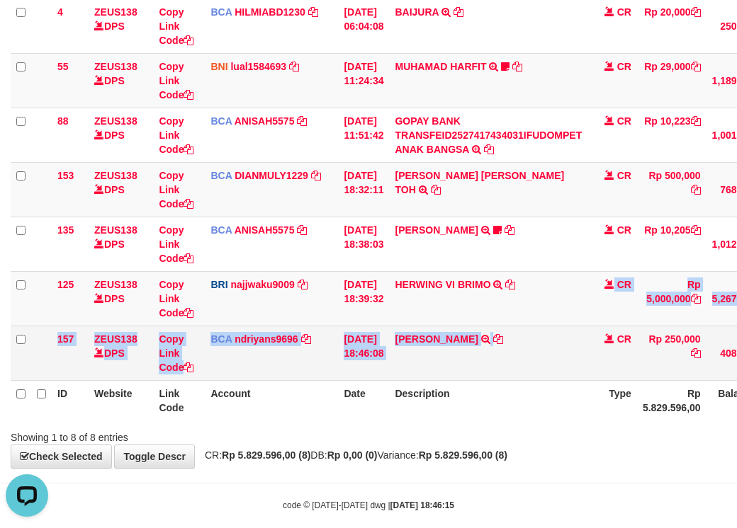
click at [570, 378] on tbody "49 ZEUS138 DPS Copy Link Code BCA ANISAH5575 DPS [PERSON_NAME] mutasi_20251001_…" at bounding box center [436, 162] width 850 height 437
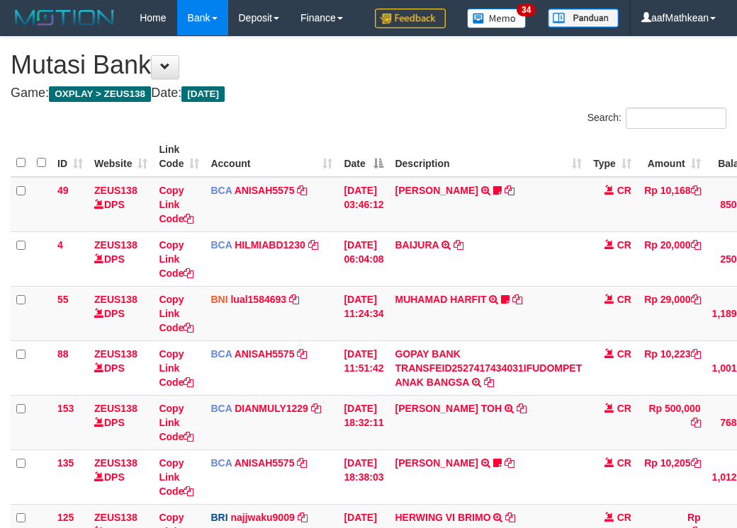
click at [546, 397] on tbody "49 ZEUS138 DPS Copy Link Code BCA ANISAH5575 DPS ANISAH mutasi_20251001_3827 | …" at bounding box center [436, 368] width 850 height 382
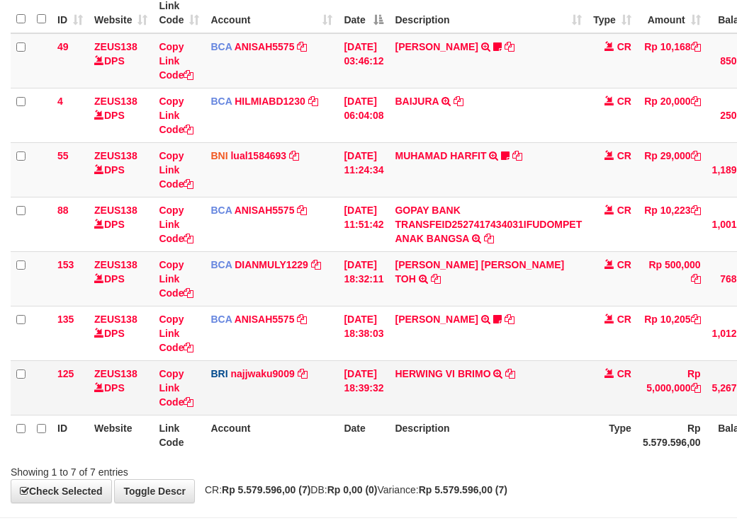
click at [368, 361] on td "[DATE] 18:39:32" at bounding box center [363, 388] width 51 height 55
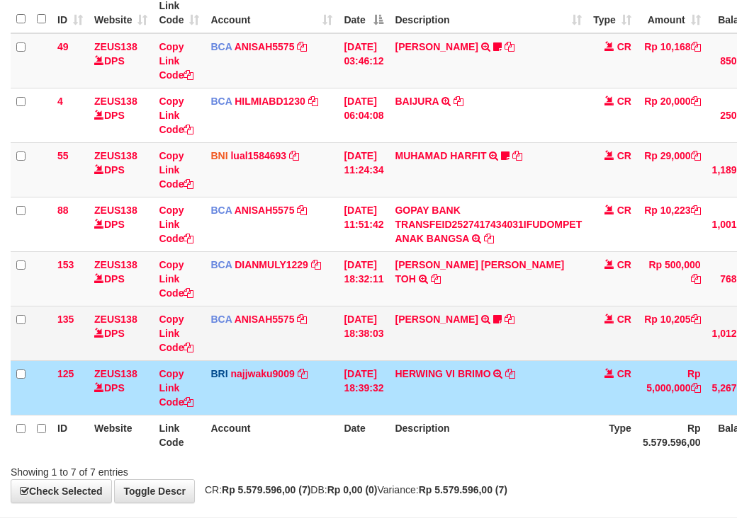
scroll to position [233, 0]
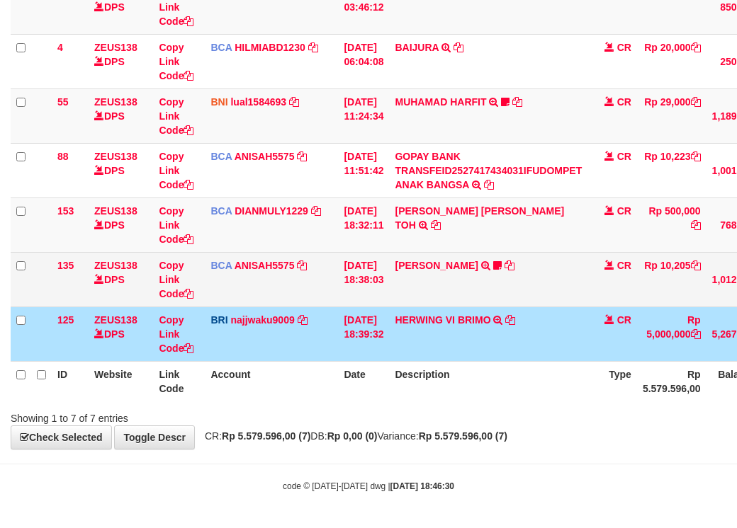
click at [370, 326] on td "01/10/2025 18:39:32" at bounding box center [363, 334] width 51 height 55
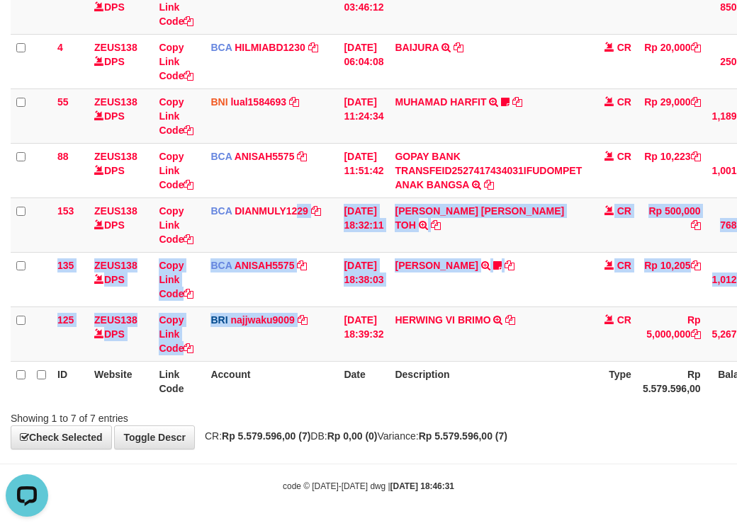
click at [340, 349] on tbody "49 ZEUS138 DPS Copy Link Code BCA ANISAH5575 DPS [PERSON_NAME] mutasi_20251001_…" at bounding box center [436, 170] width 850 height 382
drag, startPoint x: 483, startPoint y: 448, endPoint x: 577, endPoint y: 504, distance: 109.2
click at [570, 503] on body "Toggle navigation Home Bank Account List Load By Website Group [OXPLAY] ZEUS138…" at bounding box center [368, 165] width 737 height 726
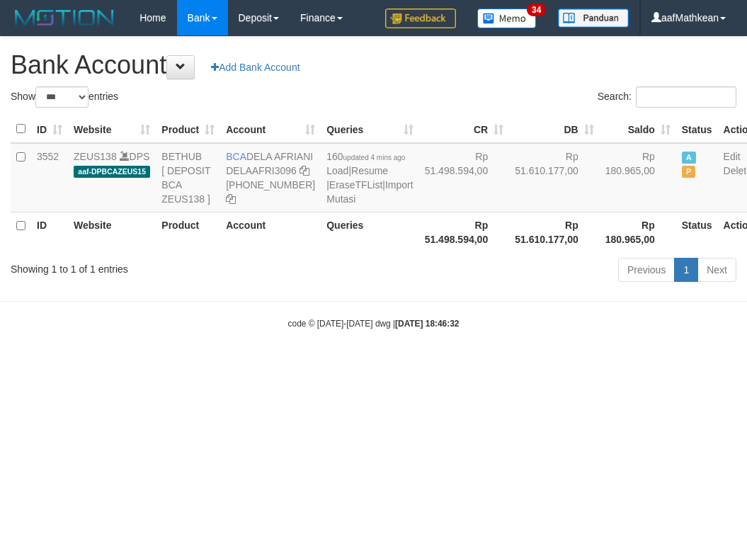
select select "***"
drag, startPoint x: 251, startPoint y: 151, endPoint x: 286, endPoint y: 174, distance: 41.5
click at [286, 174] on td "BCA DELA AFRIANI DELAAFRI3096 [PHONE_NUMBER]" at bounding box center [270, 177] width 101 height 69
click at [419, 252] on th "Rp 51.498.594,00" at bounding box center [464, 232] width 91 height 40
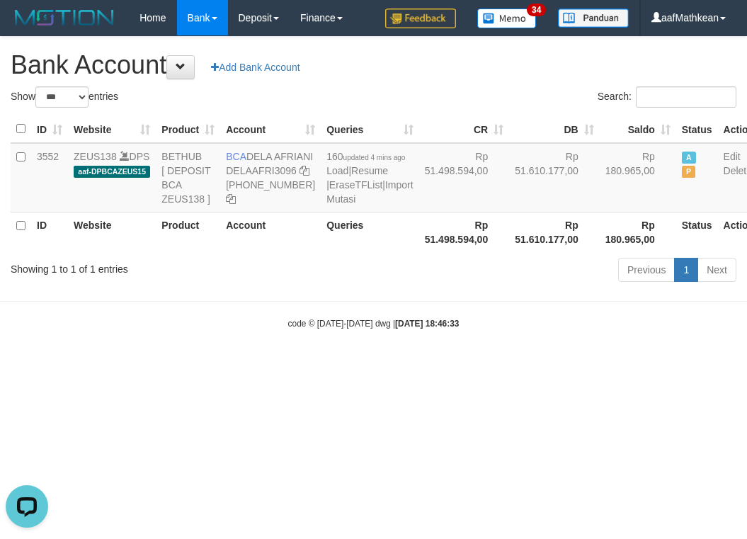
drag, startPoint x: 401, startPoint y: 304, endPoint x: 405, endPoint y: 313, distance: 10.1
click at [404, 287] on div "Previous 1 Next" at bounding box center [529, 271] width 414 height 30
select select "***"
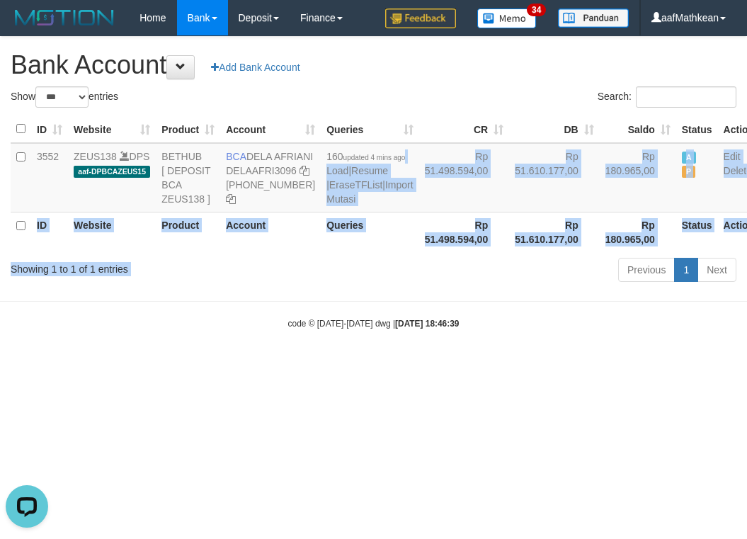
click at [360, 331] on body "Toggle navigation Home Bank Account List Load By Website Group [OXPLAY] ZEUS138…" at bounding box center [373, 182] width 747 height 365
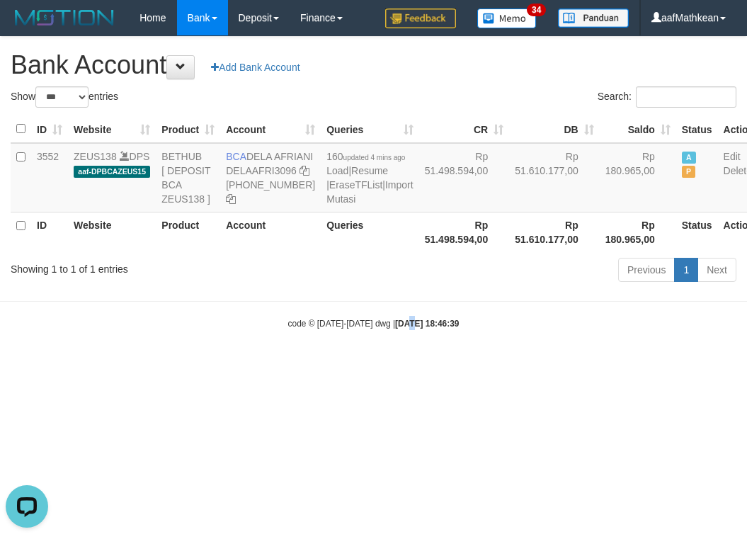
click at [397, 330] on div "code © 2012-2018 dwg | 2025/10/01 18:46:39" at bounding box center [373, 323] width 747 height 14
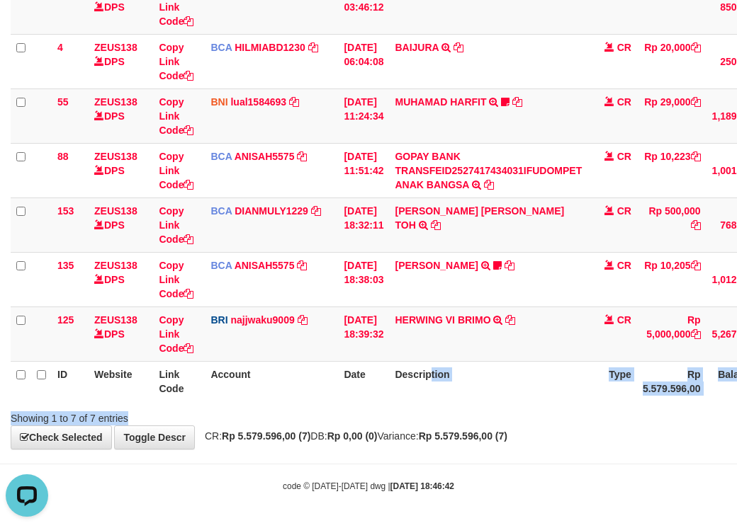
drag, startPoint x: 432, startPoint y: 401, endPoint x: 394, endPoint y: 421, distance: 43.4
click at [424, 414] on div "Search: ID Website Link Code Account Date Description Type Amount Balance Statu…" at bounding box center [368, 168] width 715 height 516
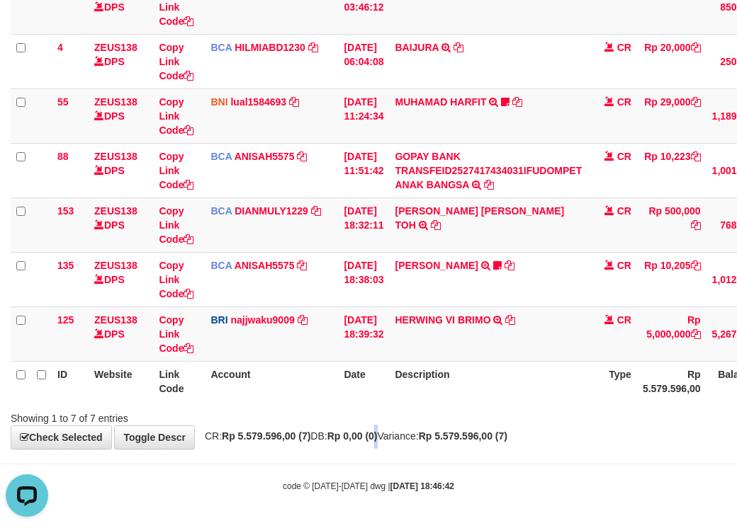
drag, startPoint x: 398, startPoint y: 435, endPoint x: 411, endPoint y: 445, distance: 16.2
click at [399, 440] on div "**********" at bounding box center [368, 144] width 737 height 610
click at [416, 445] on div "**********" at bounding box center [368, 144] width 737 height 610
click at [424, 450] on body "Toggle navigation Home Bank Account List Load By Website Group [OXPLAY] ZEUS138…" at bounding box center [368, 165] width 737 height 726
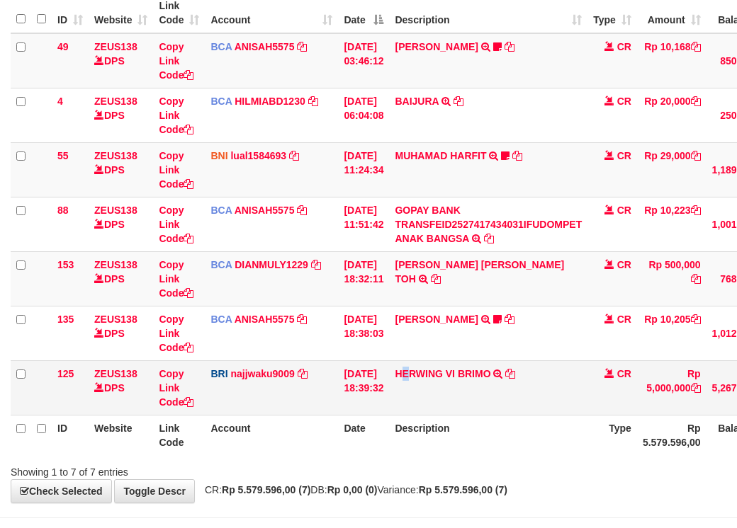
drag, startPoint x: 412, startPoint y: 447, endPoint x: 585, endPoint y: 440, distance: 173.7
click at [429, 415] on td "HERWING VI BRIMO TRANSFER NBMB HERWING VI BRIMO TO [PERSON_NAME] NINGSIH" at bounding box center [488, 388] width 198 height 55
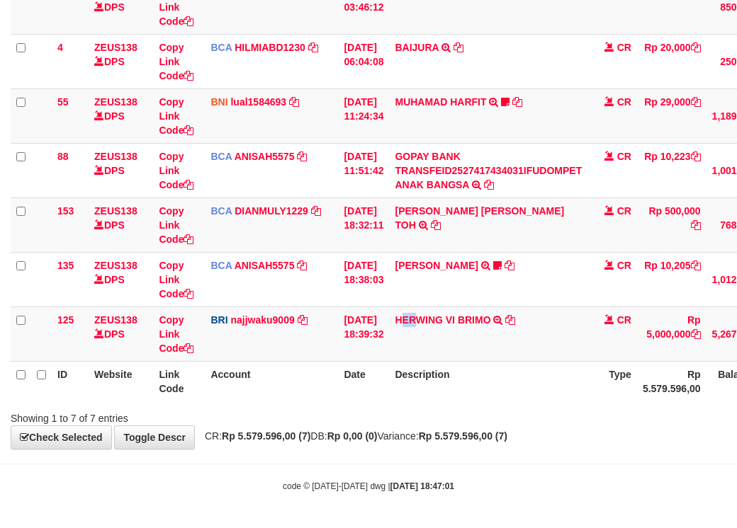
drag, startPoint x: 543, startPoint y: 423, endPoint x: 543, endPoint y: 433, distance: 10.6
click at [535, 429] on div "**********" at bounding box center [368, 144] width 737 height 610
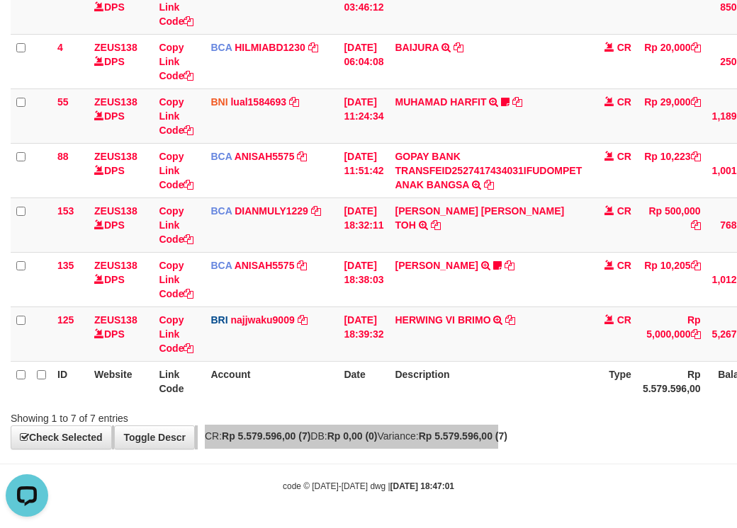
scroll to position [0, 0]
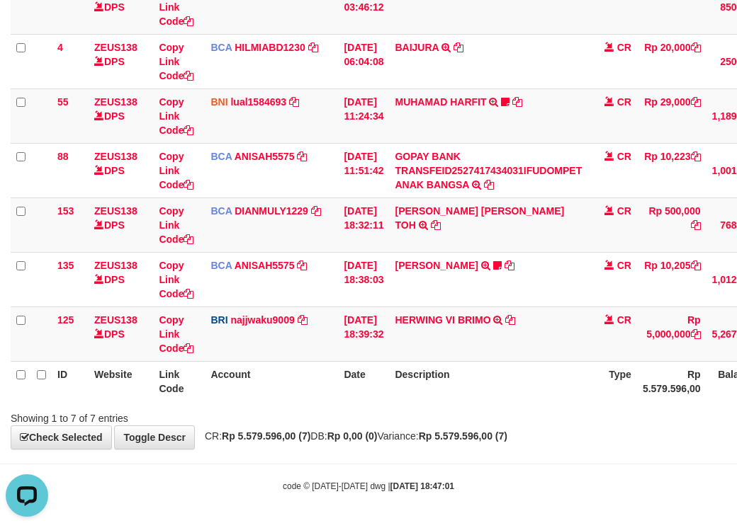
drag, startPoint x: 425, startPoint y: 394, endPoint x: 438, endPoint y: 389, distance: 13.7
click at [426, 394] on th "Description" at bounding box center [488, 381] width 198 height 40
drag, startPoint x: 472, startPoint y: 392, endPoint x: 487, endPoint y: 396, distance: 14.8
click at [473, 392] on th "Description" at bounding box center [488, 381] width 198 height 40
